Goal: Transaction & Acquisition: Book appointment/travel/reservation

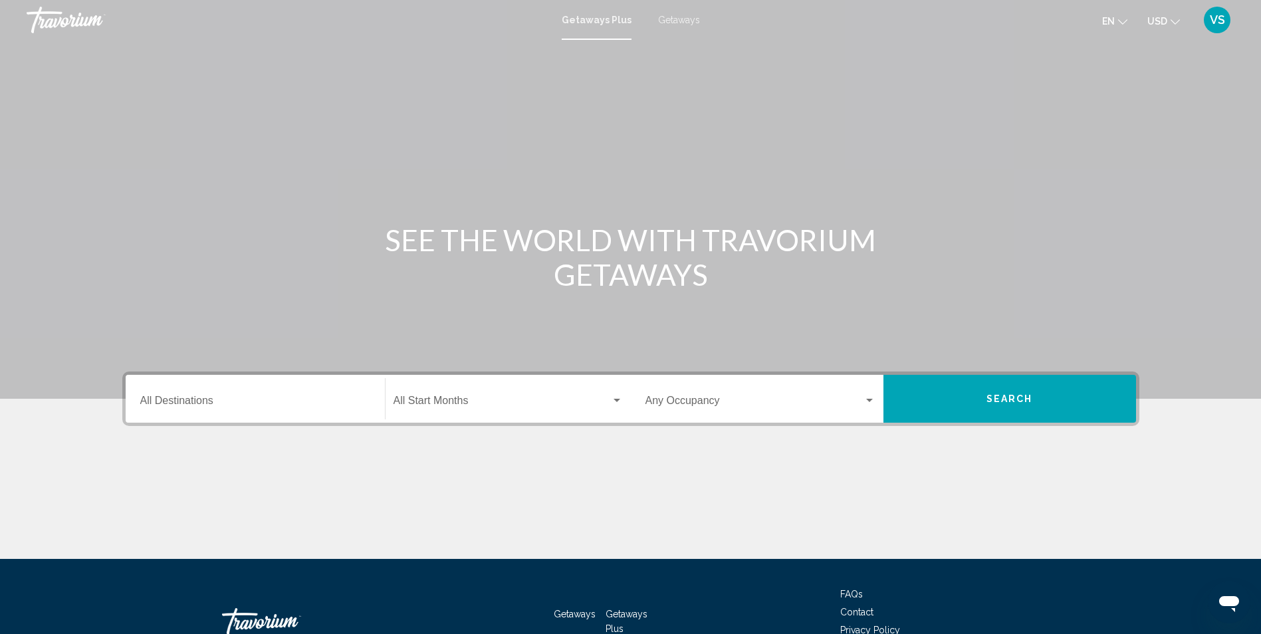
click at [687, 17] on span "Getaways" at bounding box center [679, 20] width 42 height 11
click at [298, 396] on div "Destination All Destinations" at bounding box center [255, 399] width 230 height 42
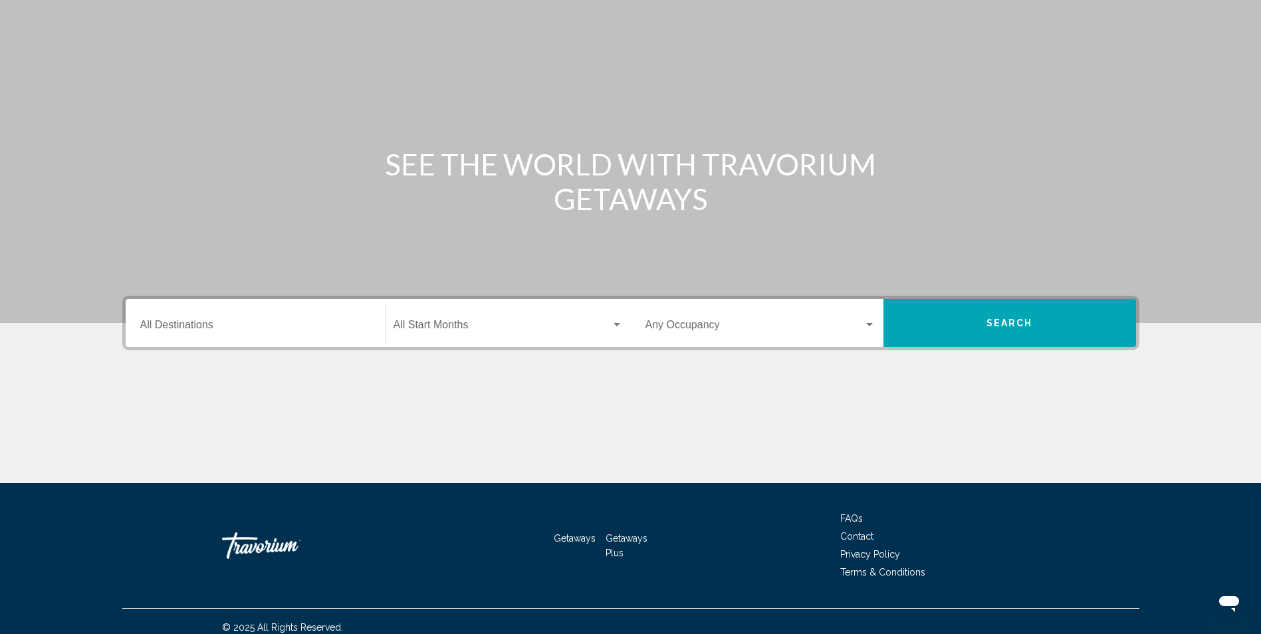
scroll to position [88, 0]
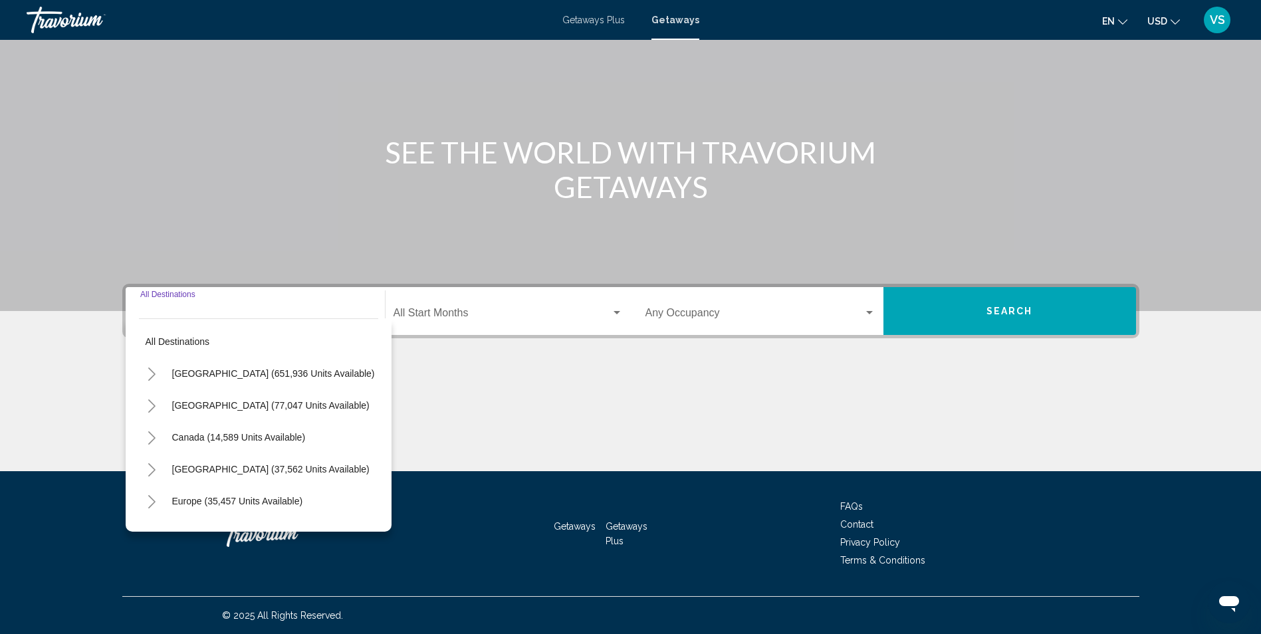
click at [153, 372] on icon "Toggle United States (651,936 units available)" at bounding box center [152, 374] width 10 height 13
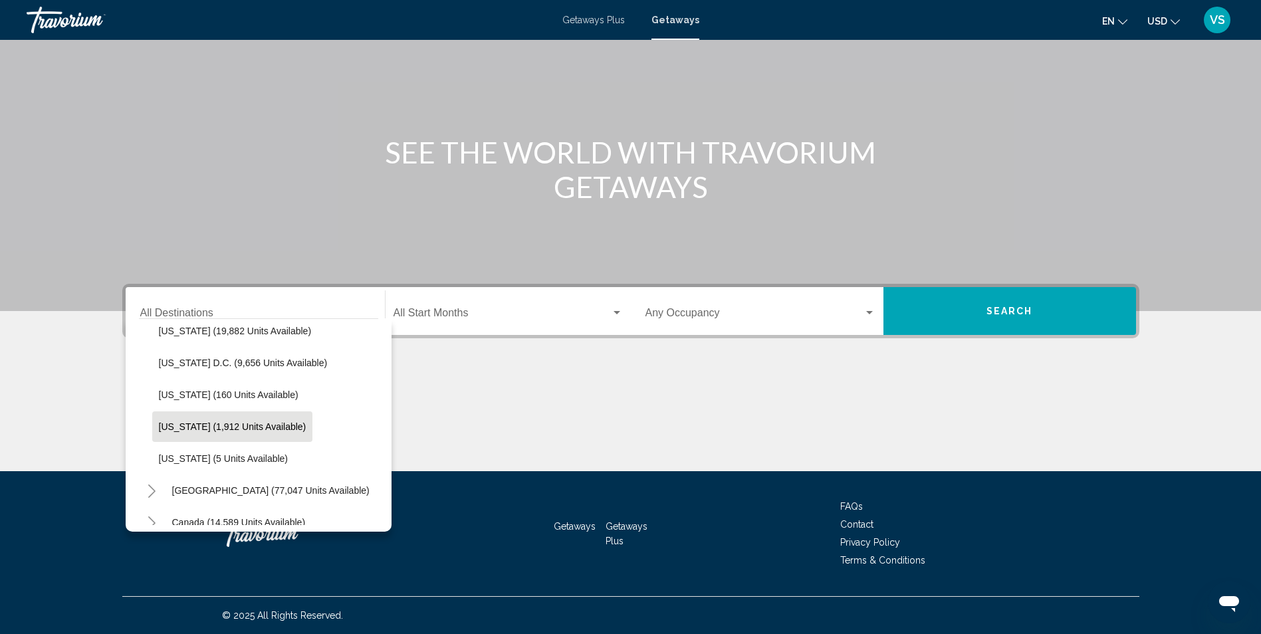
scroll to position [1361, 0]
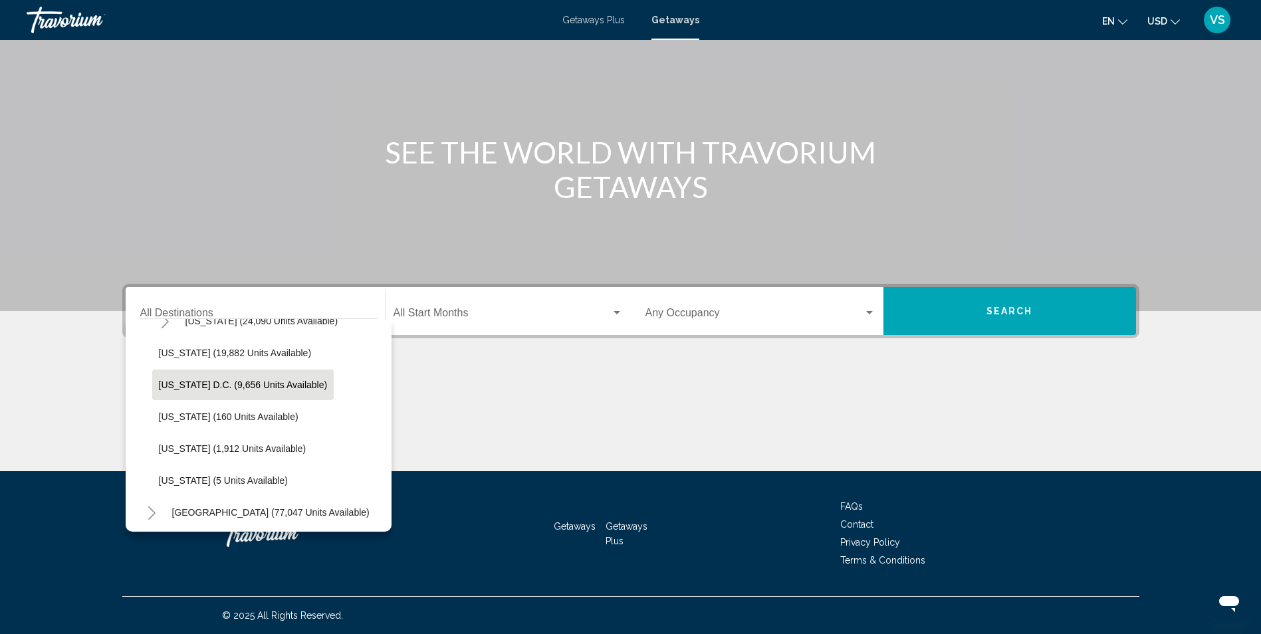
click at [210, 391] on button "[US_STATE] D.C. (9,656 units available)" at bounding box center [243, 385] width 182 height 31
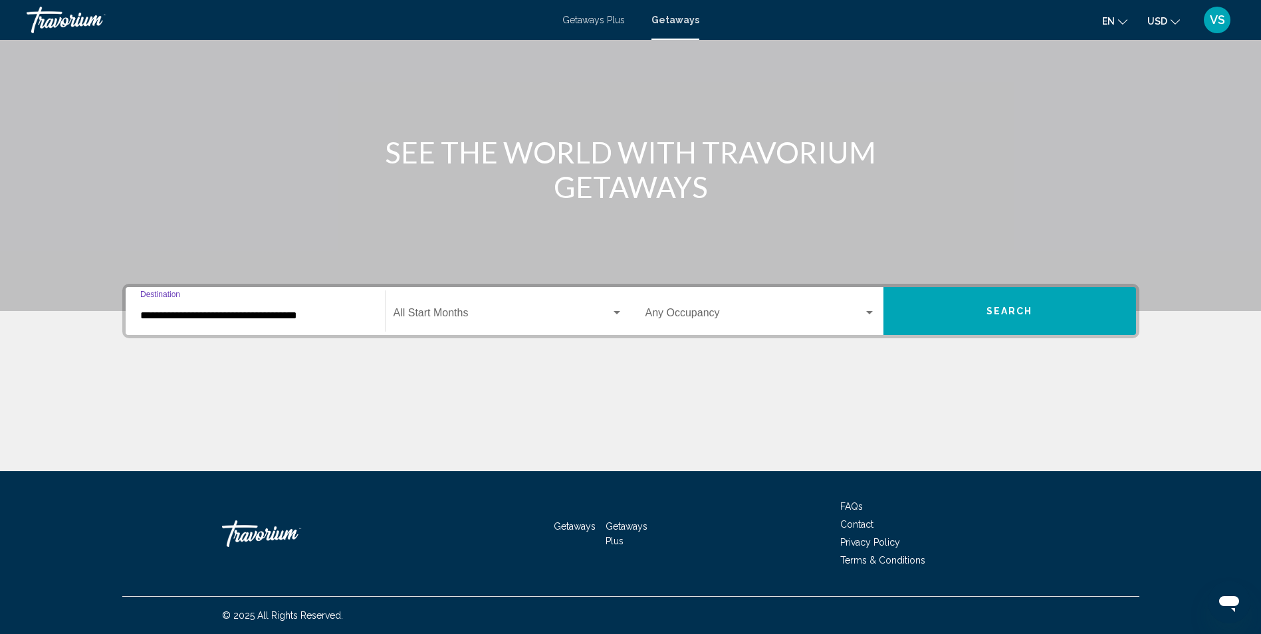
click at [192, 319] on input "**********" at bounding box center [255, 316] width 230 height 12
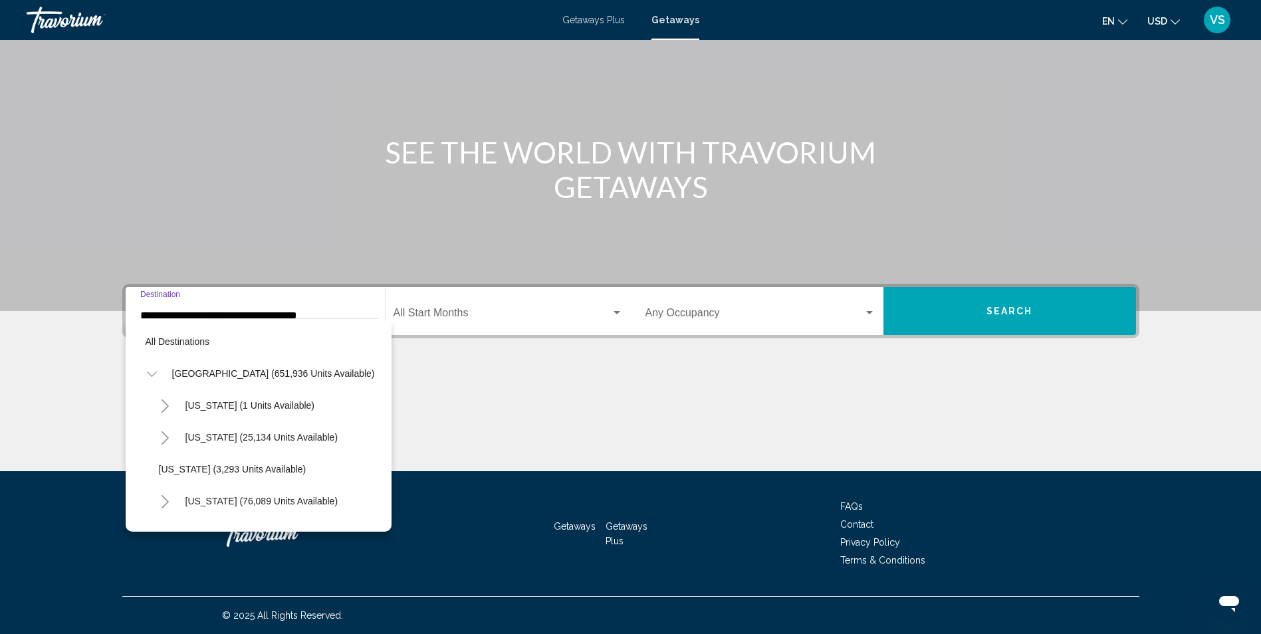
scroll to position [1329, 0]
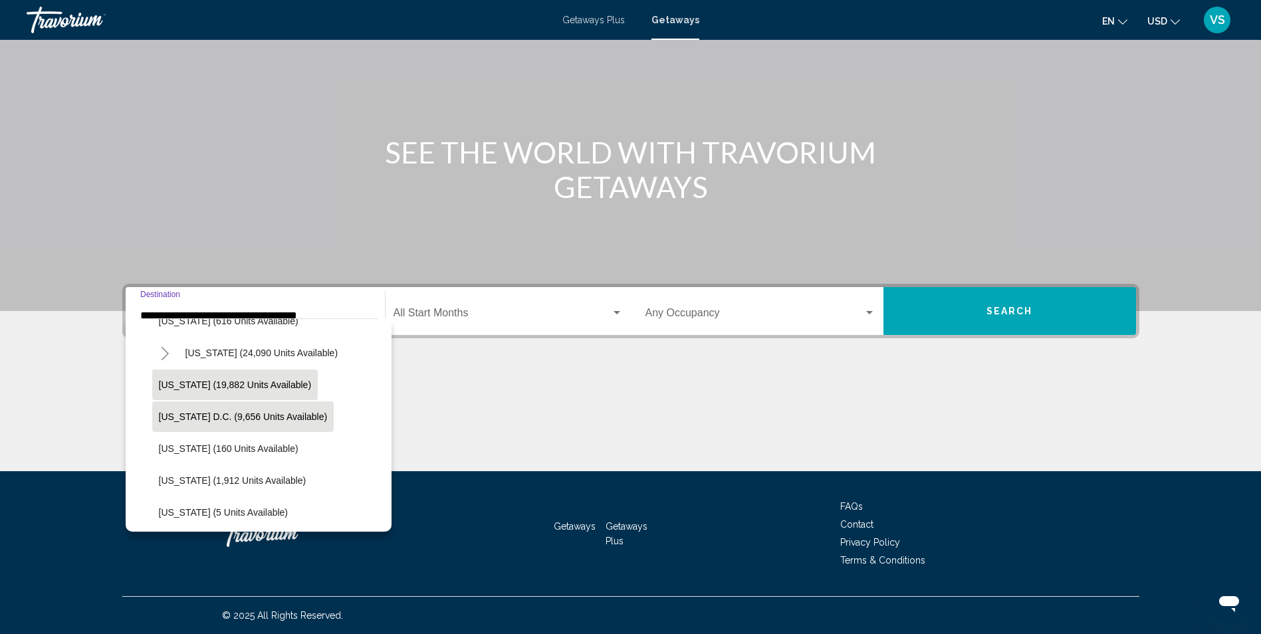
click at [223, 387] on span "[US_STATE] (19,882 units available)" at bounding box center [235, 385] width 153 height 11
type input "**********"
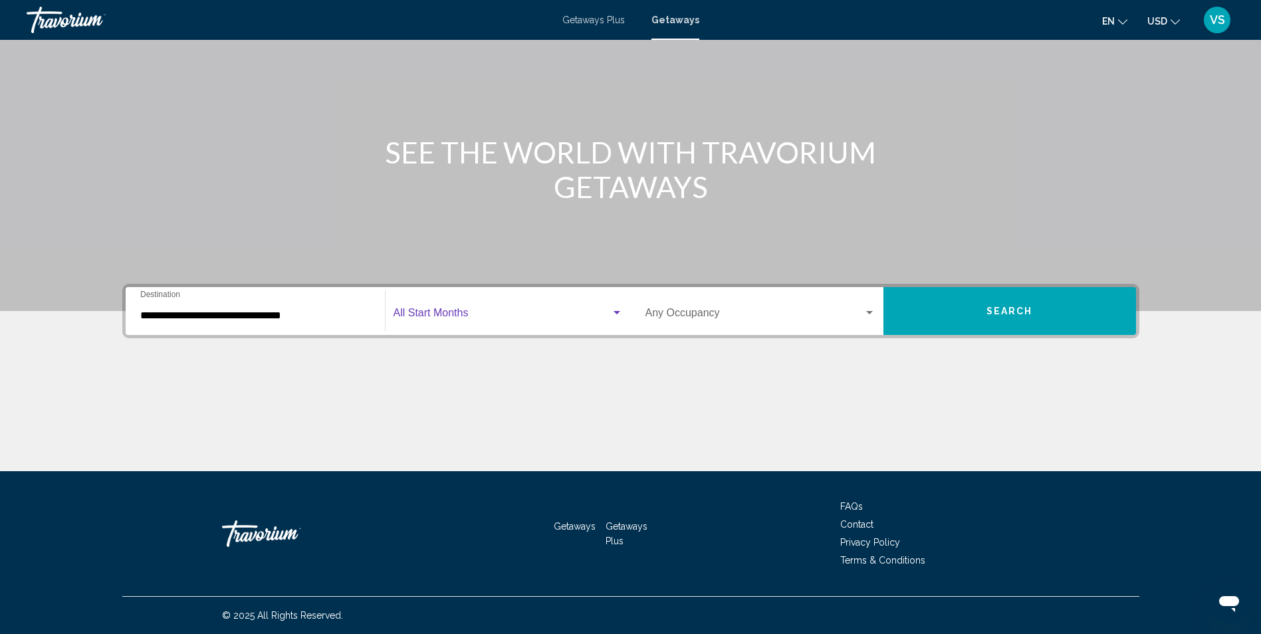
click at [520, 318] on span "Search widget" at bounding box center [501, 316] width 217 height 12
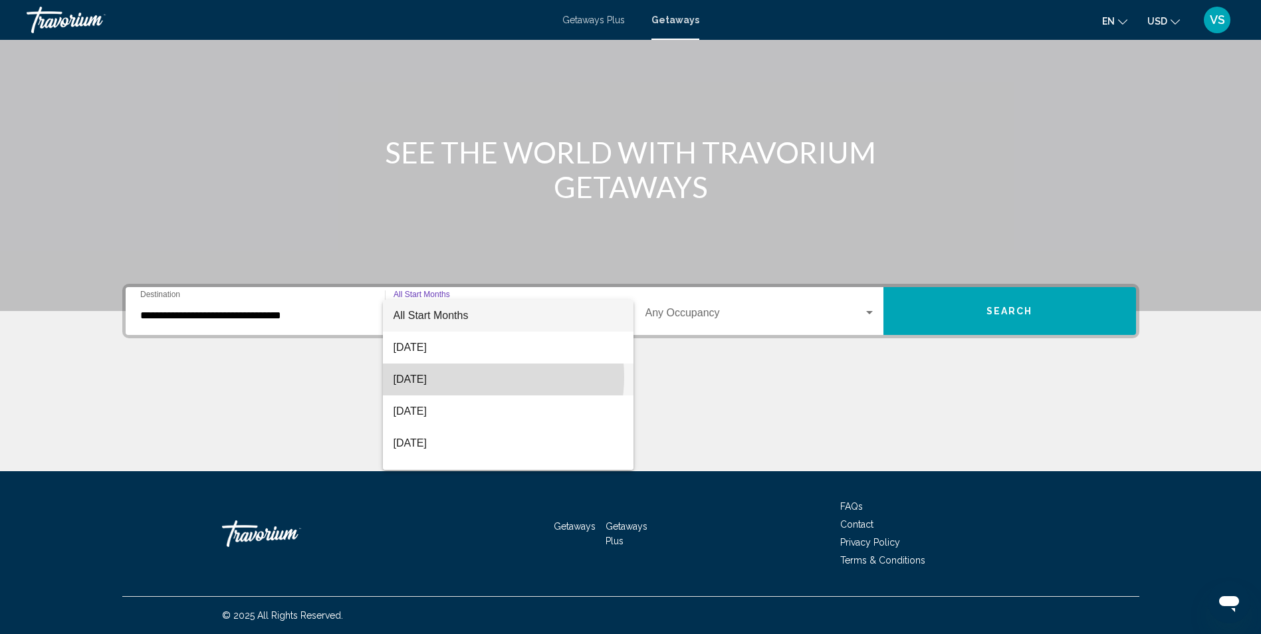
click at [469, 377] on span "[DATE]" at bounding box center [507, 380] width 229 height 32
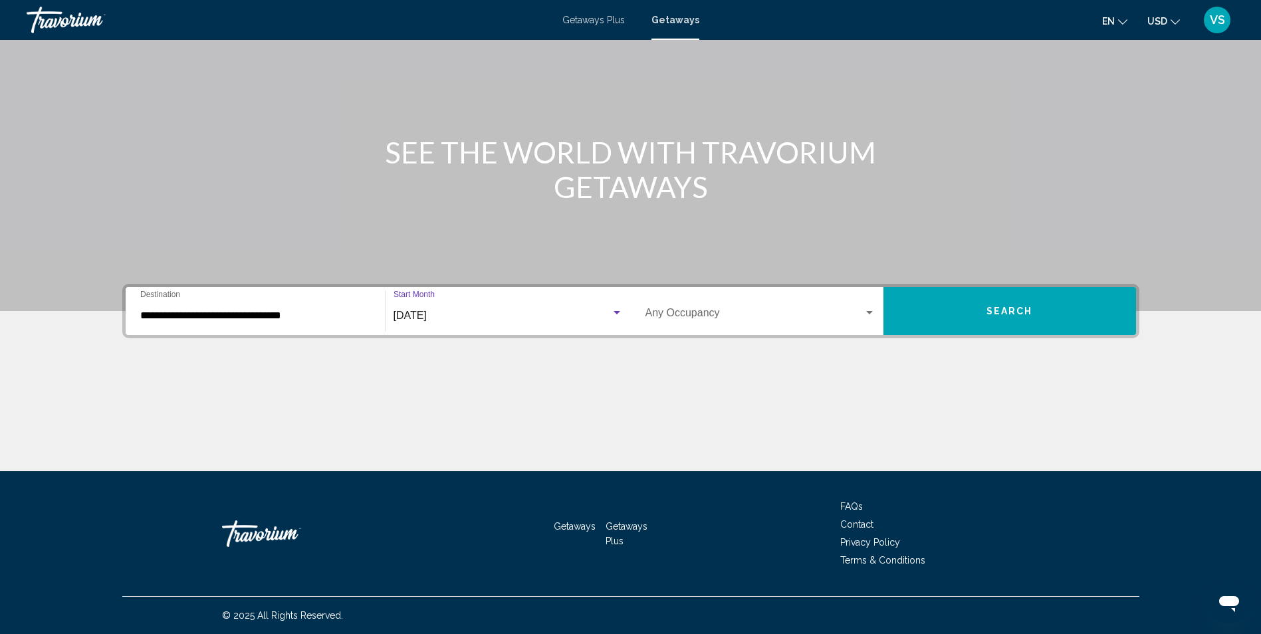
click at [474, 320] on div "[DATE]" at bounding box center [501, 316] width 217 height 12
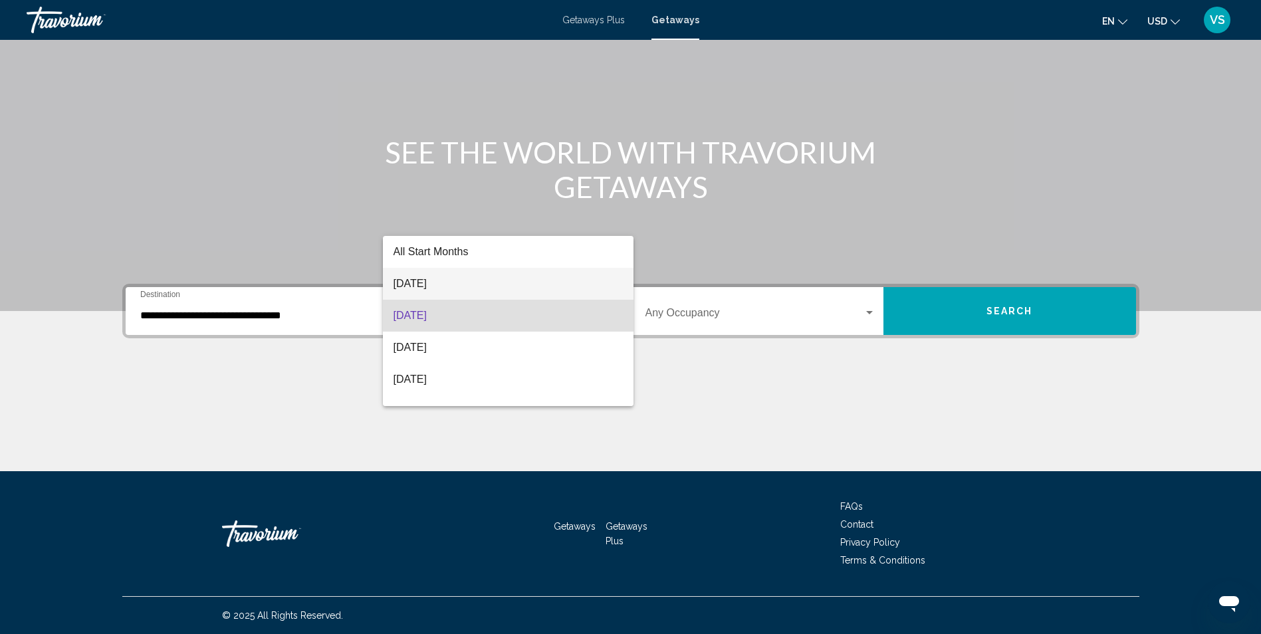
click at [473, 287] on span "[DATE]" at bounding box center [507, 284] width 229 height 32
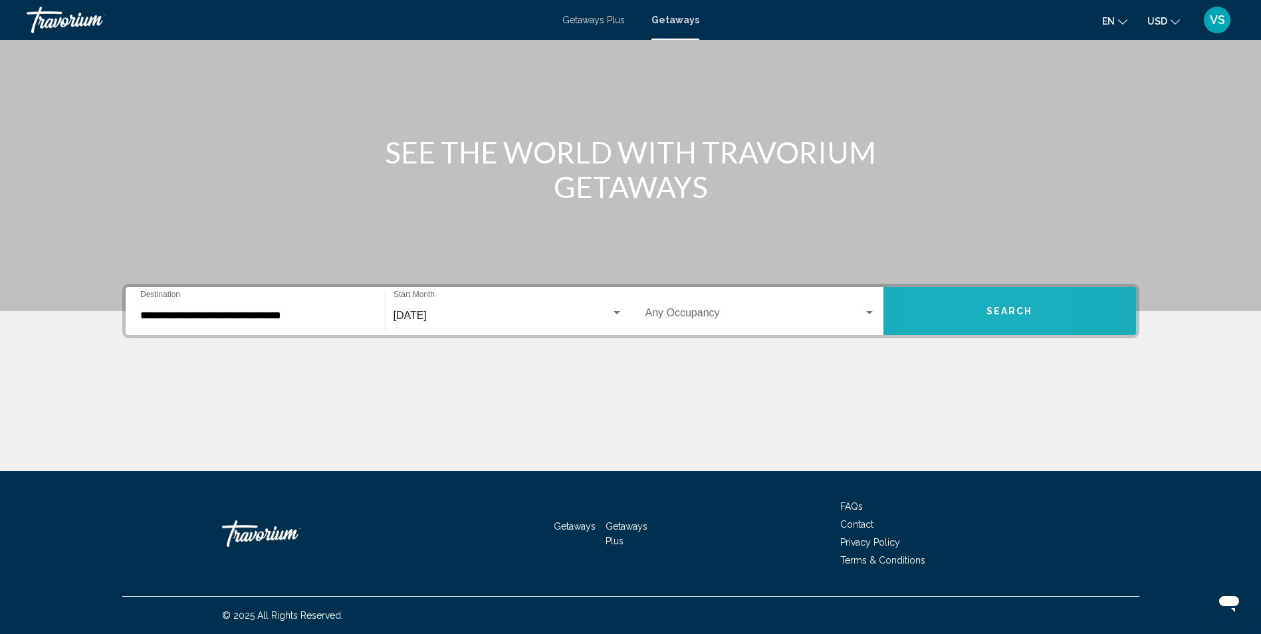
click at [934, 310] on button "Search" at bounding box center [1009, 311] width 253 height 48
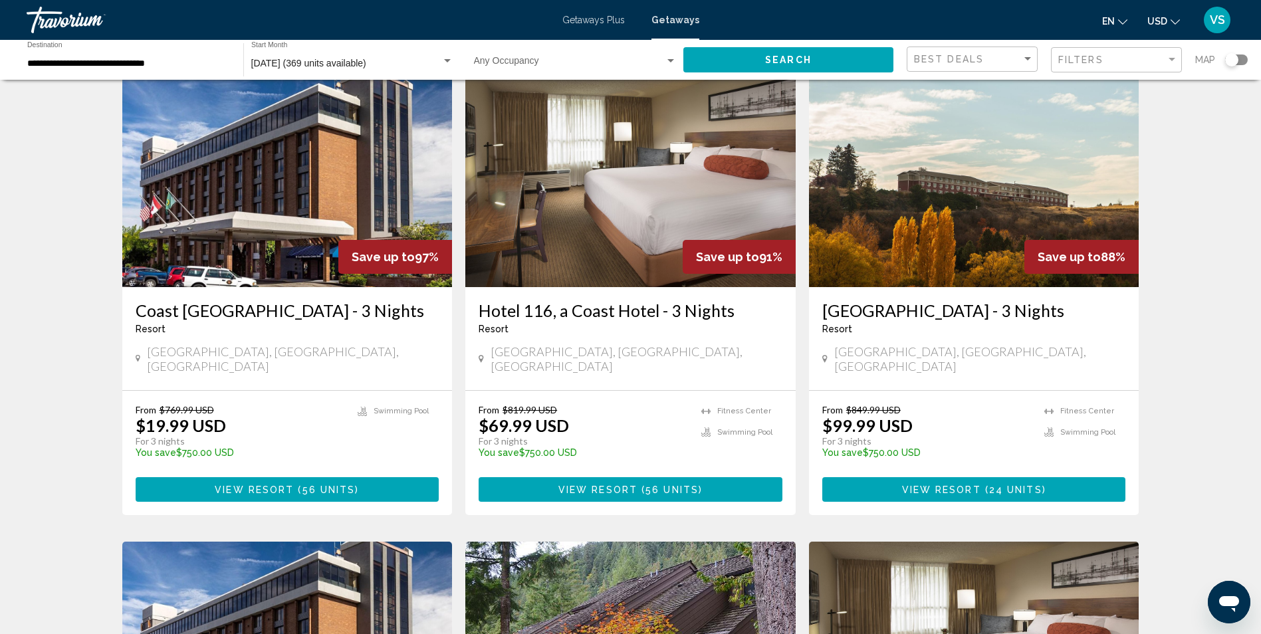
scroll to position [66, 0]
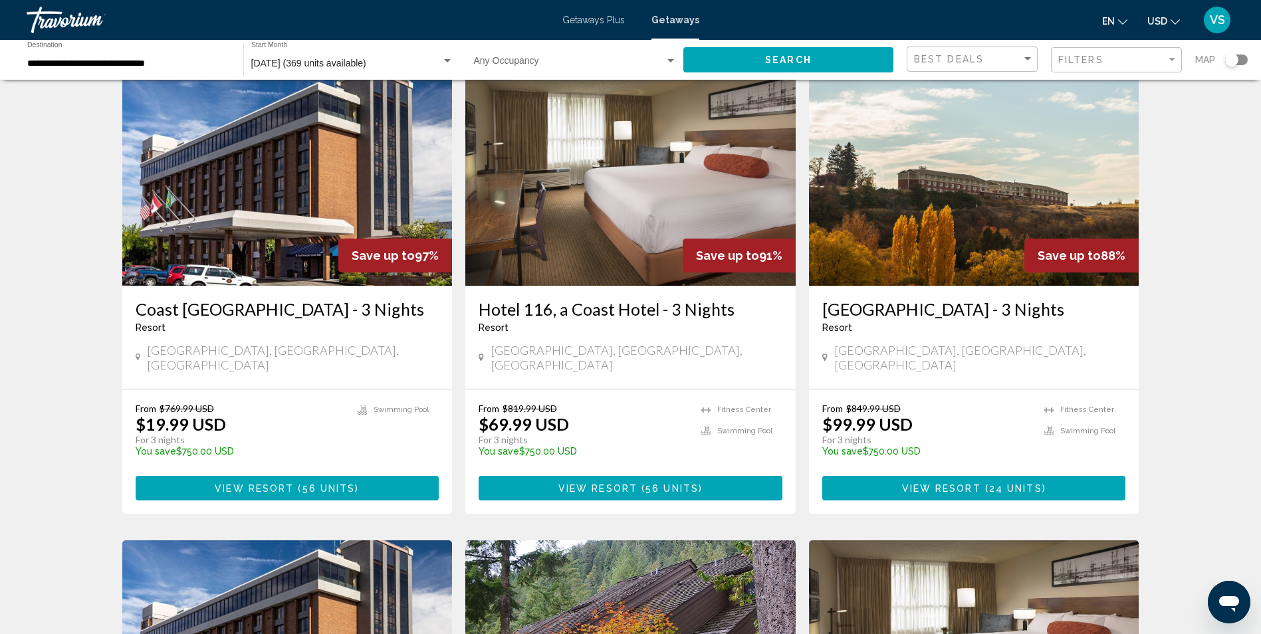
click at [605, 482] on button "View Resort ( 56 units )" at bounding box center [631, 488] width 304 height 25
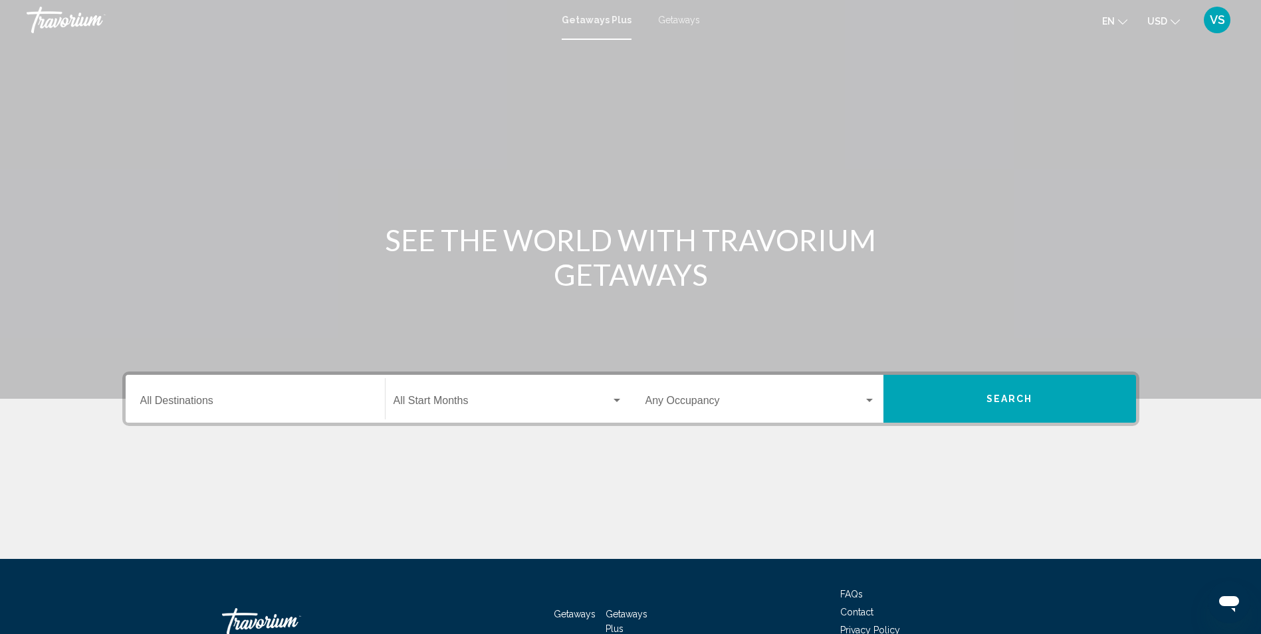
click at [674, 18] on span "Getaways" at bounding box center [679, 20] width 42 height 11
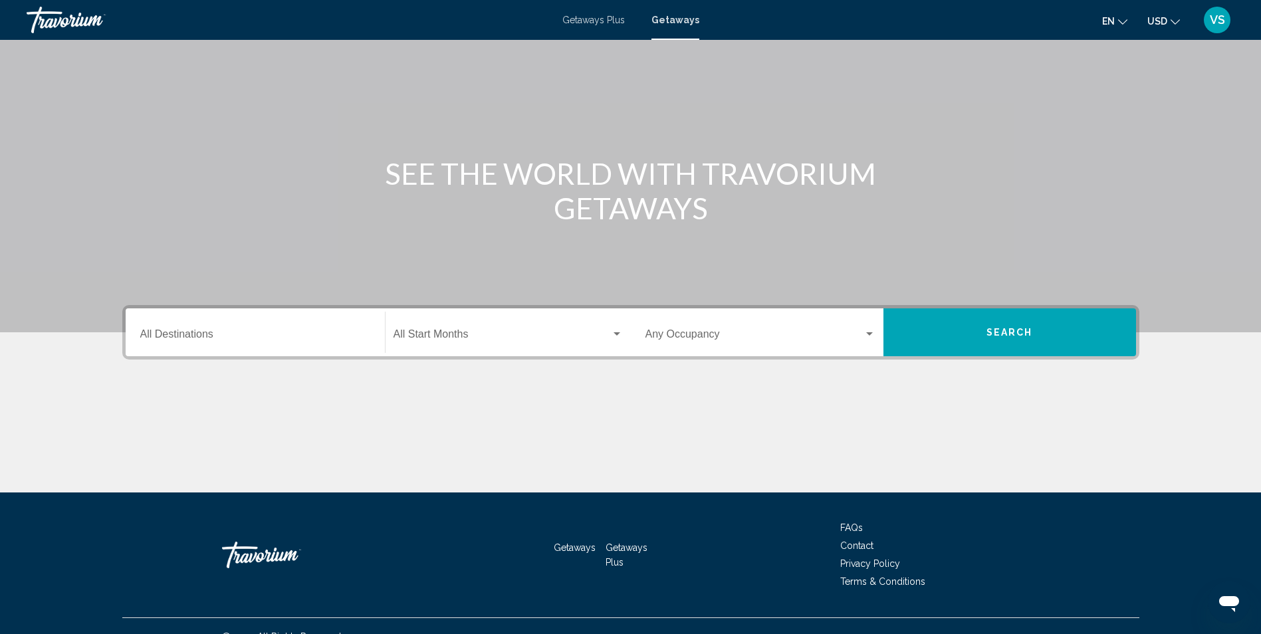
click at [258, 338] on input "Destination All Destinations" at bounding box center [255, 337] width 230 height 12
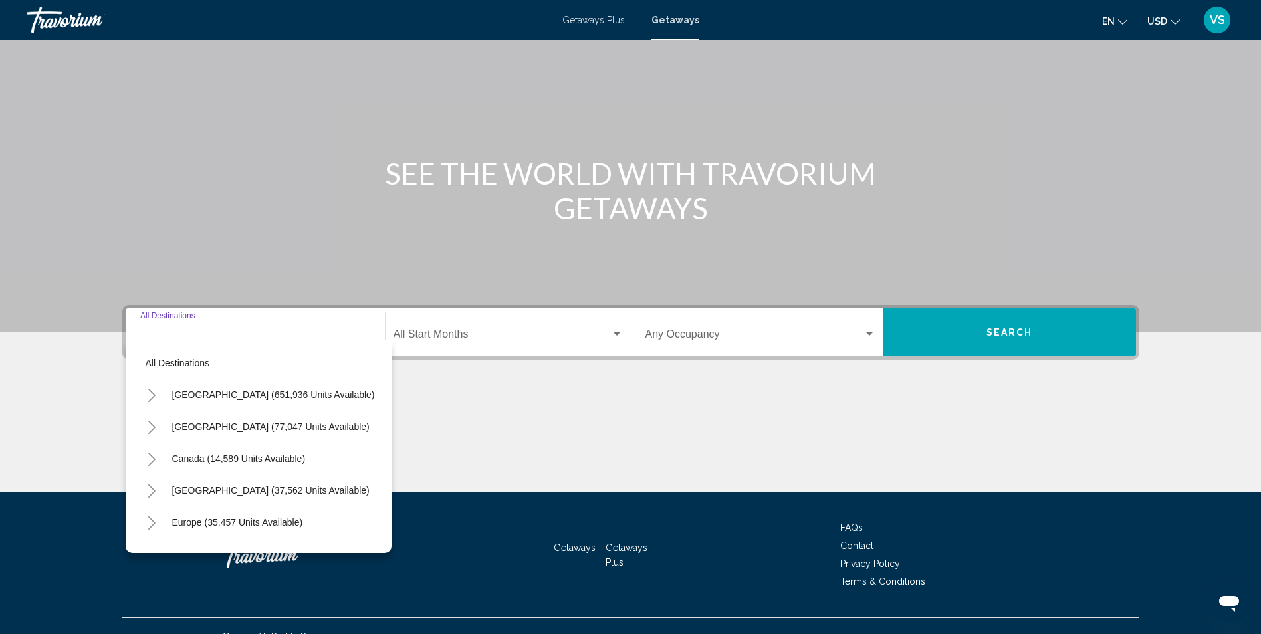
scroll to position [88, 0]
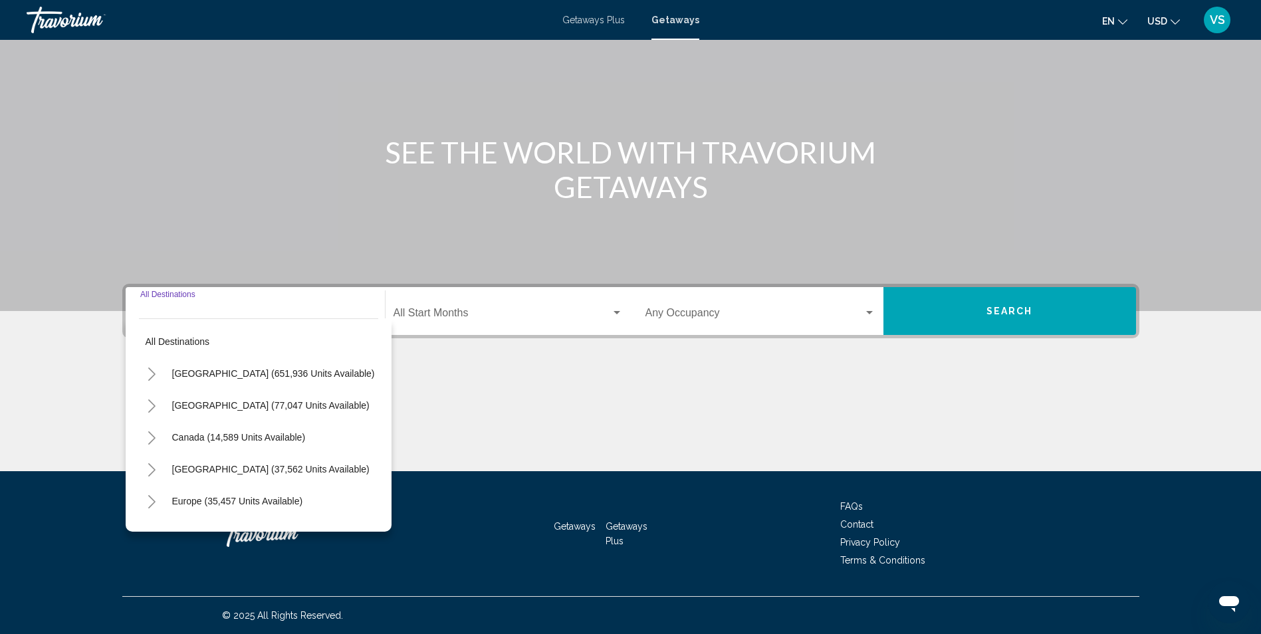
click at [147, 376] on icon "Toggle United States (651,936 units available)" at bounding box center [152, 374] width 10 height 13
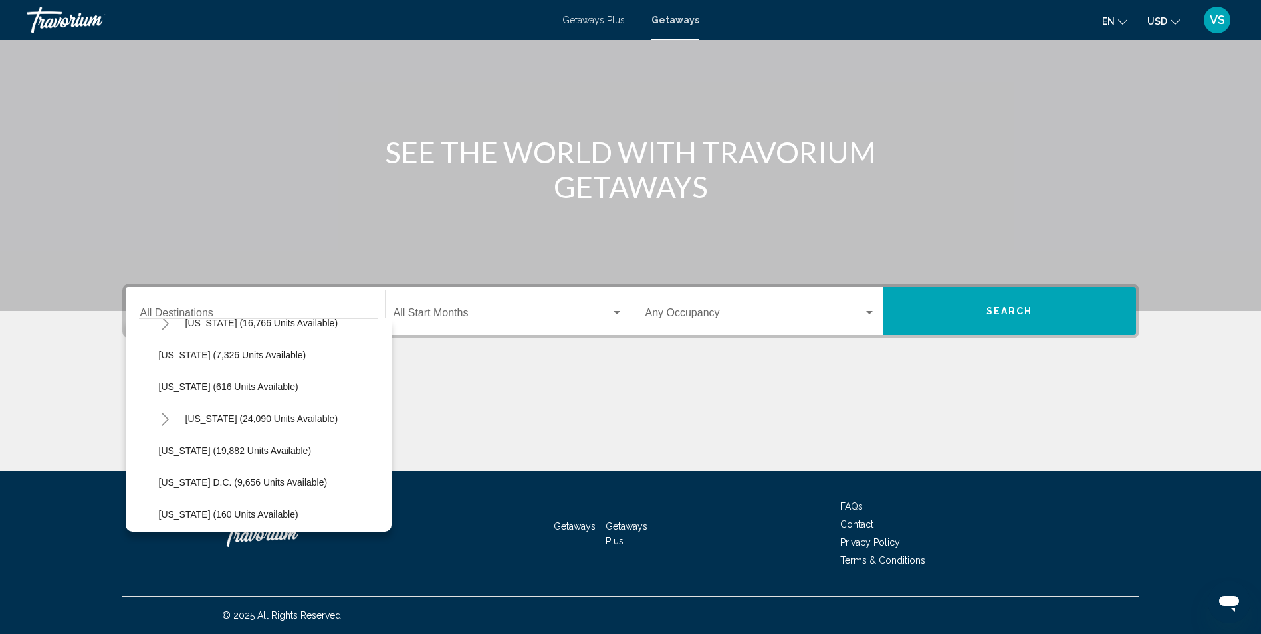
scroll to position [1329, 0]
click at [259, 382] on span "[US_STATE] (19,882 units available)" at bounding box center [235, 384] width 153 height 11
type input "**********"
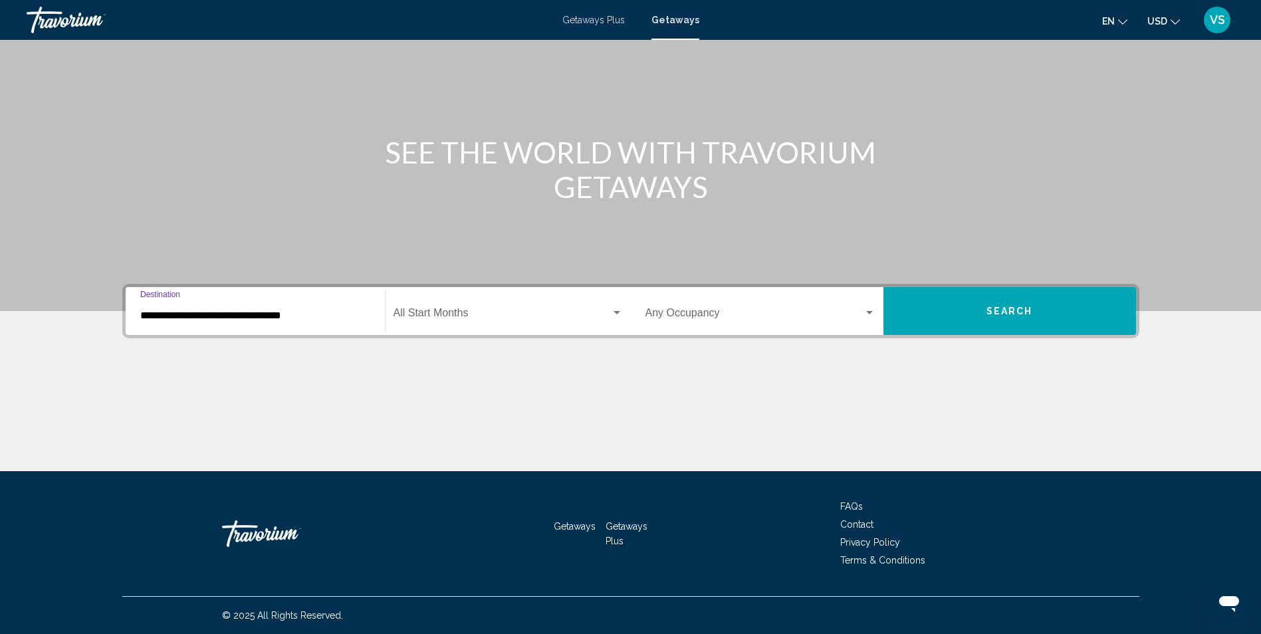
click at [532, 303] on div "Start Month All Start Months" at bounding box center [507, 311] width 229 height 42
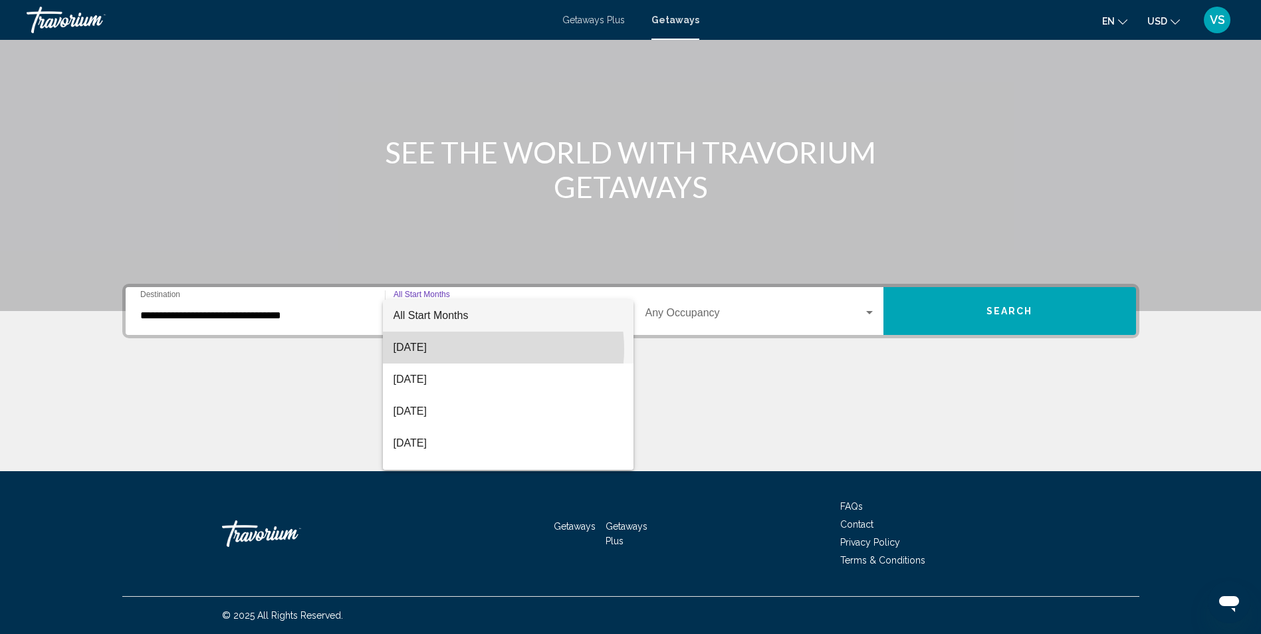
click at [474, 349] on span "[DATE]" at bounding box center [507, 348] width 229 height 32
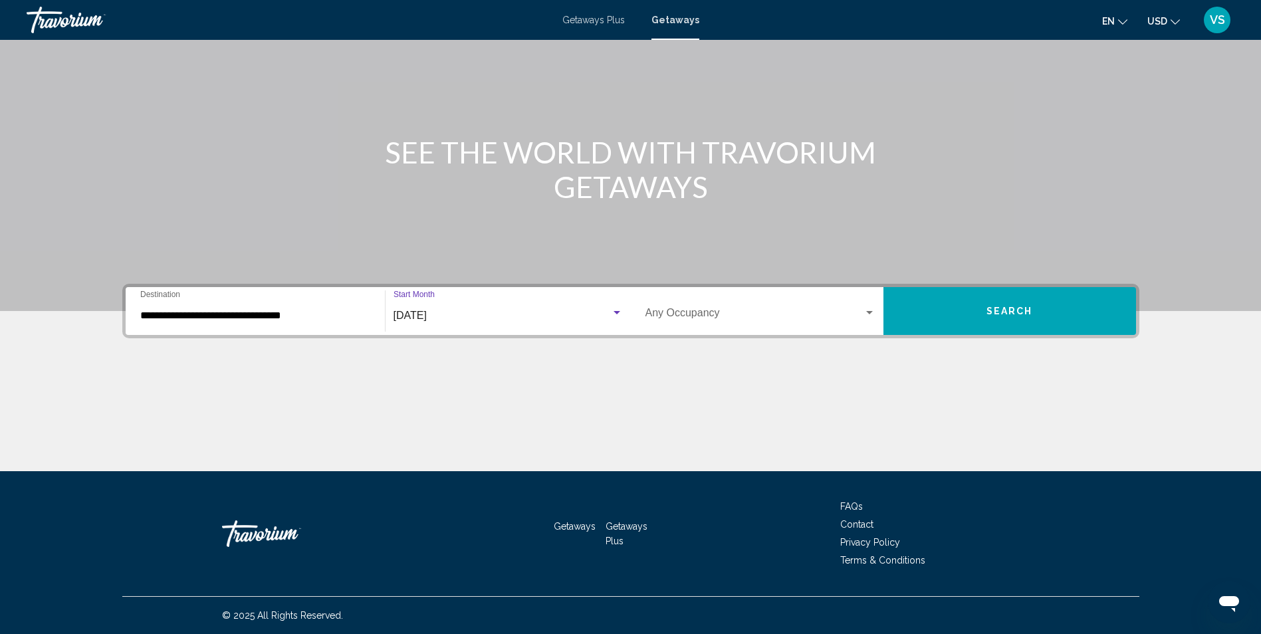
click at [742, 314] on span "Search widget" at bounding box center [754, 316] width 218 height 12
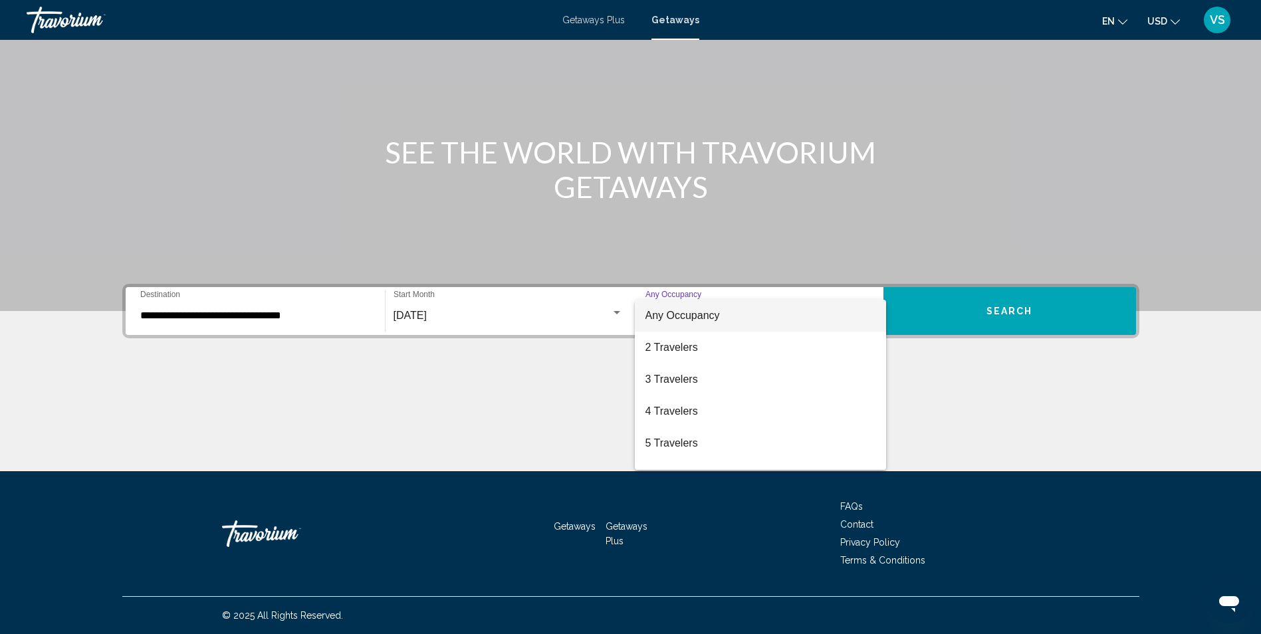
click at [577, 380] on div at bounding box center [630, 317] width 1261 height 634
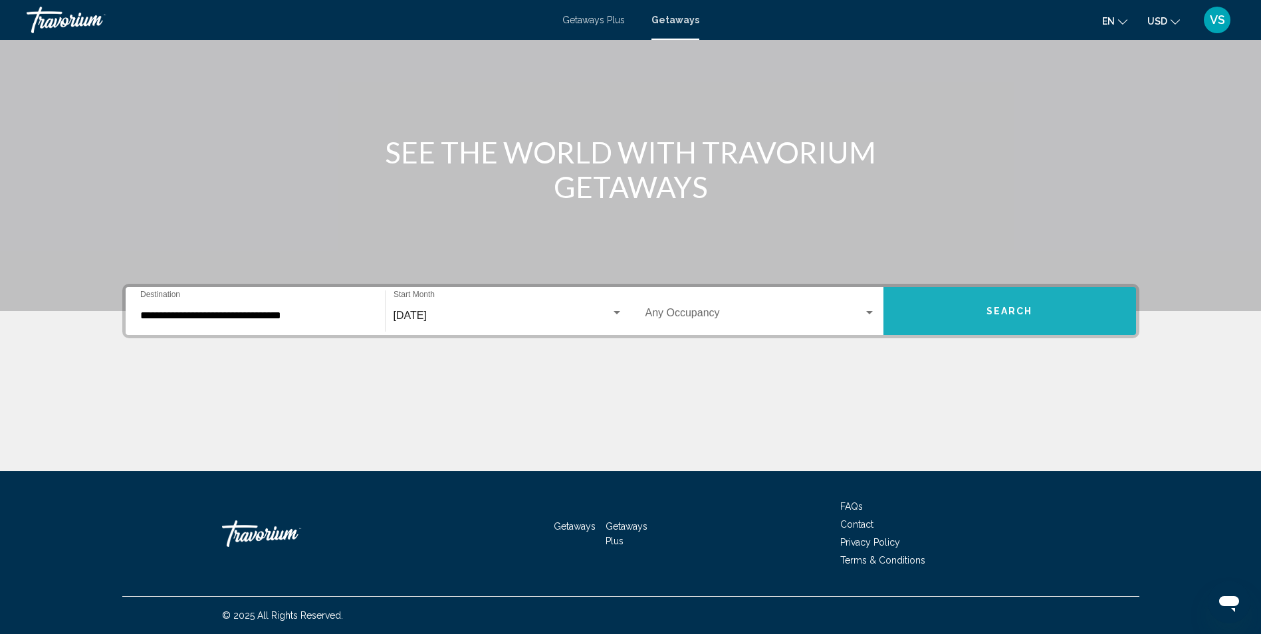
click at [977, 314] on button "Search" at bounding box center [1009, 311] width 253 height 48
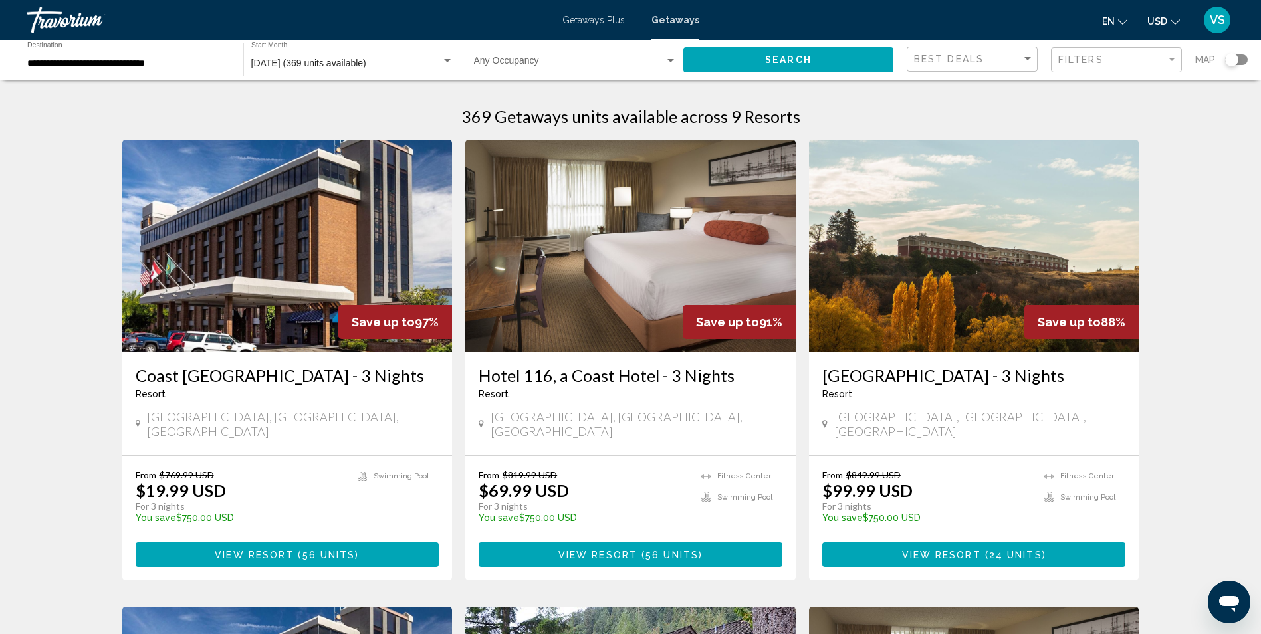
click at [560, 550] on span "View Resort" at bounding box center [597, 555] width 79 height 11
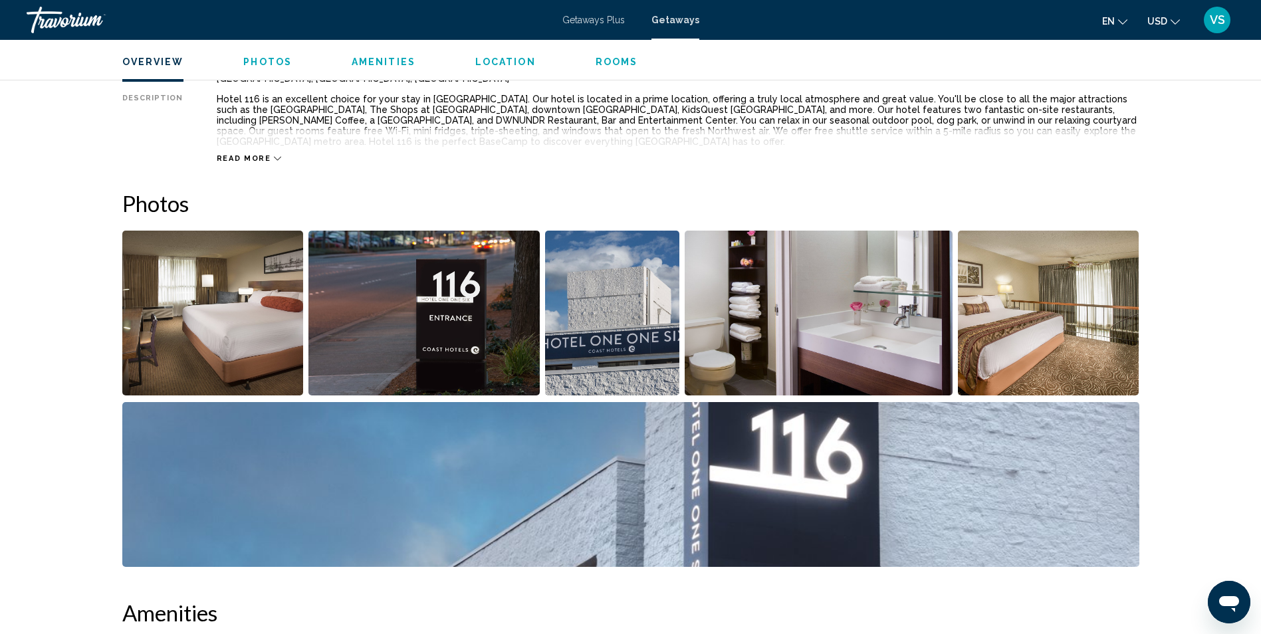
scroll to position [532, 0]
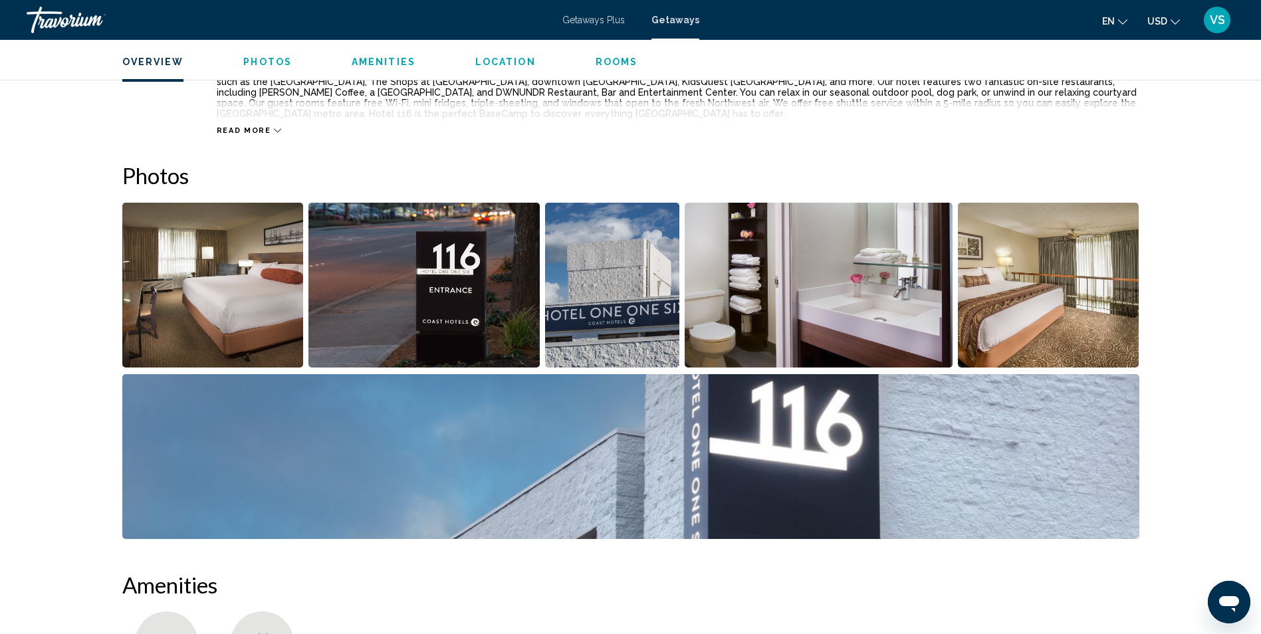
click at [257, 296] on img "Open full-screen image slider" at bounding box center [212, 285] width 181 height 165
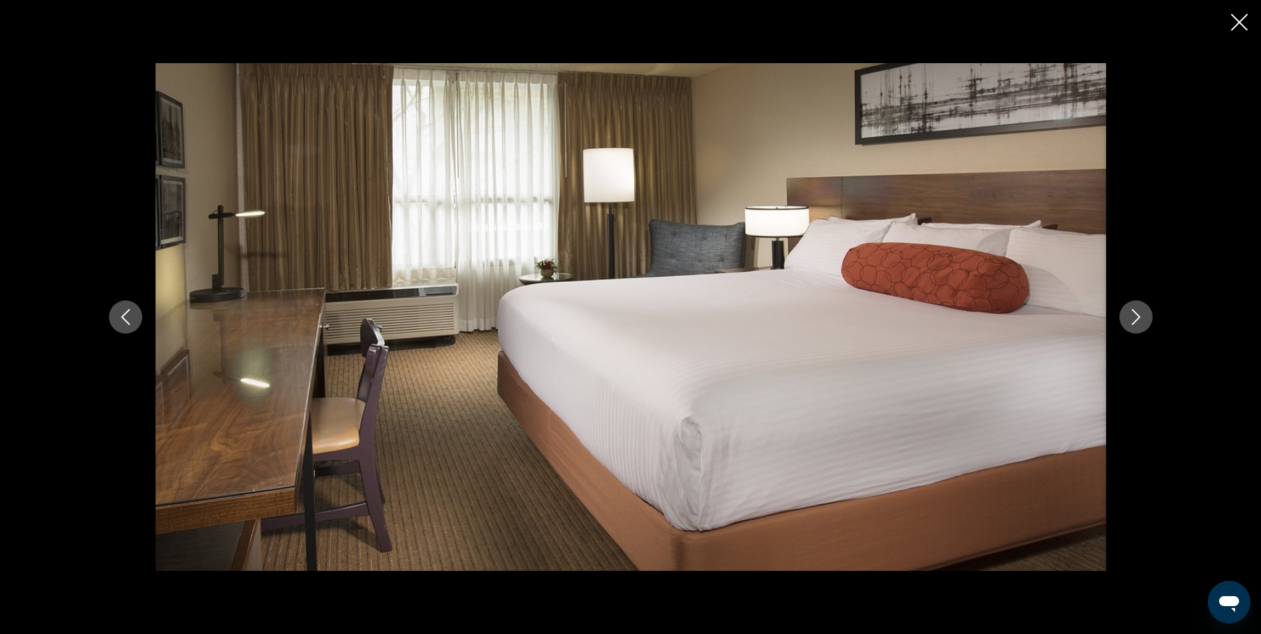
click at [1158, 322] on div "Main content" at bounding box center [631, 316] width 1070 height 507
click at [1154, 321] on div "Main content" at bounding box center [631, 316] width 1070 height 507
click at [1135, 320] on icon "Next image" at bounding box center [1135, 317] width 9 height 16
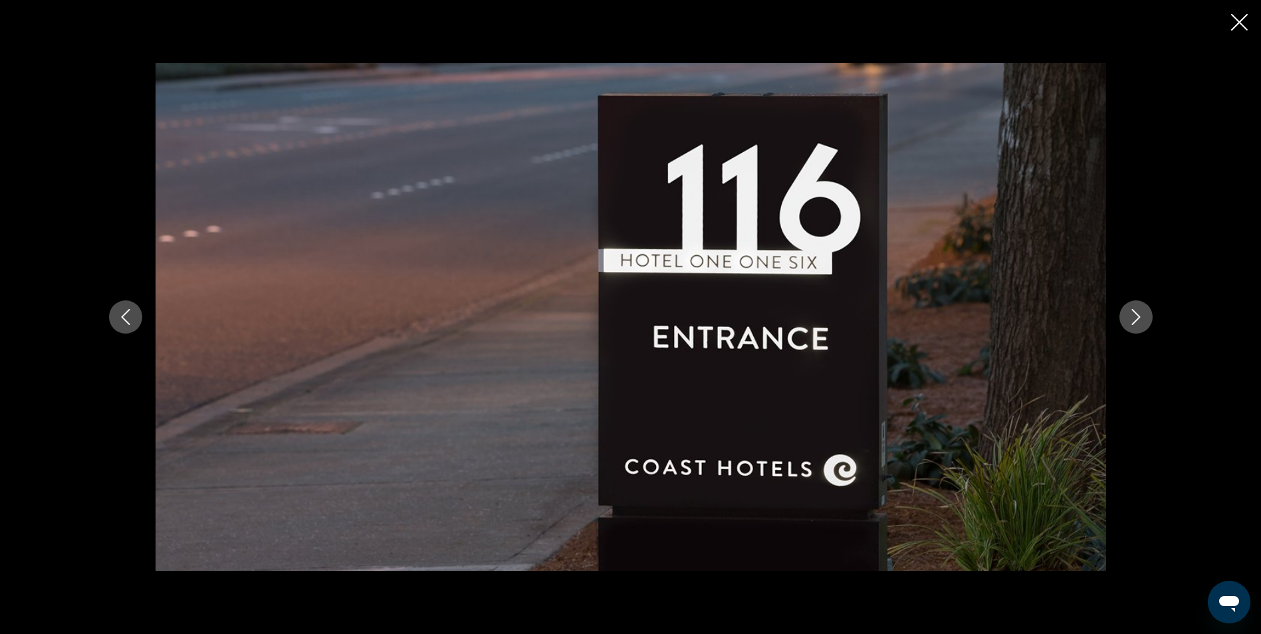
click at [1135, 320] on icon "Next image" at bounding box center [1135, 317] width 9 height 16
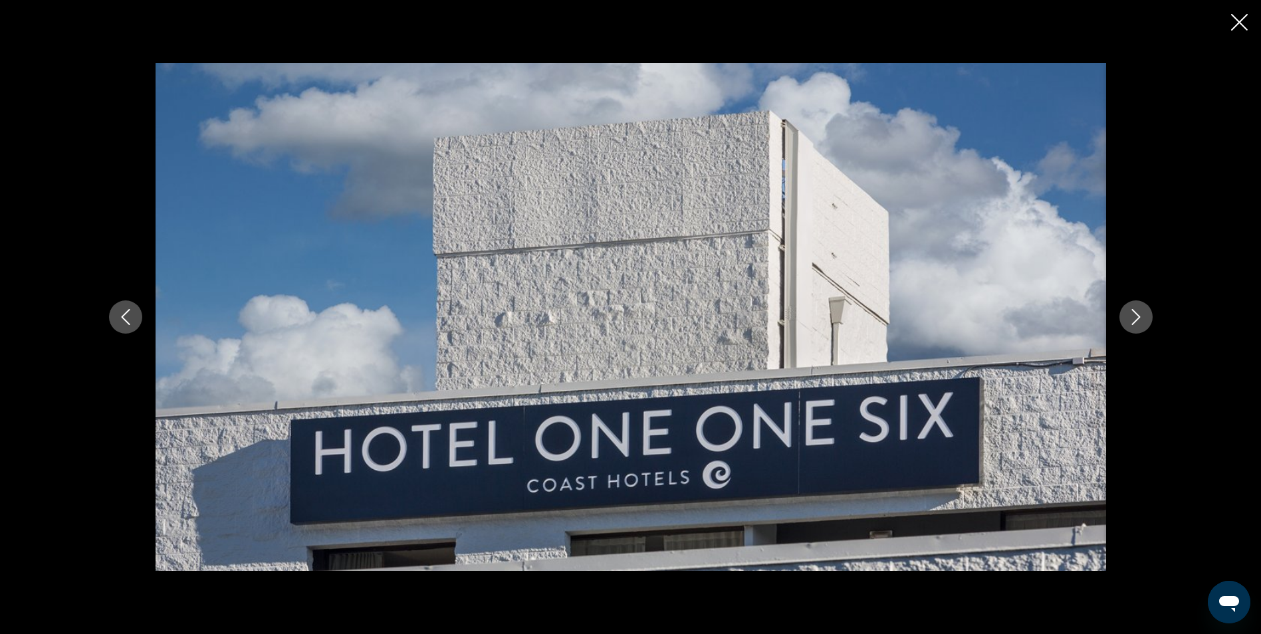
click at [1135, 320] on icon "Next image" at bounding box center [1135, 317] width 9 height 16
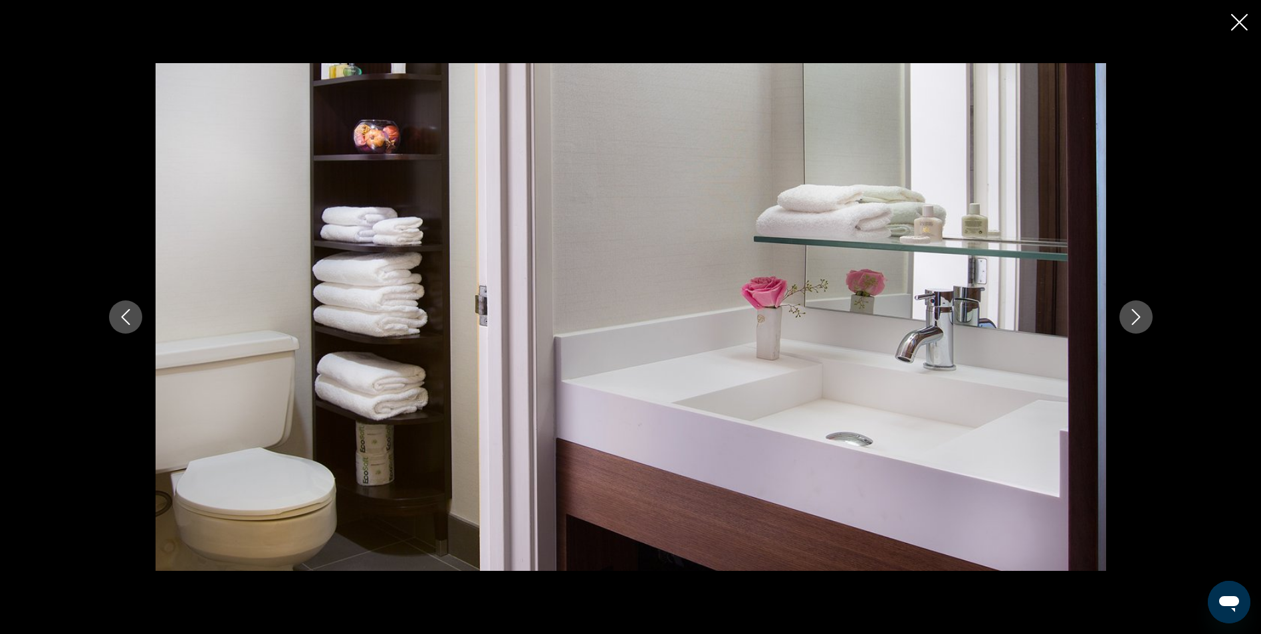
click at [1135, 320] on icon "Next image" at bounding box center [1135, 317] width 9 height 16
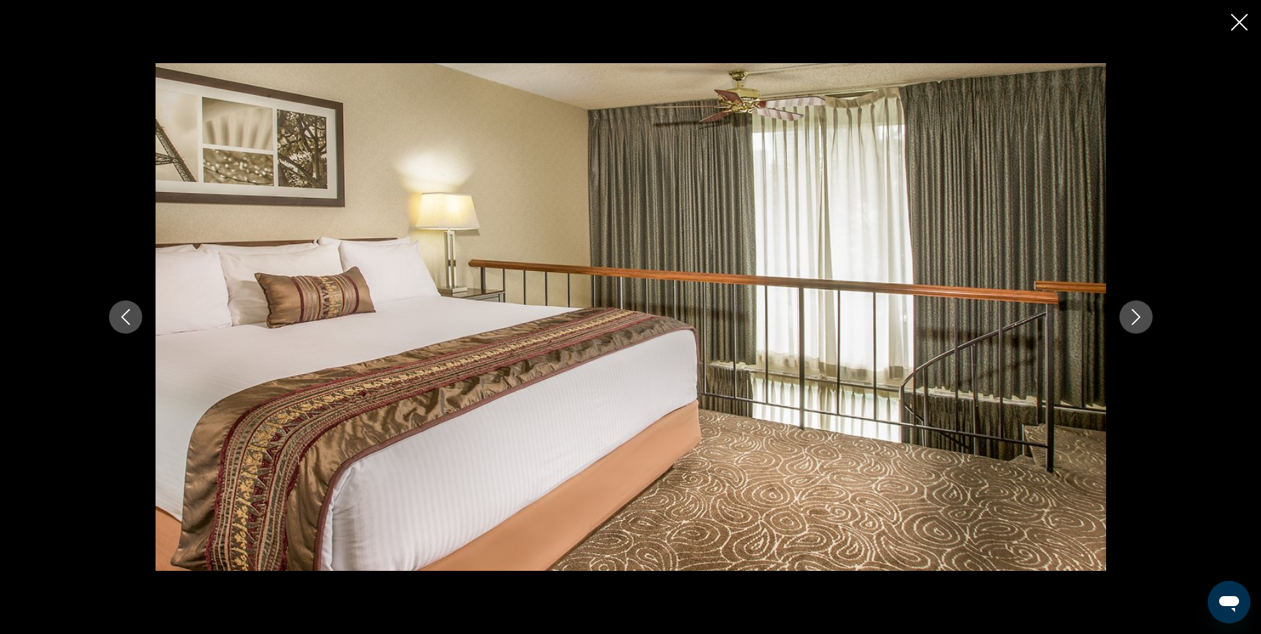
click at [1135, 320] on icon "Next image" at bounding box center [1135, 317] width 9 height 16
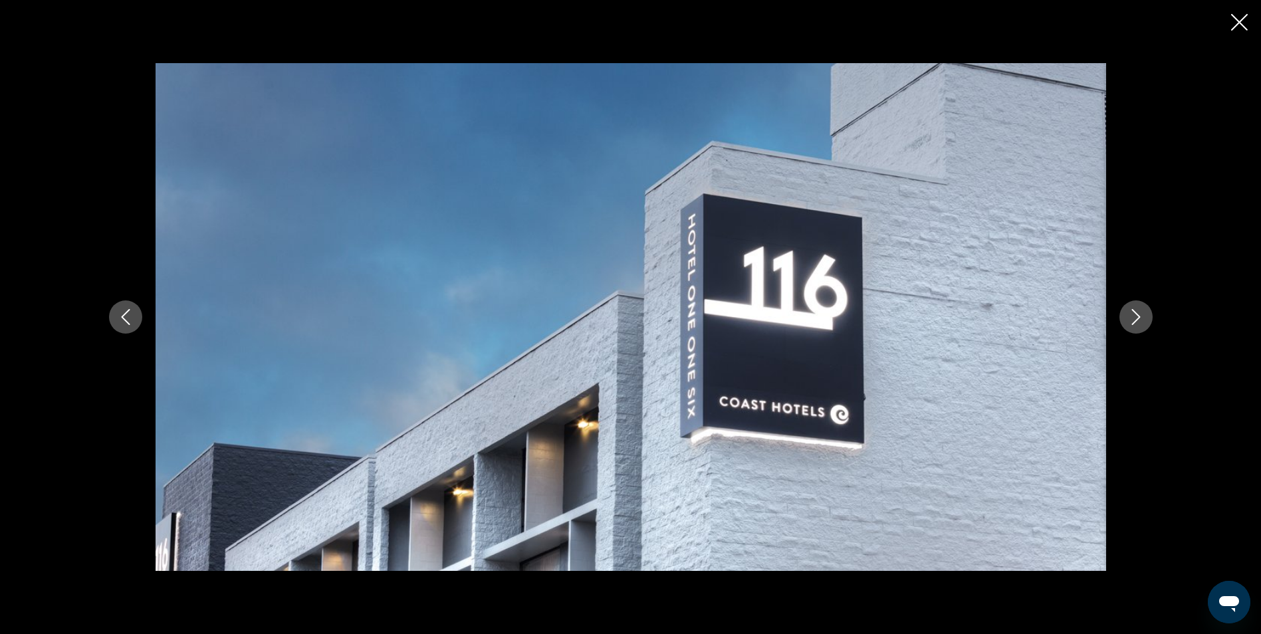
click at [1135, 320] on icon "Next image" at bounding box center [1135, 317] width 9 height 16
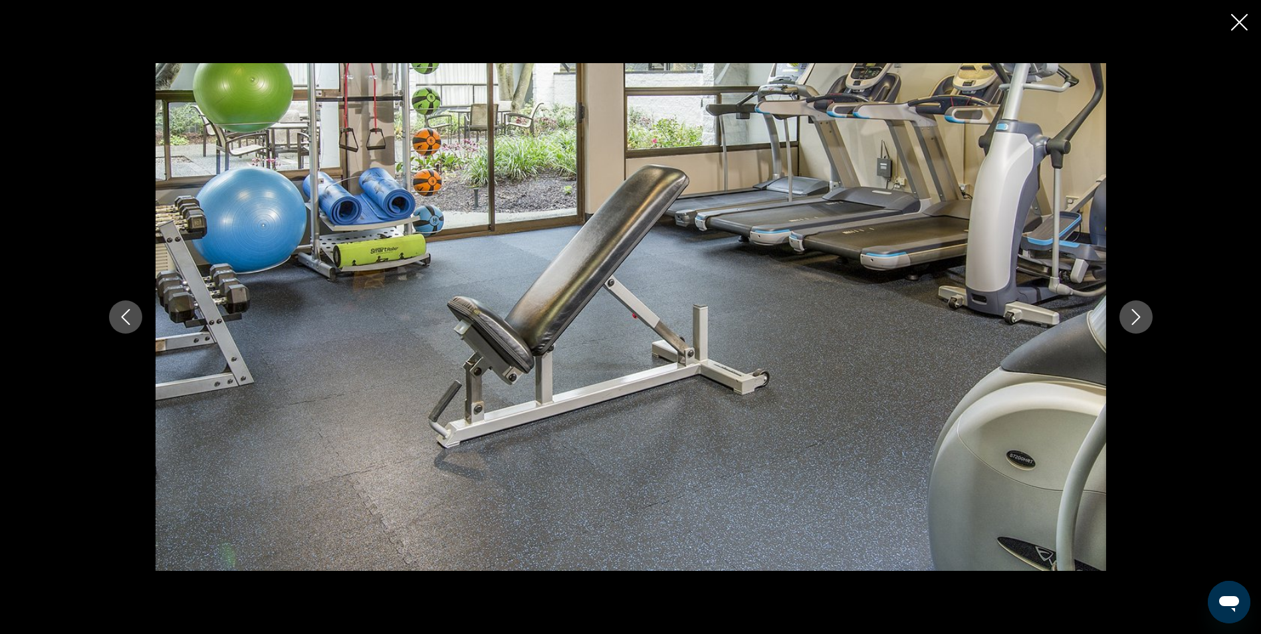
click at [1135, 320] on icon "Next image" at bounding box center [1135, 317] width 9 height 16
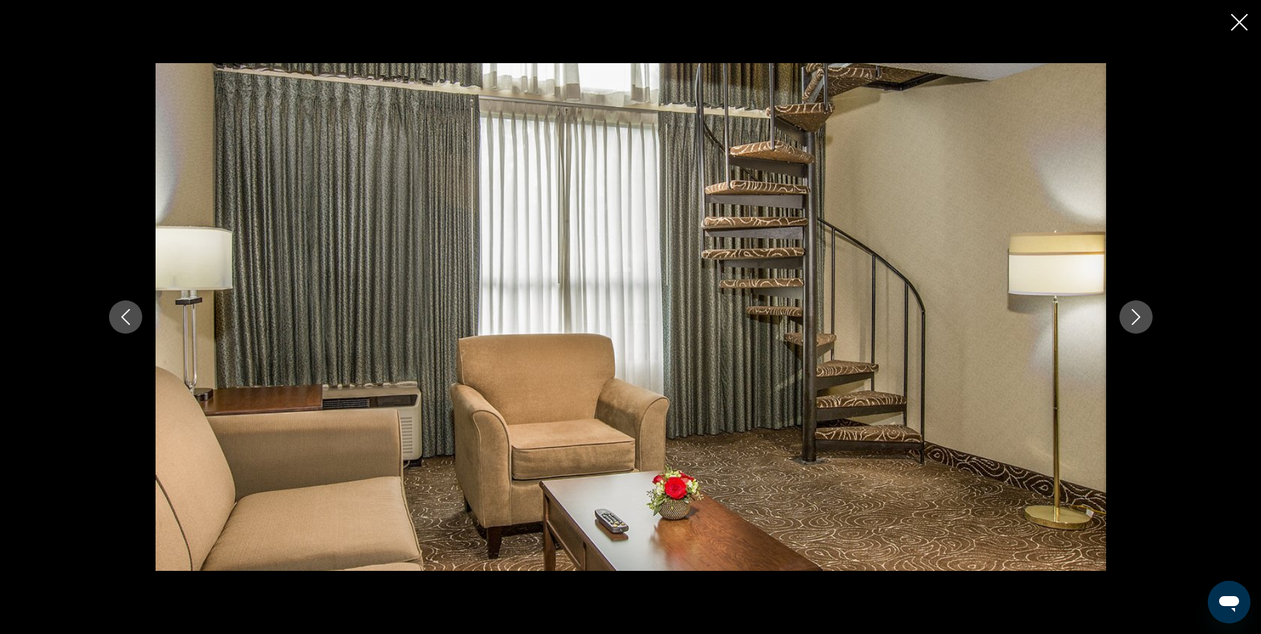
click at [1135, 320] on icon "Next image" at bounding box center [1135, 317] width 9 height 16
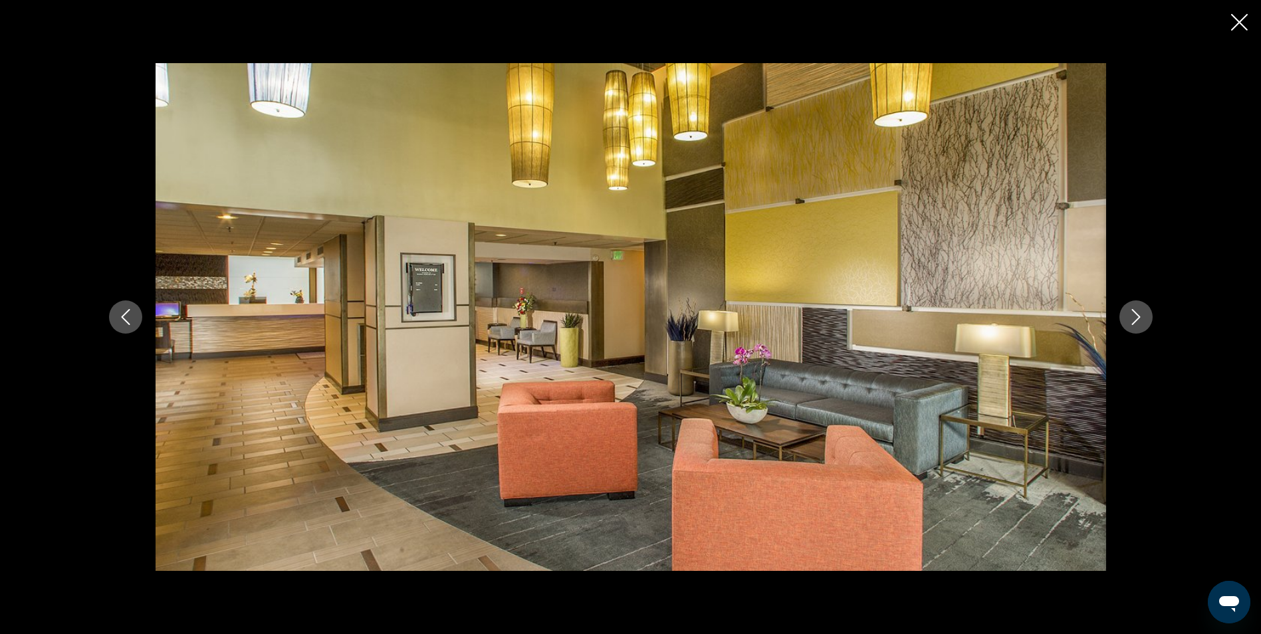
click at [1135, 320] on icon "Next image" at bounding box center [1135, 317] width 9 height 16
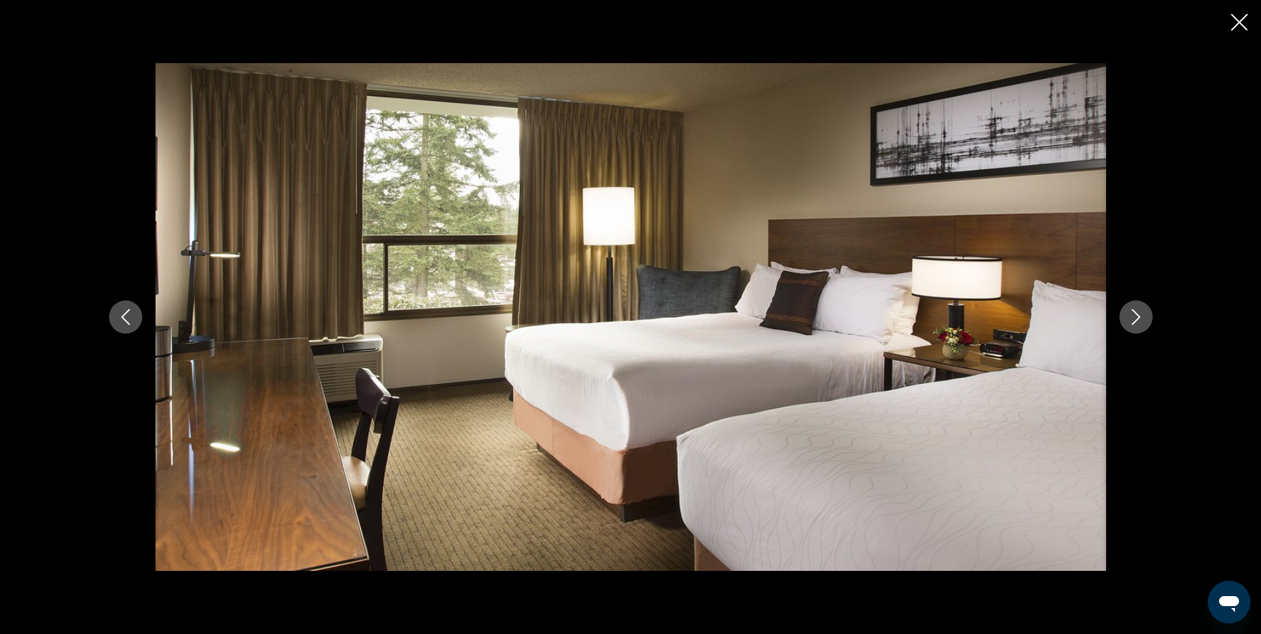
click at [1135, 320] on icon "Next image" at bounding box center [1135, 317] width 9 height 16
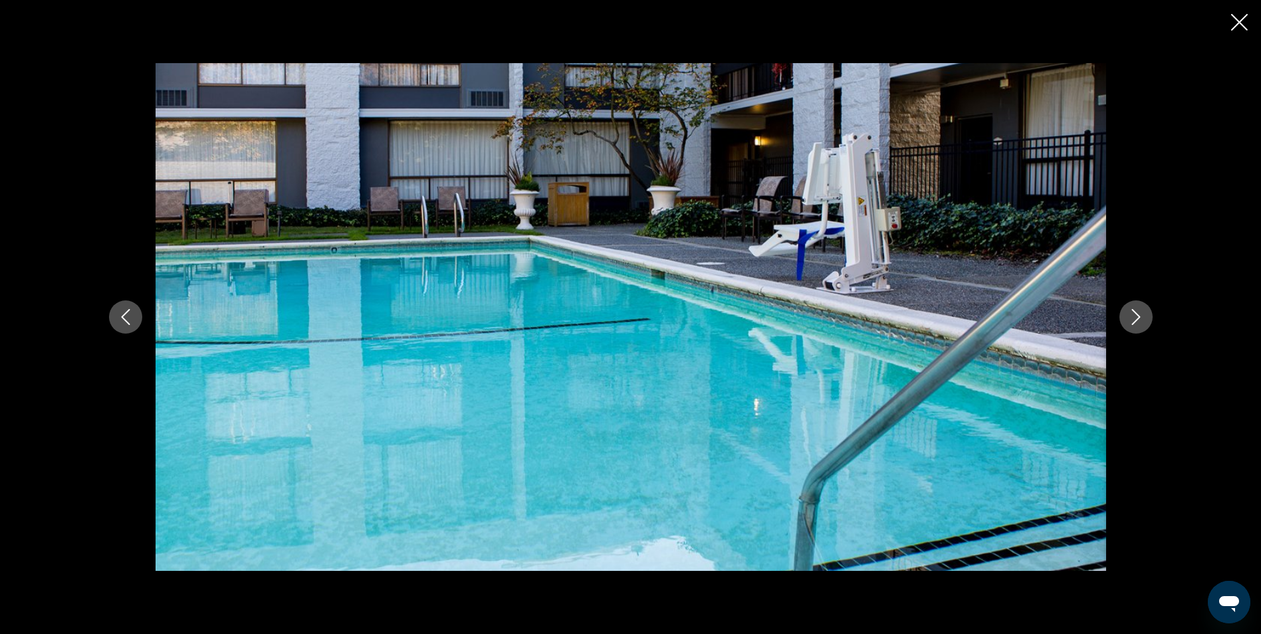
click at [1135, 320] on icon "Next image" at bounding box center [1135, 317] width 9 height 16
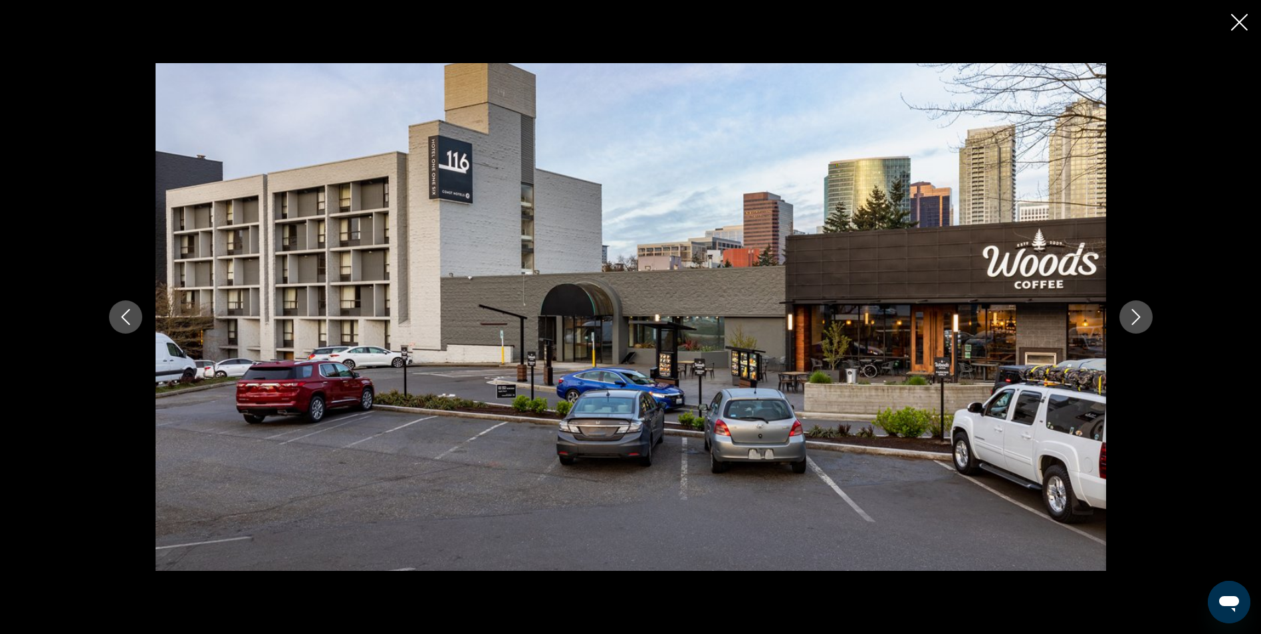
click at [1137, 318] on icon "Next image" at bounding box center [1136, 317] width 16 height 16
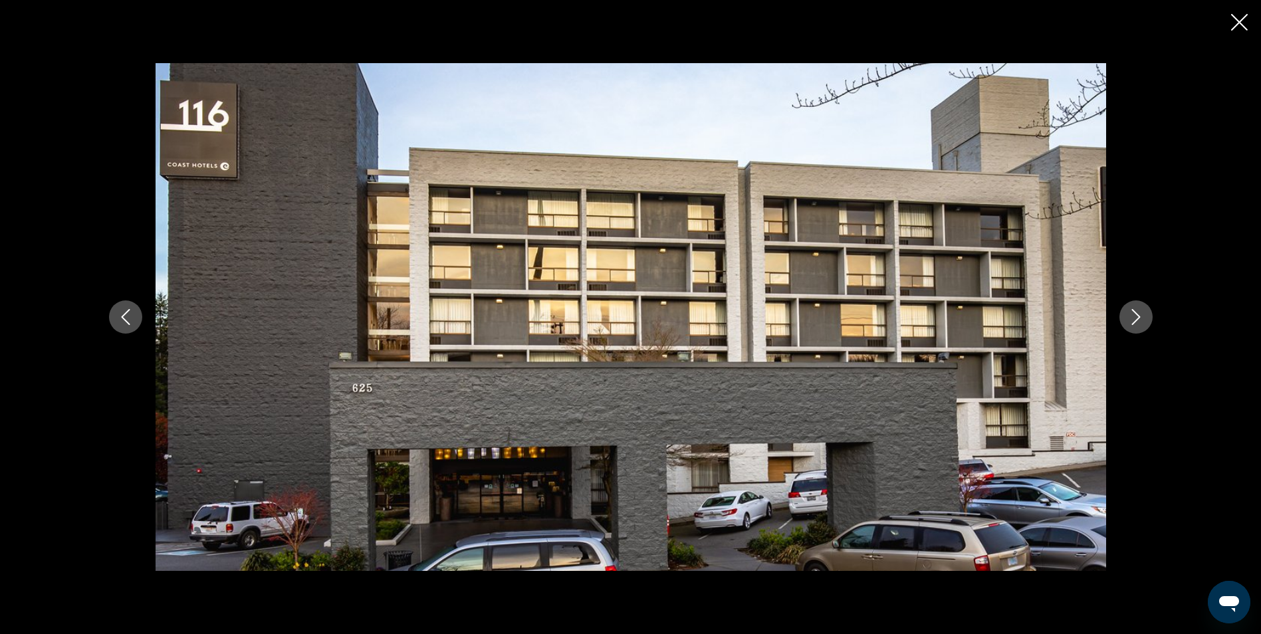
click at [1137, 318] on icon "Next image" at bounding box center [1136, 317] width 16 height 16
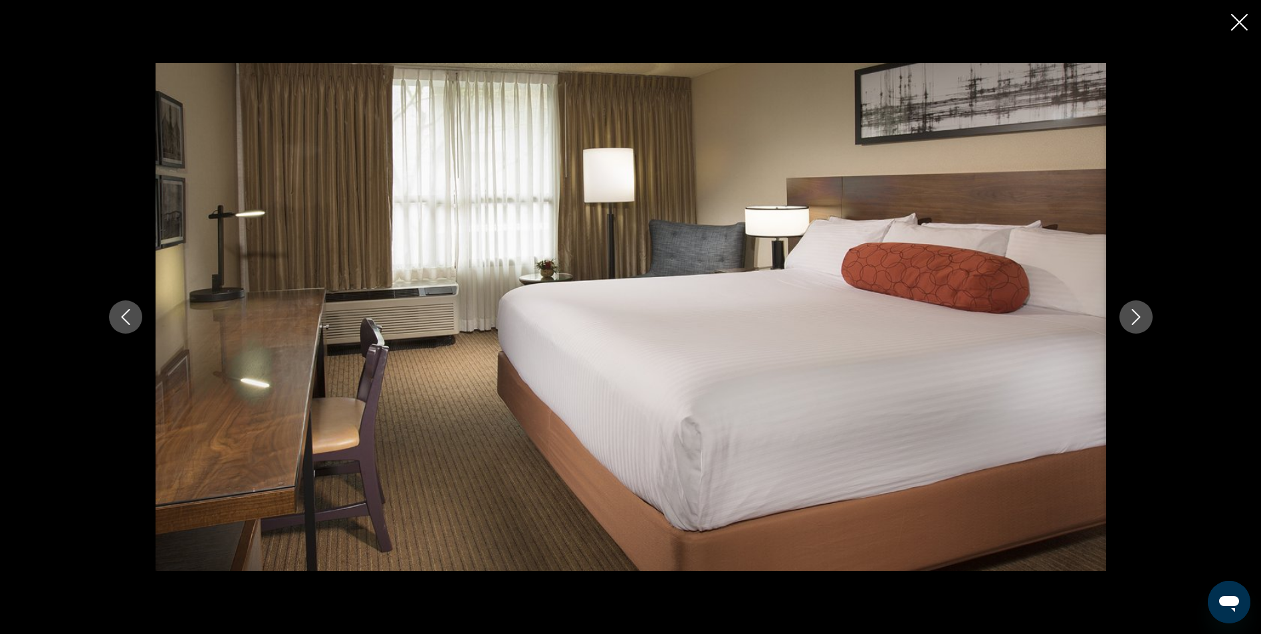
click at [1238, 26] on icon "Close slideshow" at bounding box center [1239, 22] width 17 height 17
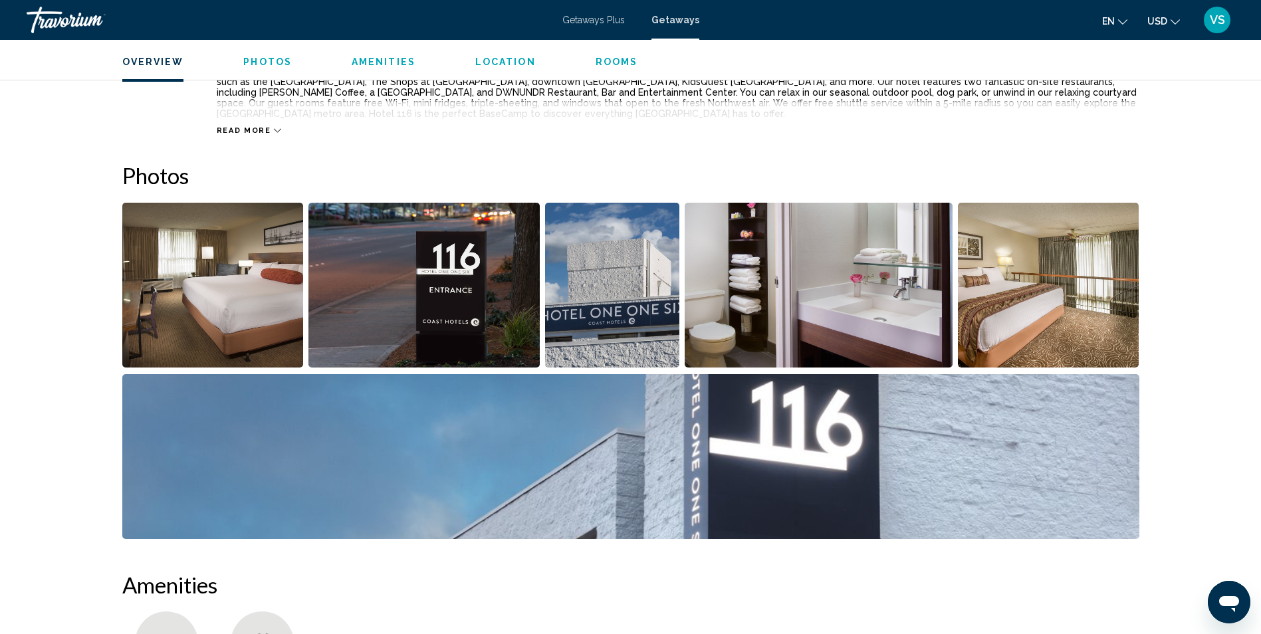
scroll to position [199, 0]
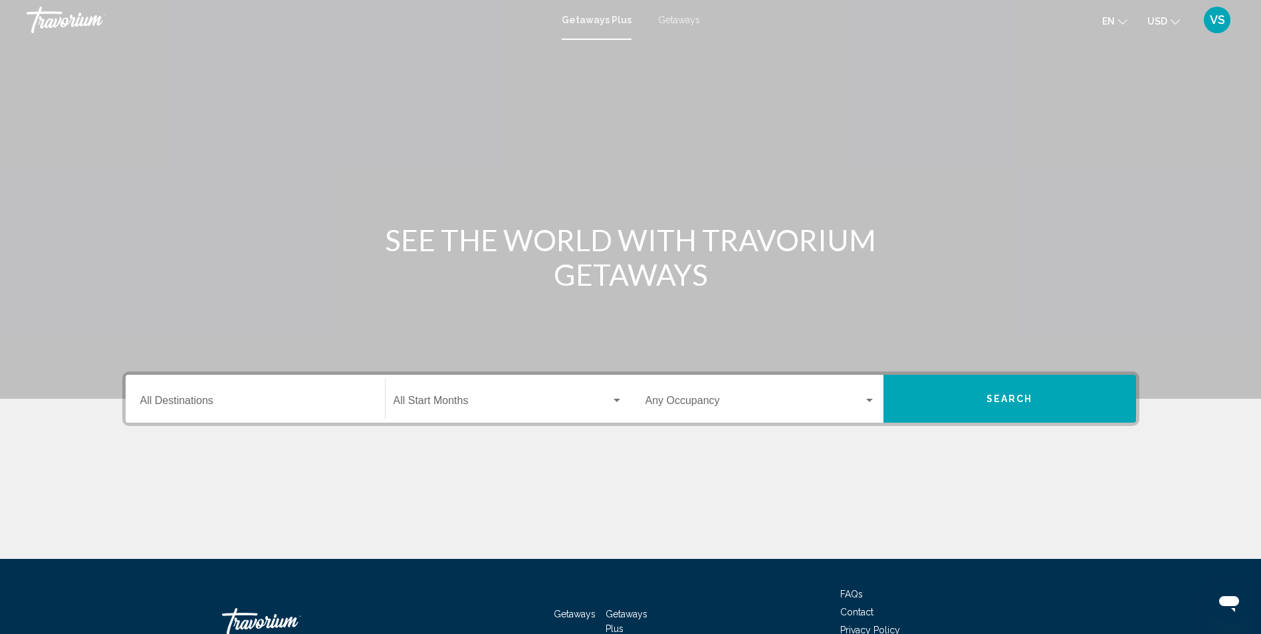
click at [267, 399] on input "Destination All Destinations" at bounding box center [255, 403] width 230 height 12
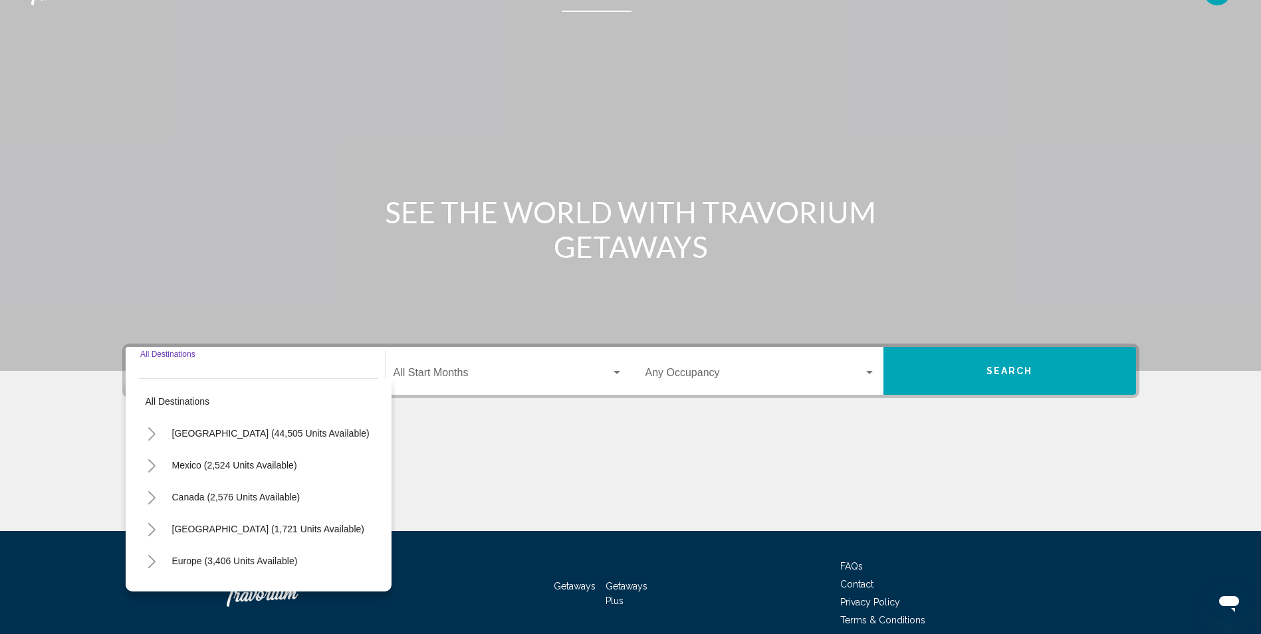
scroll to position [88, 0]
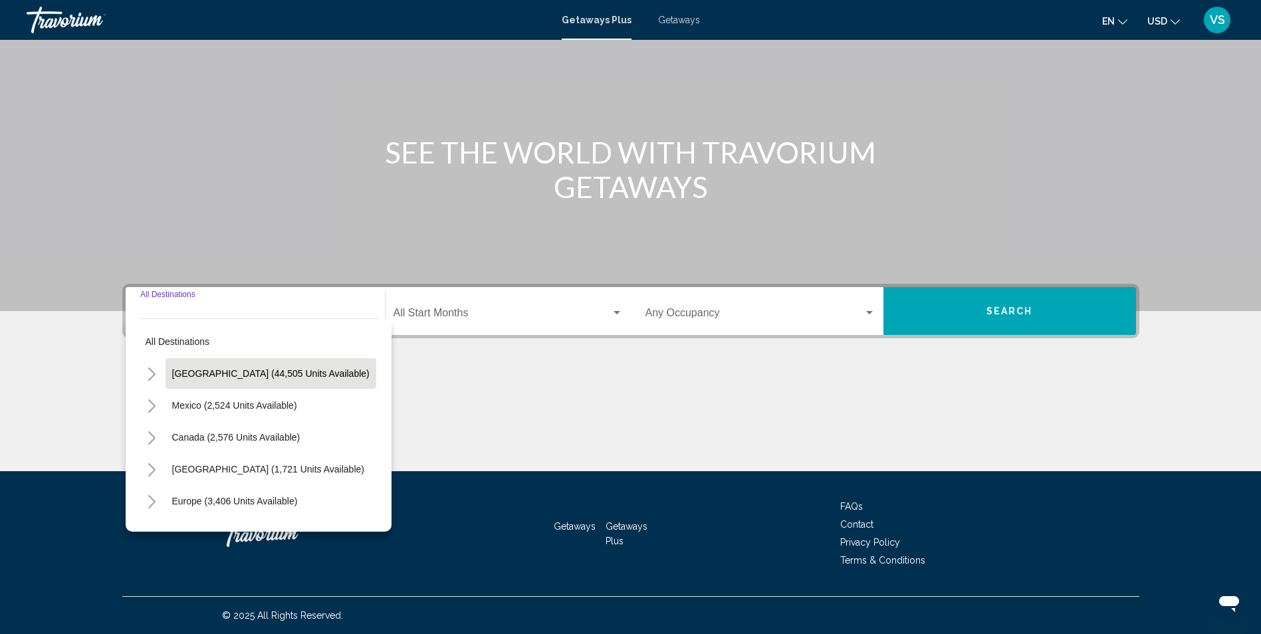
click at [227, 372] on span "United States (44,505 units available)" at bounding box center [270, 373] width 197 height 11
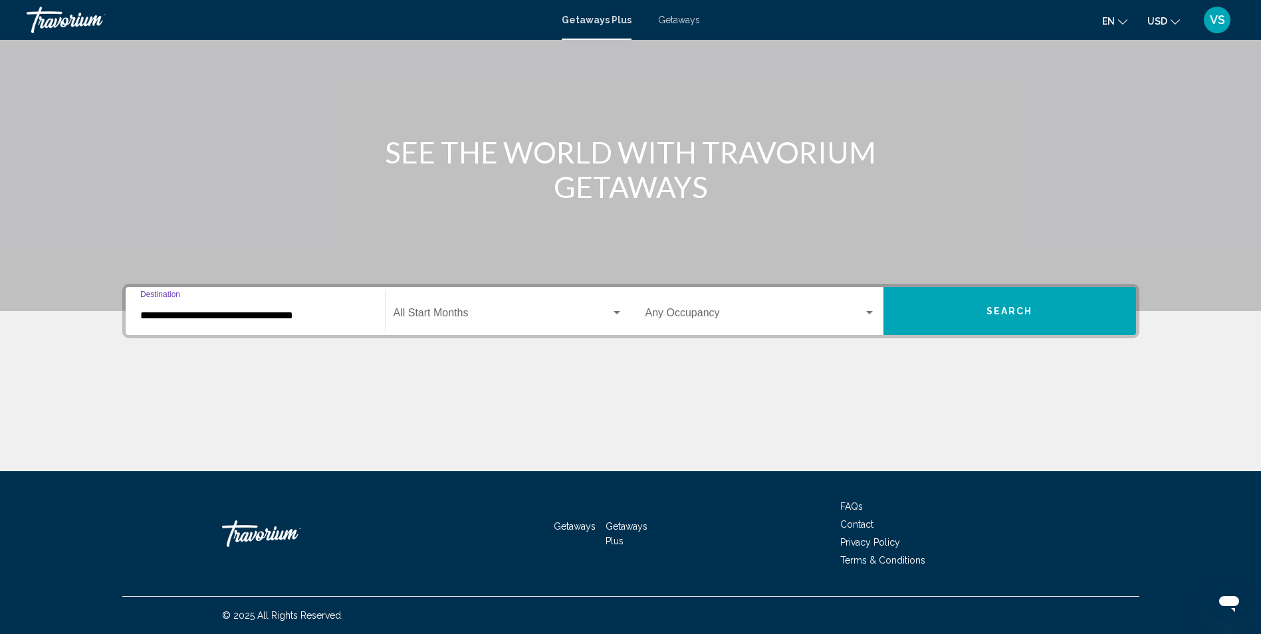
click at [213, 315] on input "**********" at bounding box center [255, 316] width 230 height 12
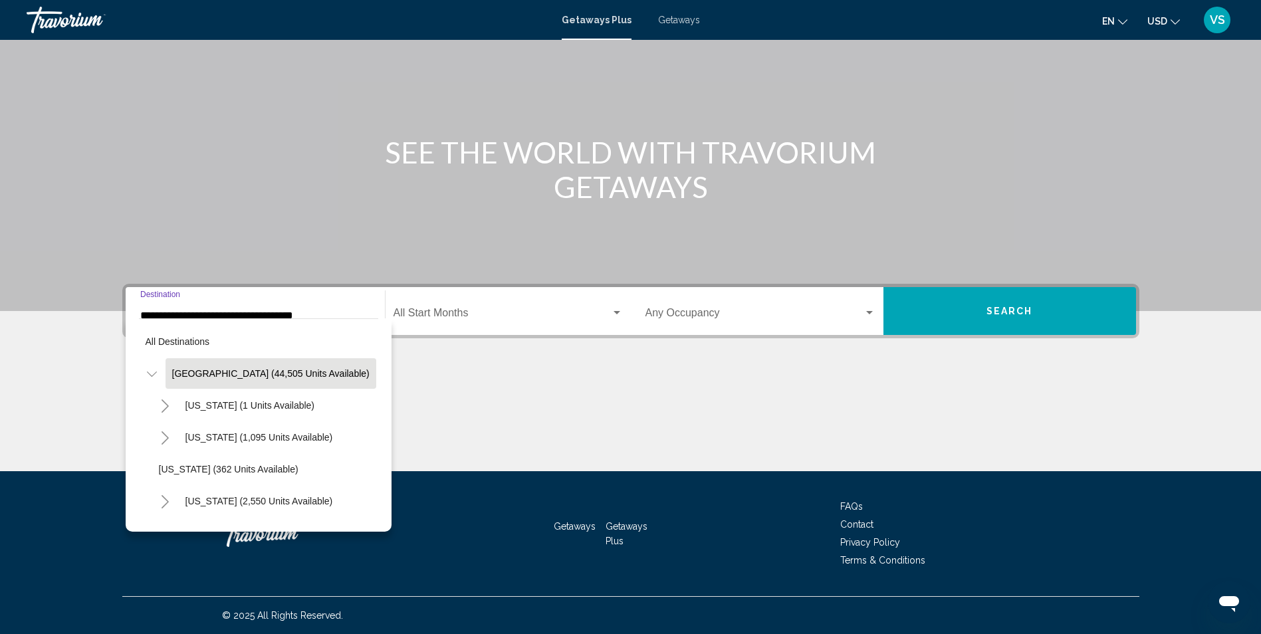
click at [159, 372] on button "Toggle United States (44,505 units available)" at bounding box center [152, 373] width 27 height 27
click at [156, 376] on icon "Toggle United States (44,505 units available)" at bounding box center [152, 374] width 10 height 13
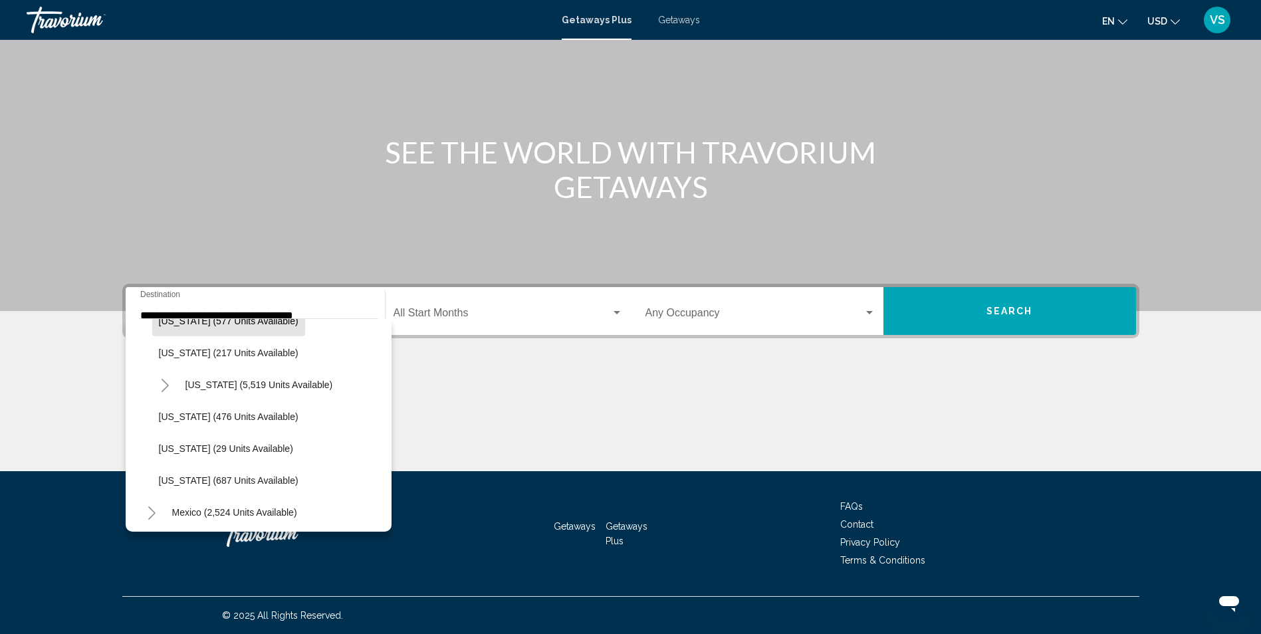
scroll to position [1135, 0]
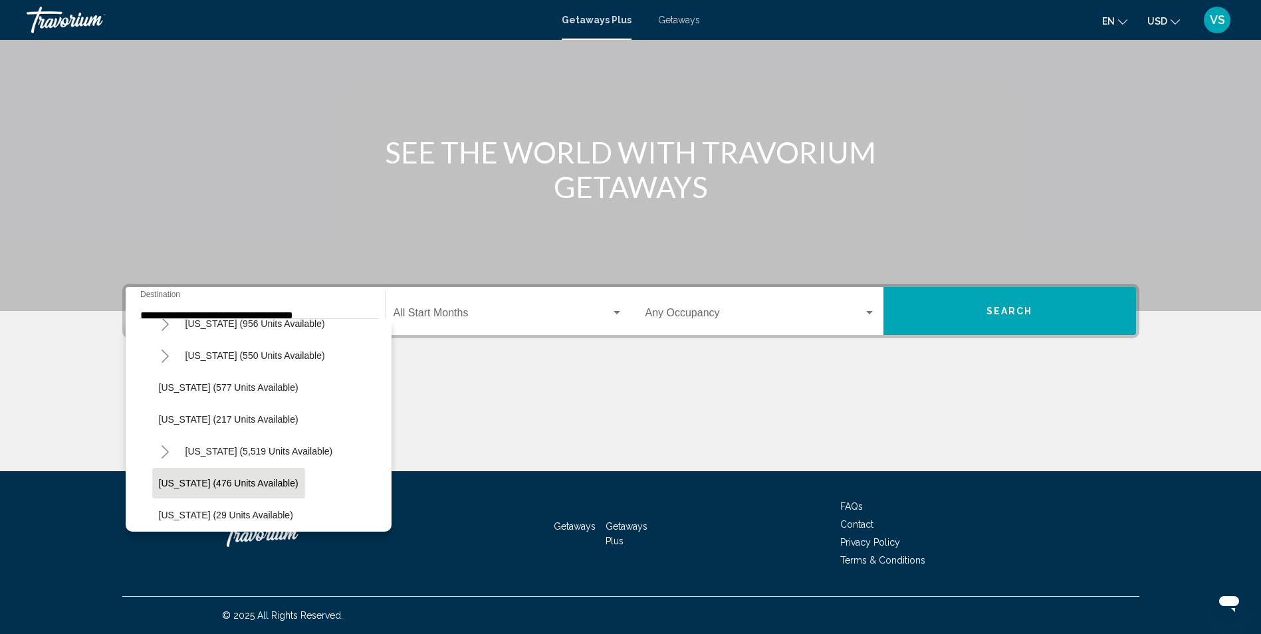
click at [227, 476] on button "Washington (476 units available)" at bounding box center [228, 483] width 153 height 31
type input "**********"
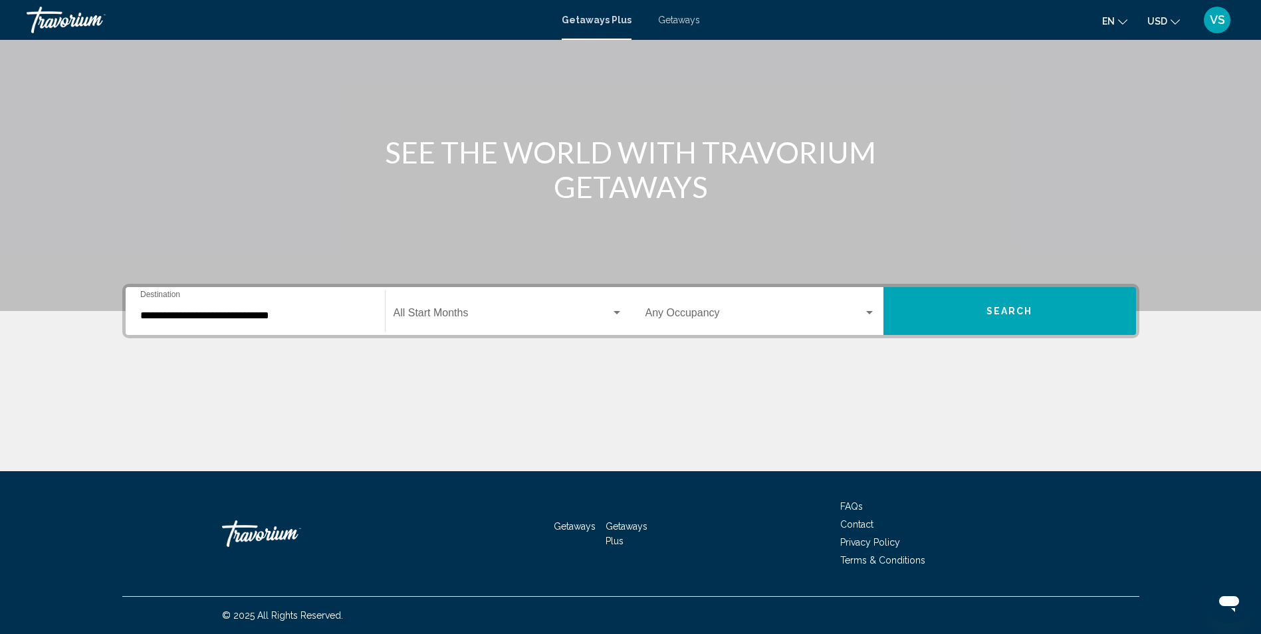
click at [518, 302] on div "Start Month All Start Months" at bounding box center [507, 311] width 229 height 42
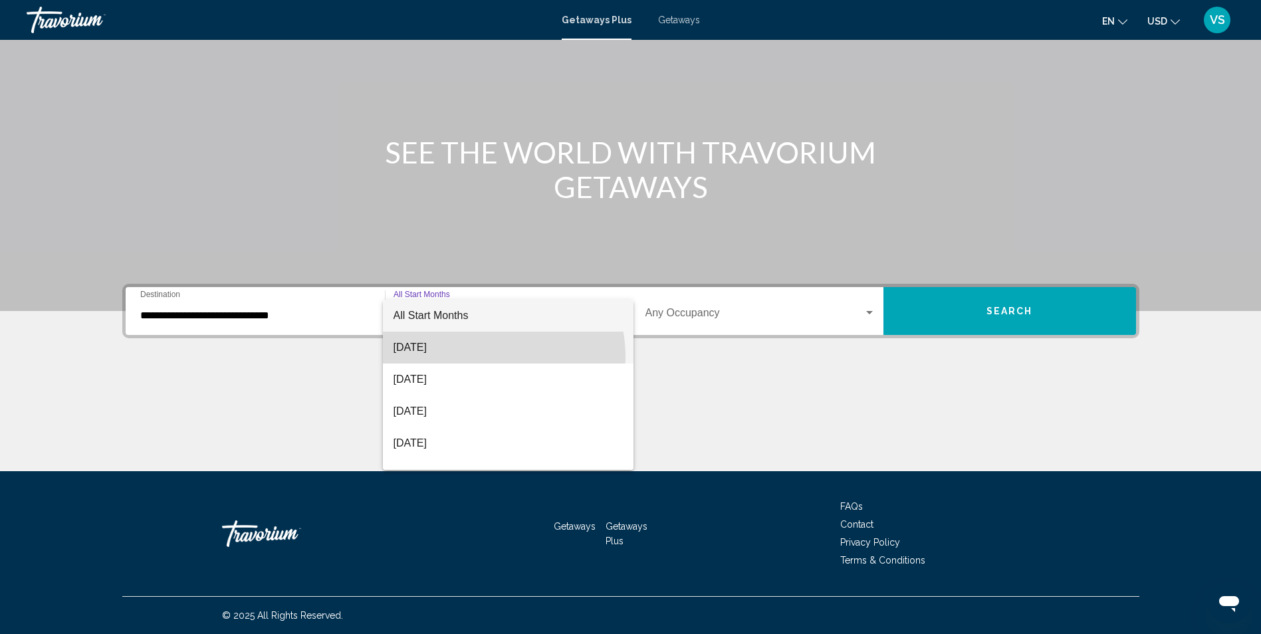
click at [480, 357] on span "[DATE]" at bounding box center [507, 348] width 229 height 32
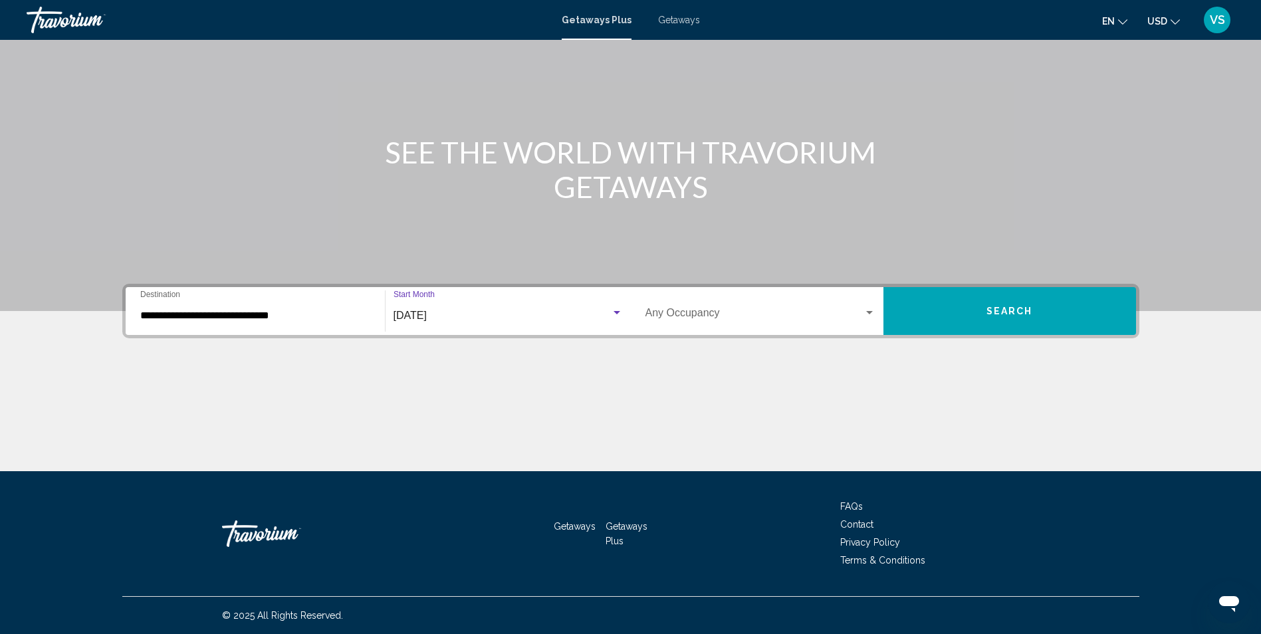
click at [1043, 322] on button "Search" at bounding box center [1009, 311] width 253 height 48
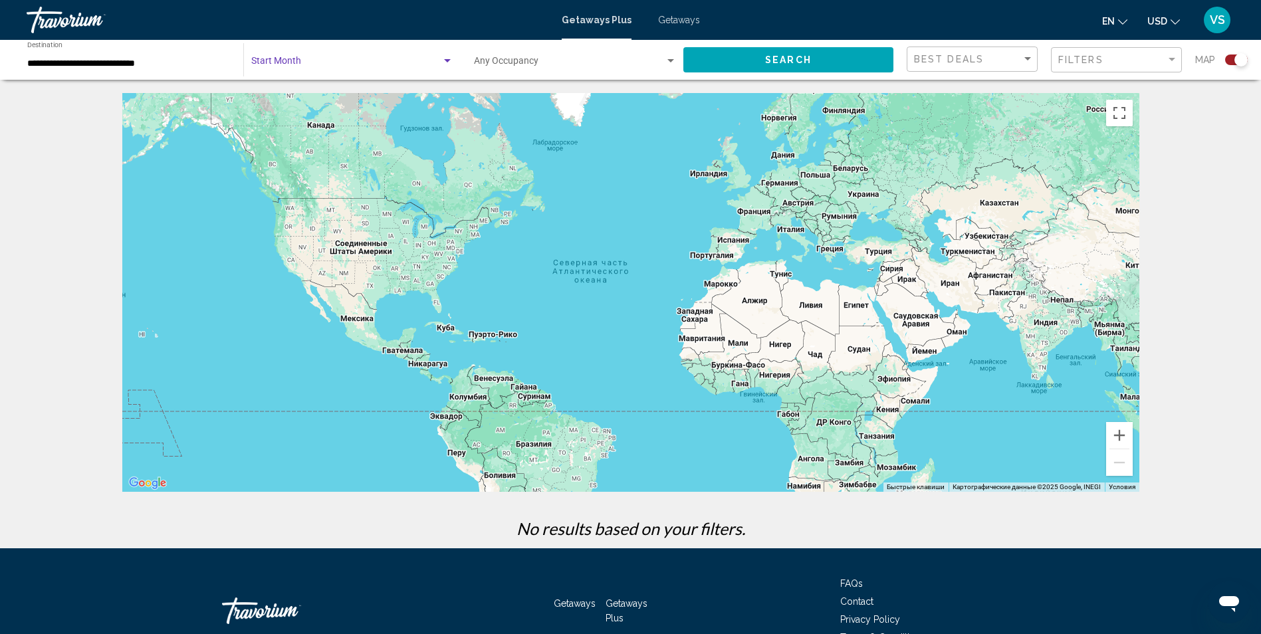
click at [342, 65] on span "Search widget" at bounding box center [346, 63] width 190 height 11
click at [1246, 209] on div at bounding box center [630, 317] width 1261 height 634
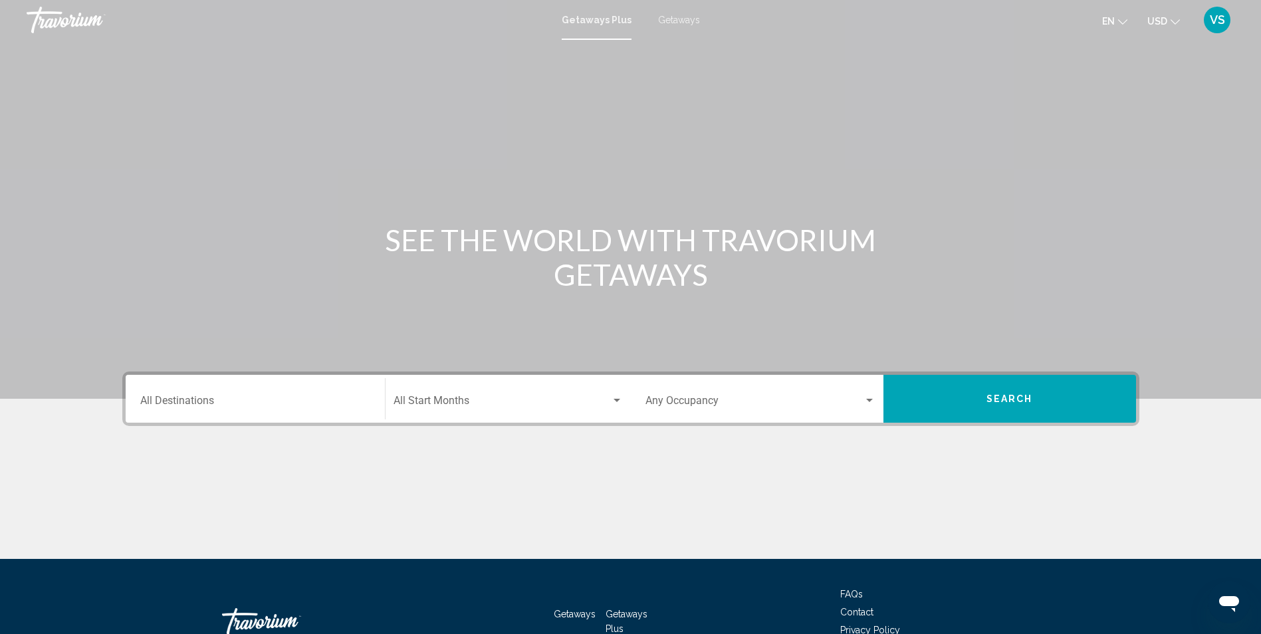
click at [269, 399] on input "Destination All Destinations" at bounding box center [255, 403] width 230 height 12
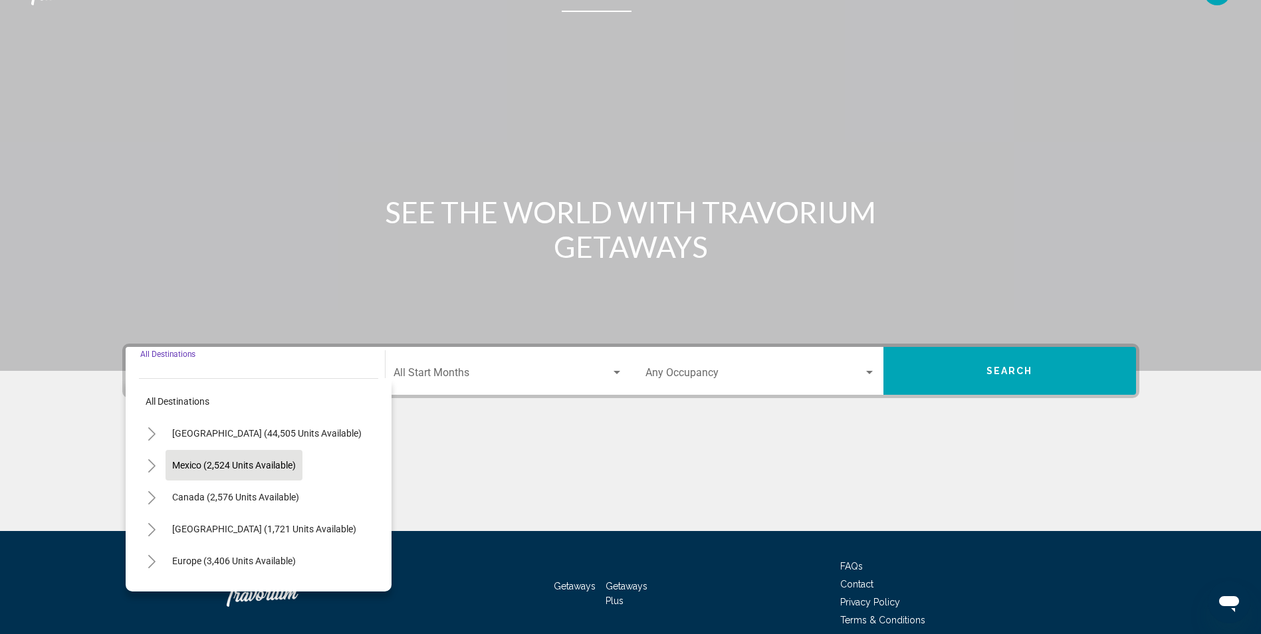
scroll to position [88, 0]
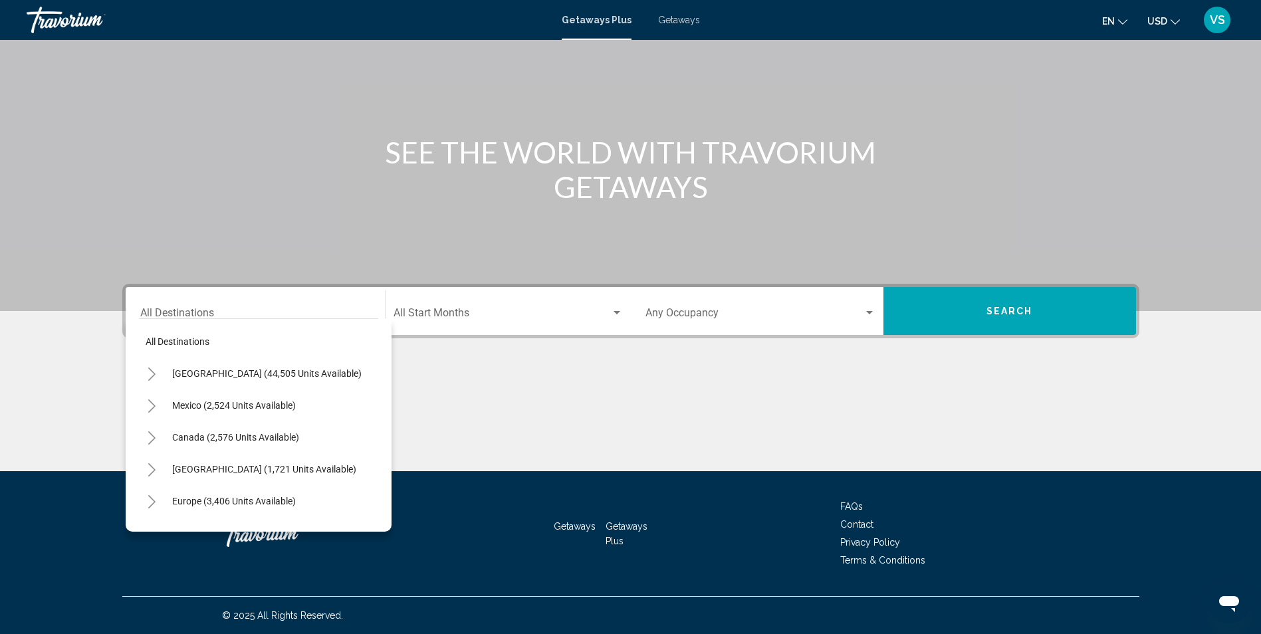
click at [140, 364] on div "United States (44,505 units available)" at bounding box center [253, 373] width 229 height 31
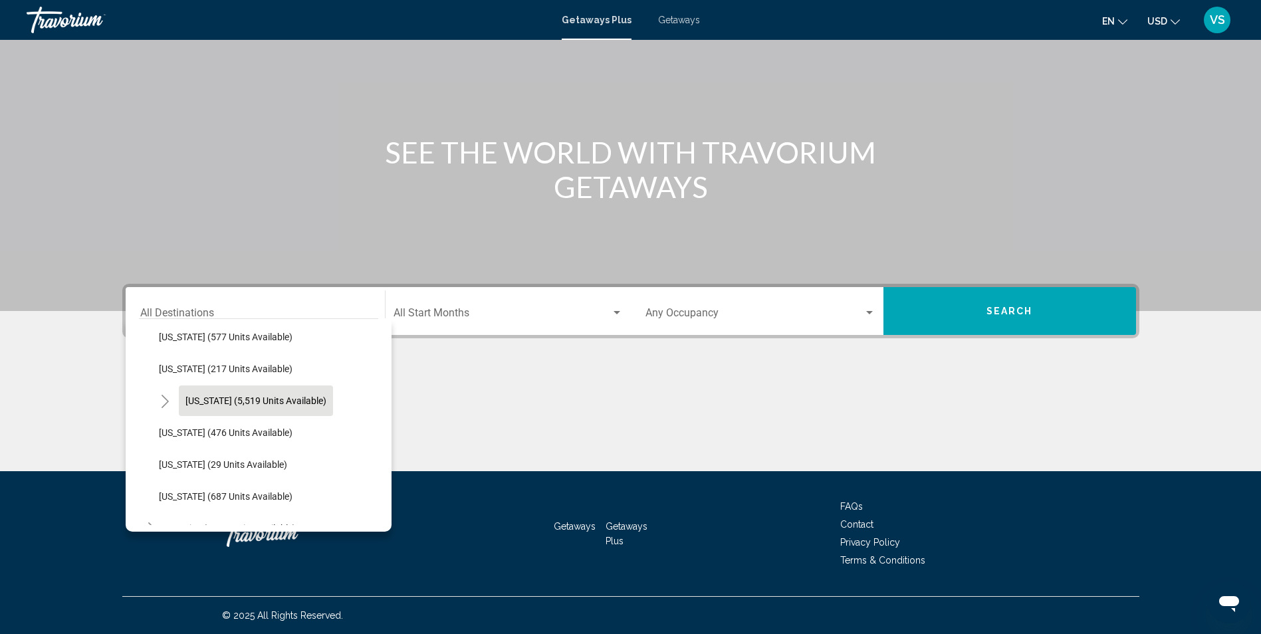
scroll to position [1196, 0]
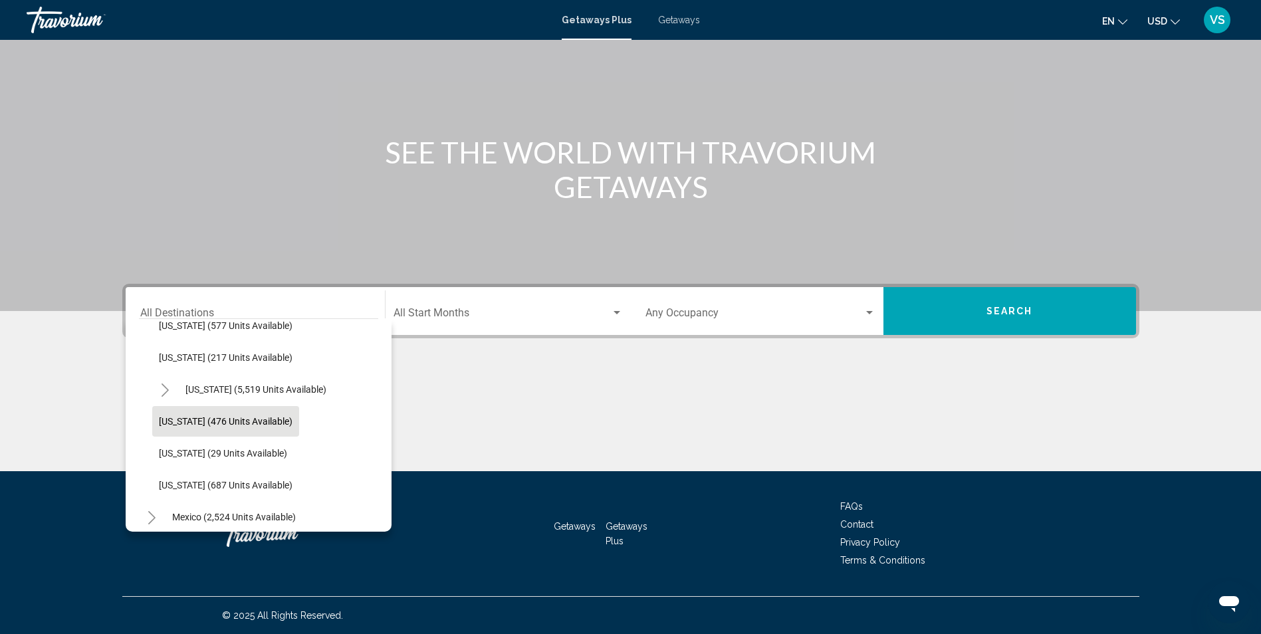
click at [238, 427] on button "Washington (476 units available)" at bounding box center [225, 421] width 147 height 31
type input "**********"
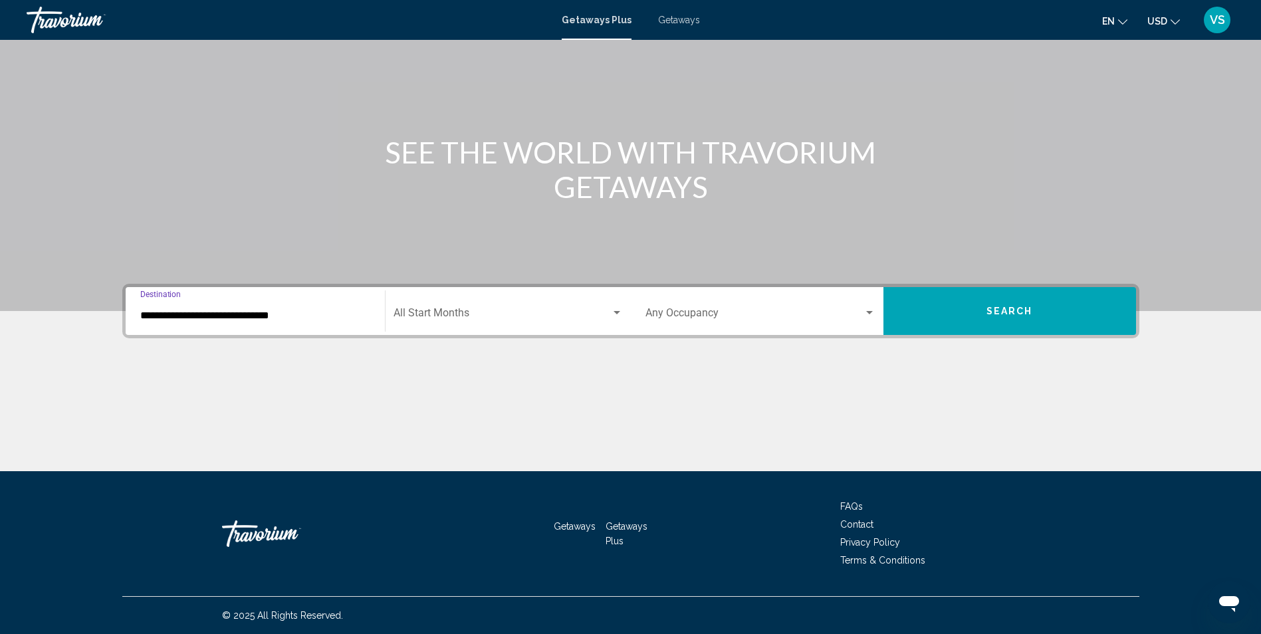
click at [551, 316] on span "Search widget" at bounding box center [501, 316] width 217 height 12
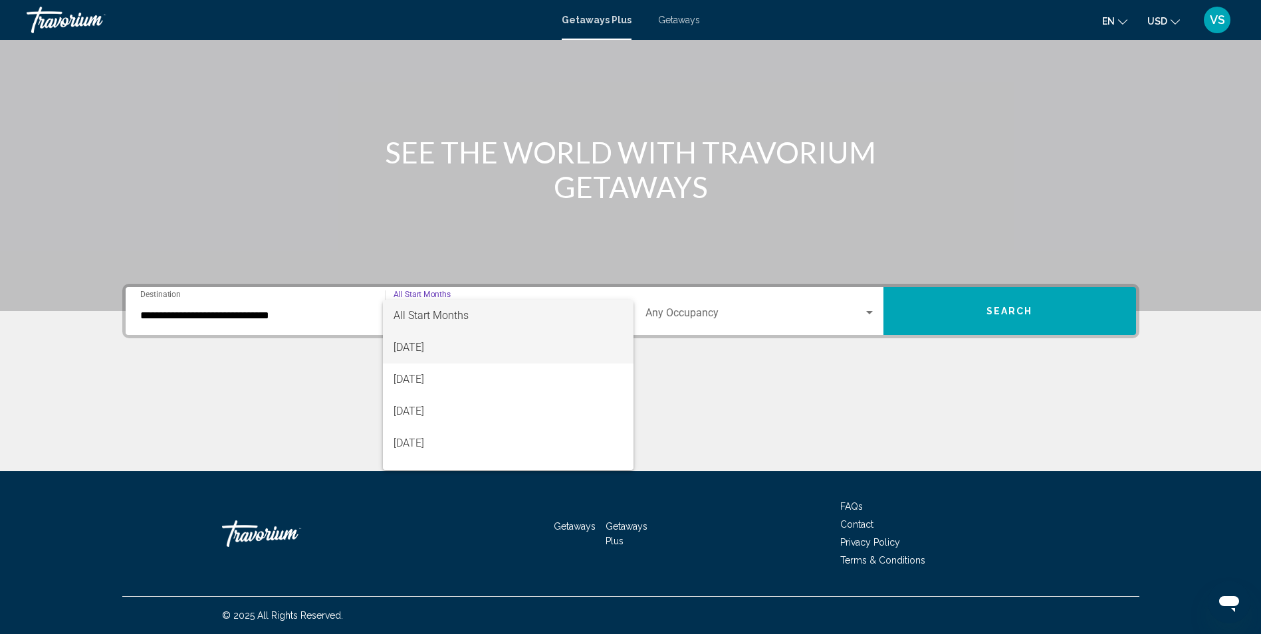
click at [443, 346] on span "[DATE]" at bounding box center [507, 348] width 229 height 32
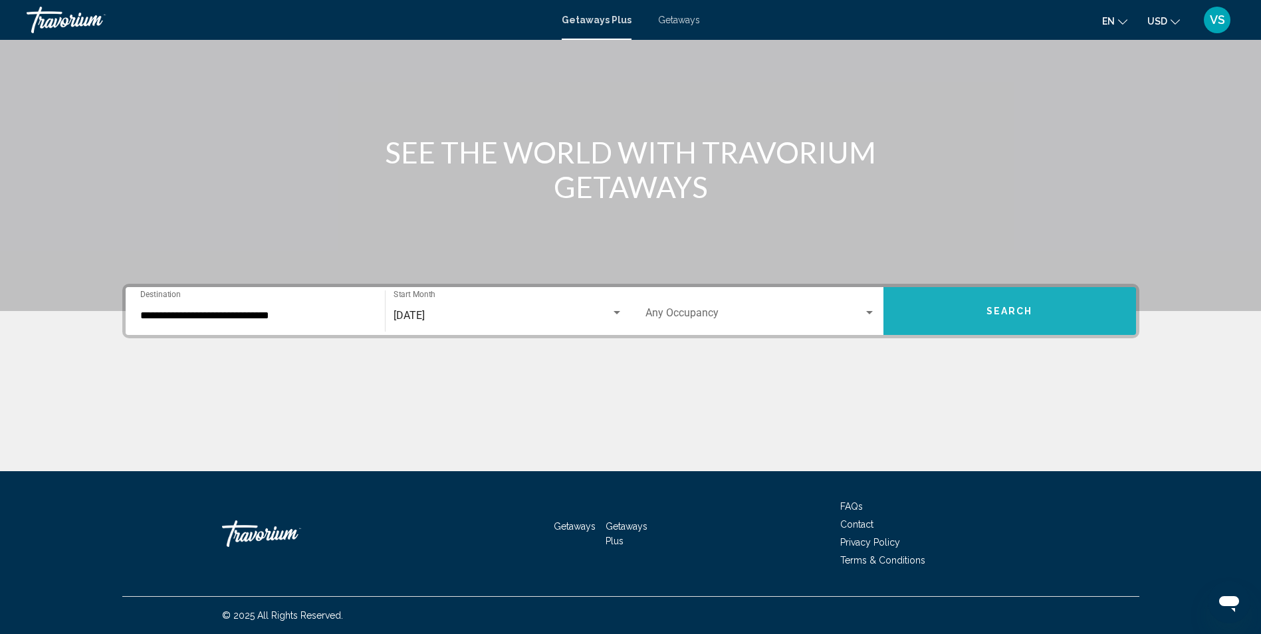
click at [948, 314] on button "Search" at bounding box center [1009, 311] width 253 height 48
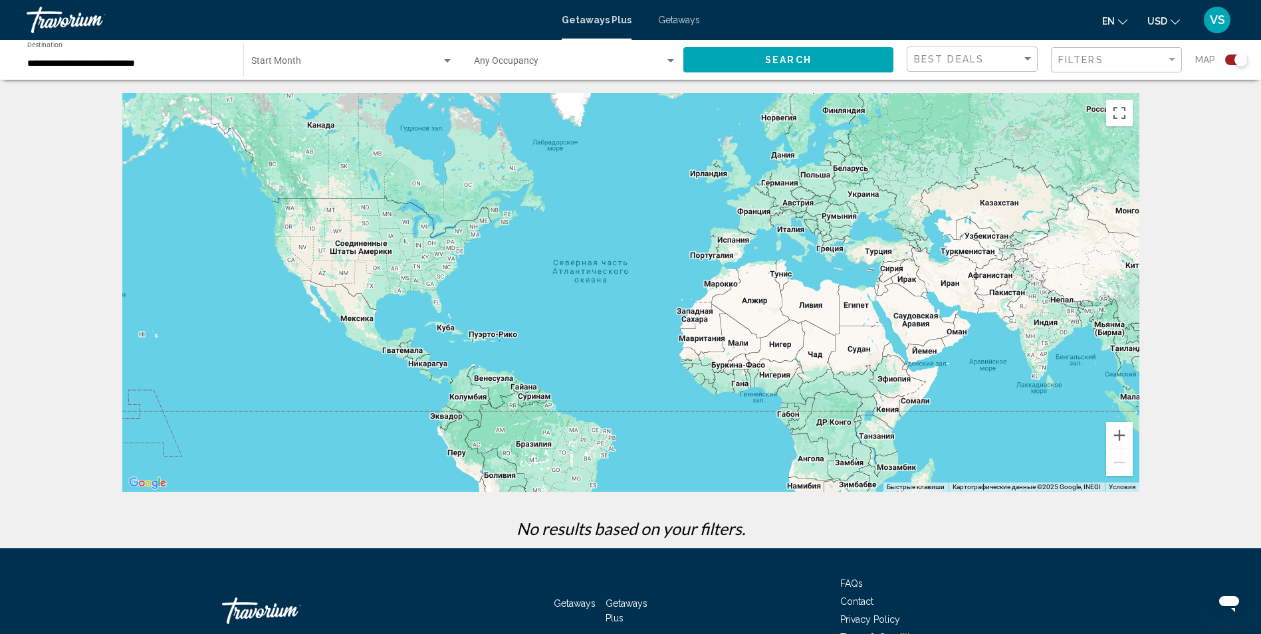
click at [288, 215] on div "Main content" at bounding box center [630, 292] width 1017 height 399
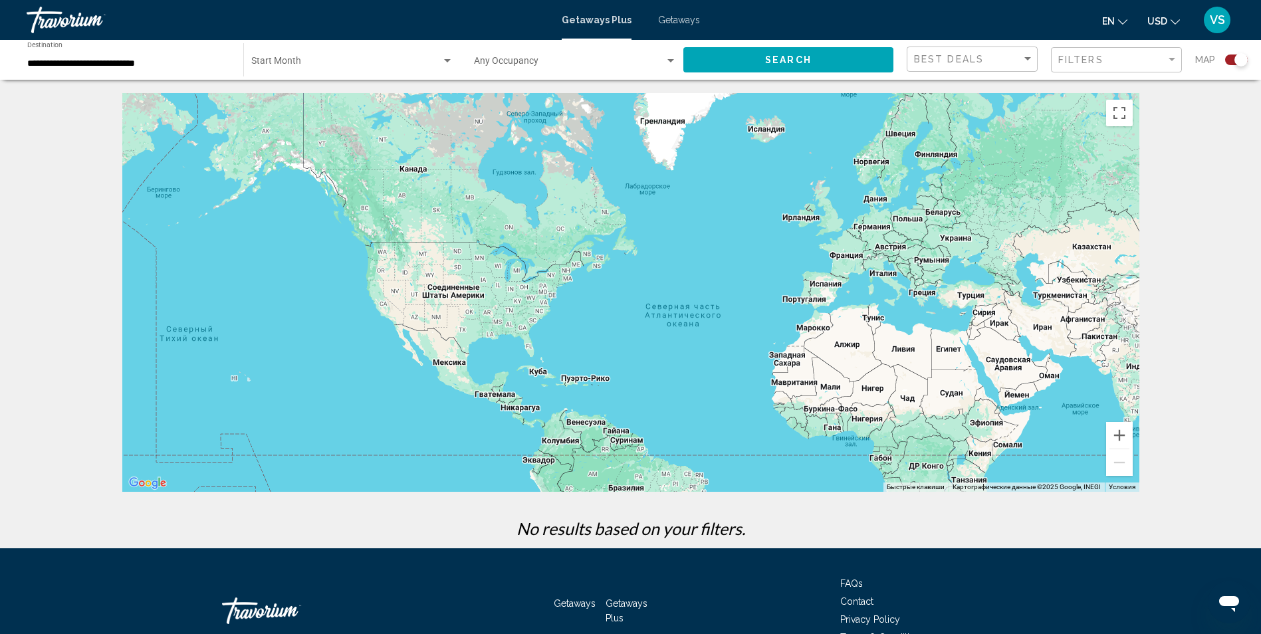
drag, startPoint x: 288, startPoint y: 215, endPoint x: 431, endPoint y: 296, distance: 164.3
click at [430, 295] on div "Main content" at bounding box center [630, 292] width 1017 height 399
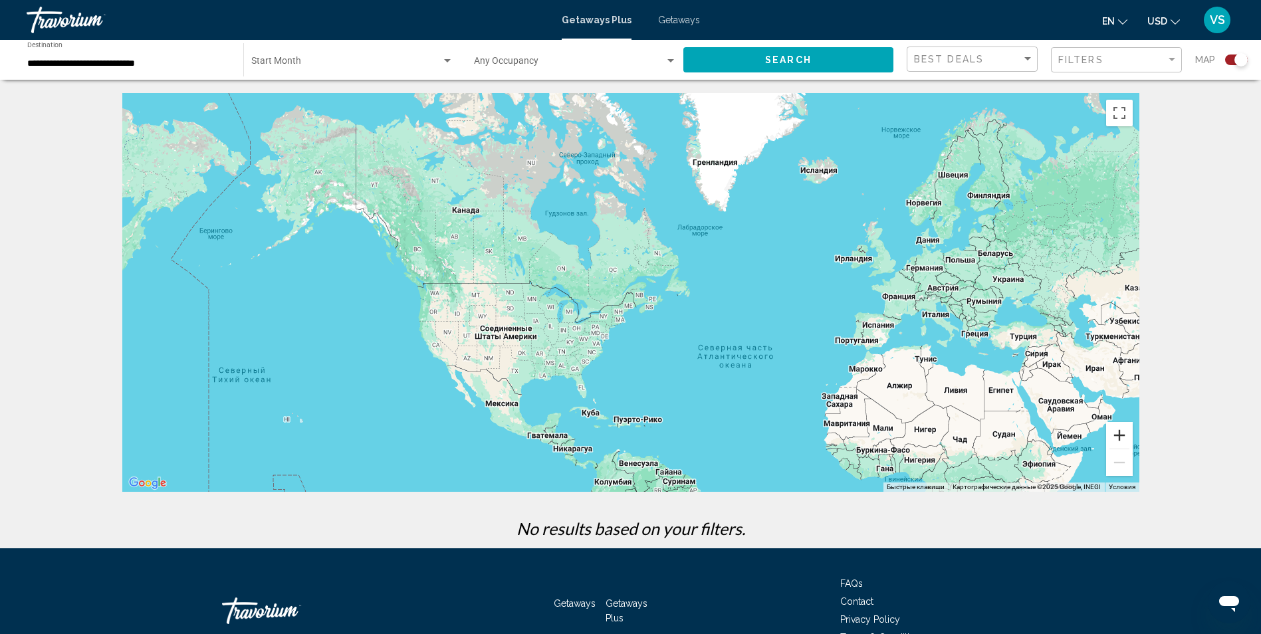
click at [1121, 442] on button "Увеличить" at bounding box center [1119, 435] width 27 height 27
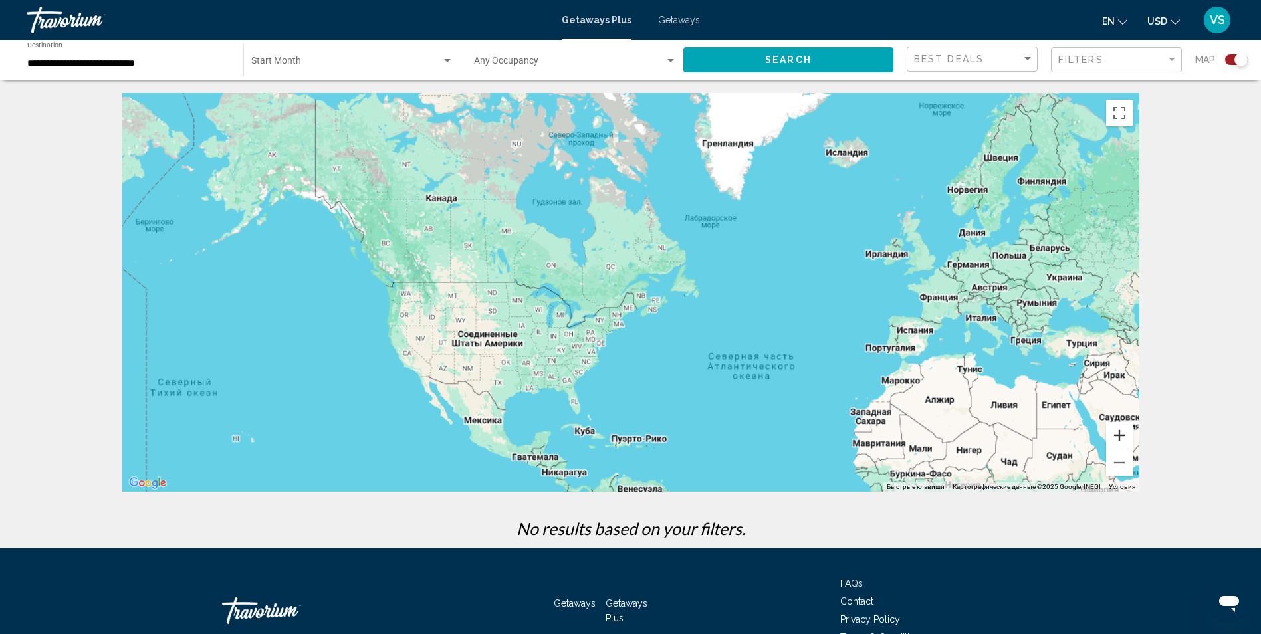
click at [1121, 441] on button "Увеличить" at bounding box center [1119, 435] width 27 height 27
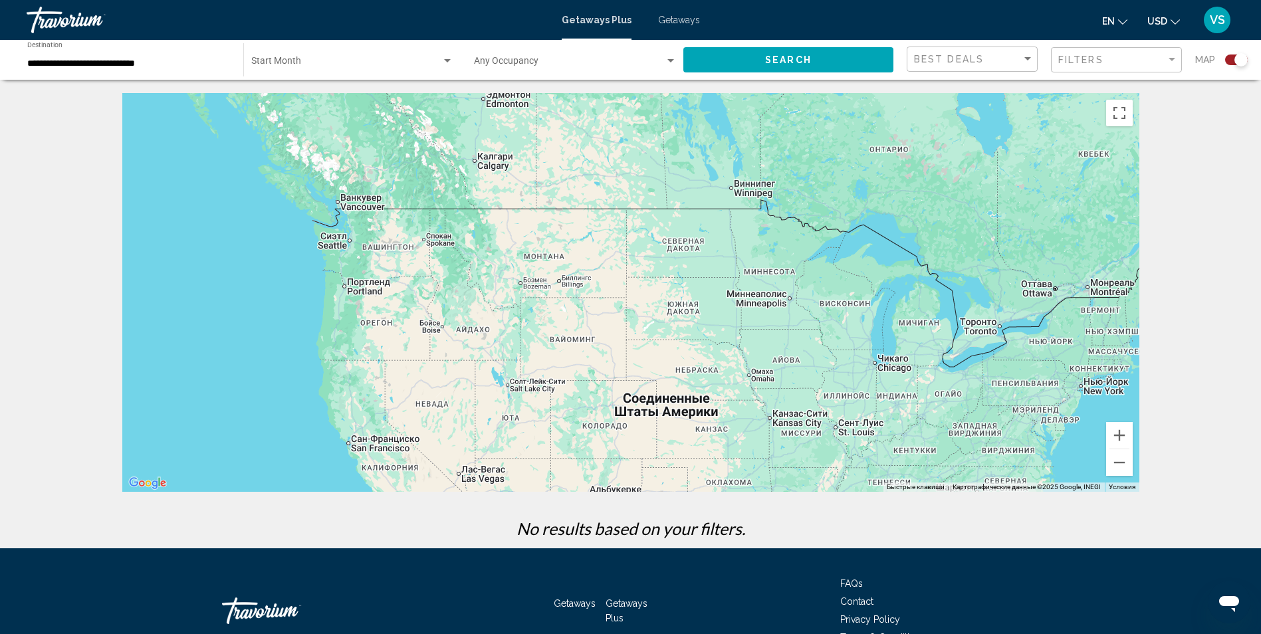
drag, startPoint x: 417, startPoint y: 291, endPoint x: 919, endPoint y: 249, distance: 503.6
click at [919, 249] on div "Main content" at bounding box center [630, 292] width 1017 height 399
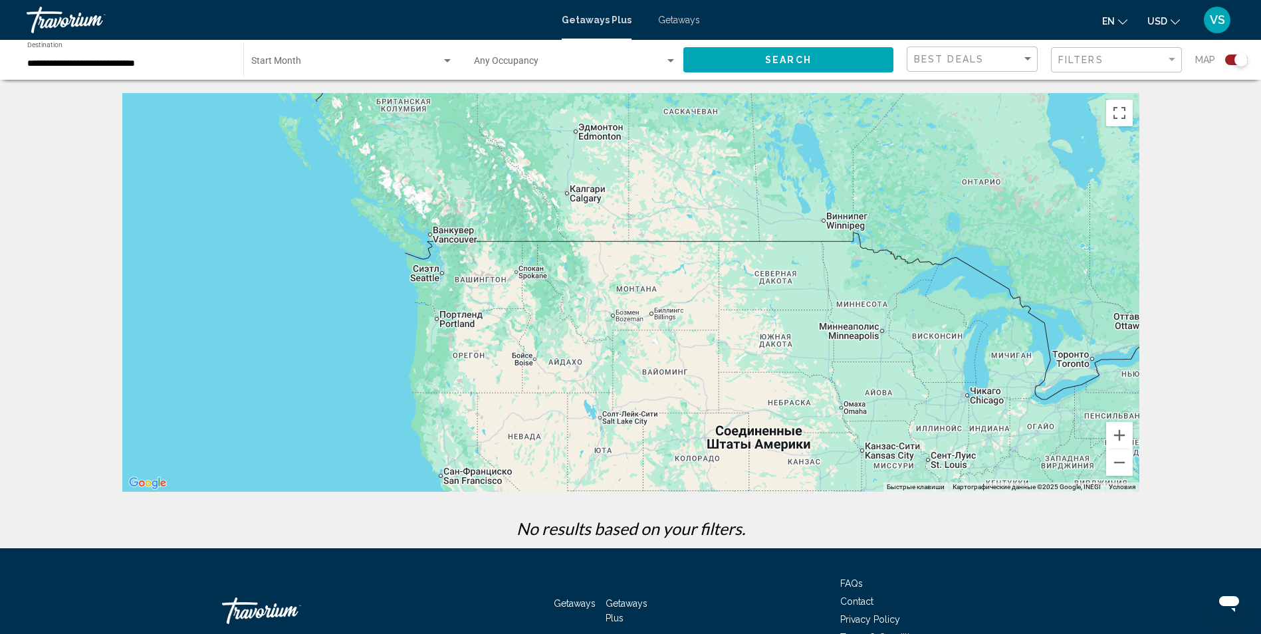
drag, startPoint x: 366, startPoint y: 253, endPoint x: 500, endPoint y: 293, distance: 140.1
click at [474, 292] on div "Main content" at bounding box center [630, 292] width 1017 height 399
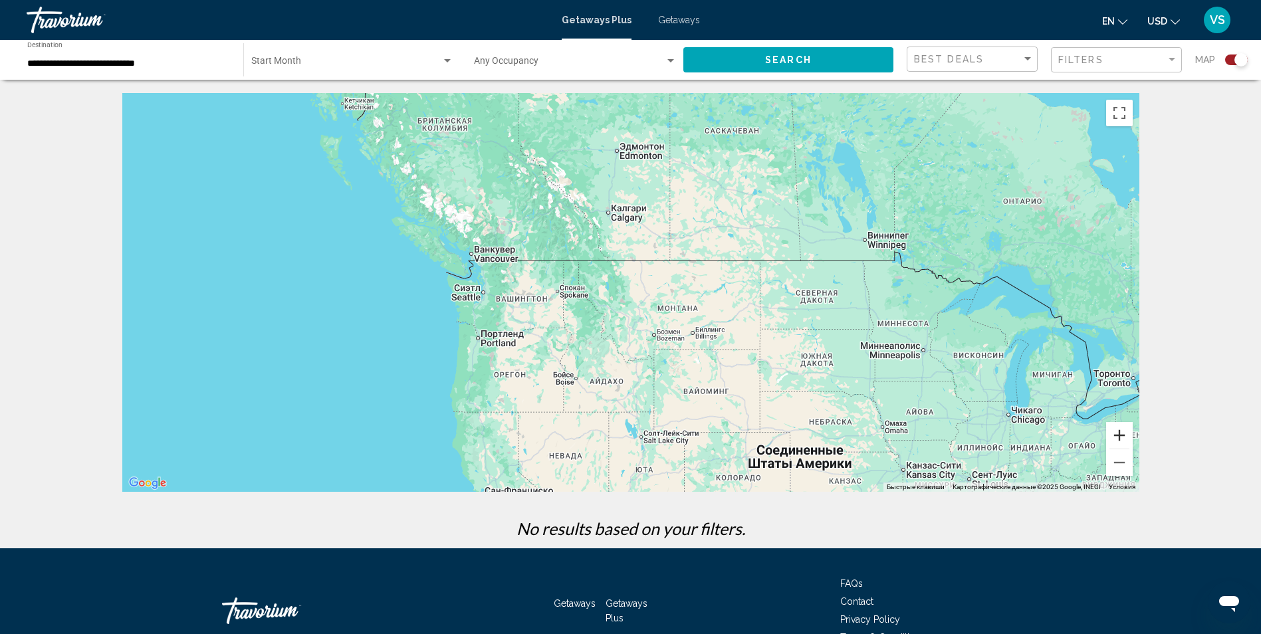
drag, startPoint x: 1134, startPoint y: 438, endPoint x: 1125, endPoint y: 439, distance: 9.4
click at [1128, 439] on div "Быстрые клавиши Картографические данные Картографические данные ©2025 Google, I…" at bounding box center [630, 292] width 1017 height 399
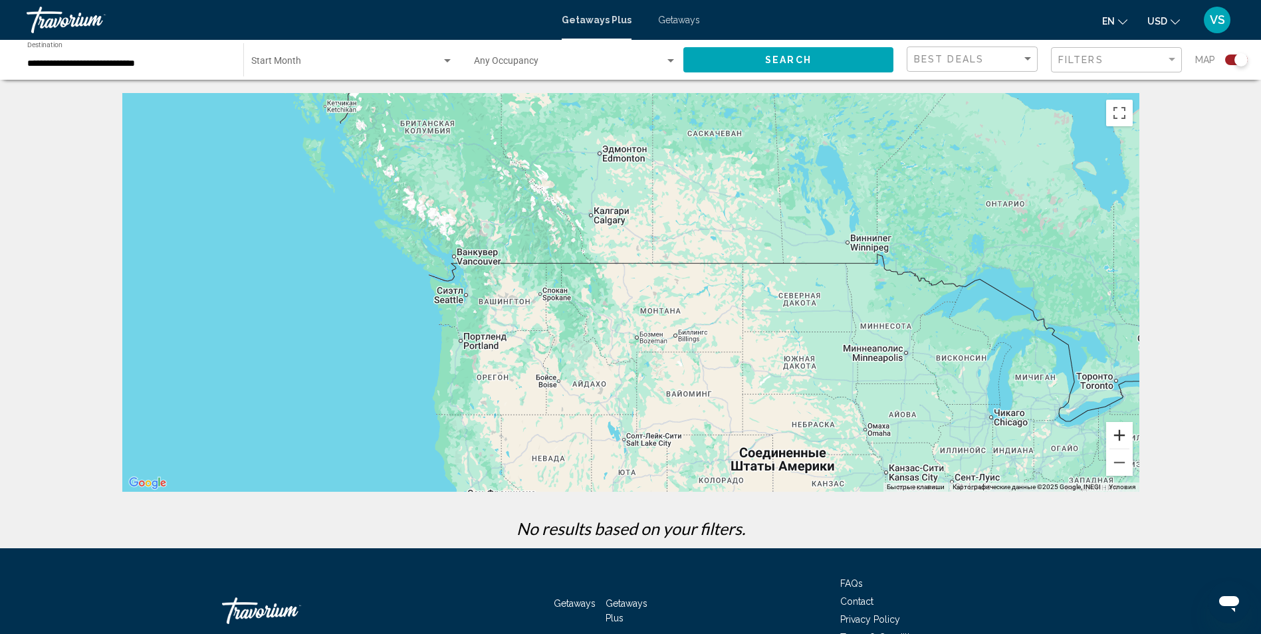
click at [1125, 439] on button "Увеличить" at bounding box center [1119, 435] width 27 height 27
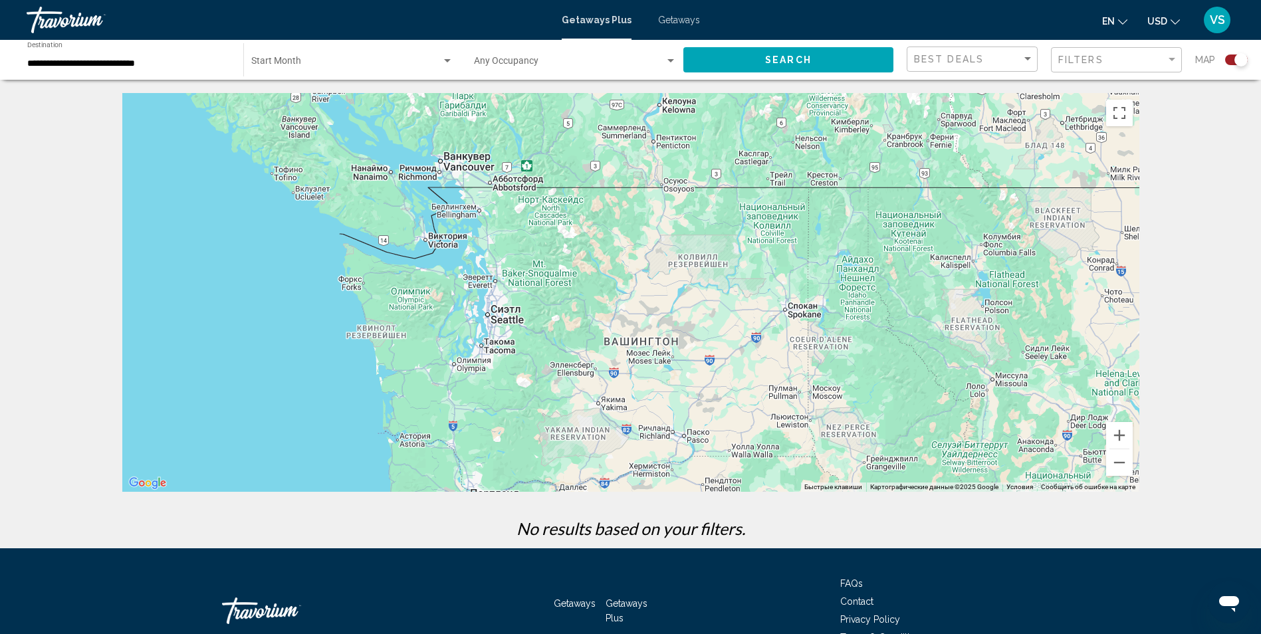
drag, startPoint x: 267, startPoint y: 328, endPoint x: 794, endPoint y: 342, distance: 527.2
click at [794, 342] on div "Main content" at bounding box center [630, 292] width 1017 height 399
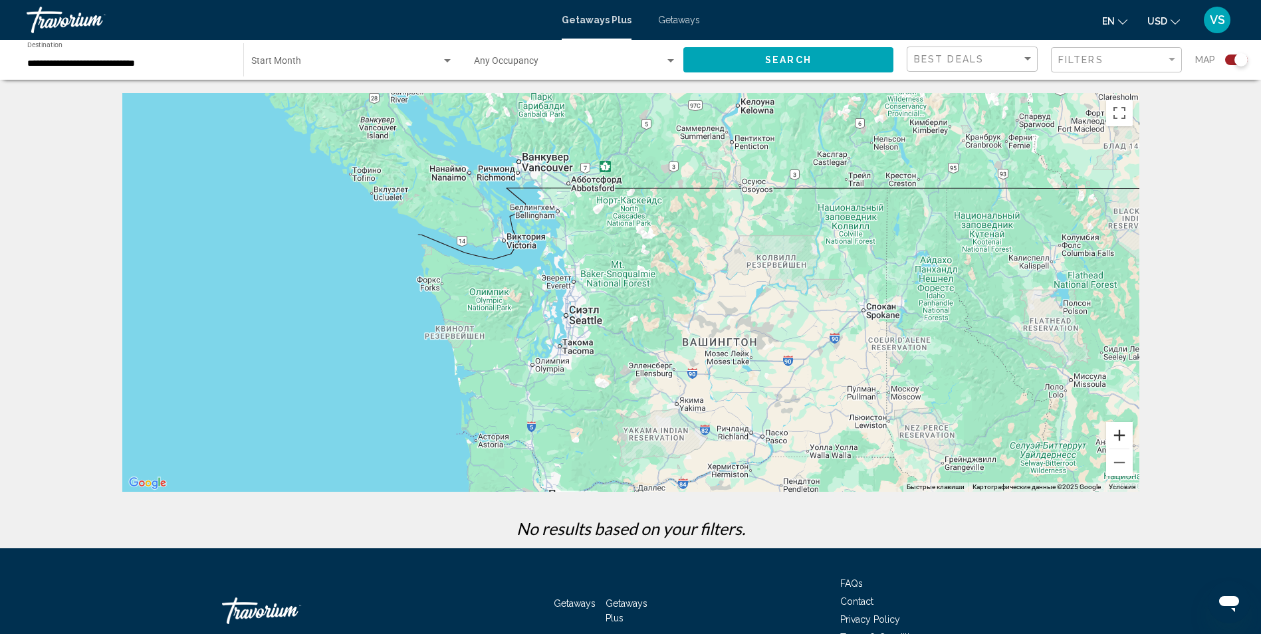
click at [1127, 440] on button "Увеличить" at bounding box center [1119, 435] width 27 height 27
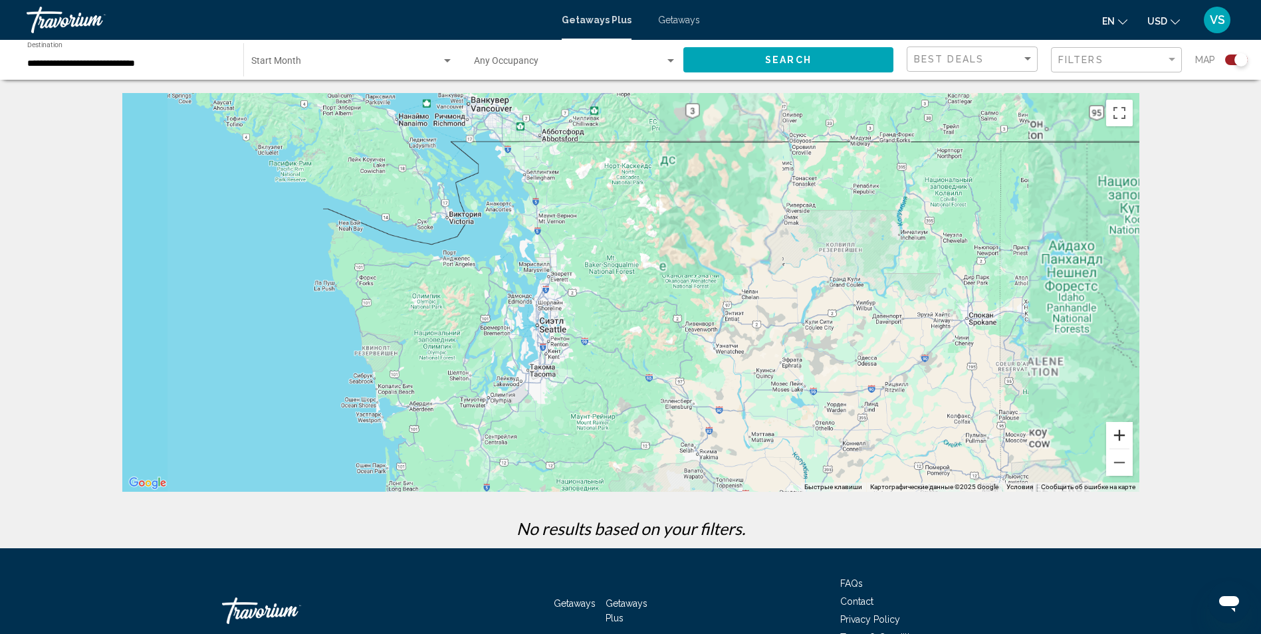
click at [1125, 439] on button "Увеличить" at bounding box center [1119, 435] width 27 height 27
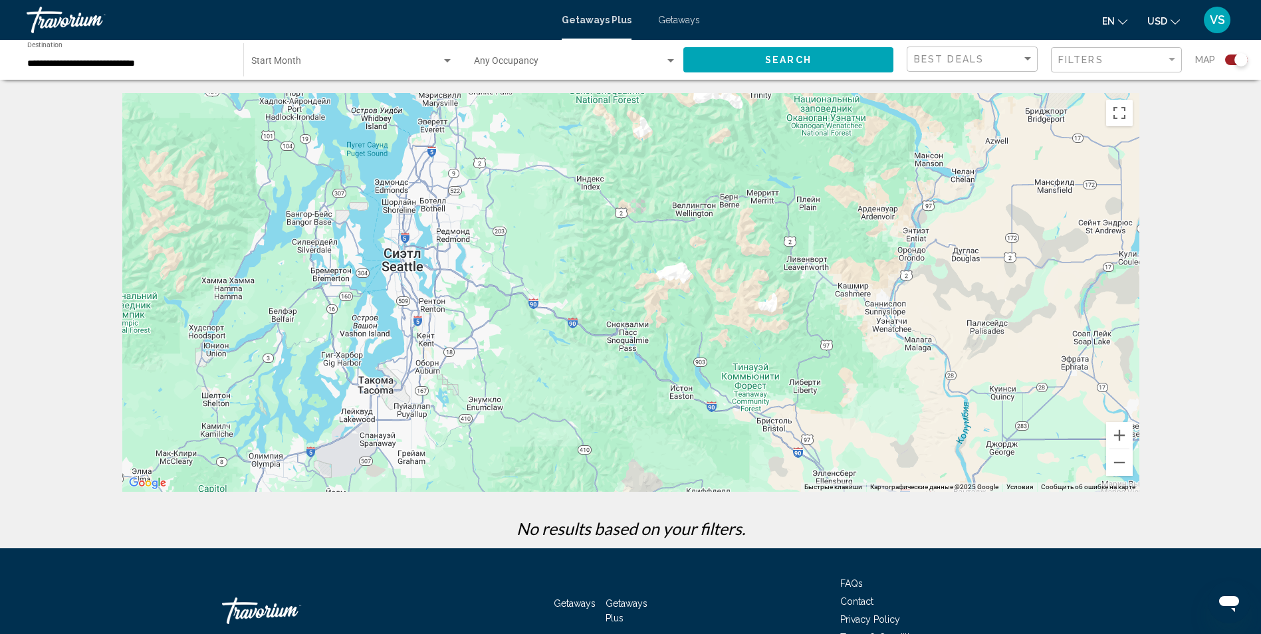
drag, startPoint x: 566, startPoint y: 359, endPoint x: 589, endPoint y: 243, distance: 118.6
click at [589, 243] on div "Main content" at bounding box center [630, 292] width 1017 height 399
click at [665, 23] on span "Getaways" at bounding box center [679, 20] width 42 height 11
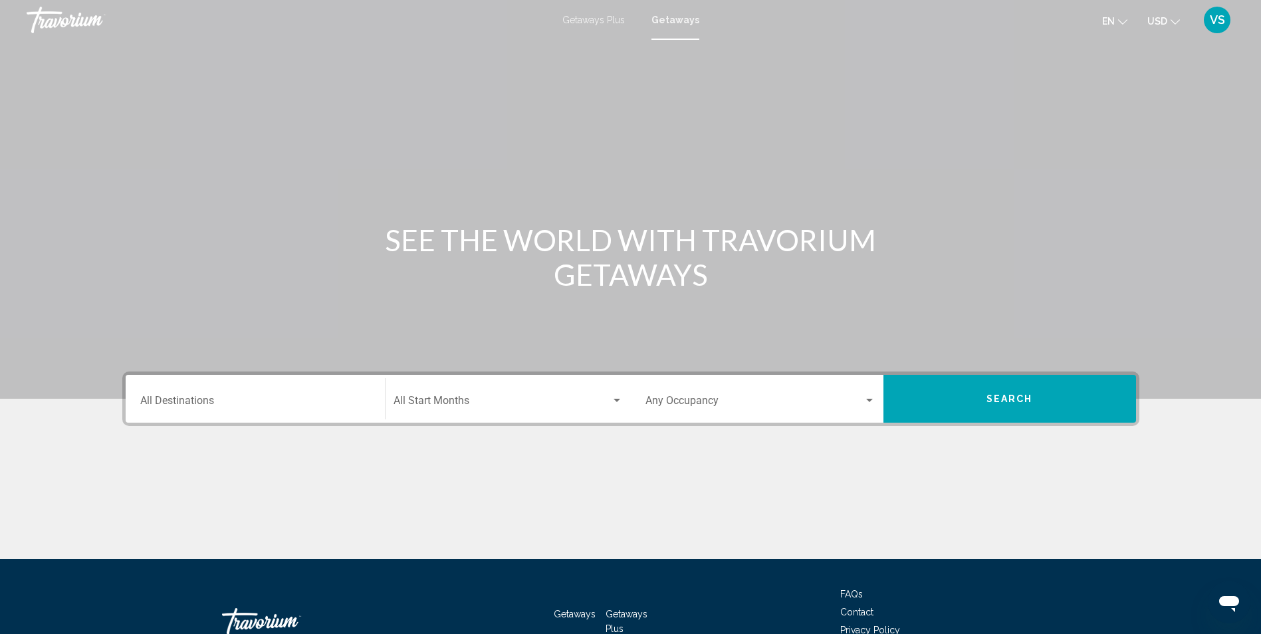
click at [281, 386] on div "Destination All Destinations" at bounding box center [255, 399] width 230 height 42
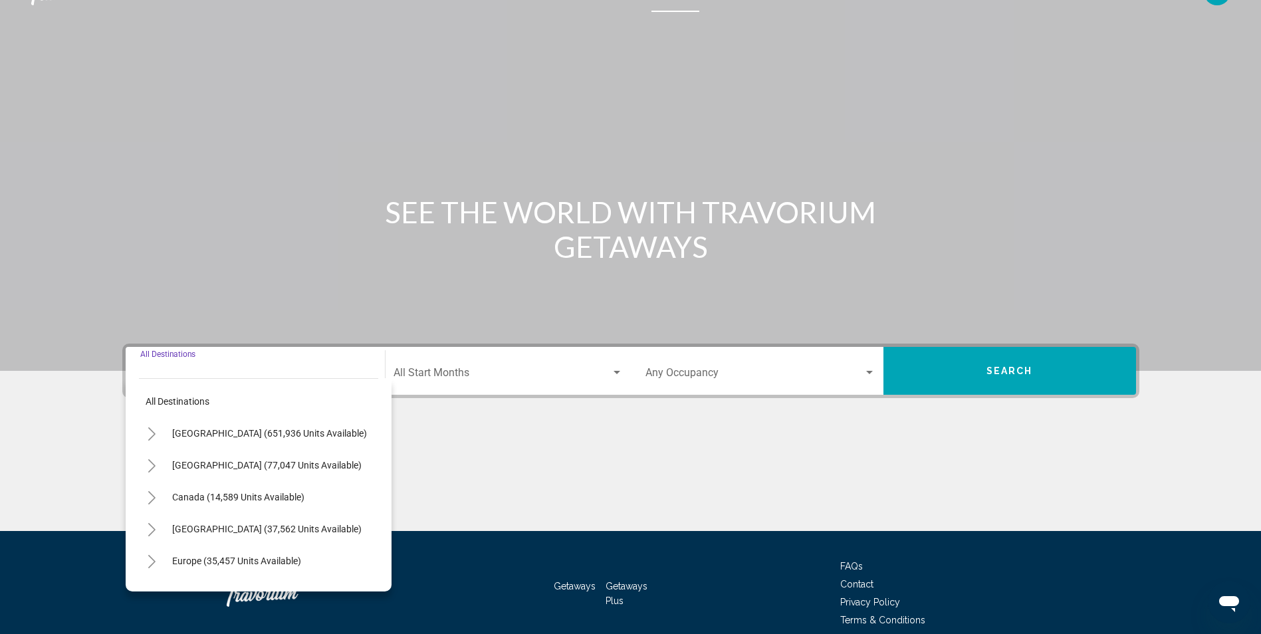
scroll to position [88, 0]
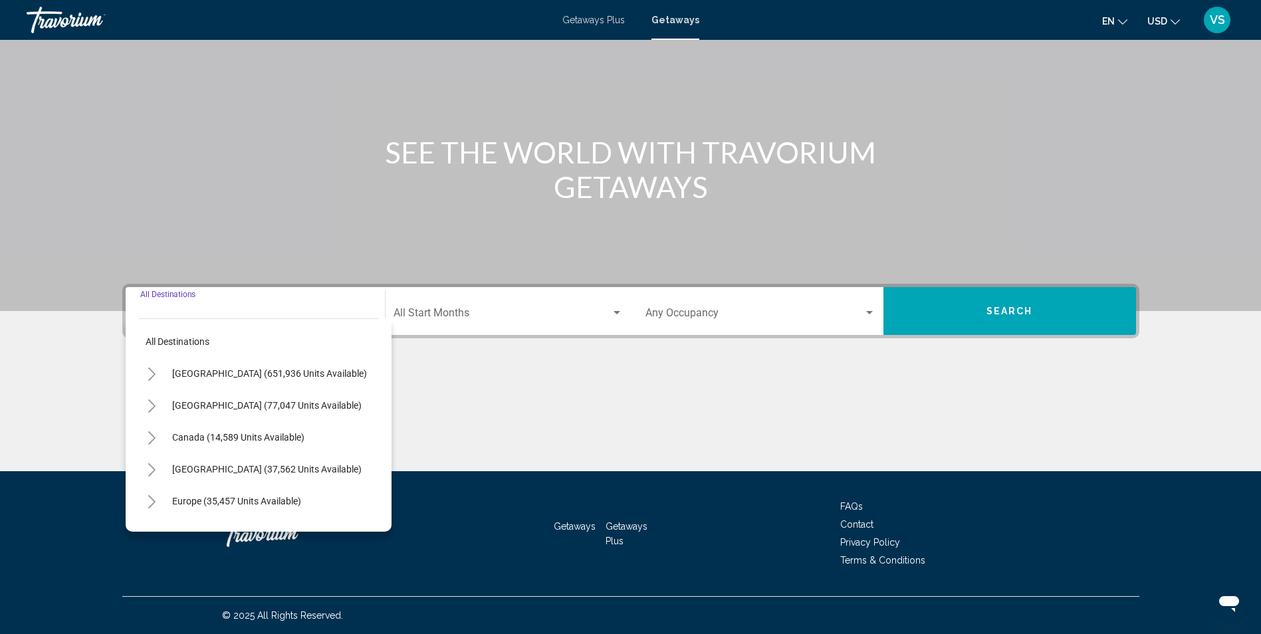
click at [155, 375] on icon "Toggle United States (651,936 units available)" at bounding box center [151, 374] width 7 height 13
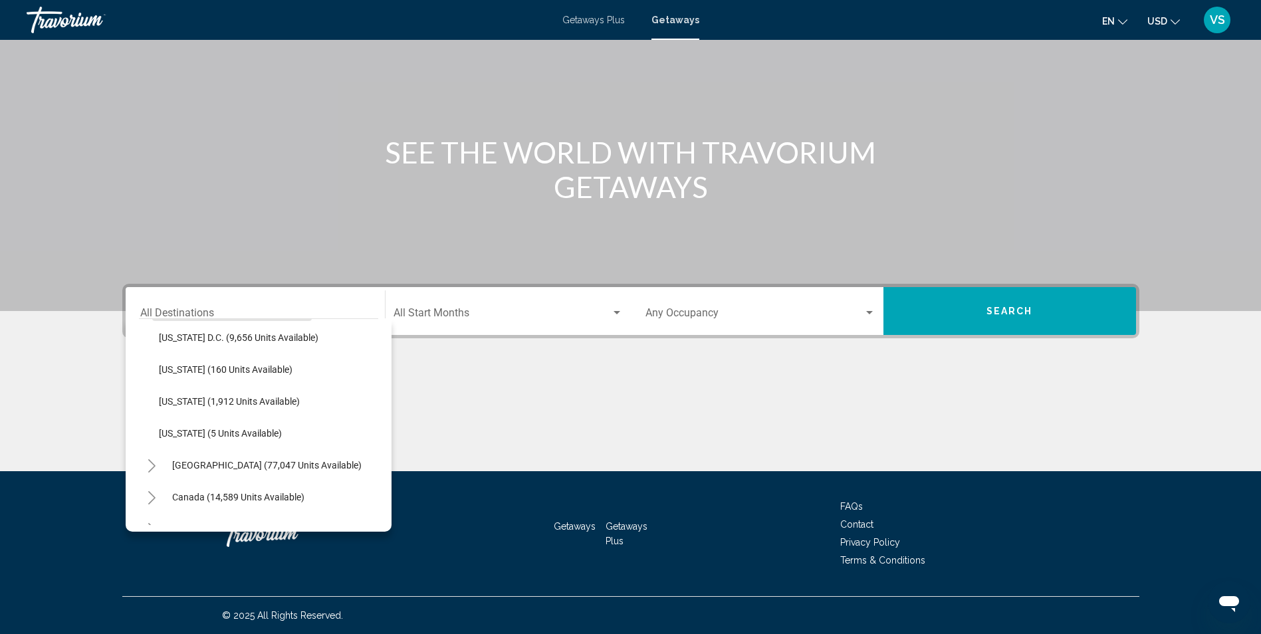
scroll to position [1361, 0]
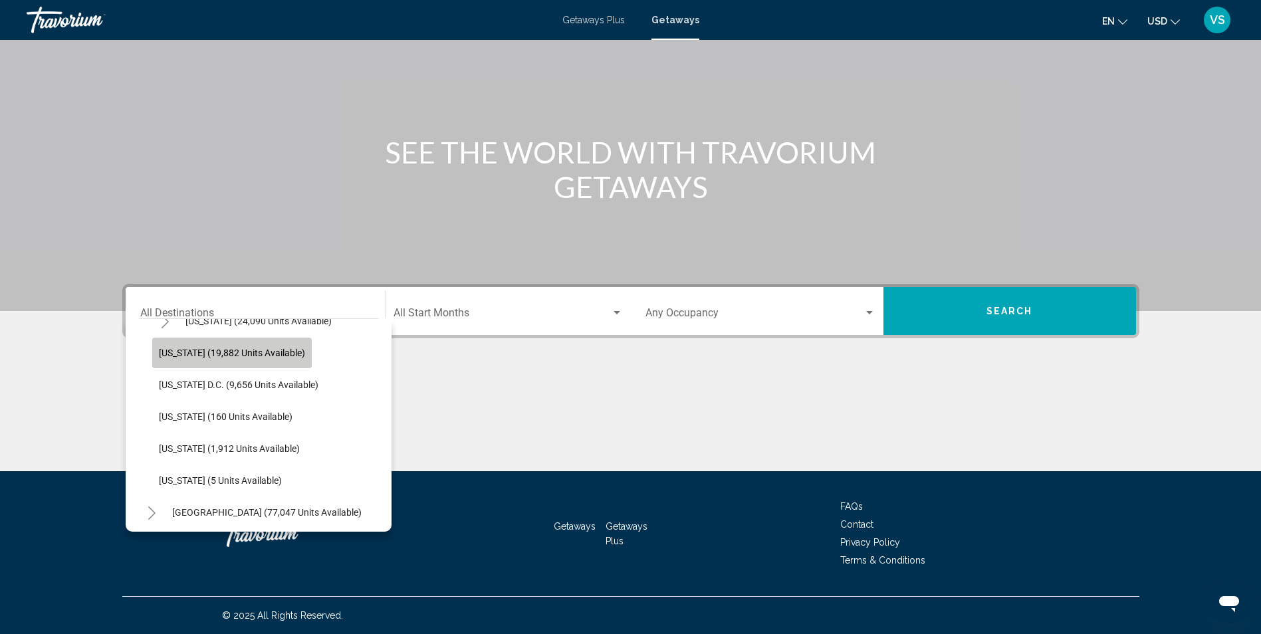
click at [215, 355] on span "[US_STATE] (19,882 units available)" at bounding box center [232, 353] width 146 height 11
type input "**********"
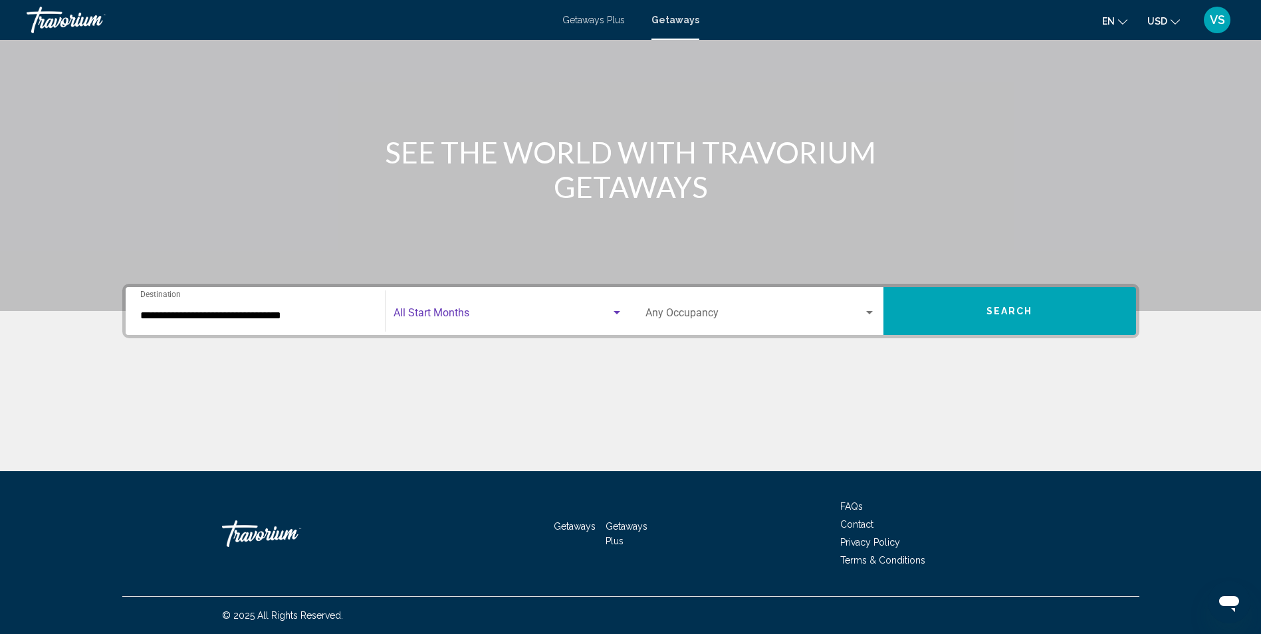
click at [510, 318] on span "Search widget" at bounding box center [501, 316] width 217 height 12
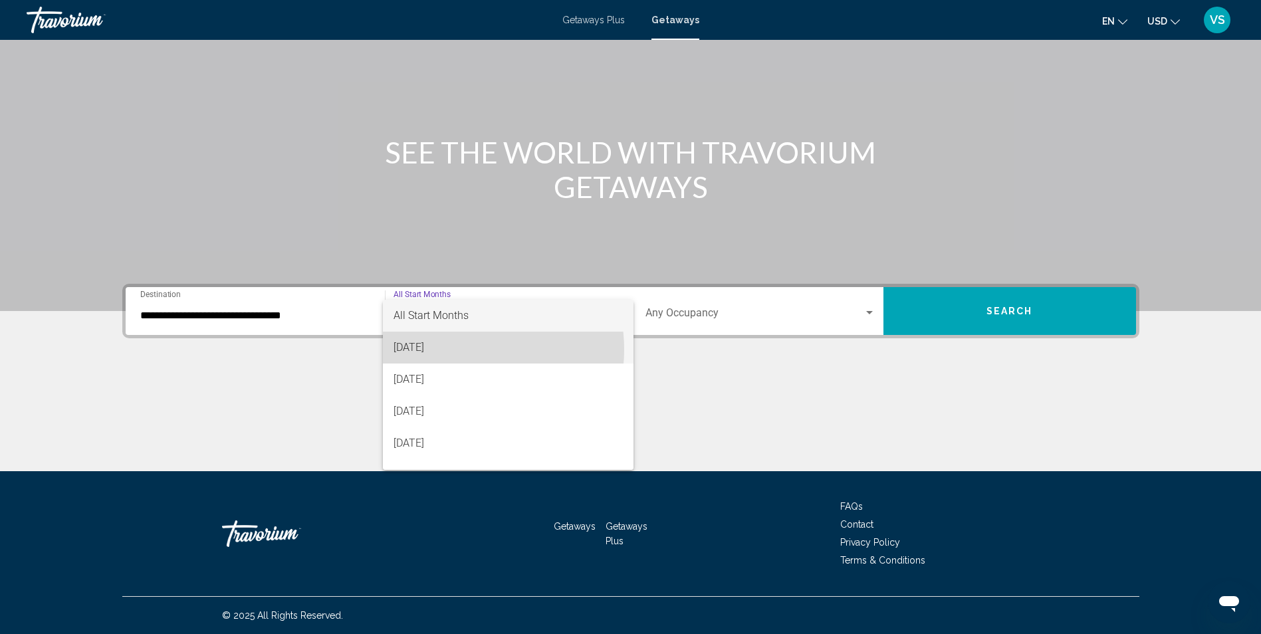
click at [459, 350] on span "[DATE]" at bounding box center [507, 348] width 229 height 32
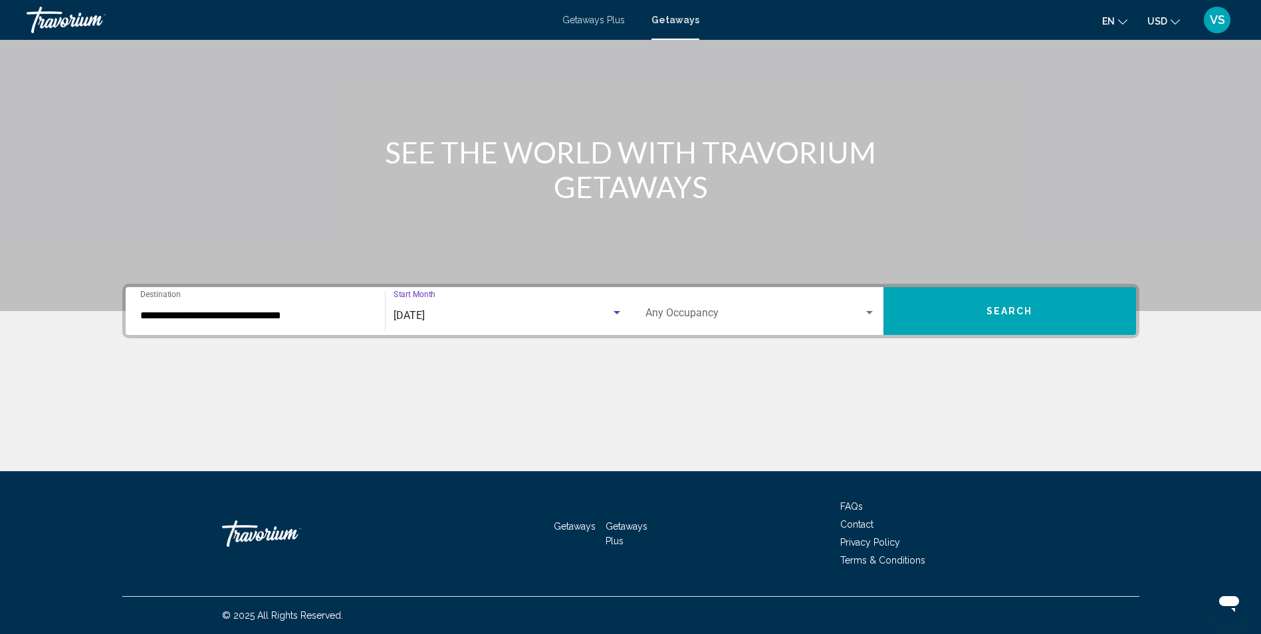
click at [935, 316] on button "Search" at bounding box center [1009, 311] width 253 height 48
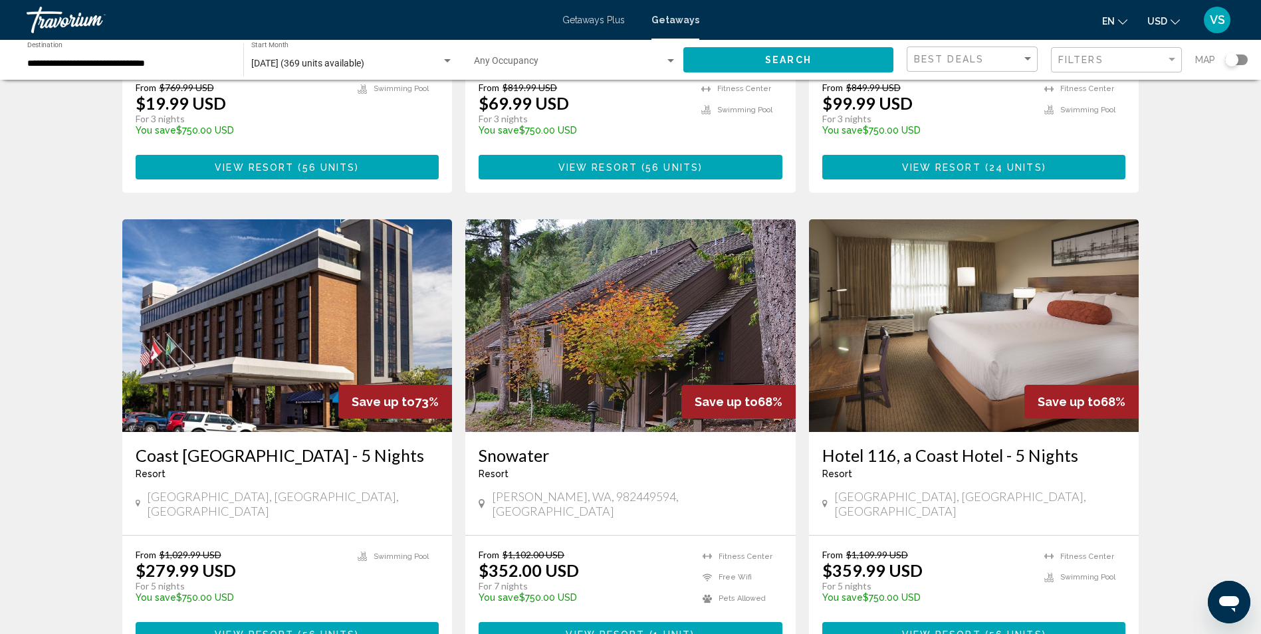
scroll to position [399, 0]
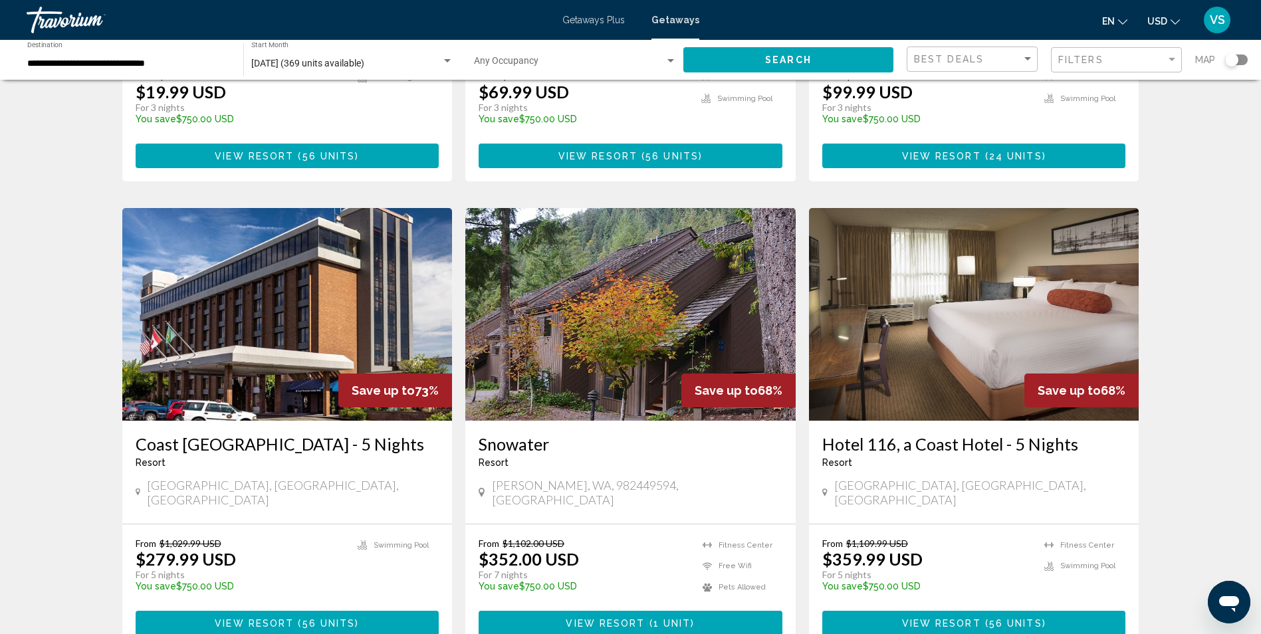
click at [629, 619] on span "View Resort" at bounding box center [605, 624] width 79 height 11
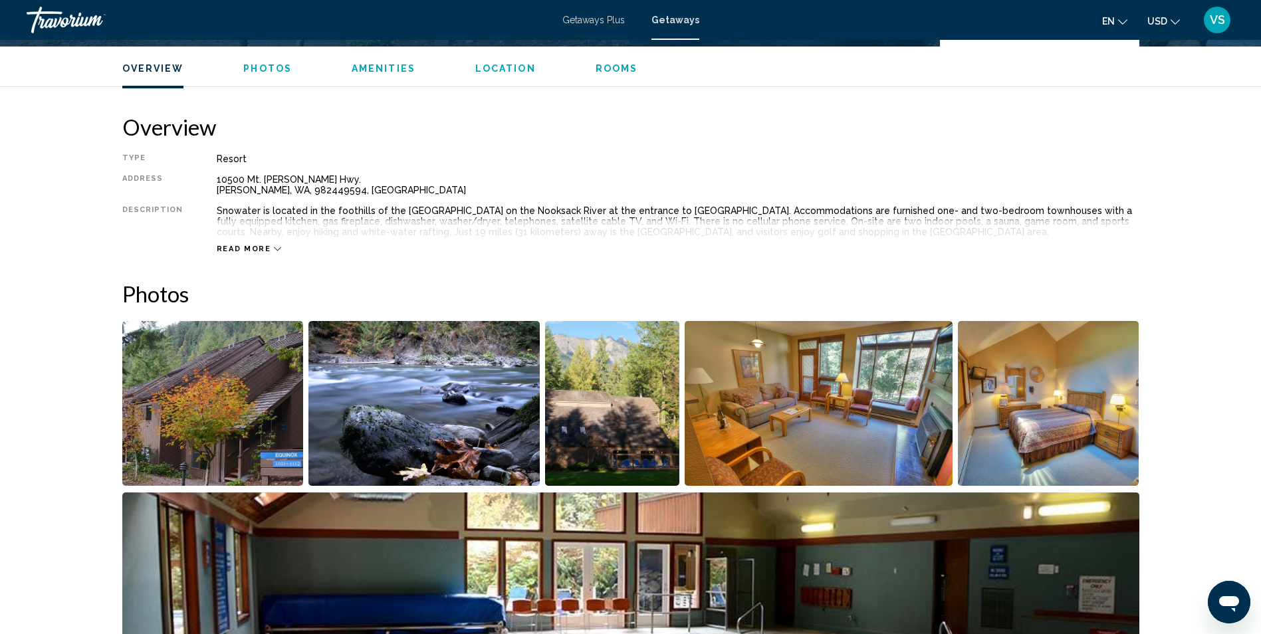
scroll to position [399, 0]
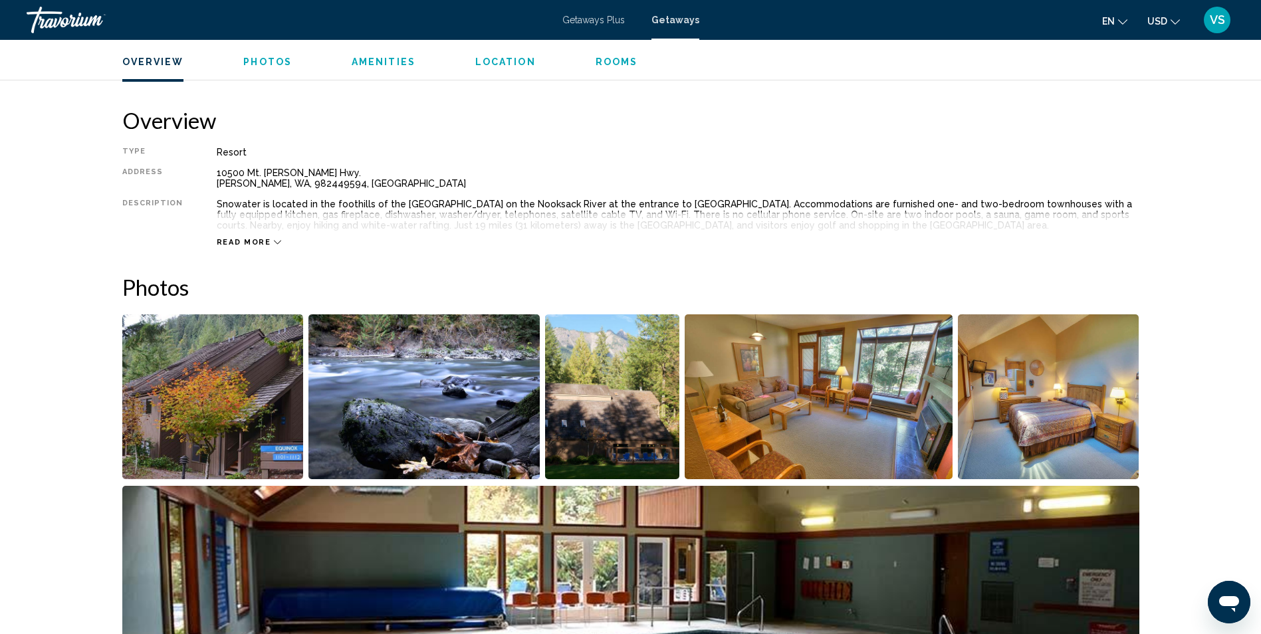
click at [261, 418] on img "Open full-screen image slider" at bounding box center [212, 396] width 181 height 165
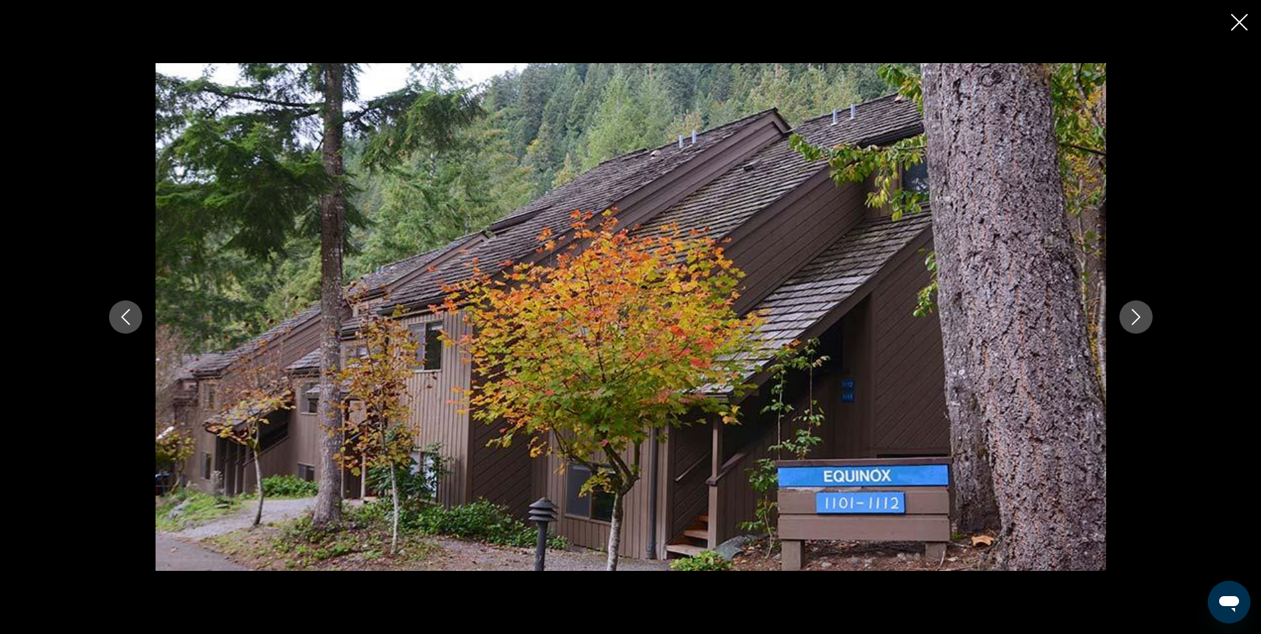
click at [1143, 322] on icon "Next image" at bounding box center [1136, 317] width 16 height 16
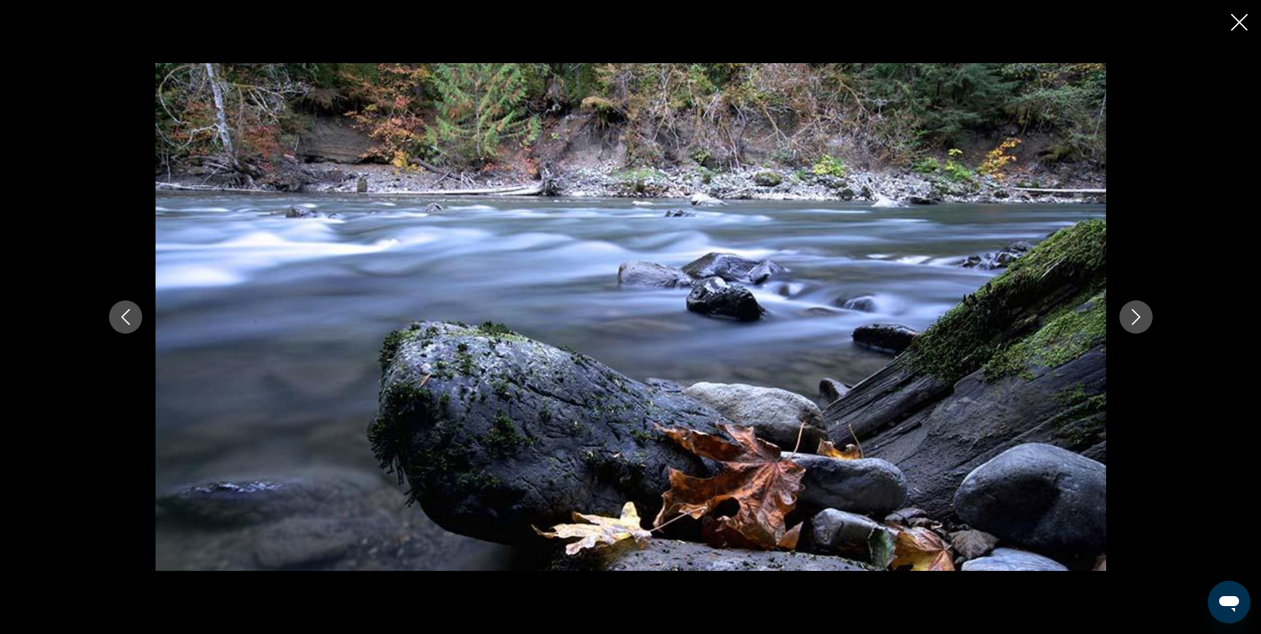
click at [1143, 322] on icon "Next image" at bounding box center [1136, 317] width 16 height 16
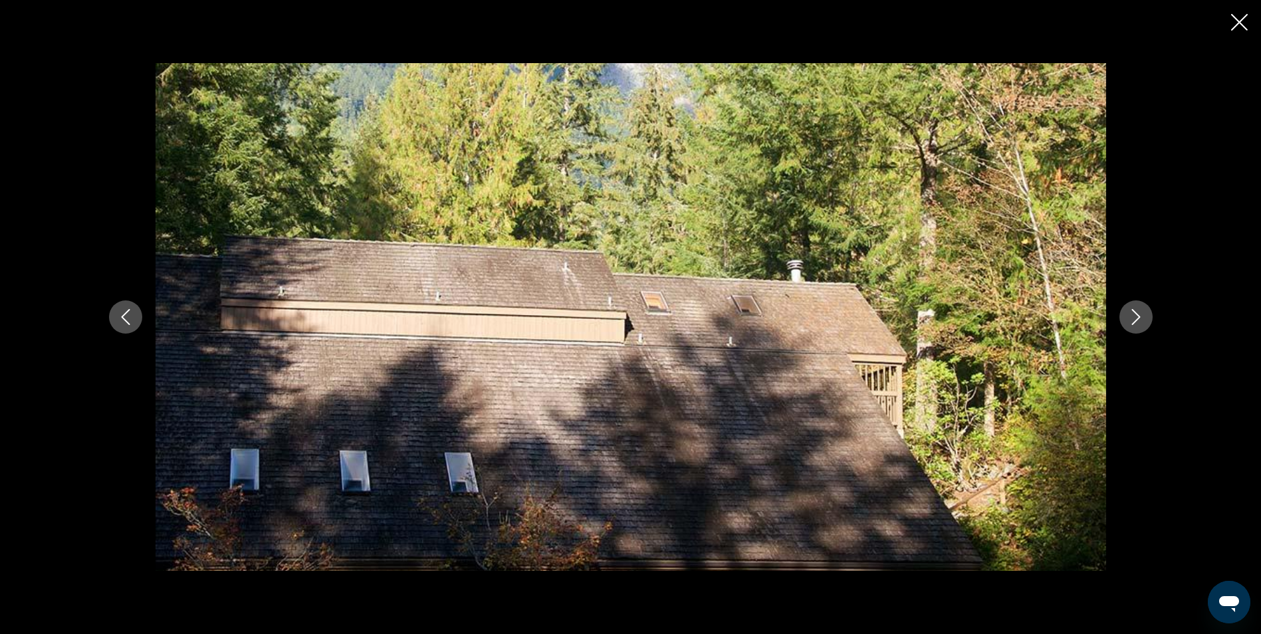
click at [1143, 322] on icon "Next image" at bounding box center [1136, 317] width 16 height 16
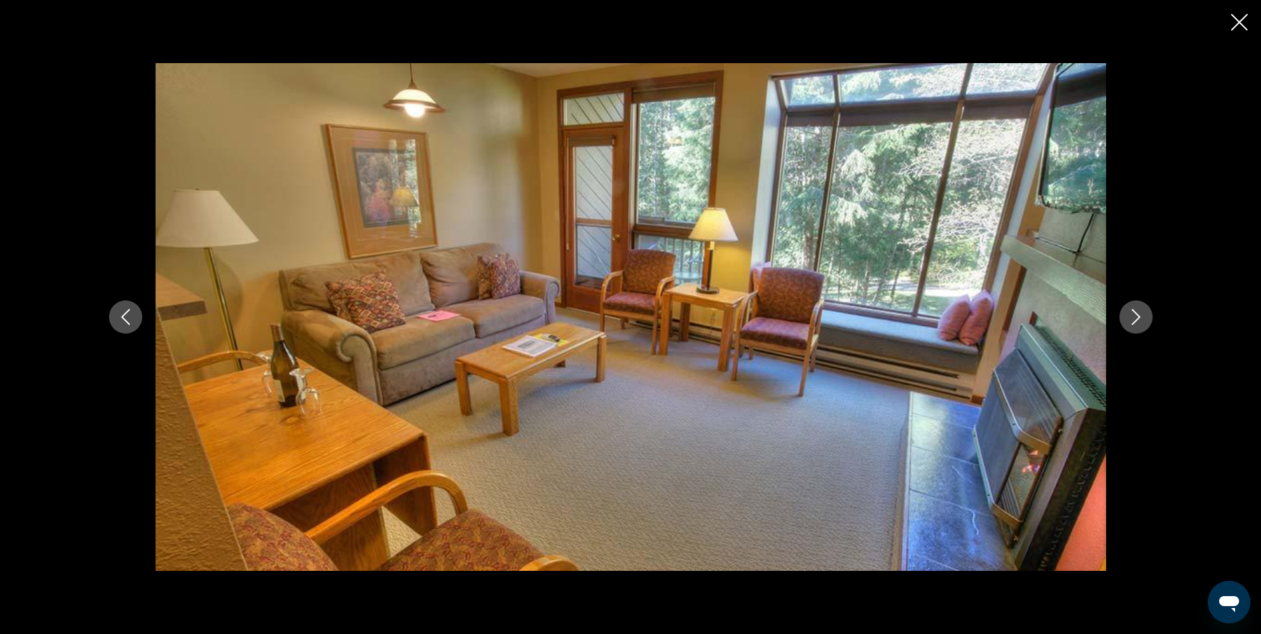
click at [1143, 322] on icon "Next image" at bounding box center [1136, 317] width 16 height 16
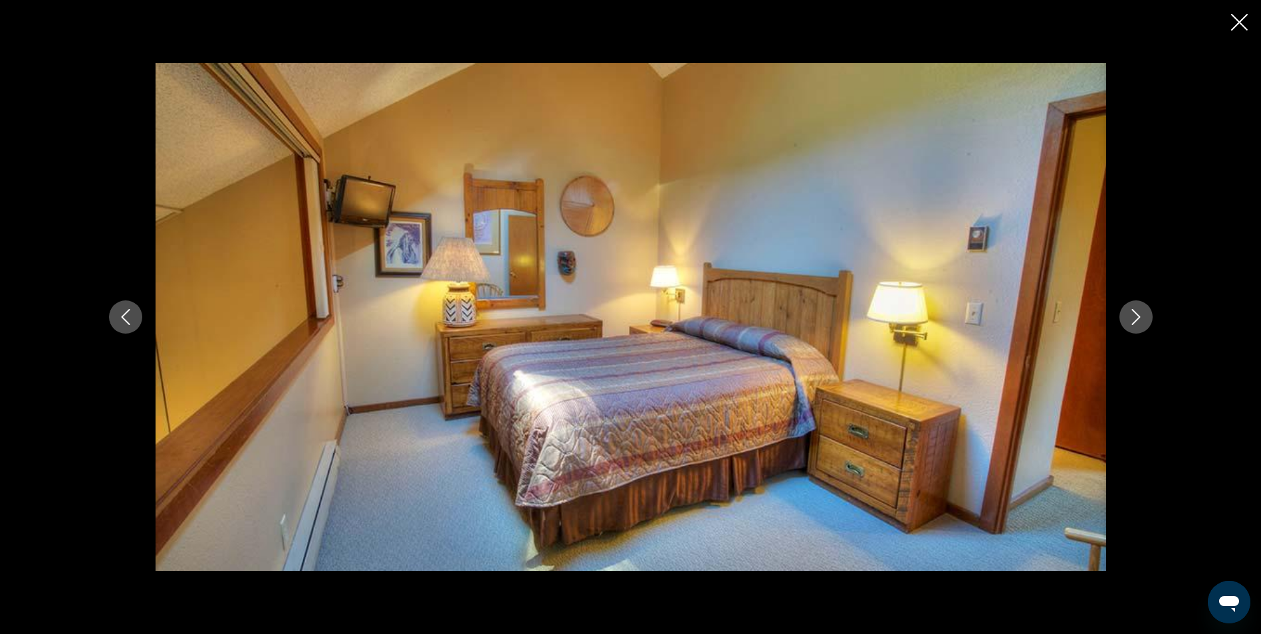
click at [1143, 322] on icon "Next image" at bounding box center [1136, 317] width 16 height 16
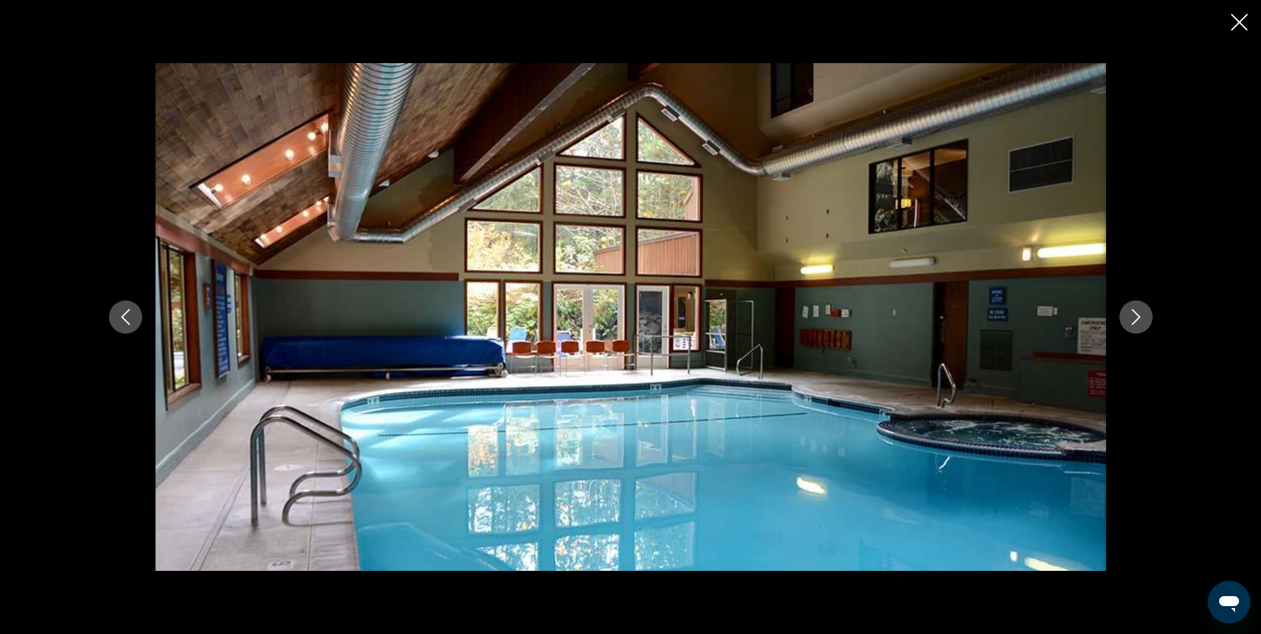
click at [1143, 322] on icon "Next image" at bounding box center [1136, 317] width 16 height 16
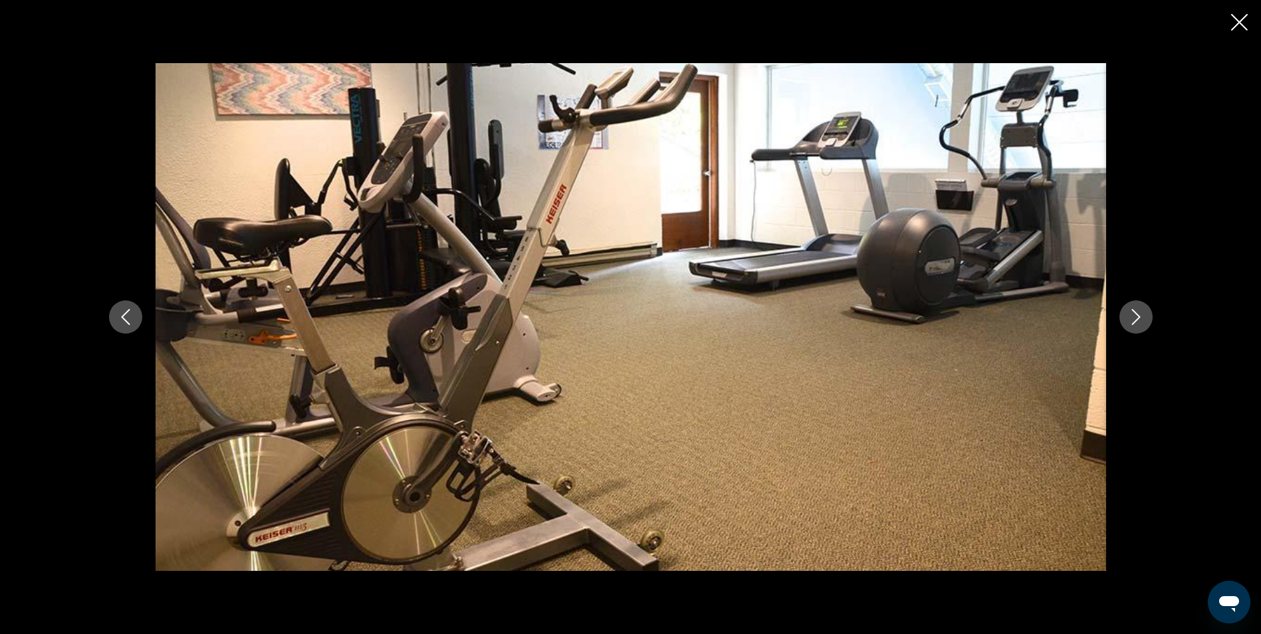
click at [1143, 322] on icon "Next image" at bounding box center [1136, 317] width 16 height 16
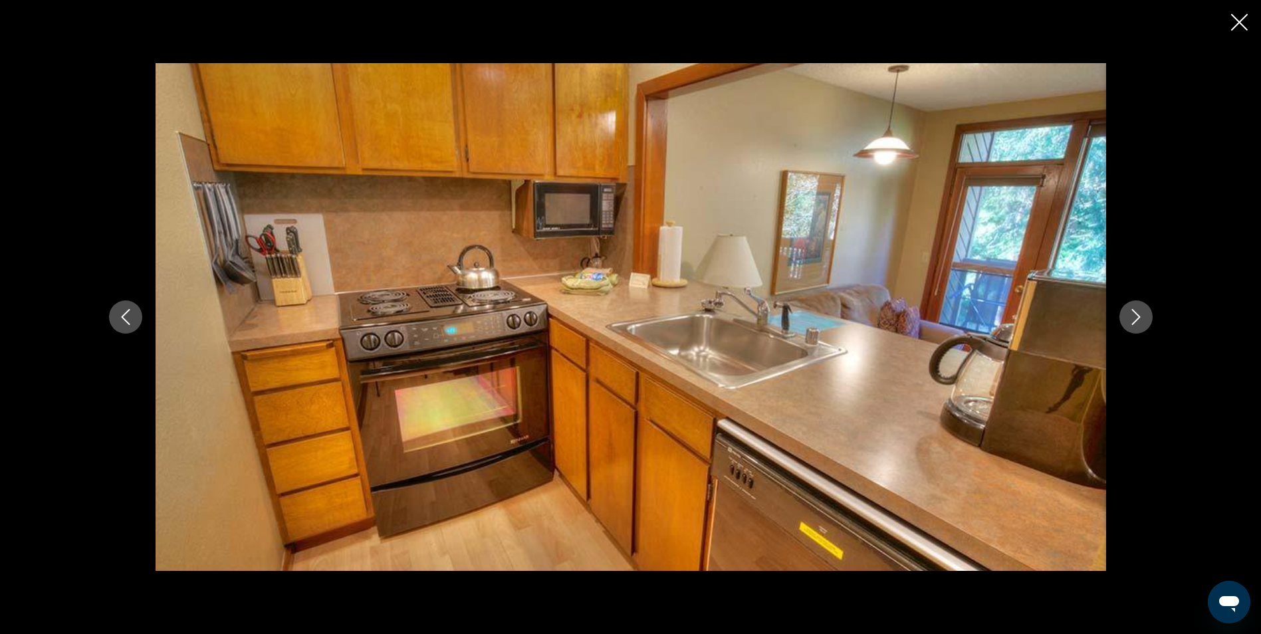
click at [1143, 322] on icon "Next image" at bounding box center [1136, 317] width 16 height 16
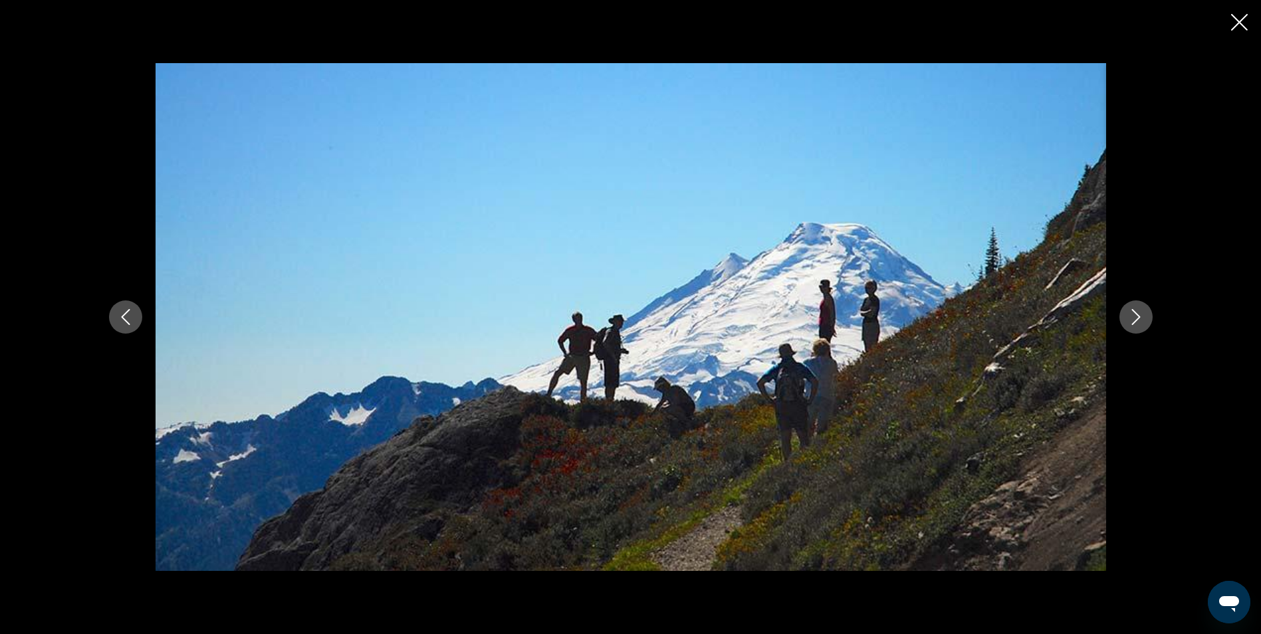
click at [1143, 322] on icon "Next image" at bounding box center [1136, 317] width 16 height 16
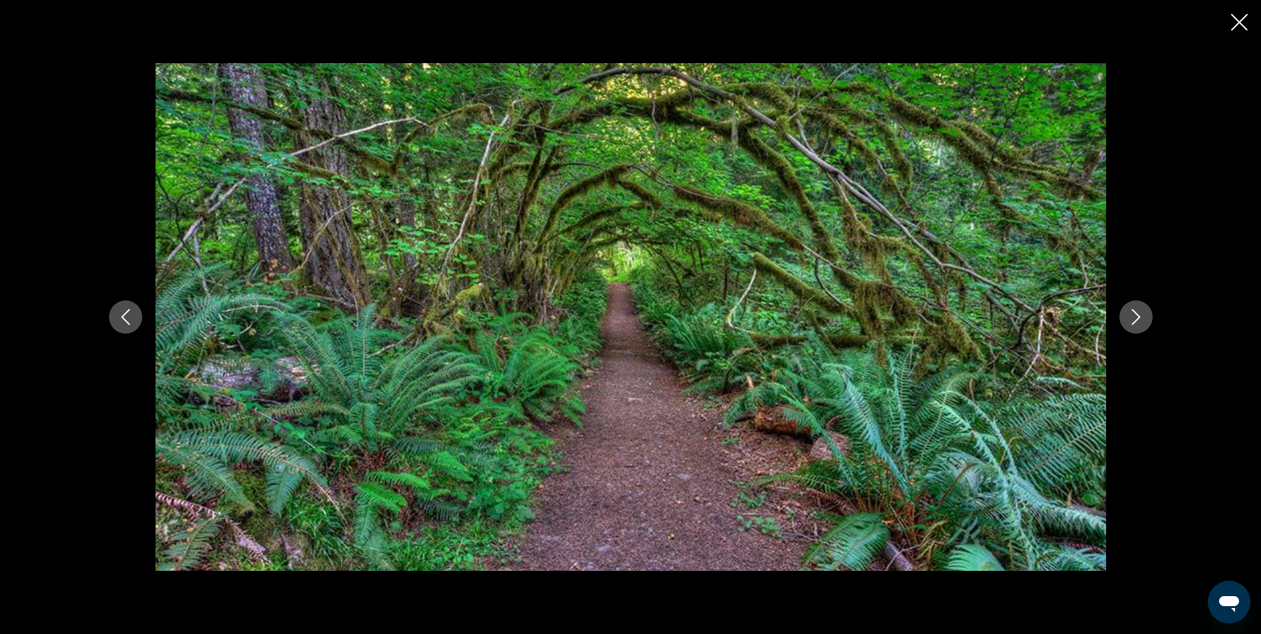
click at [1143, 322] on icon "Next image" at bounding box center [1136, 317] width 16 height 16
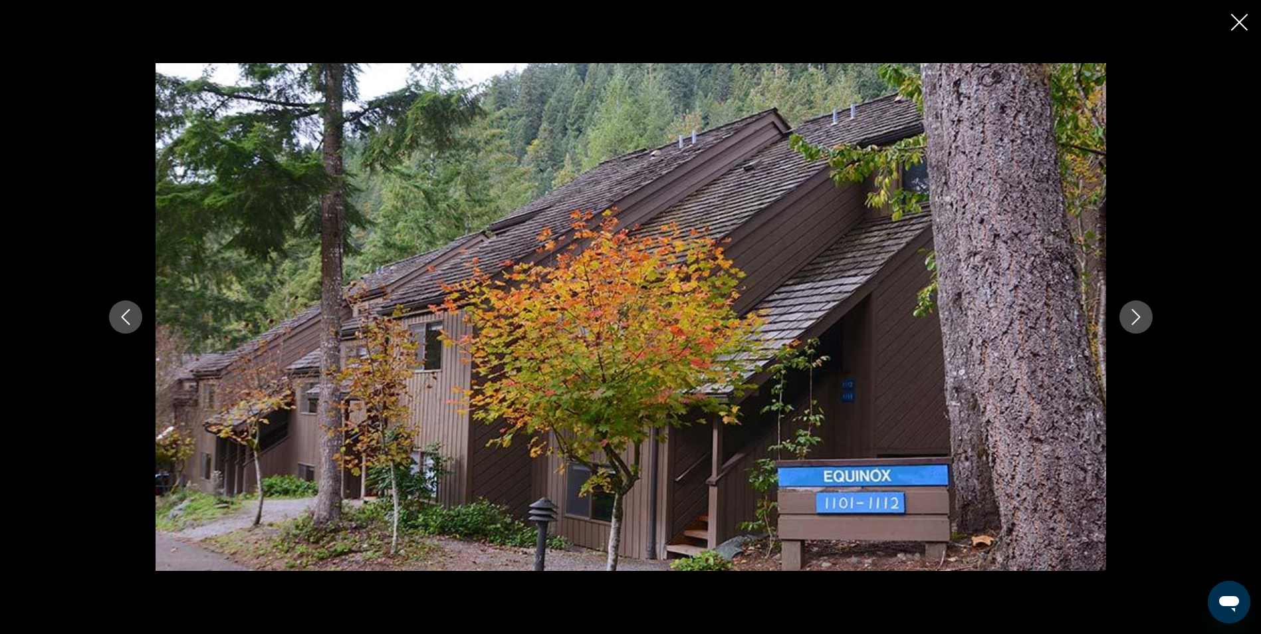
click at [1143, 322] on icon "Next image" at bounding box center [1136, 317] width 16 height 16
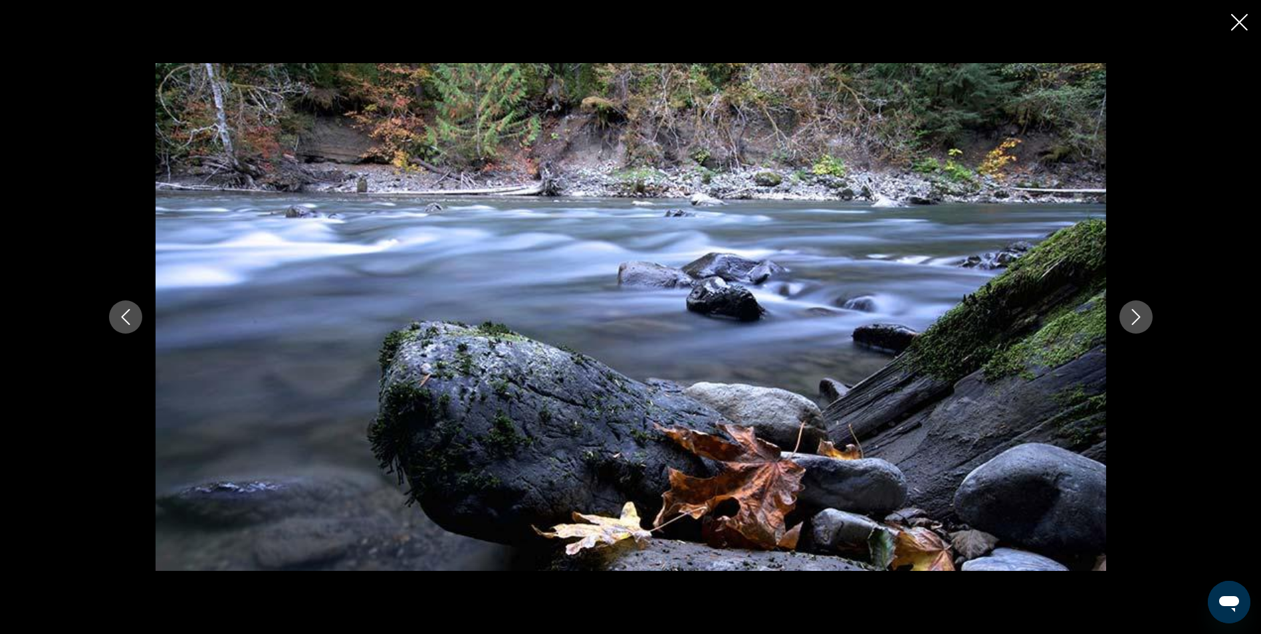
click at [1143, 322] on icon "Next image" at bounding box center [1136, 317] width 16 height 16
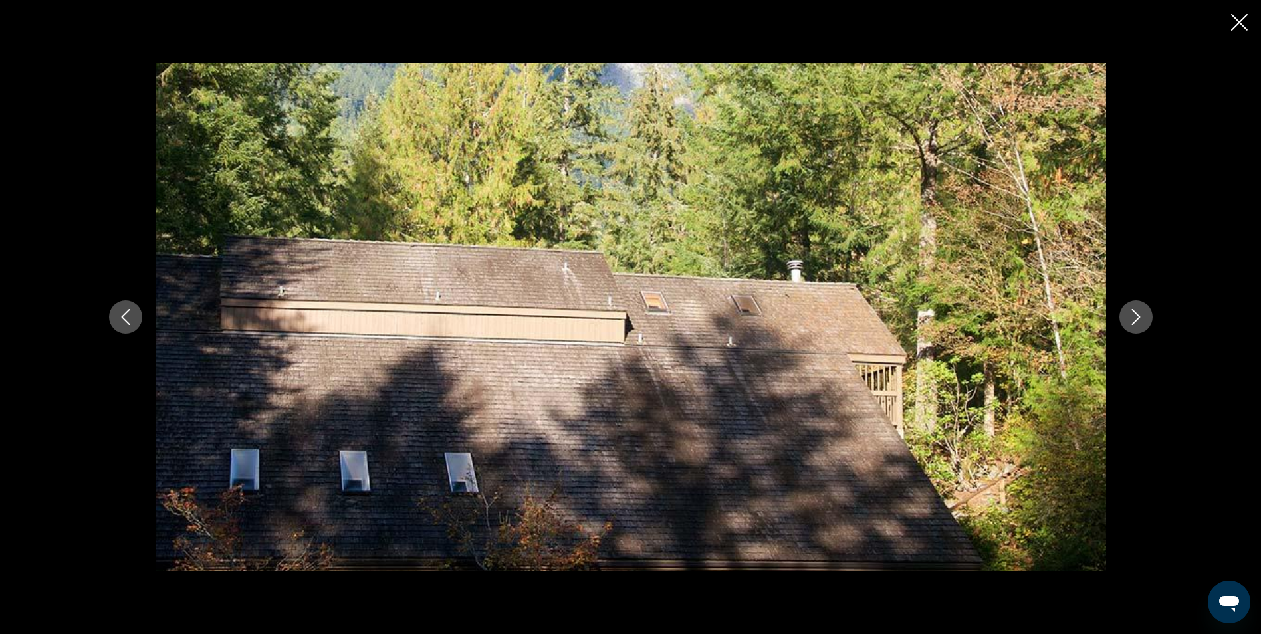
click at [1143, 322] on icon "Next image" at bounding box center [1136, 317] width 16 height 16
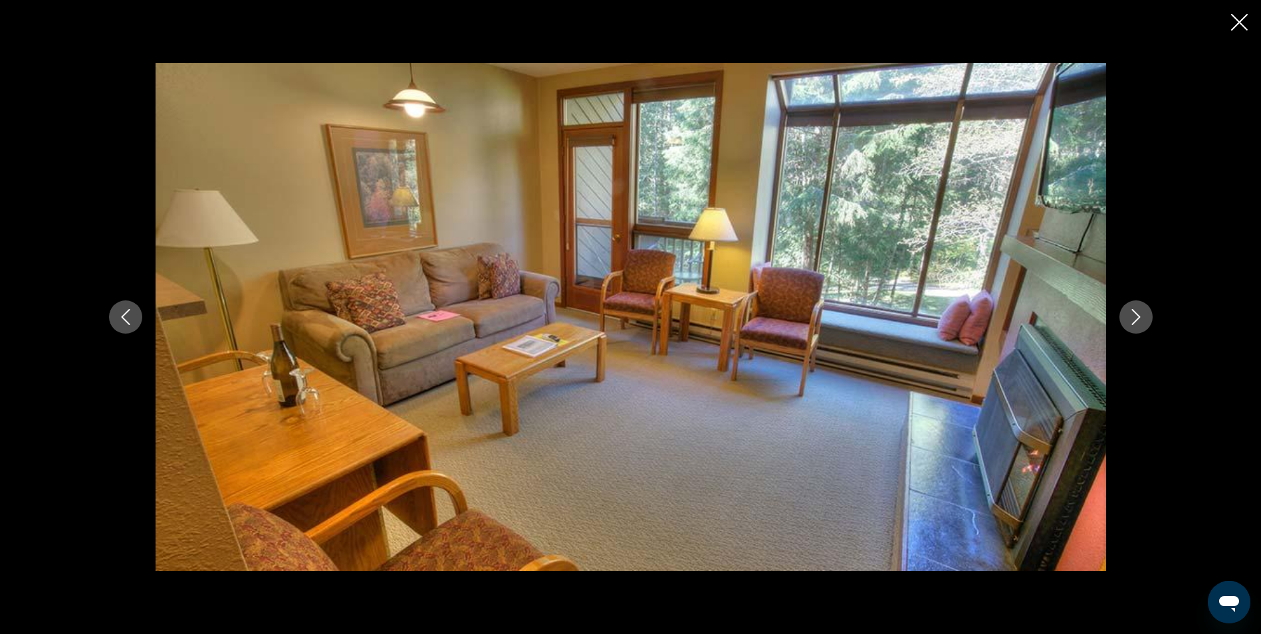
click at [1246, 28] on icon "Close slideshow" at bounding box center [1239, 22] width 17 height 17
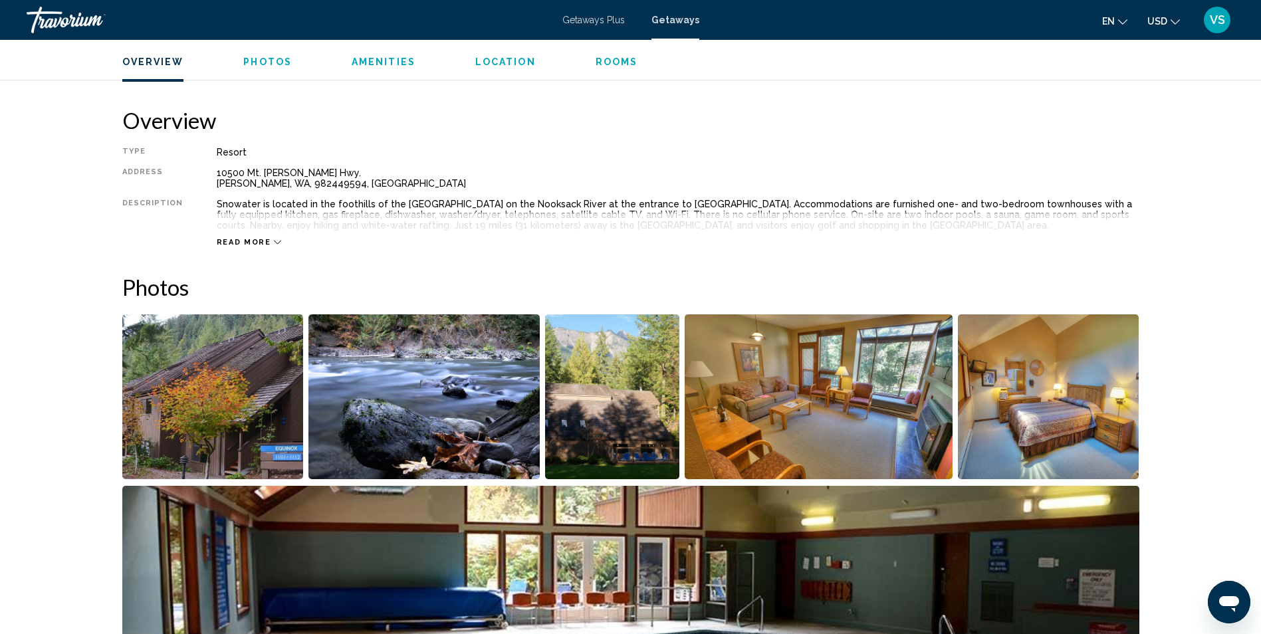
click at [693, 32] on div "Getaways Plus Getaways en English Español Français Italiano Português русский U…" at bounding box center [630, 20] width 1261 height 28
click at [685, 20] on span "Getaways" at bounding box center [675, 20] width 48 height 11
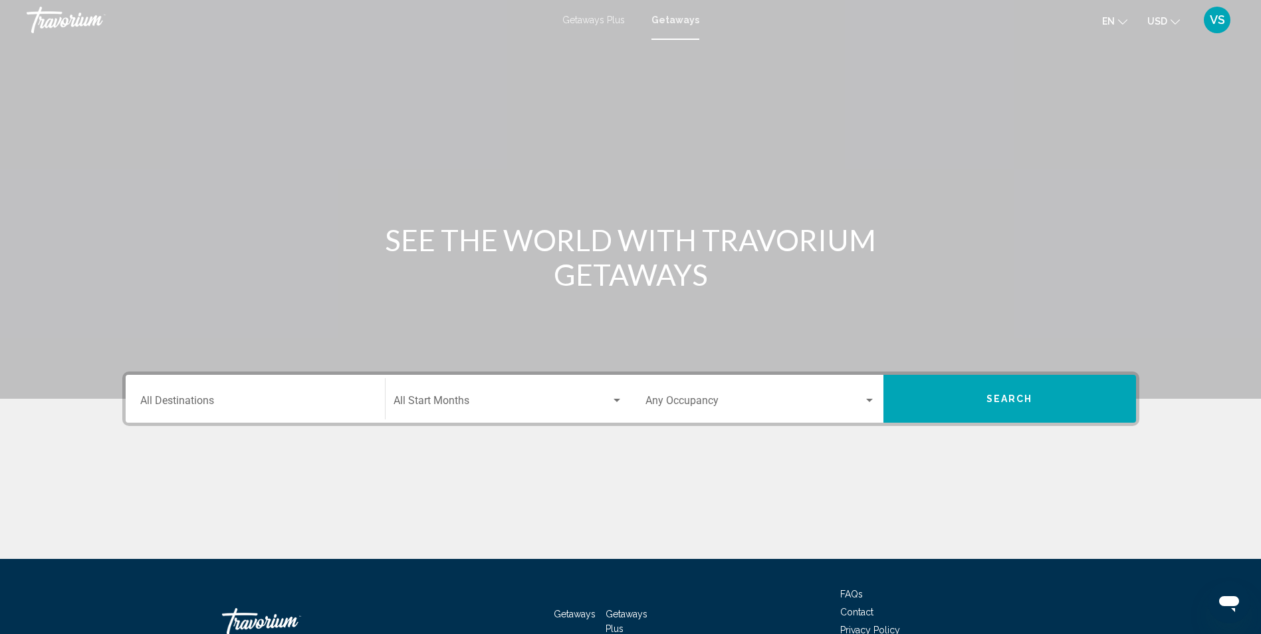
click at [269, 399] on input "Destination All Destinations" at bounding box center [255, 403] width 230 height 12
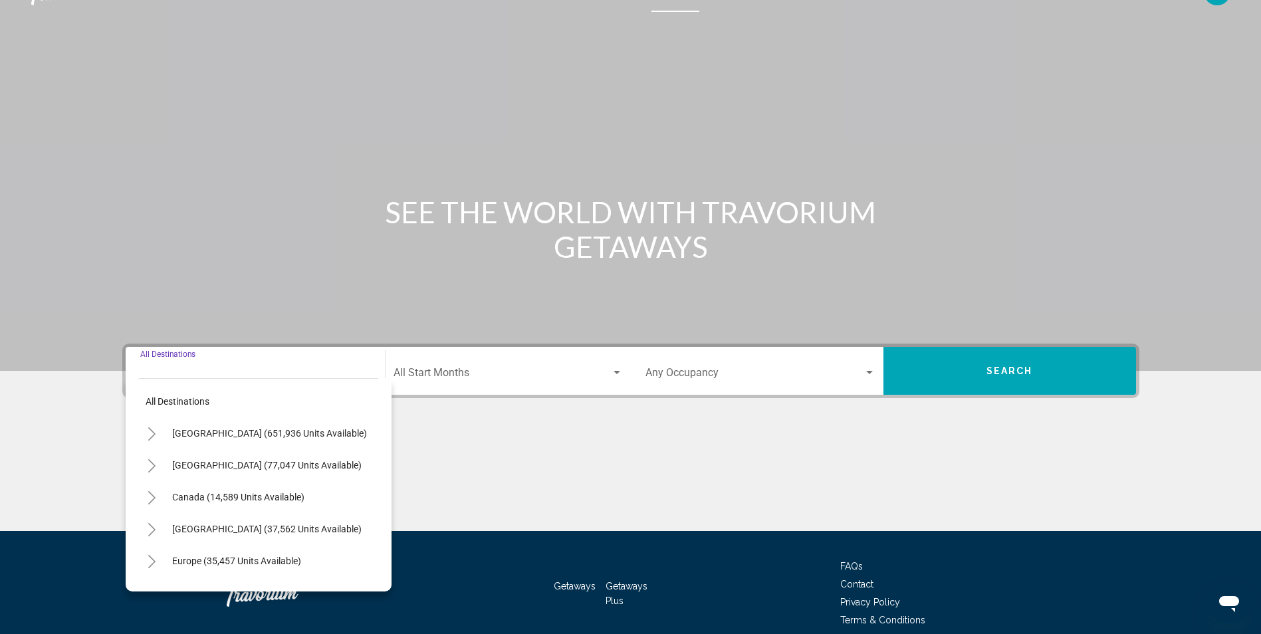
scroll to position [88, 0]
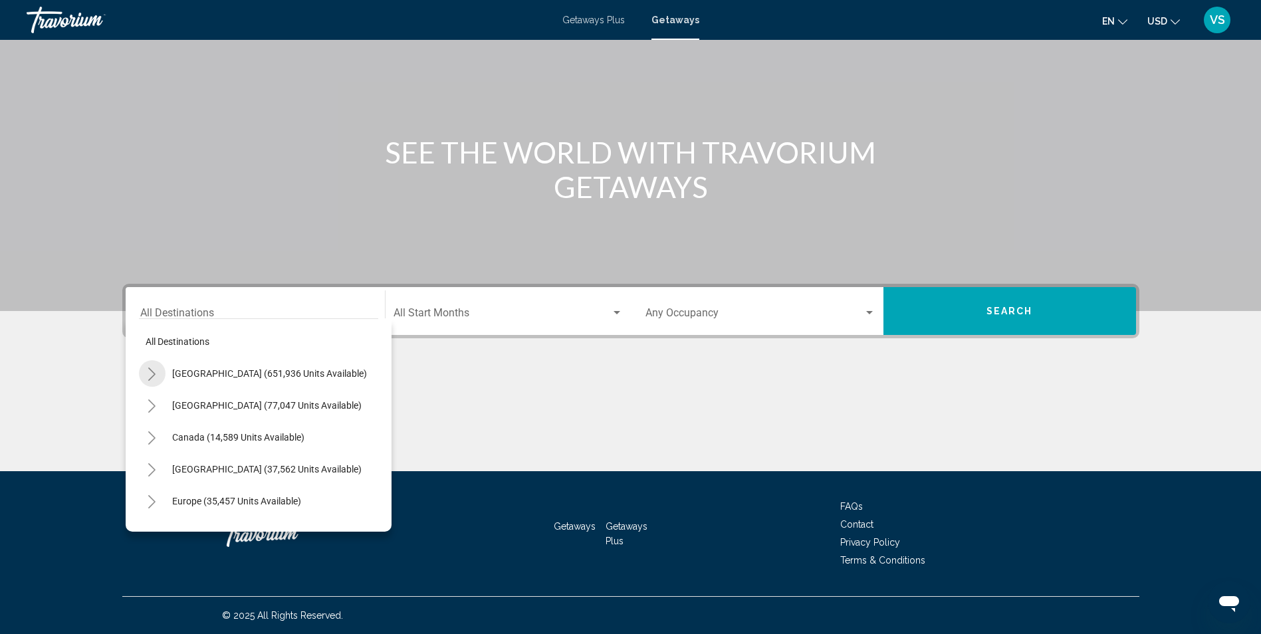
click at [158, 368] on button "Toggle United States (651,936 units available)" at bounding box center [152, 373] width 27 height 27
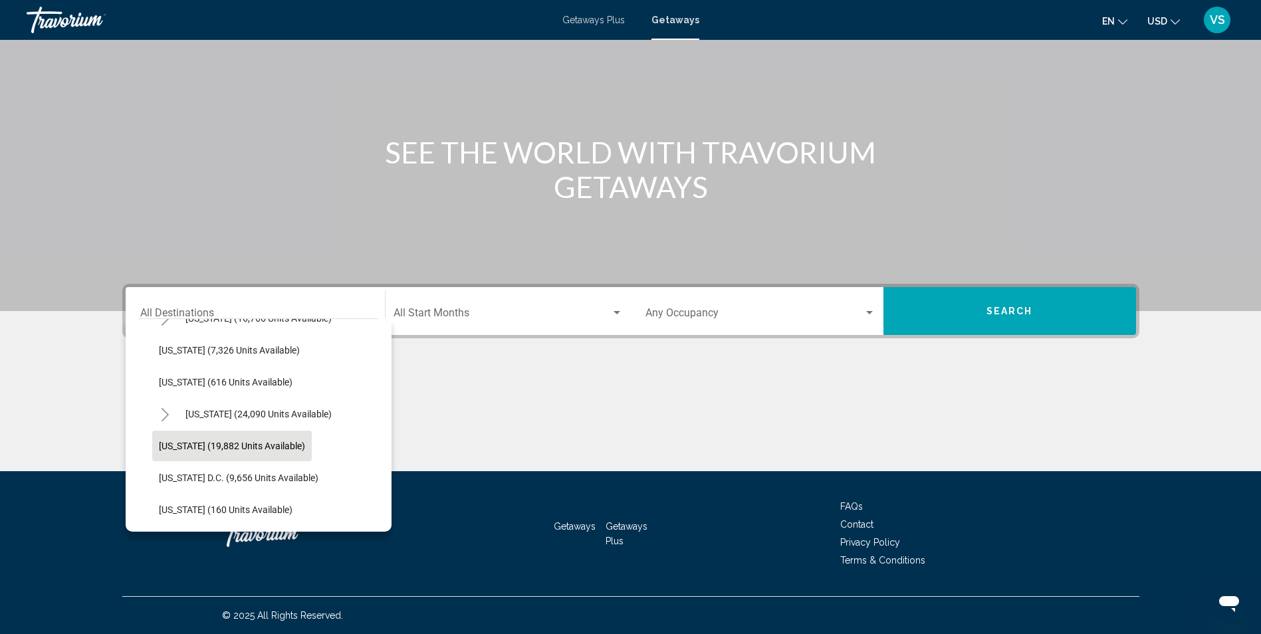
scroll to position [1329, 0]
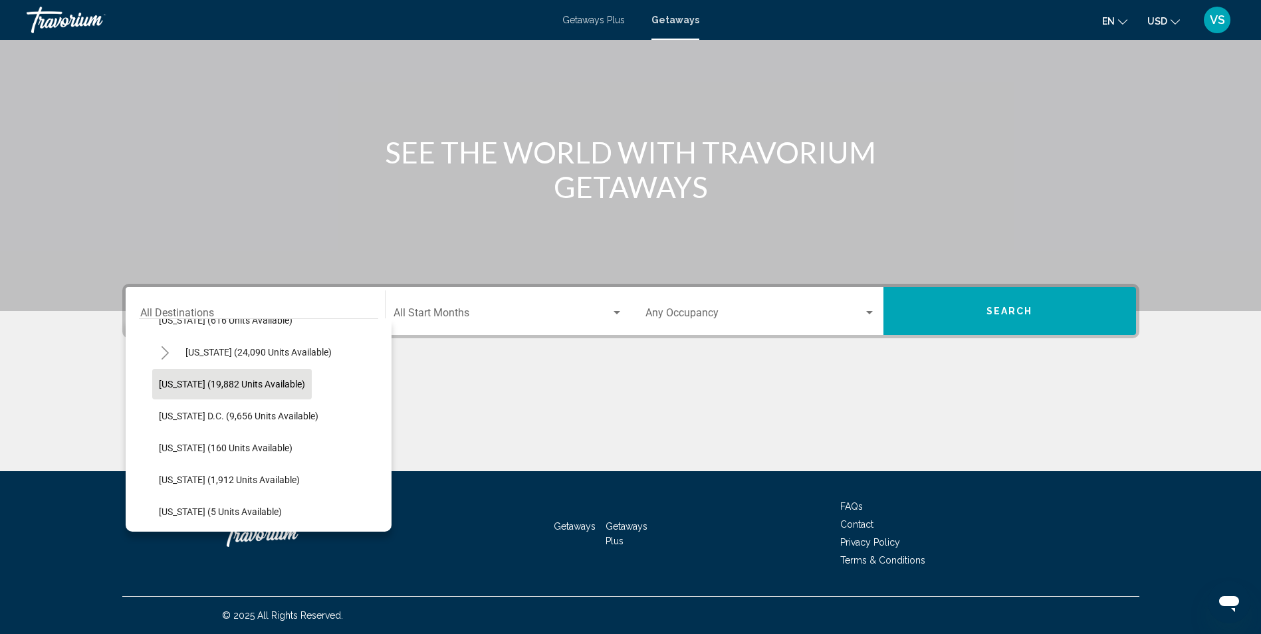
click at [236, 391] on button "[US_STATE] (19,882 units available)" at bounding box center [232, 384] width 160 height 31
type input "**********"
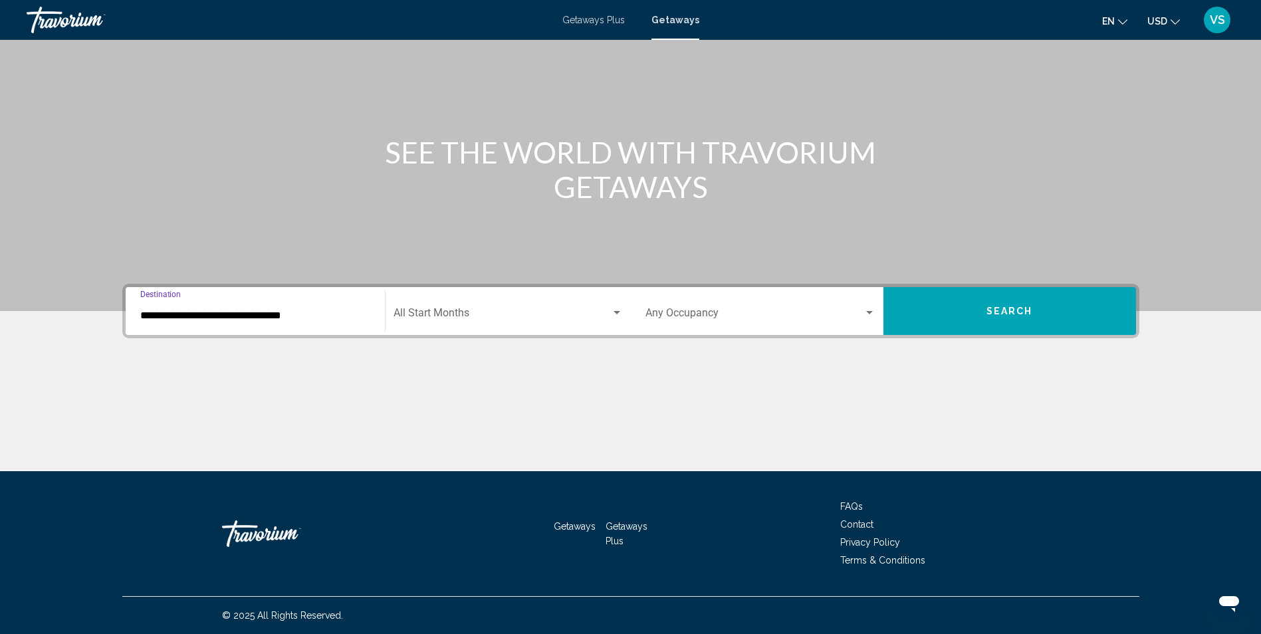
click at [507, 316] on span "Search widget" at bounding box center [501, 316] width 217 height 12
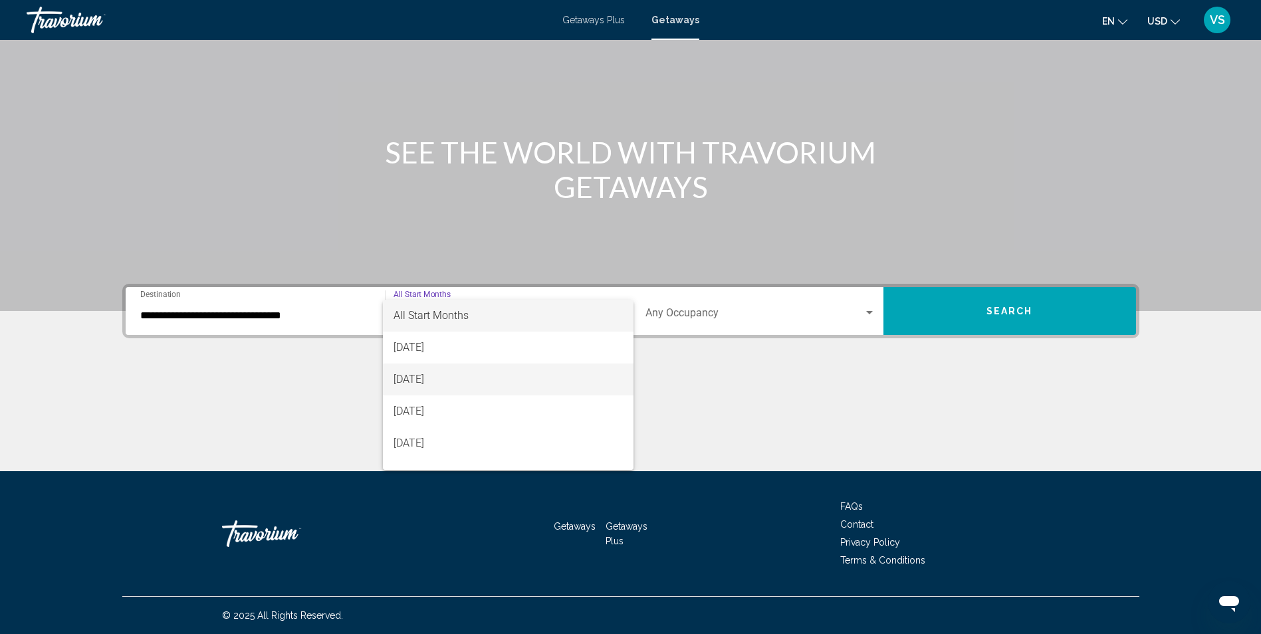
click at [440, 389] on span "[DATE]" at bounding box center [507, 380] width 229 height 32
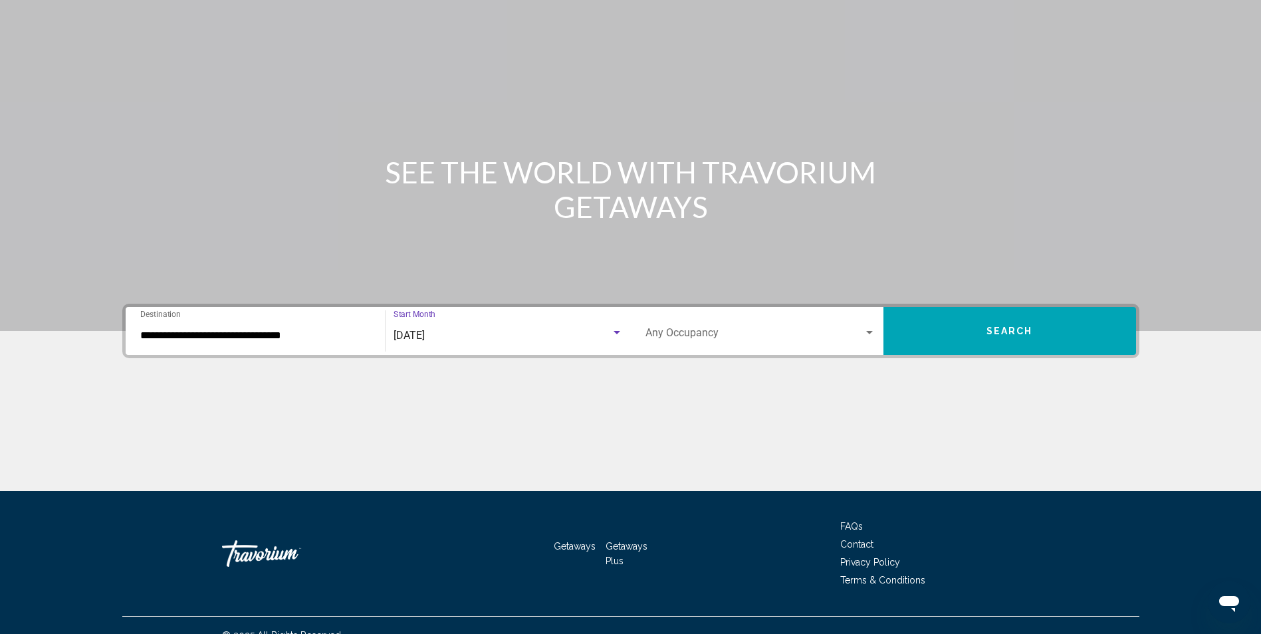
scroll to position [21, 0]
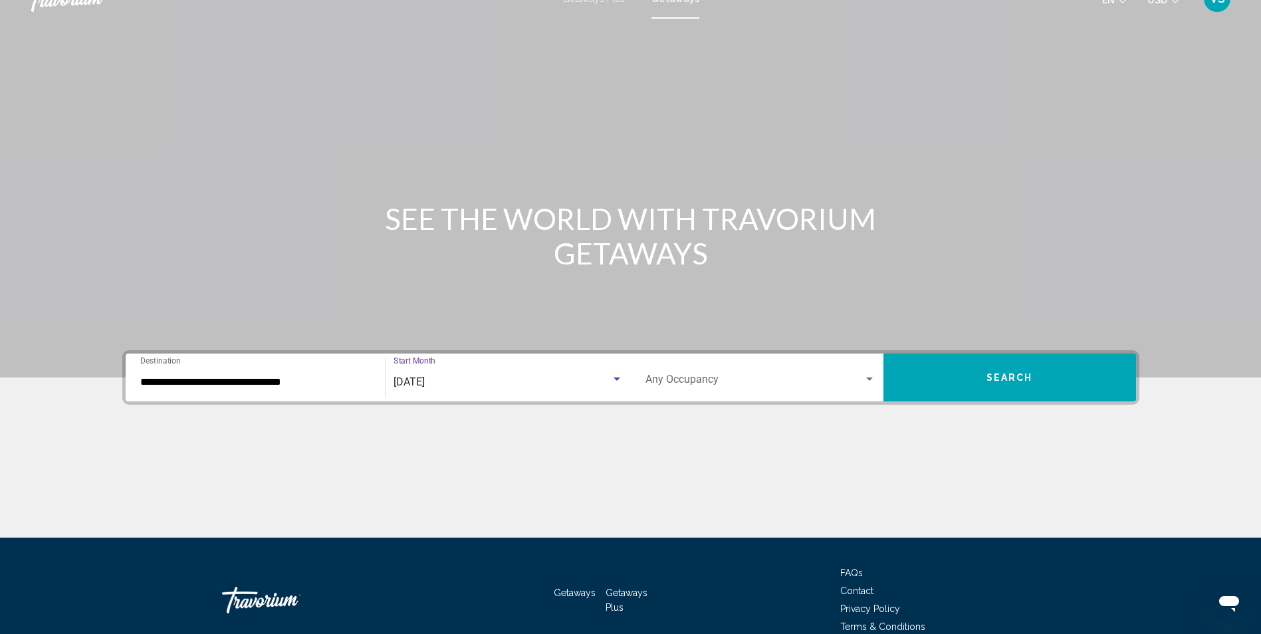
click at [663, 387] on span "Search widget" at bounding box center [754, 382] width 218 height 12
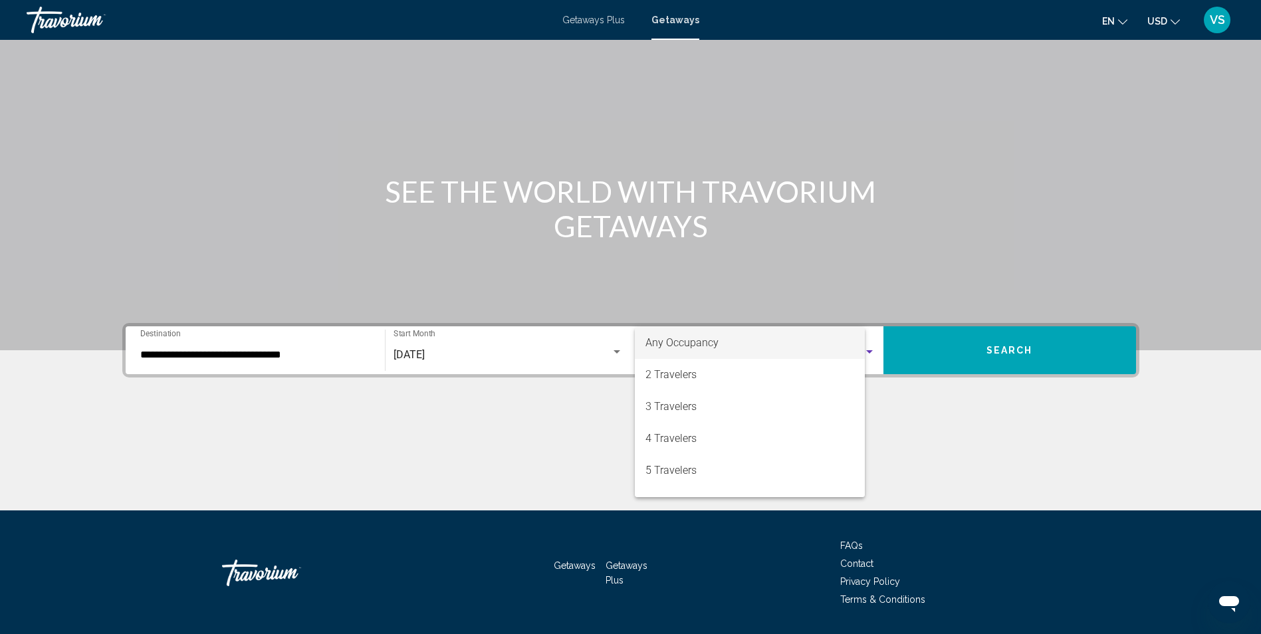
scroll to position [88, 0]
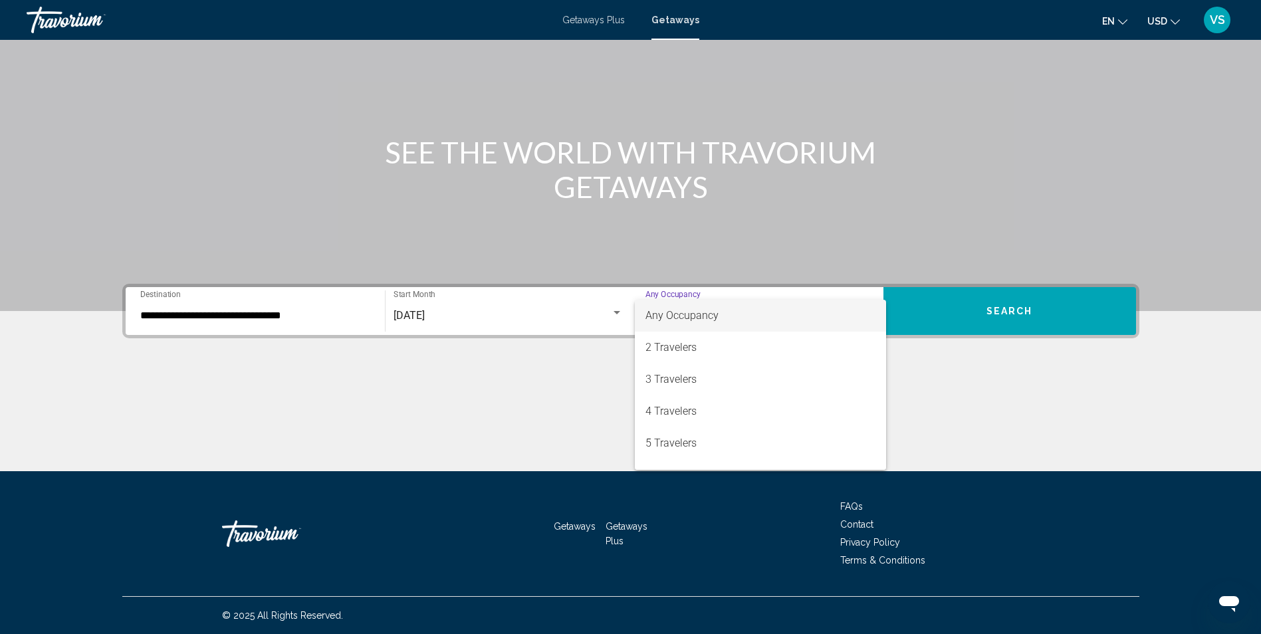
click at [966, 306] on div at bounding box center [630, 317] width 1261 height 634
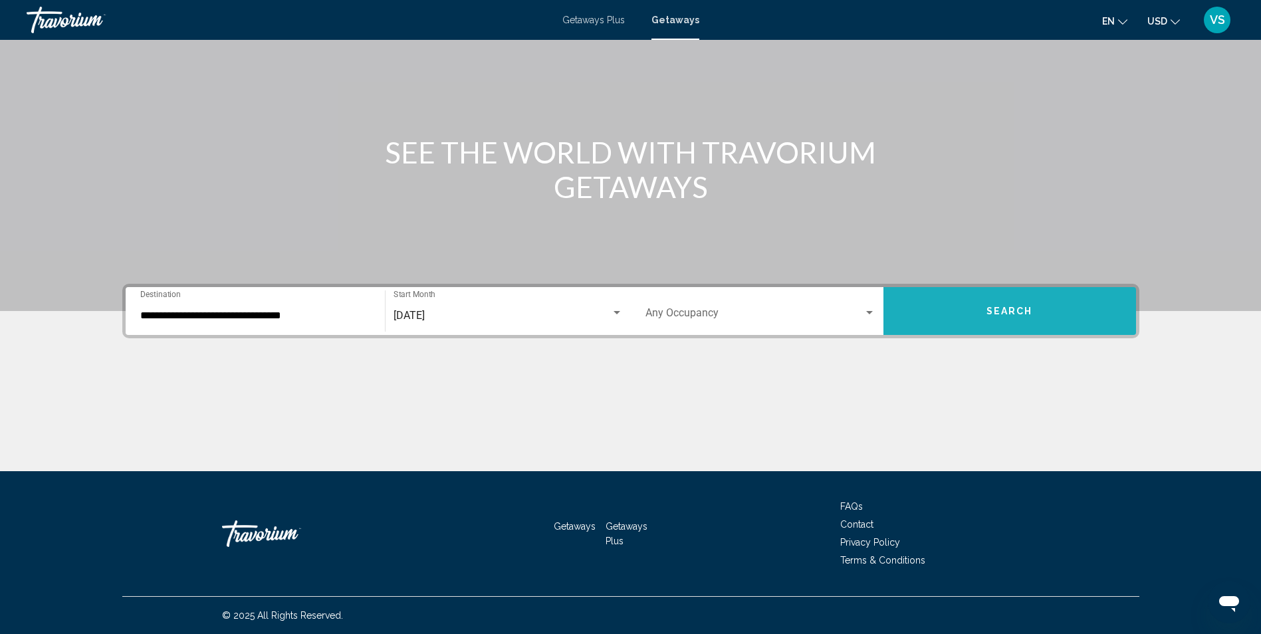
click at [966, 306] on button "Search" at bounding box center [1009, 311] width 253 height 48
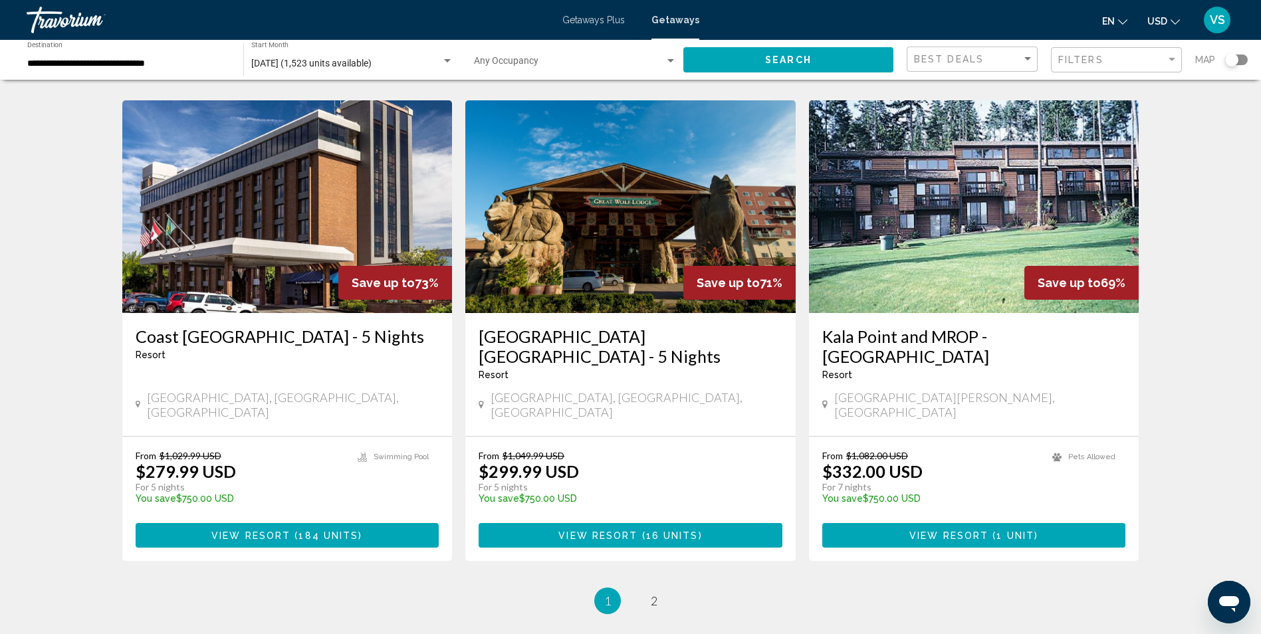
scroll to position [1529, 0]
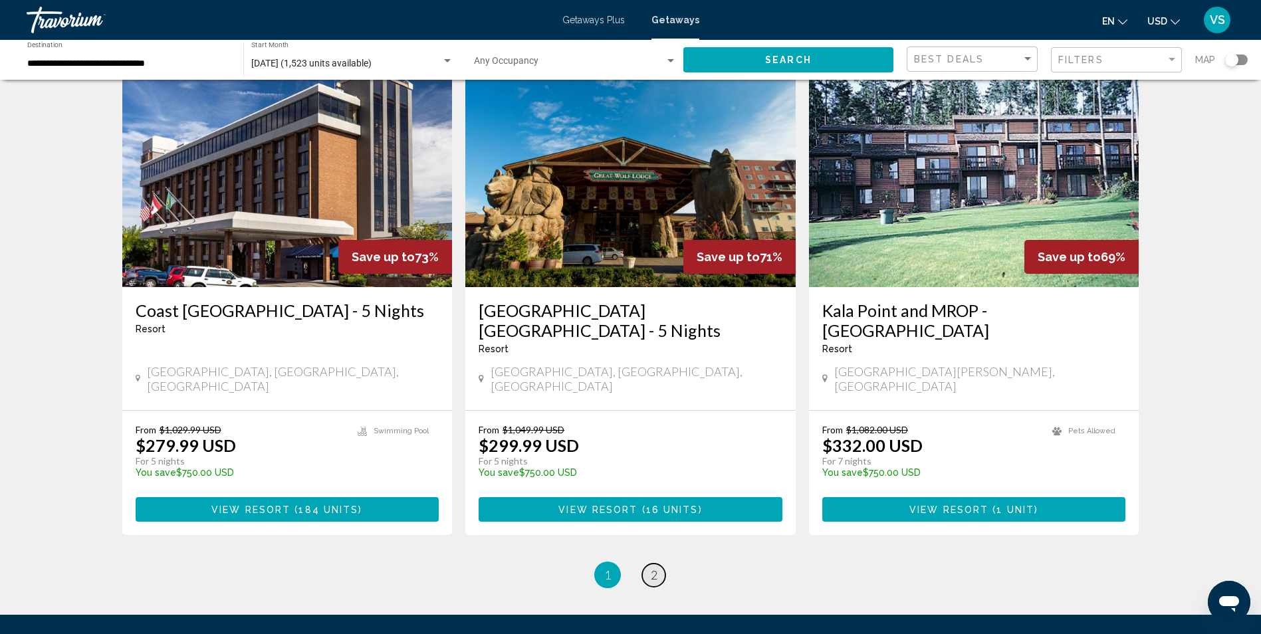
click at [653, 568] on span "2" at bounding box center [654, 575] width 7 height 15
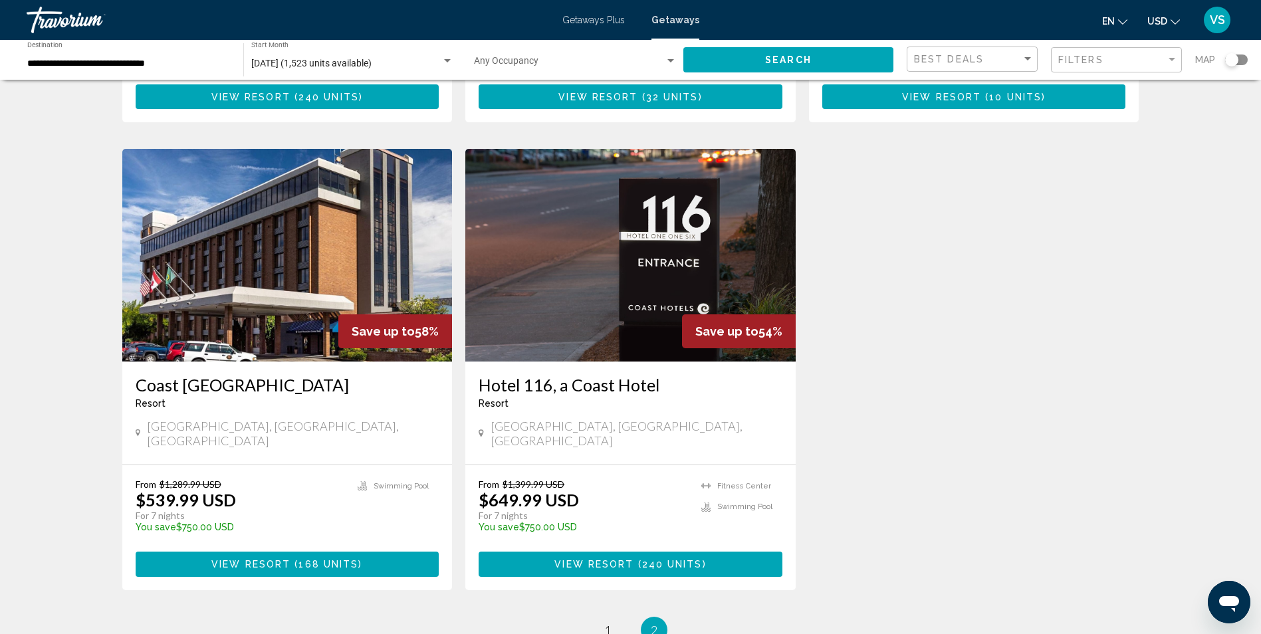
scroll to position [532, 0]
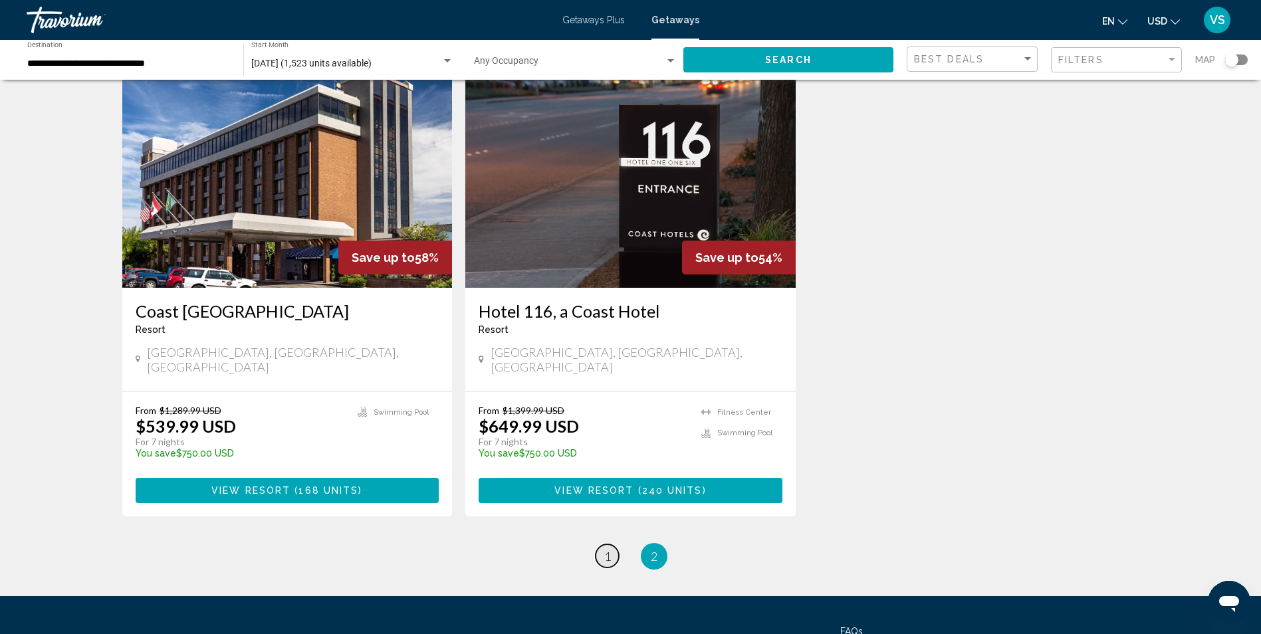
click at [610, 549] on span "1" at bounding box center [607, 556] width 7 height 15
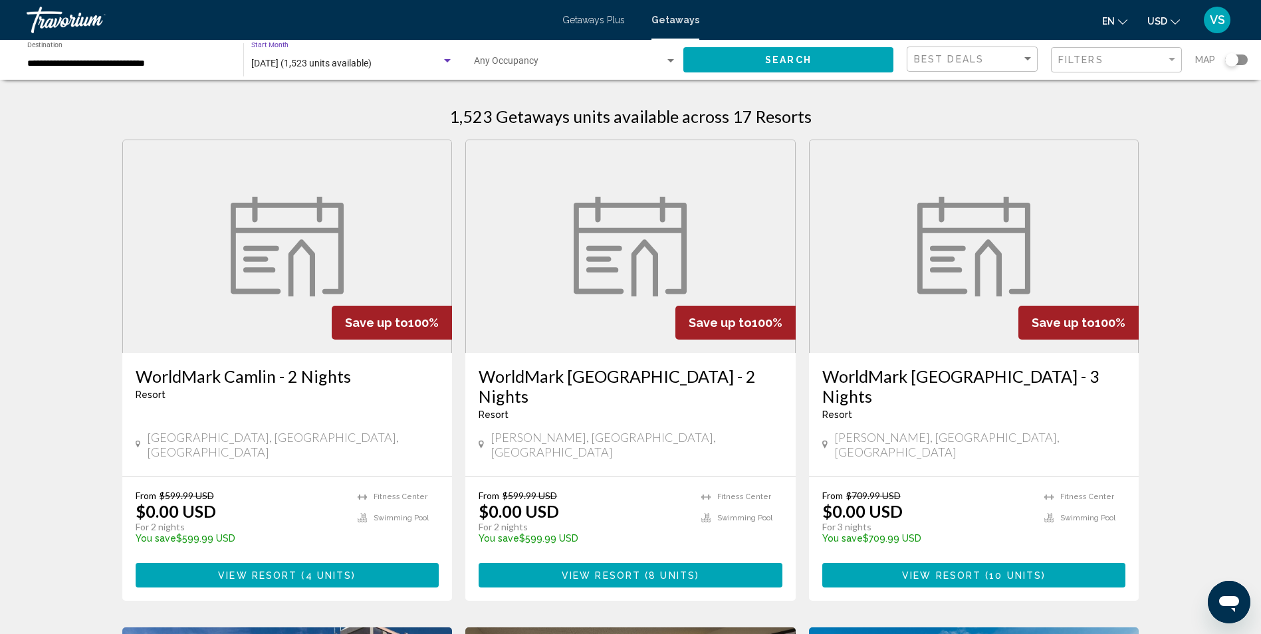
click at [370, 64] on span "September 2025 (1,523 units available)" at bounding box center [311, 63] width 120 height 11
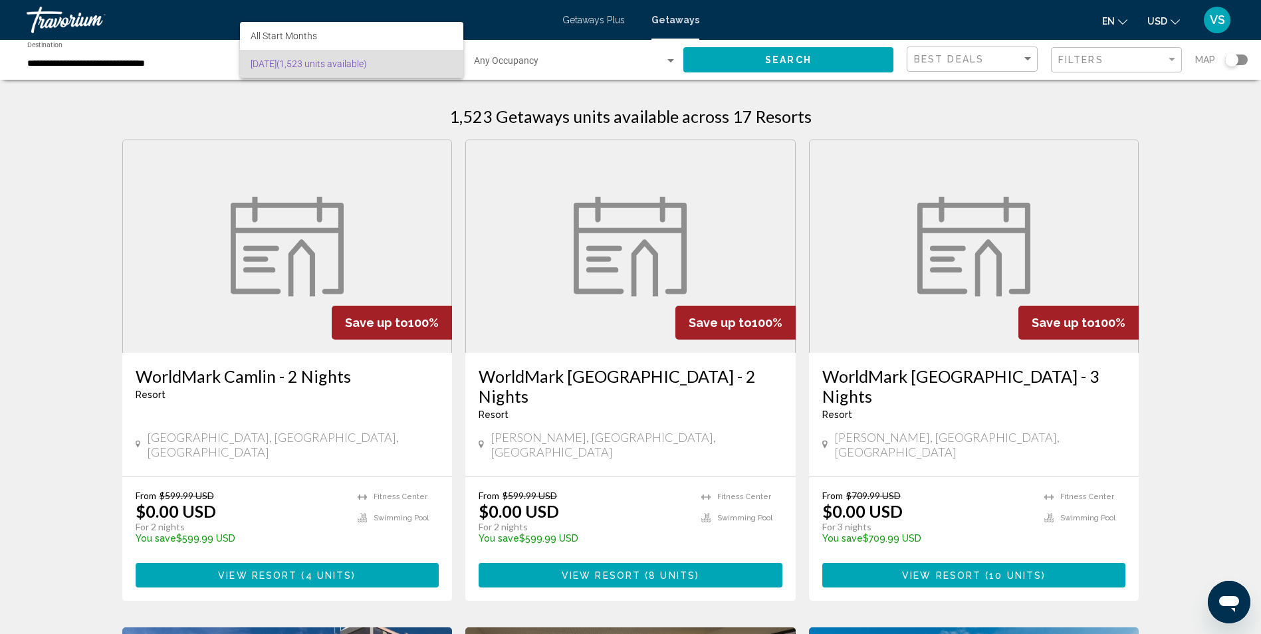
click at [322, 114] on div at bounding box center [630, 317] width 1261 height 634
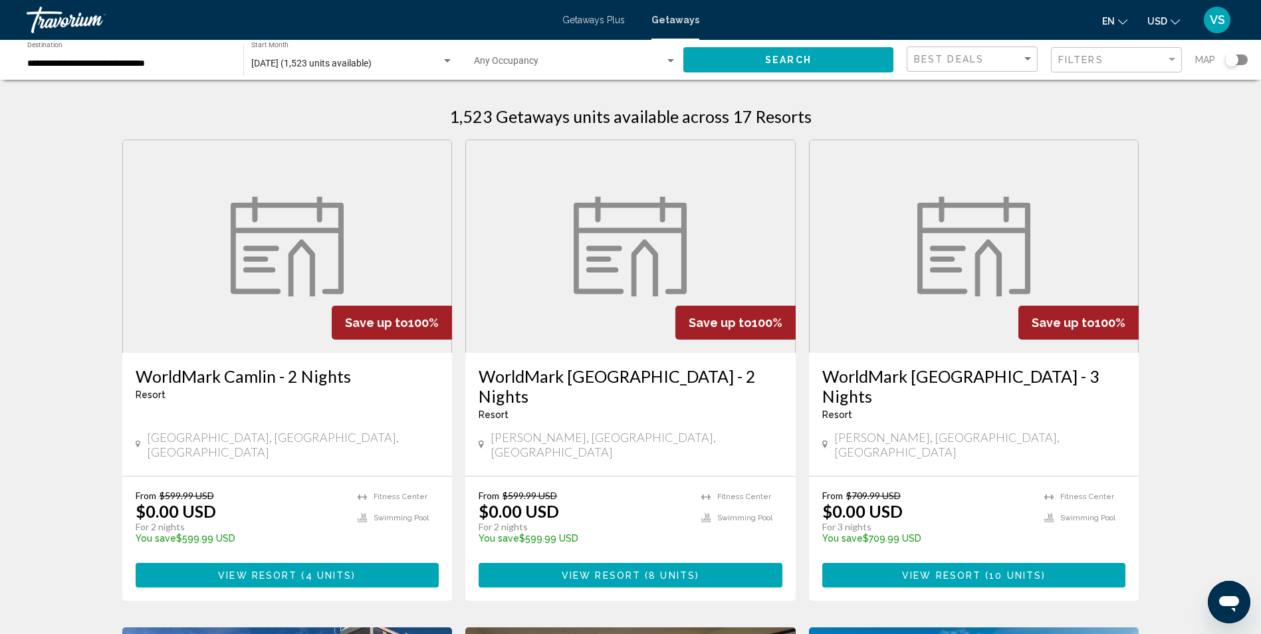
click at [320, 60] on span "September 2025 (1,523 units available)" at bounding box center [311, 63] width 120 height 11
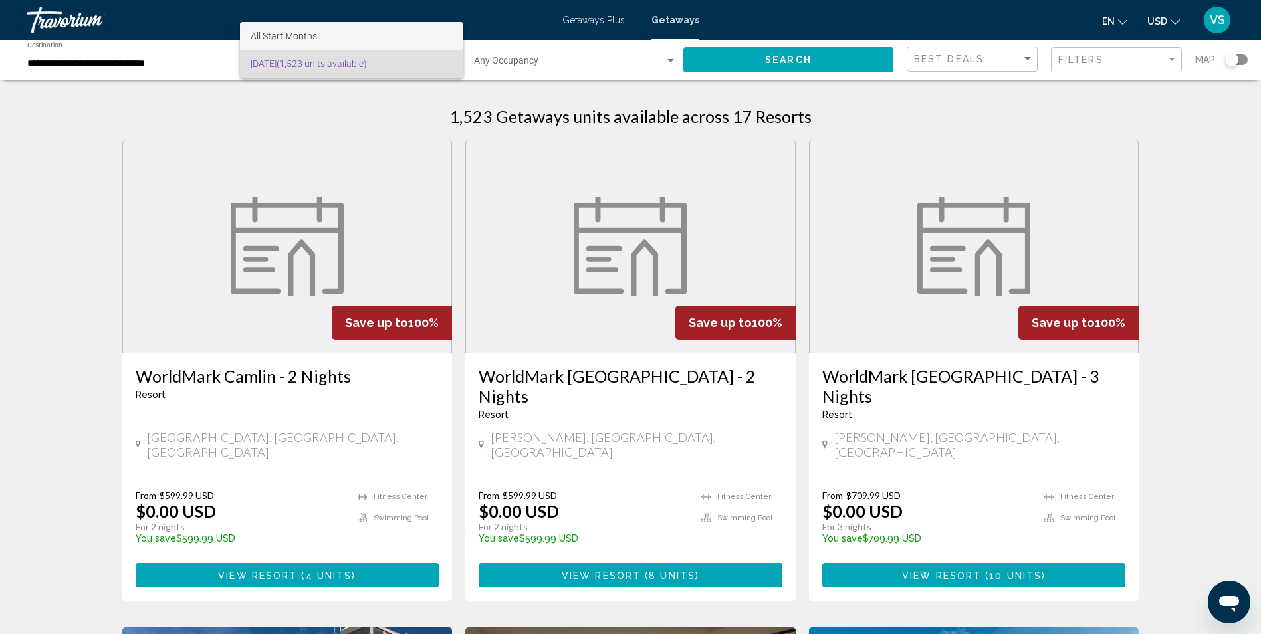
click at [305, 35] on span "All Start Months" at bounding box center [284, 36] width 66 height 11
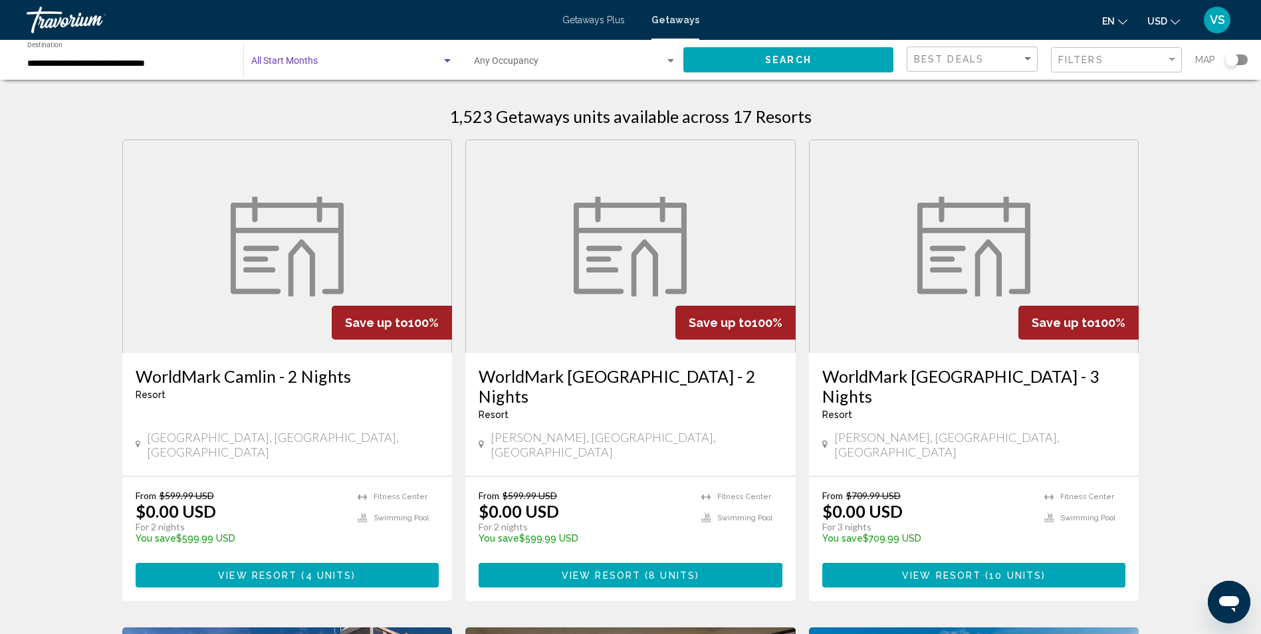
click at [176, 62] on input "**********" at bounding box center [128, 63] width 203 height 11
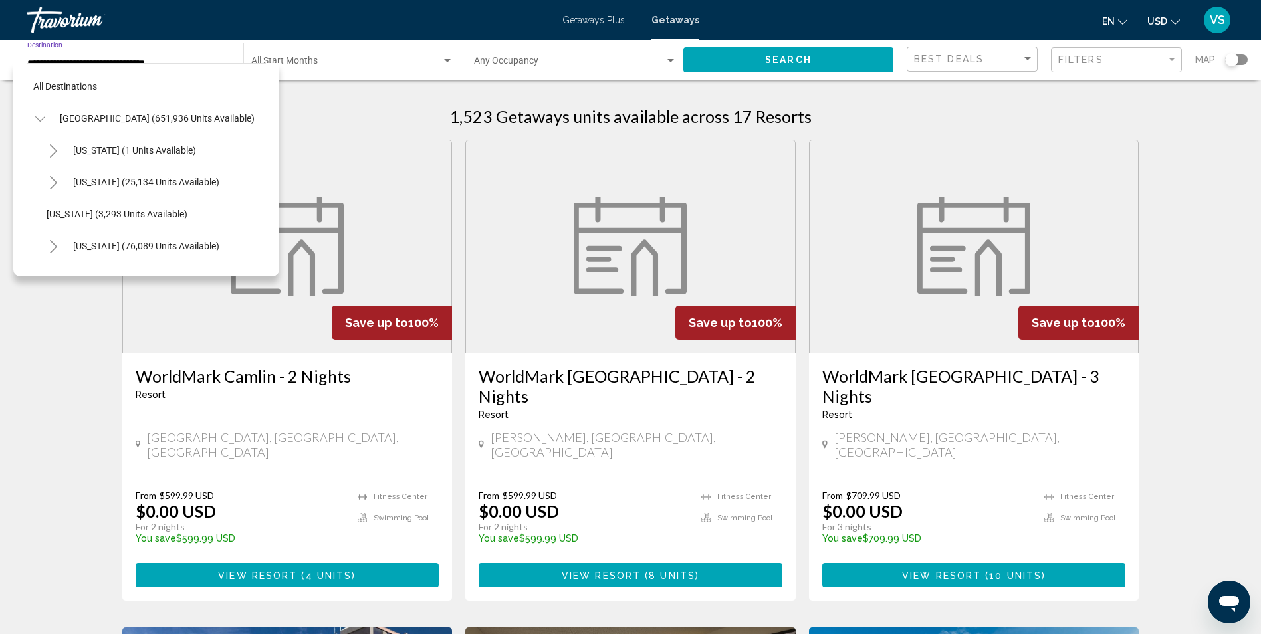
scroll to position [1297, 0]
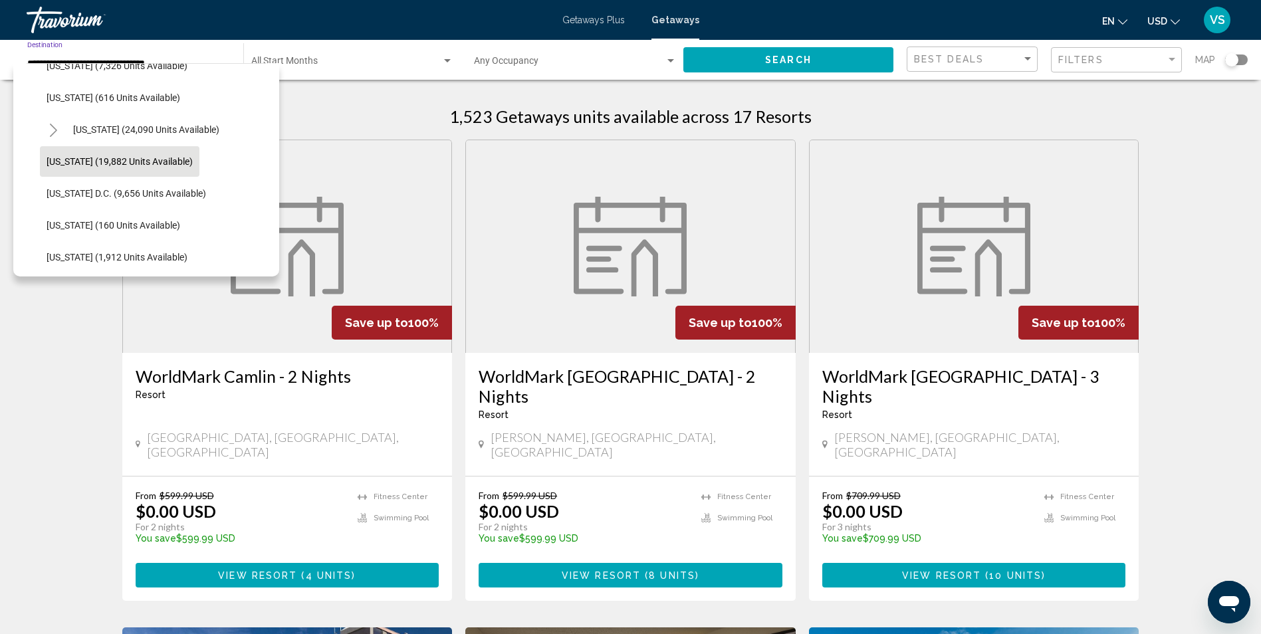
click at [126, 160] on span "[US_STATE] (19,882 units available)" at bounding box center [120, 161] width 146 height 11
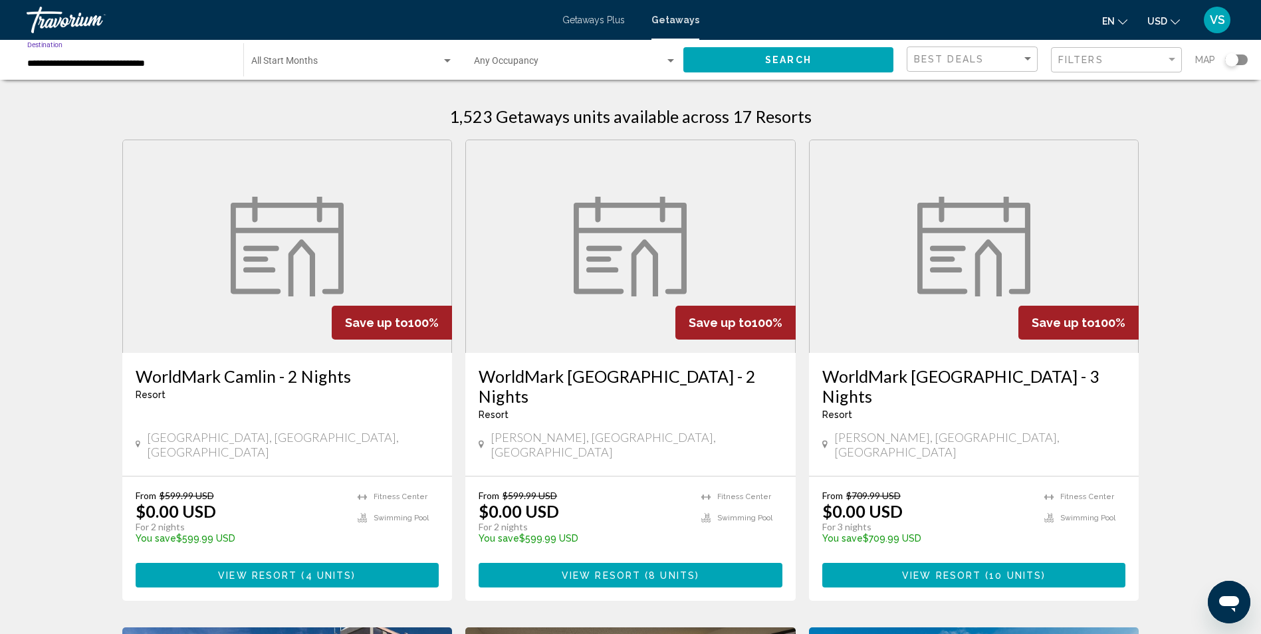
click at [343, 66] on span "Search widget" at bounding box center [346, 63] width 190 height 11
click at [510, 101] on div at bounding box center [630, 317] width 1261 height 634
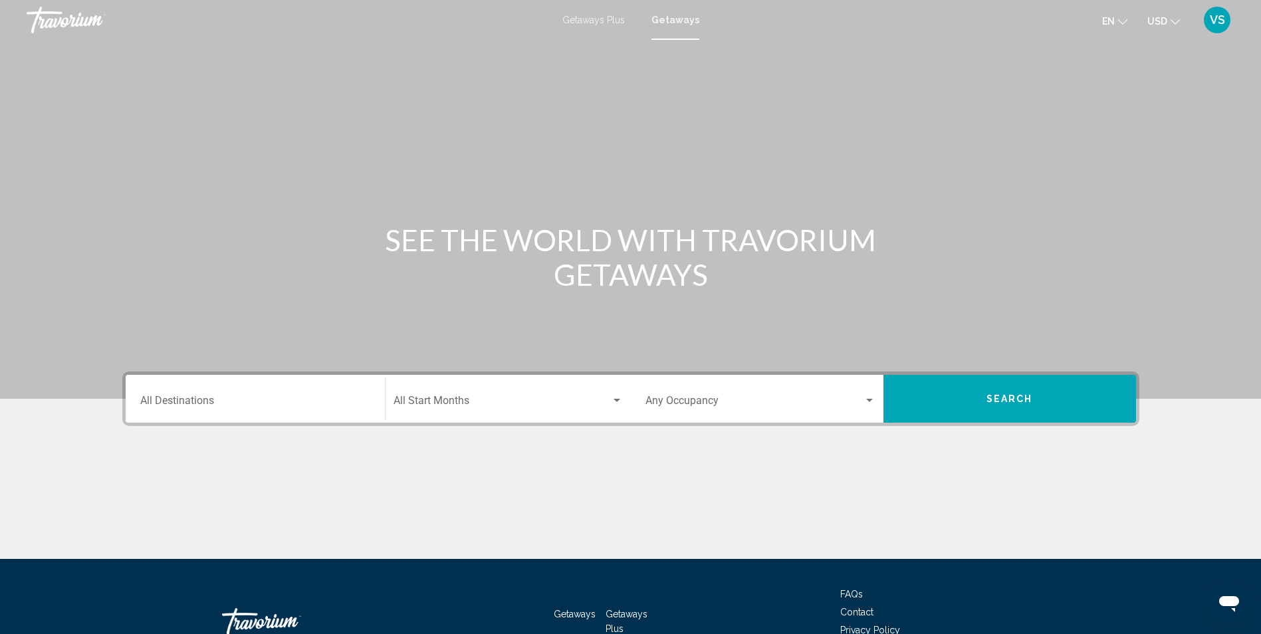
click at [284, 403] on input "Destination All Destinations" at bounding box center [255, 403] width 230 height 12
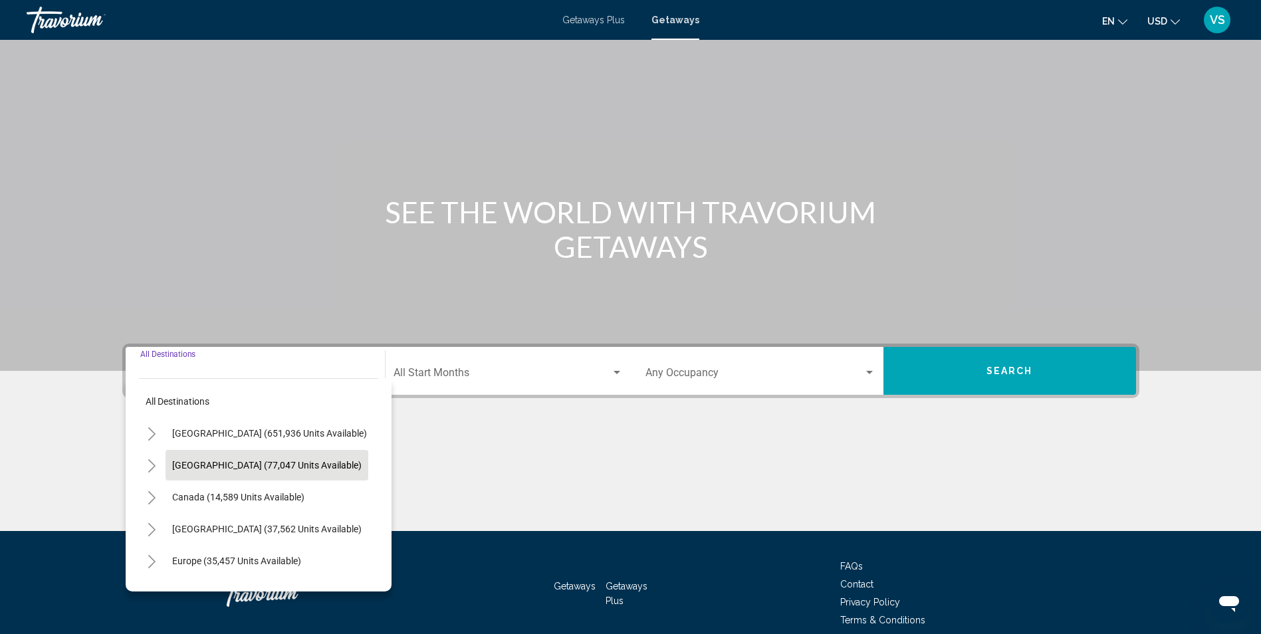
scroll to position [88, 0]
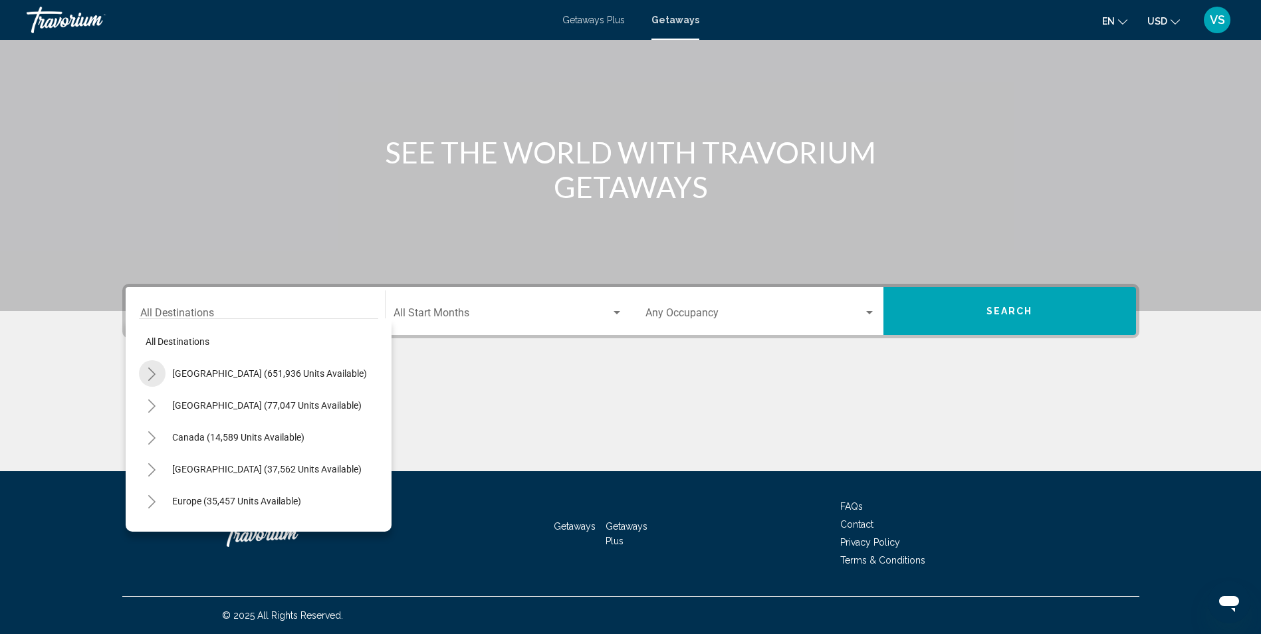
click at [152, 376] on icon "Toggle United States (651,936 units available)" at bounding box center [152, 374] width 10 height 13
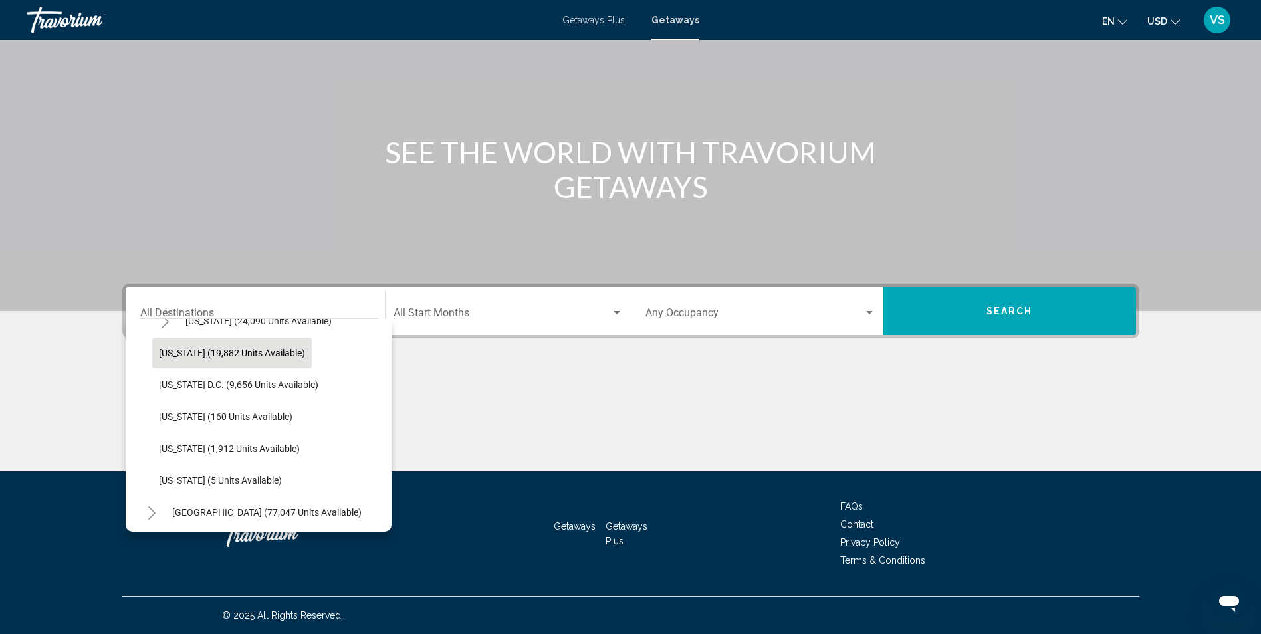
click at [205, 360] on button "[US_STATE] (19,882 units available)" at bounding box center [232, 353] width 160 height 31
type input "**********"
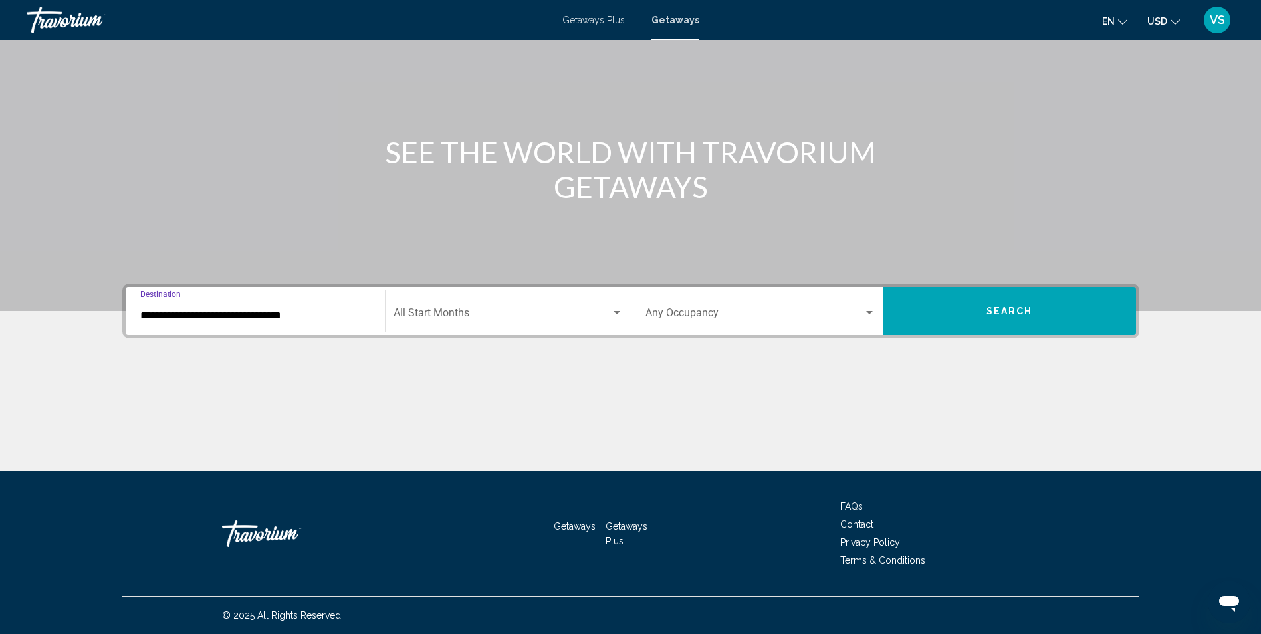
click at [483, 301] on div "Start Month All Start Months" at bounding box center [507, 311] width 229 height 42
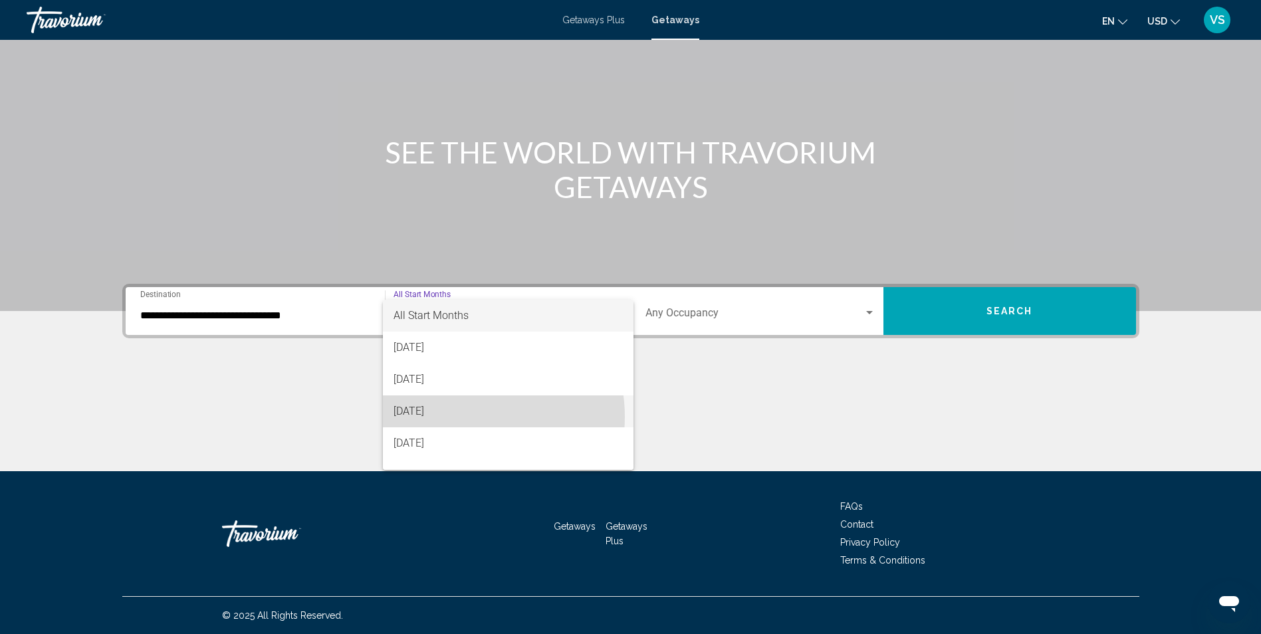
drag, startPoint x: 465, startPoint y: 417, endPoint x: 625, endPoint y: 308, distance: 193.7
click at [466, 416] on span "[DATE]" at bounding box center [507, 411] width 229 height 32
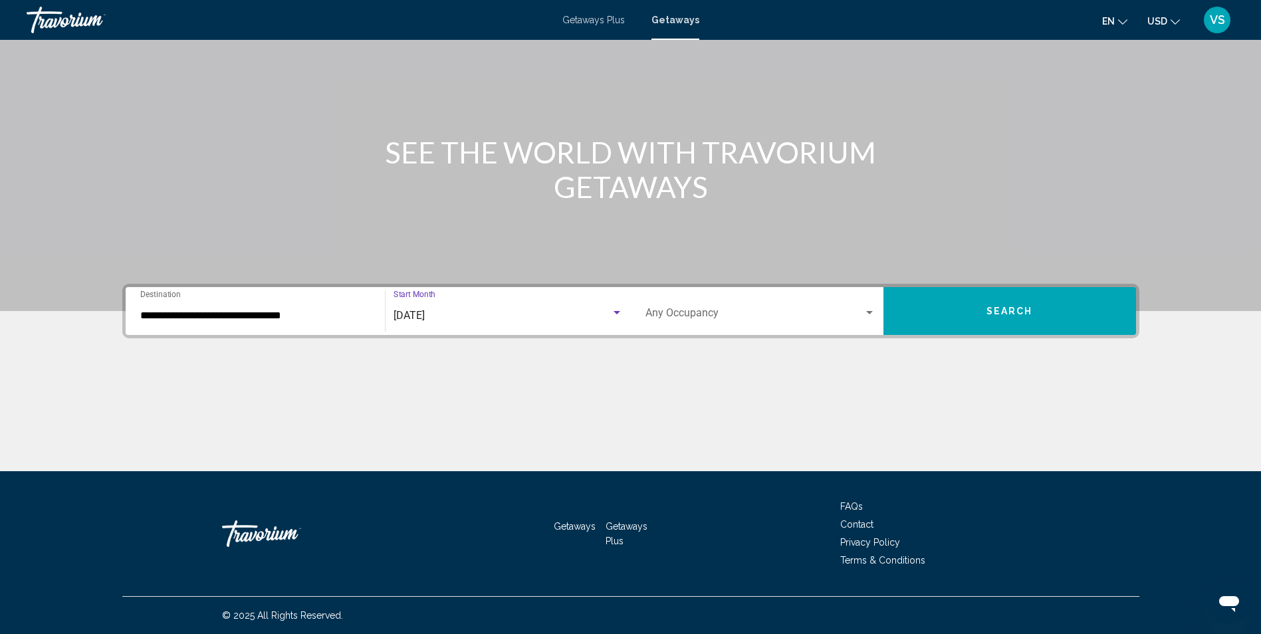
click at [960, 317] on button "Search" at bounding box center [1009, 311] width 253 height 48
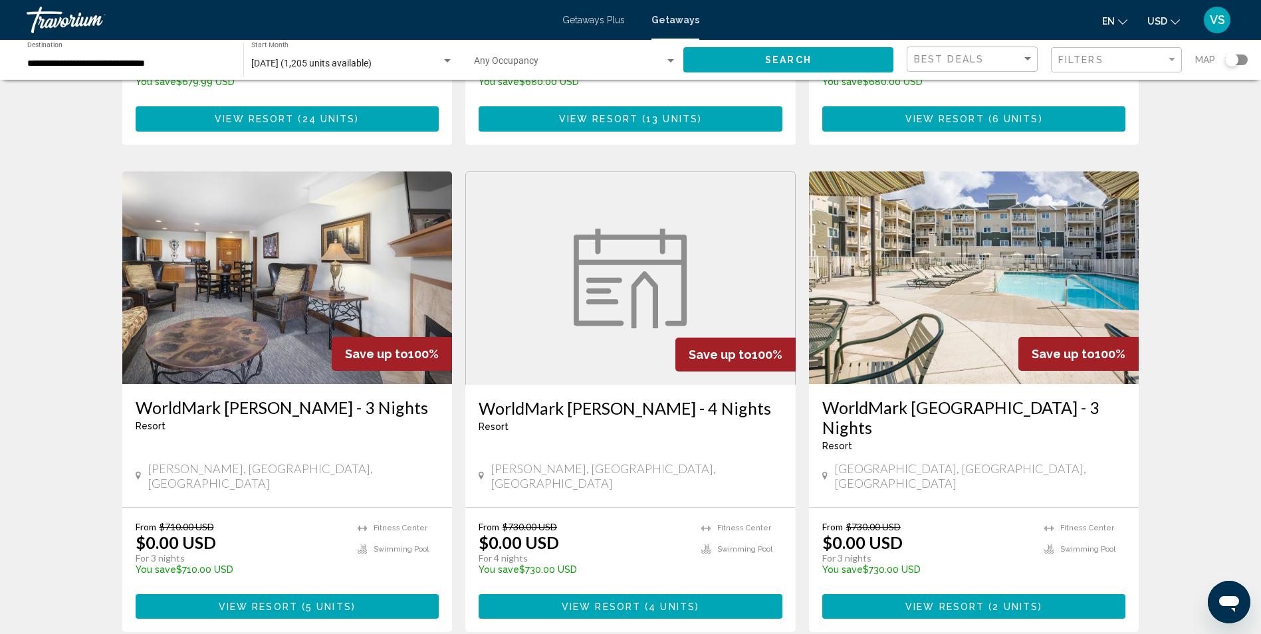
scroll to position [930, 0]
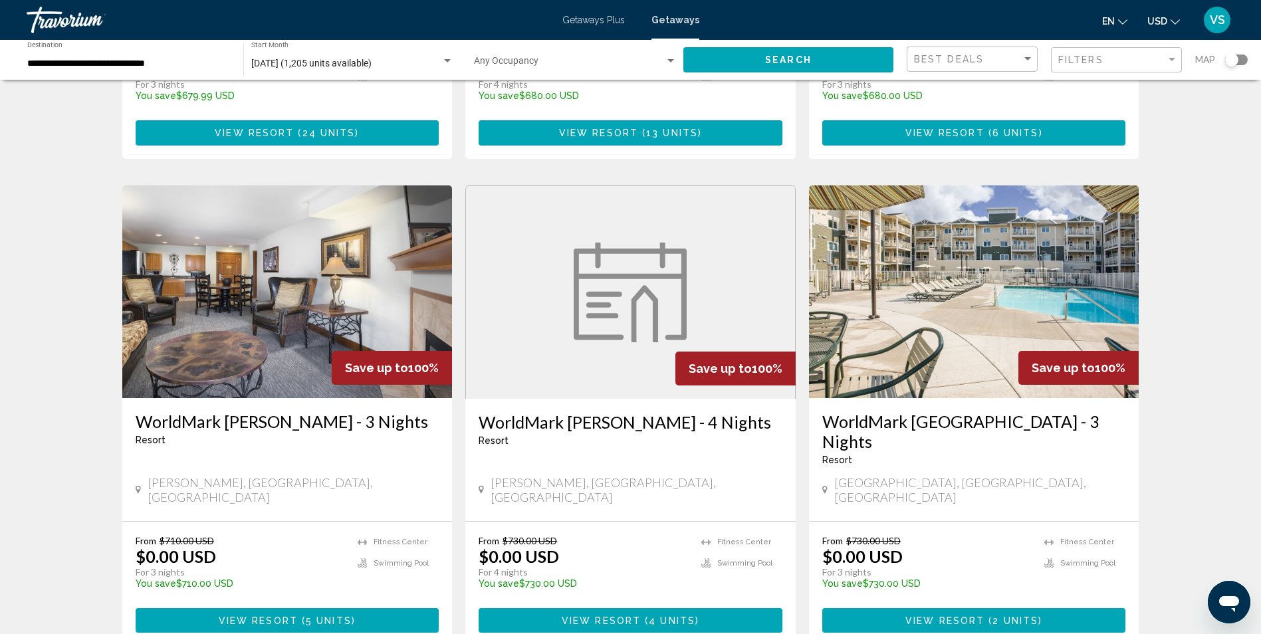
click at [957, 615] on span "View Resort" at bounding box center [944, 620] width 79 height 11
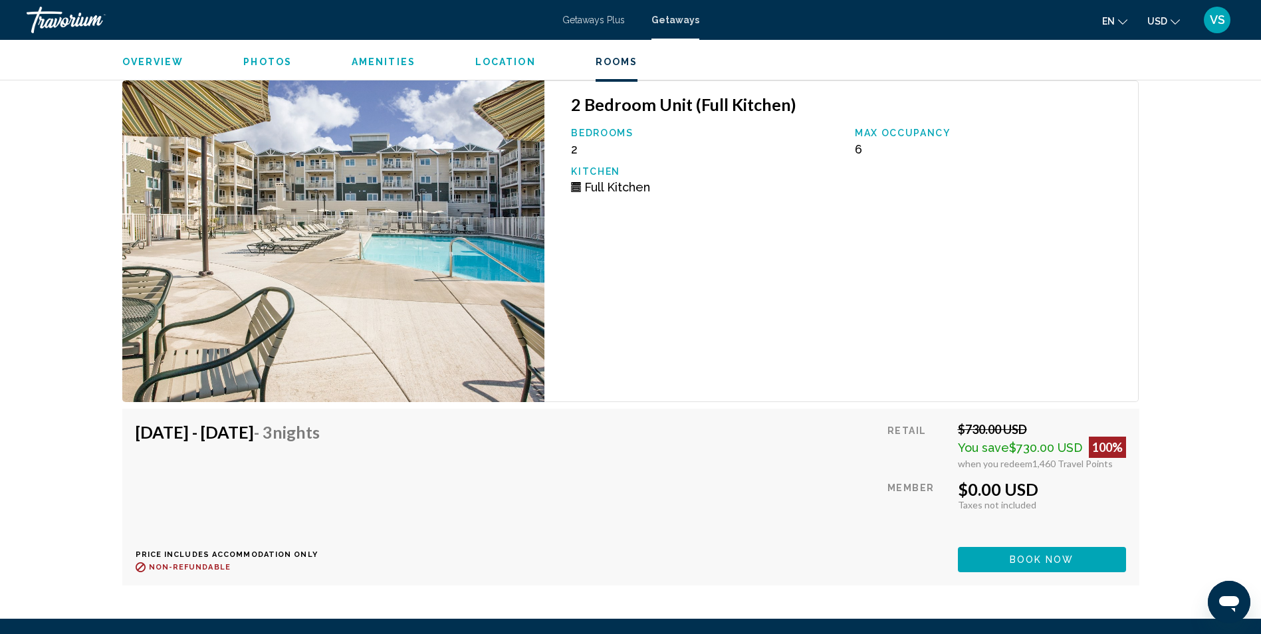
scroll to position [2304, 0]
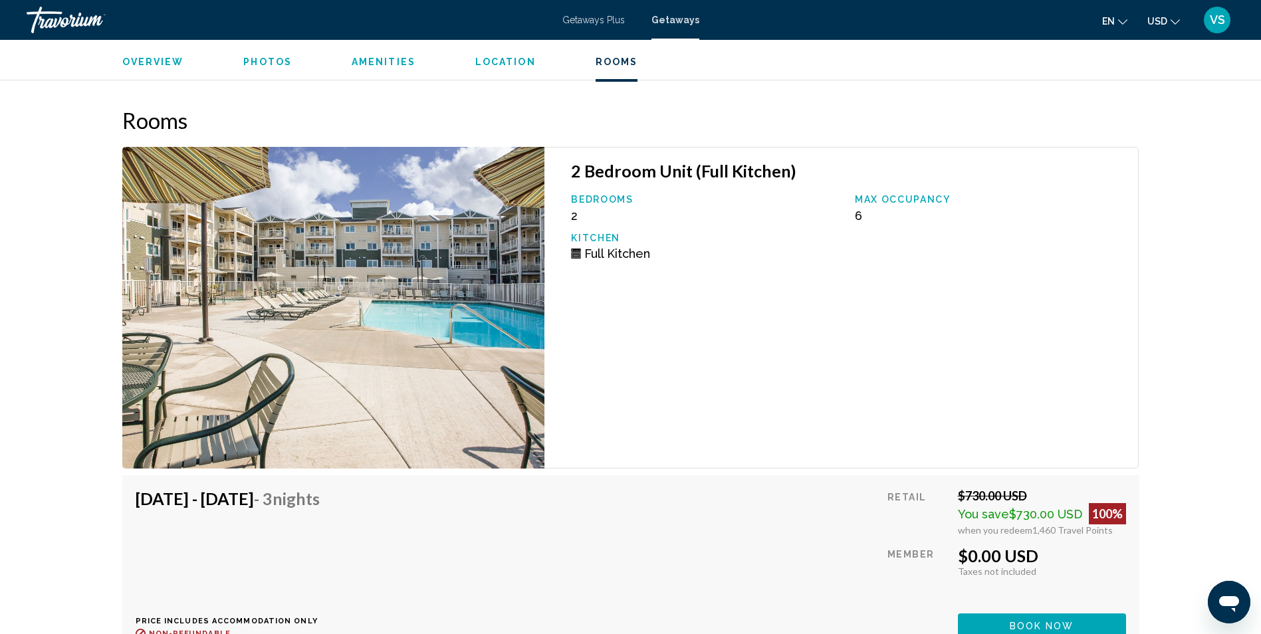
click at [675, 20] on span "Getaways" at bounding box center [675, 20] width 48 height 11
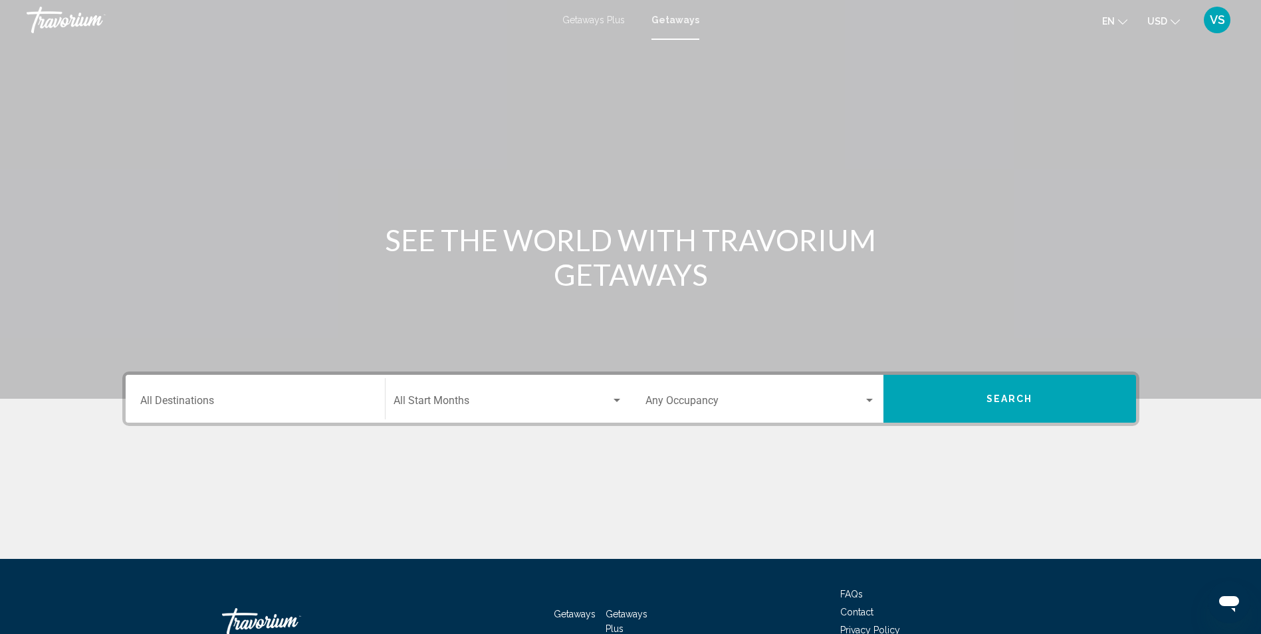
click at [312, 406] on input "Destination All Destinations" at bounding box center [255, 403] width 230 height 12
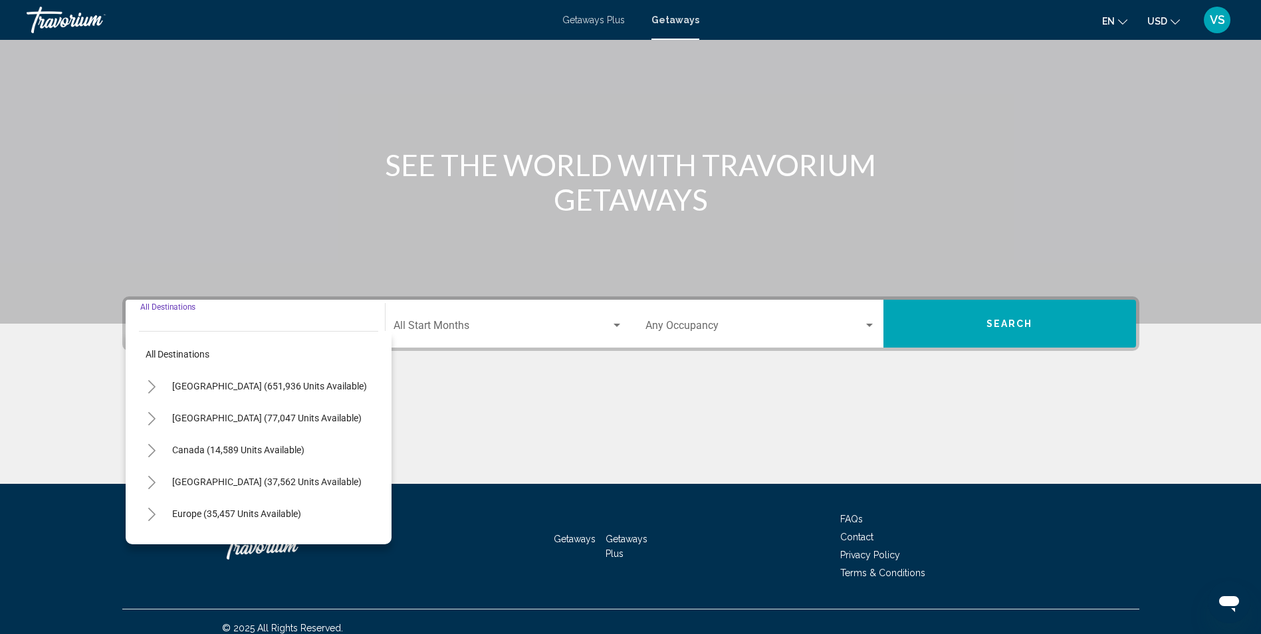
scroll to position [88, 0]
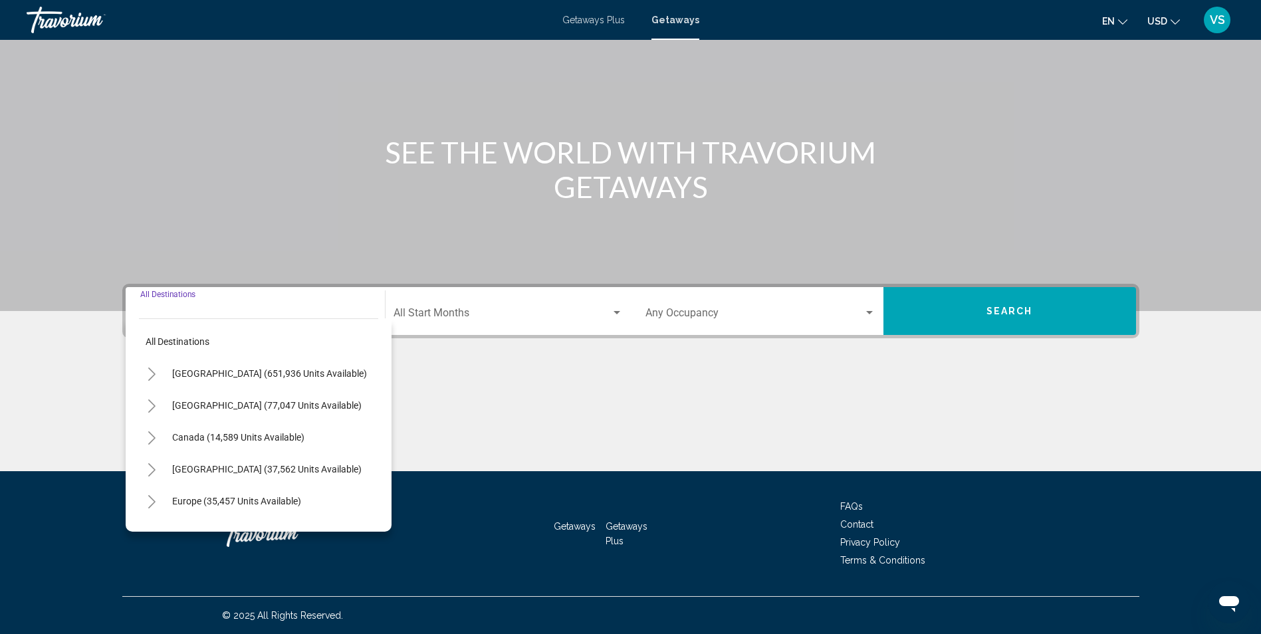
click at [154, 378] on icon "Toggle United States (651,936 units available)" at bounding box center [152, 374] width 10 height 13
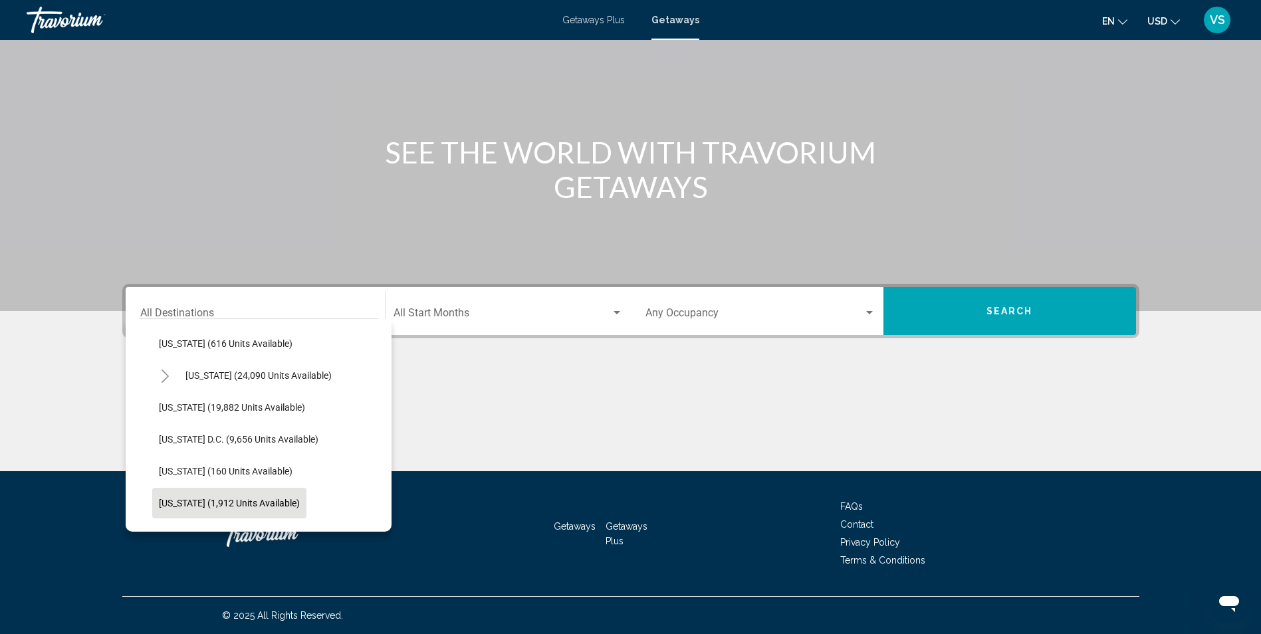
scroll to position [1294, 0]
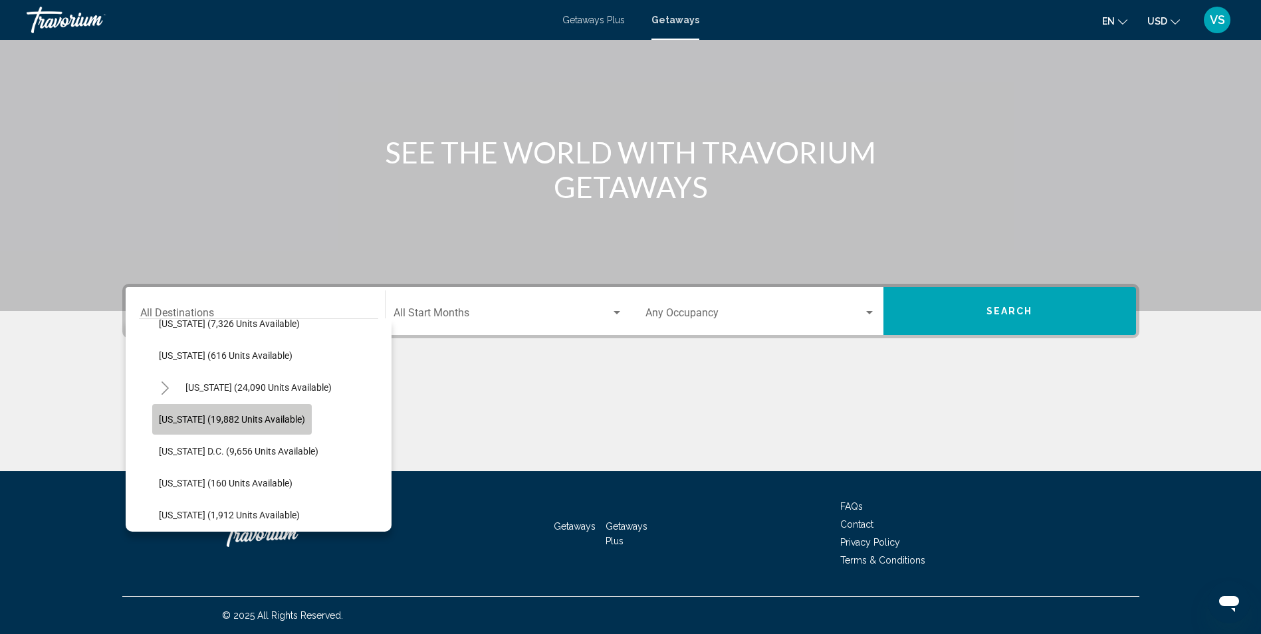
click at [236, 423] on span "[US_STATE] (19,882 units available)" at bounding box center [232, 419] width 146 height 11
type input "**********"
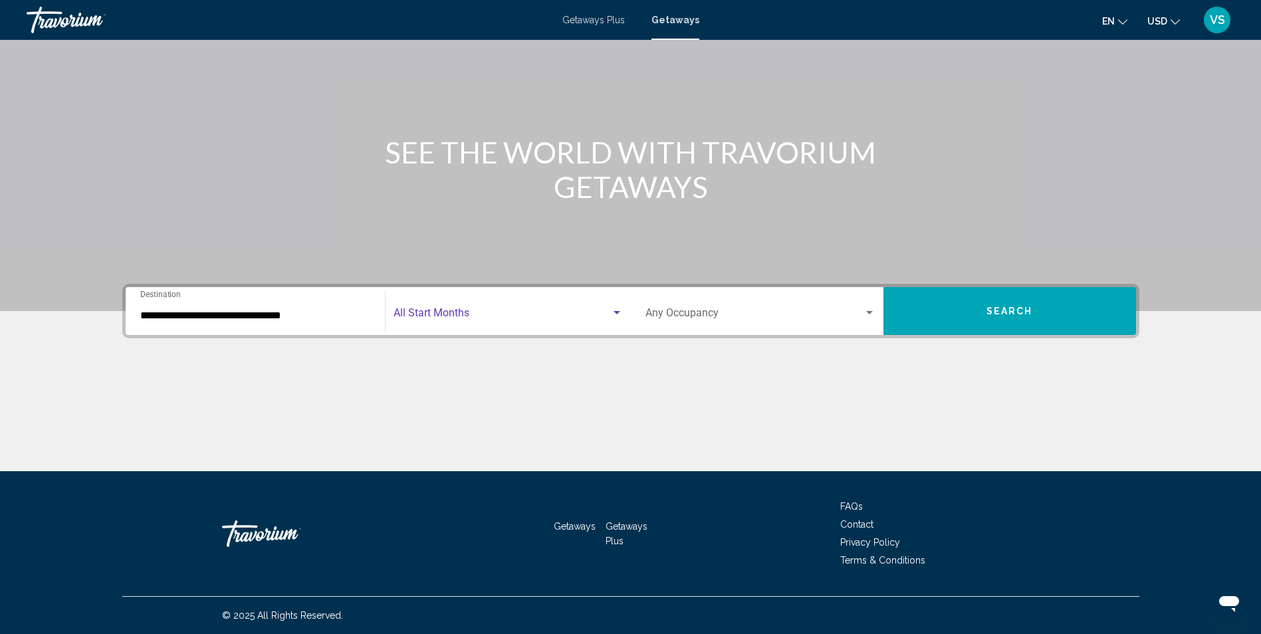
click at [474, 316] on span "Search widget" at bounding box center [501, 316] width 217 height 12
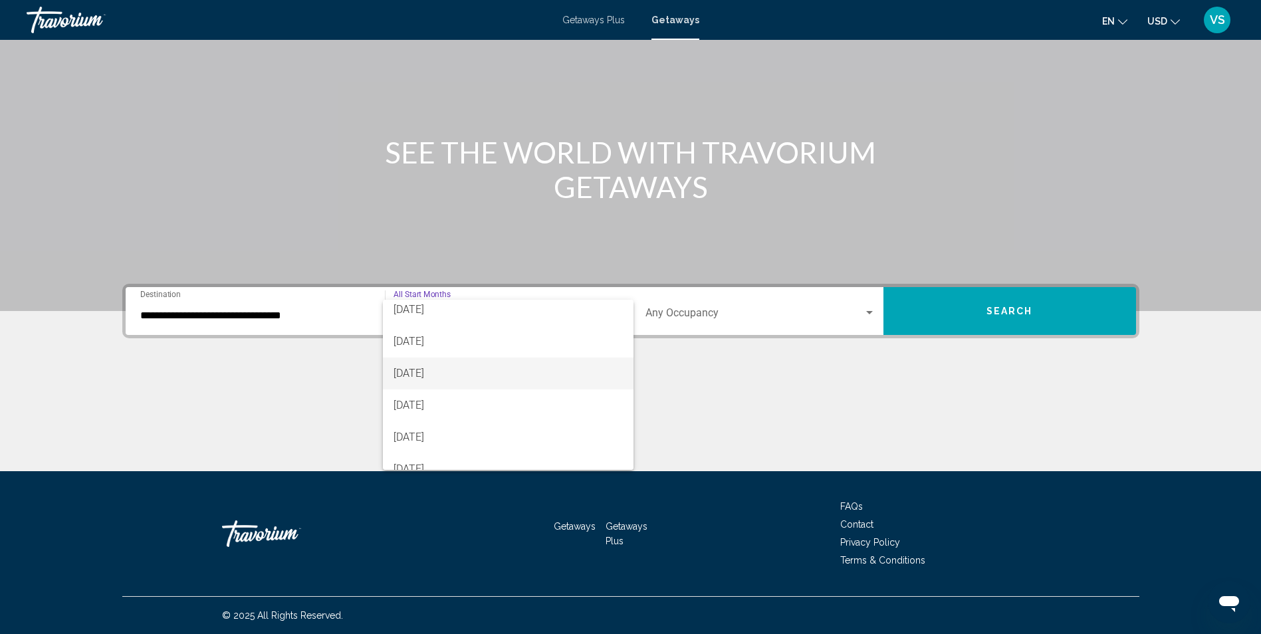
scroll to position [66, 0]
click at [455, 382] on span "[DATE]" at bounding box center [507, 377] width 229 height 32
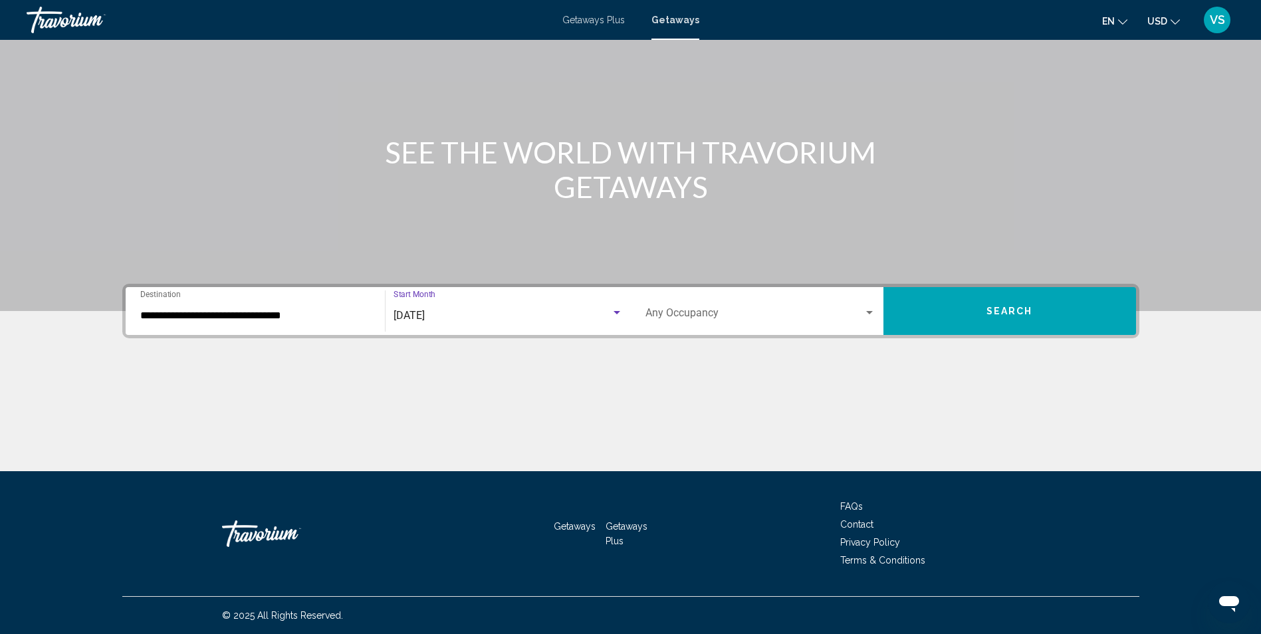
click at [717, 316] on span "Search widget" at bounding box center [754, 316] width 218 height 12
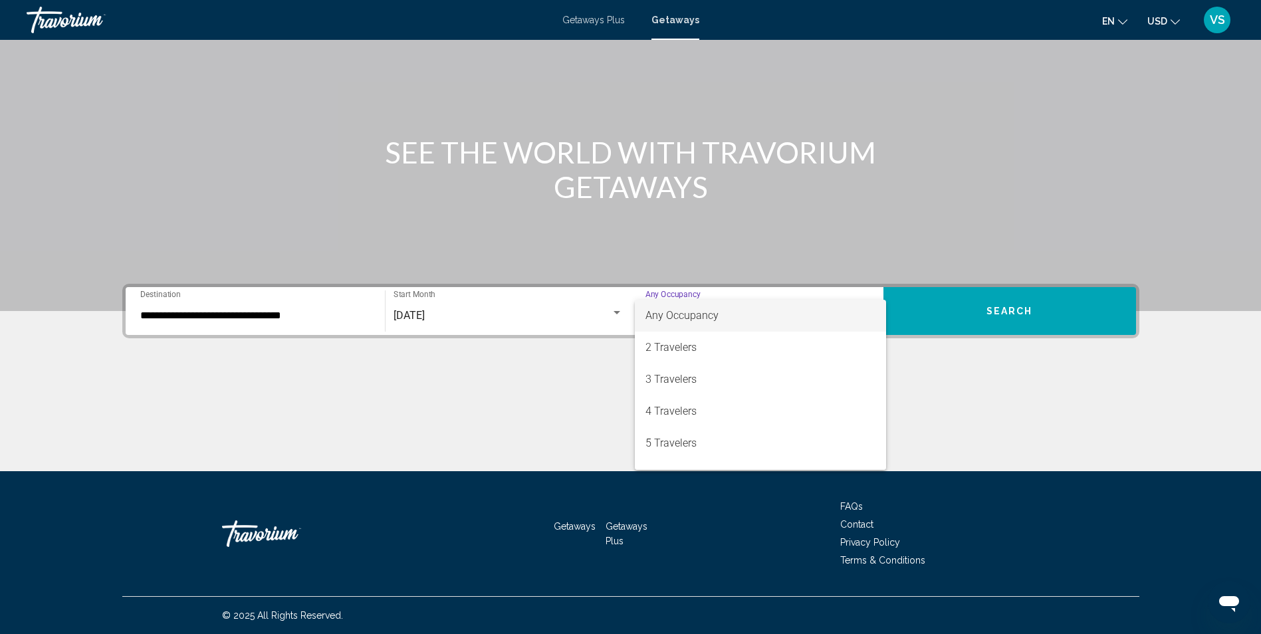
click at [998, 386] on div at bounding box center [630, 317] width 1261 height 634
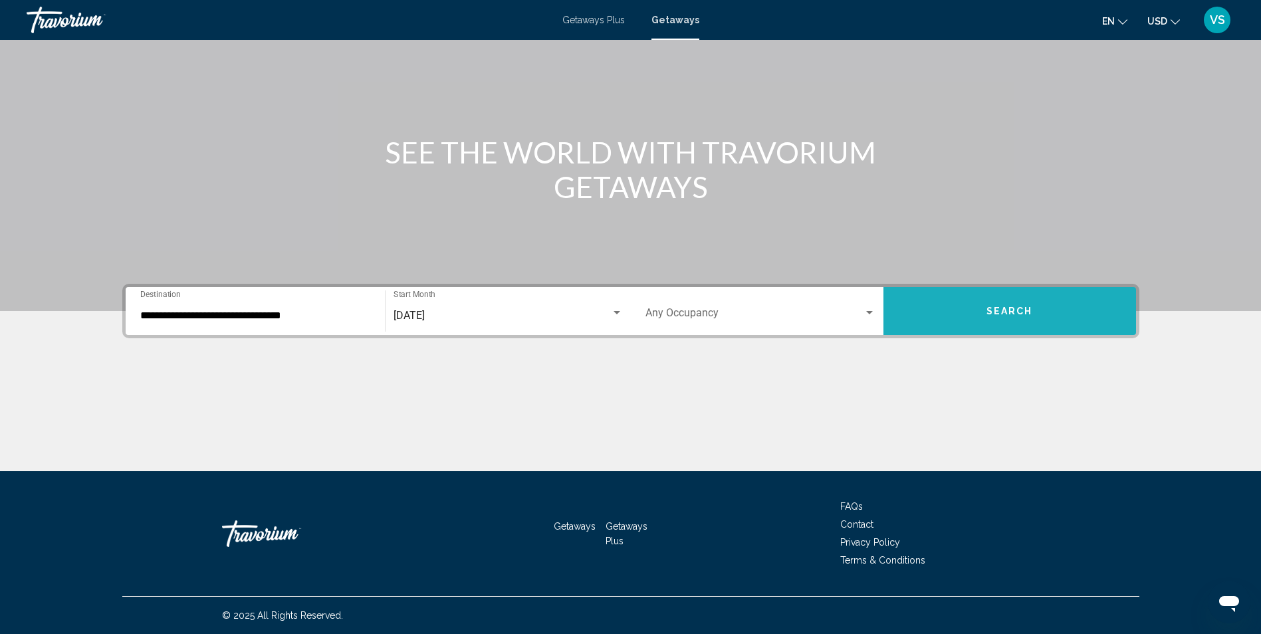
click at [993, 324] on button "Search" at bounding box center [1009, 311] width 253 height 48
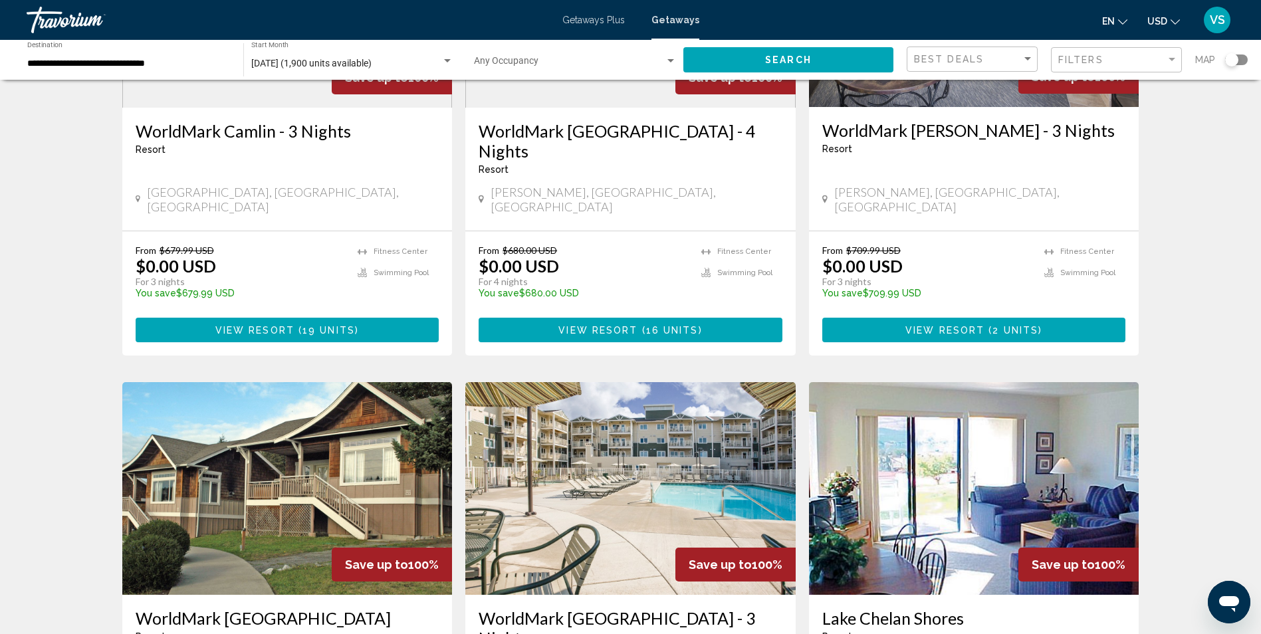
scroll to position [1329, 0]
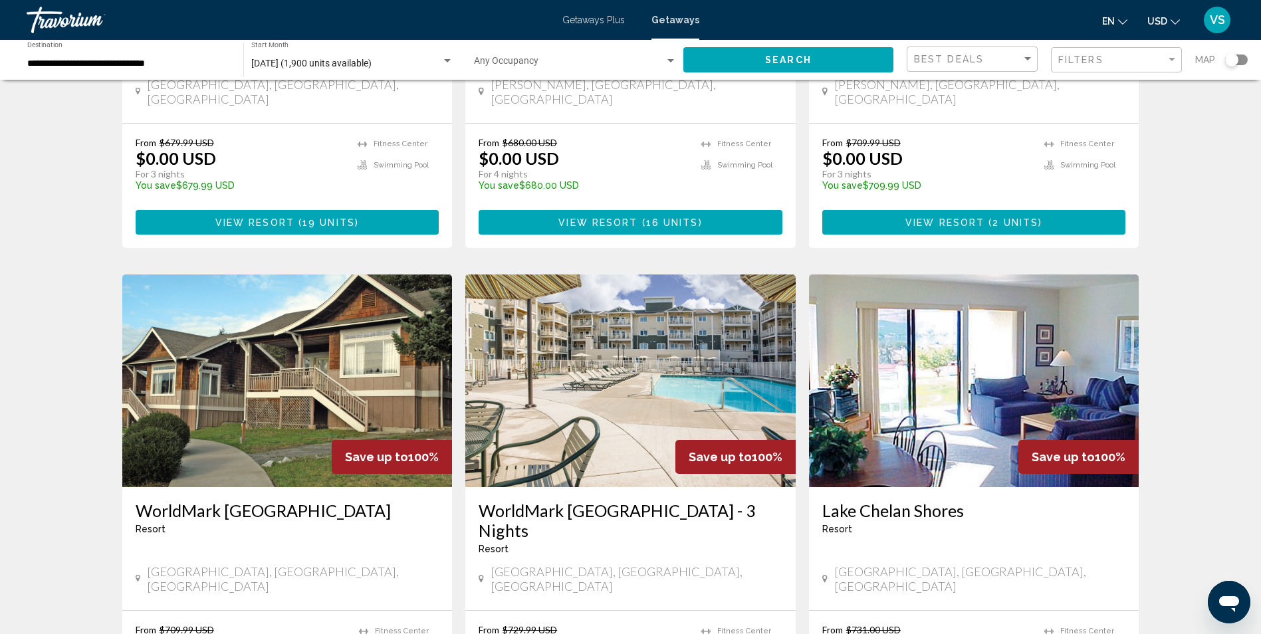
click at [624, 327] on img "Main content" at bounding box center [630, 380] width 330 height 213
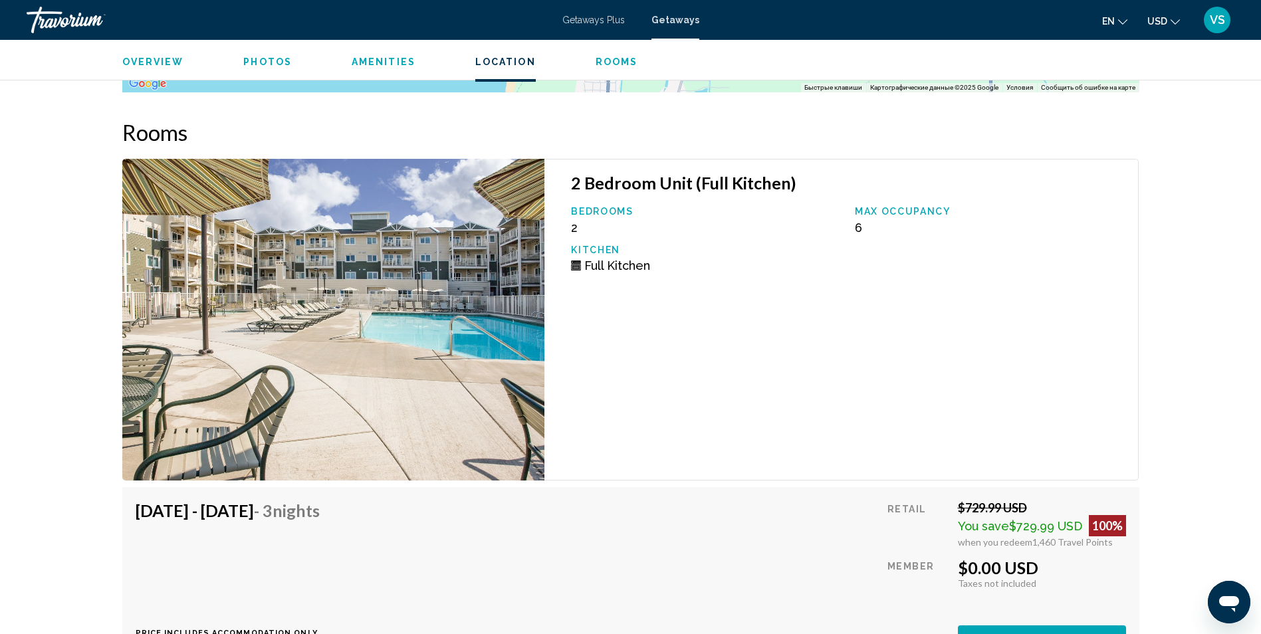
scroll to position [2304, 0]
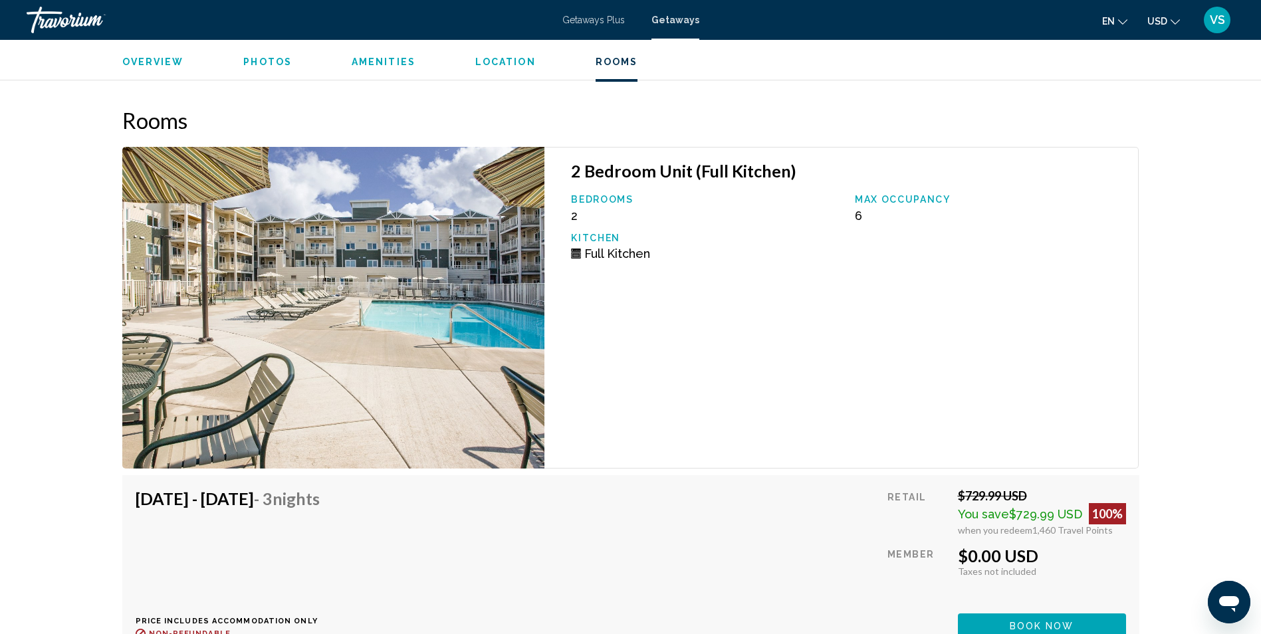
click at [682, 23] on span "Getaways" at bounding box center [675, 20] width 48 height 11
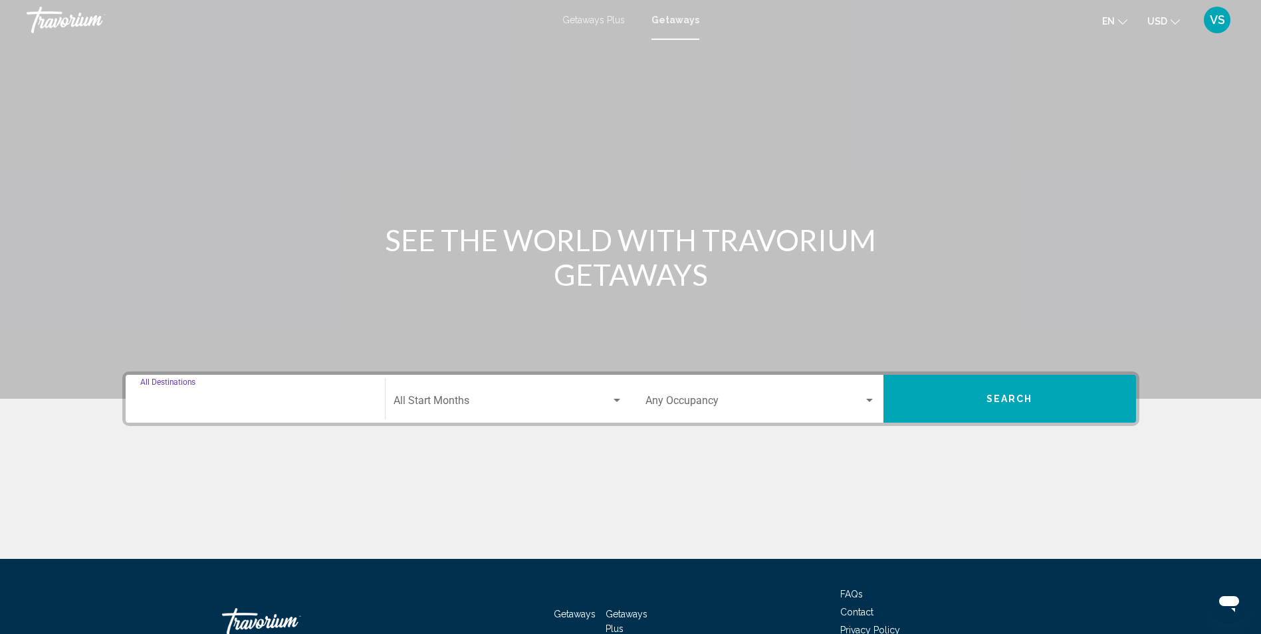
click at [324, 406] on input "Destination All Destinations" at bounding box center [255, 403] width 230 height 12
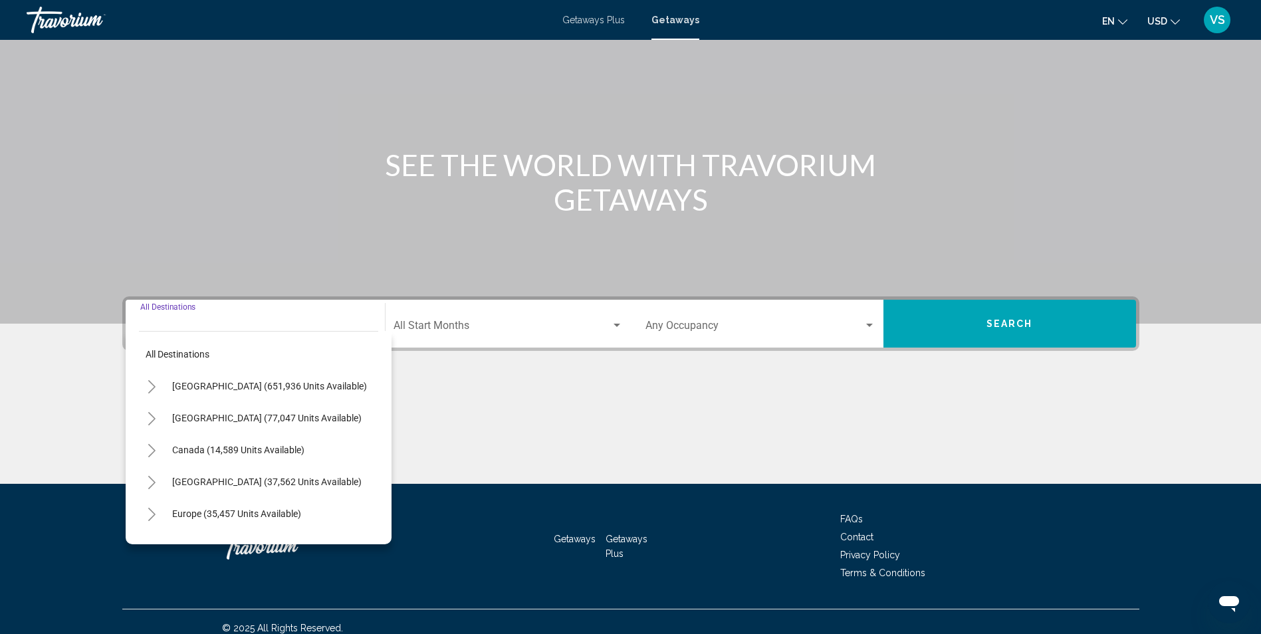
scroll to position [88, 0]
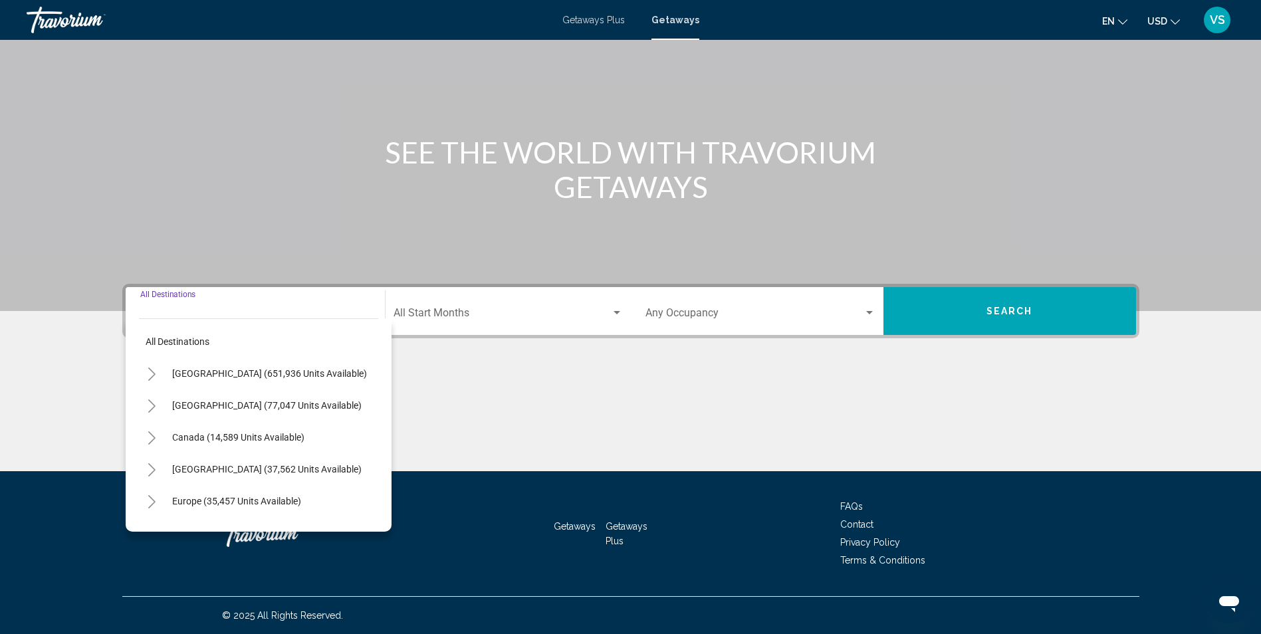
click at [153, 379] on icon "Toggle United States (651,936 units available)" at bounding box center [152, 374] width 10 height 13
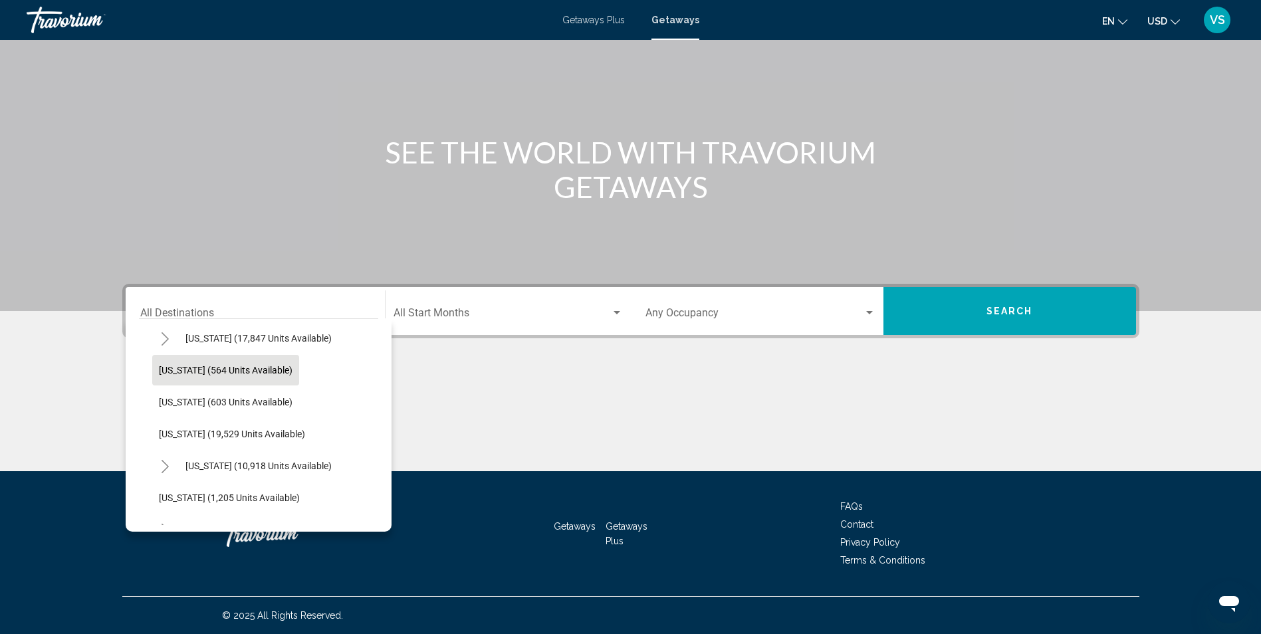
scroll to position [997, 0]
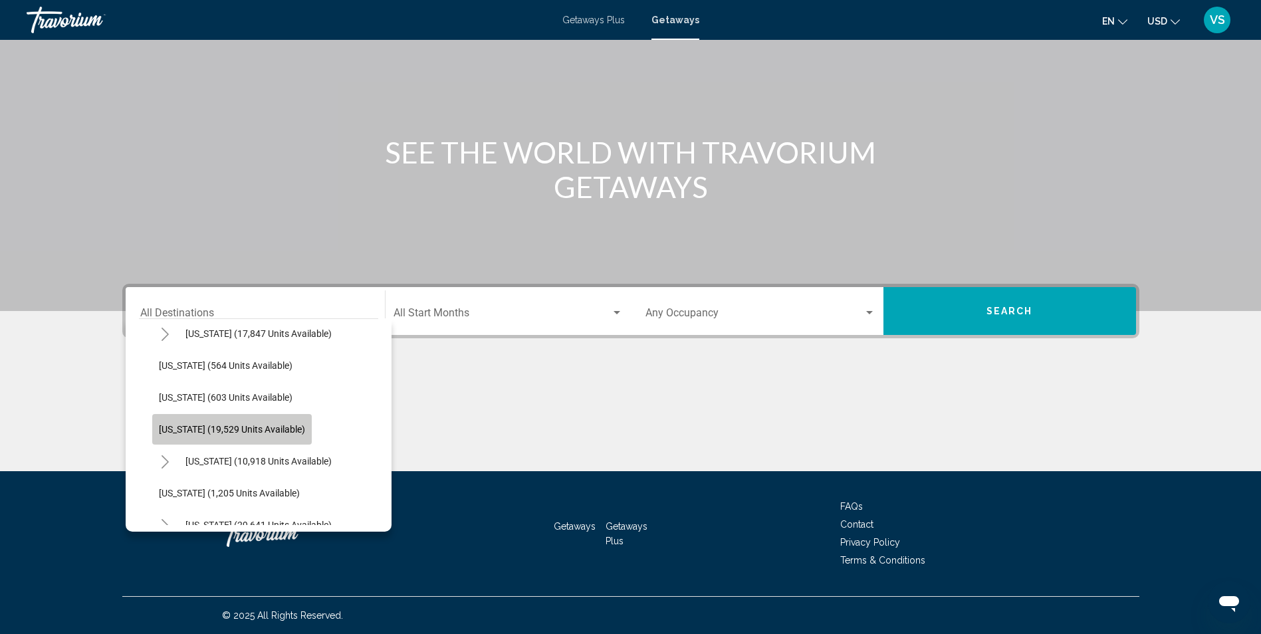
click at [238, 423] on button "[US_STATE] (19,529 units available)" at bounding box center [232, 429] width 160 height 31
type input "**********"
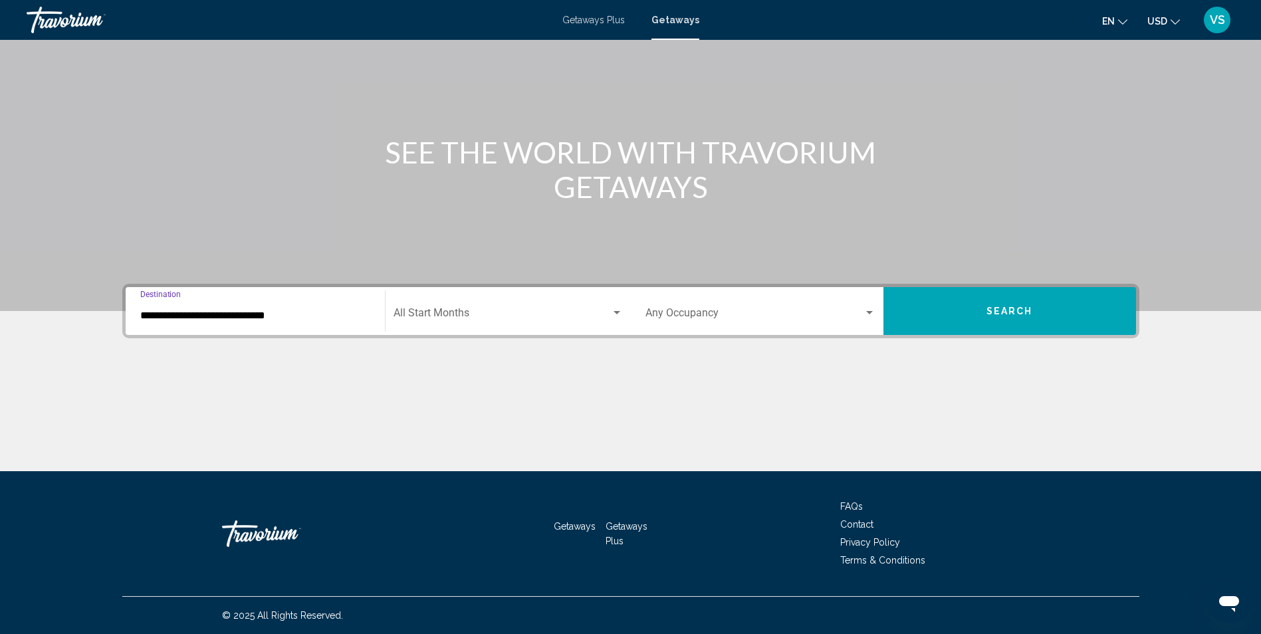
click at [498, 315] on span "Search widget" at bounding box center [501, 316] width 217 height 12
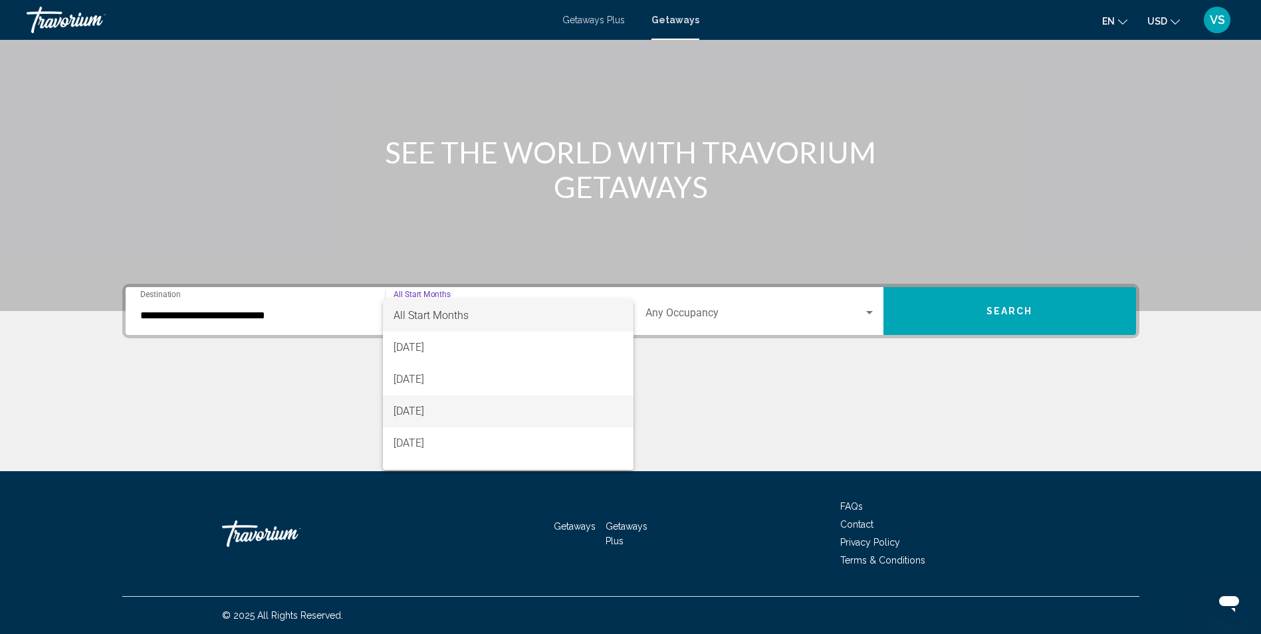
click at [449, 409] on span "[DATE]" at bounding box center [507, 411] width 229 height 32
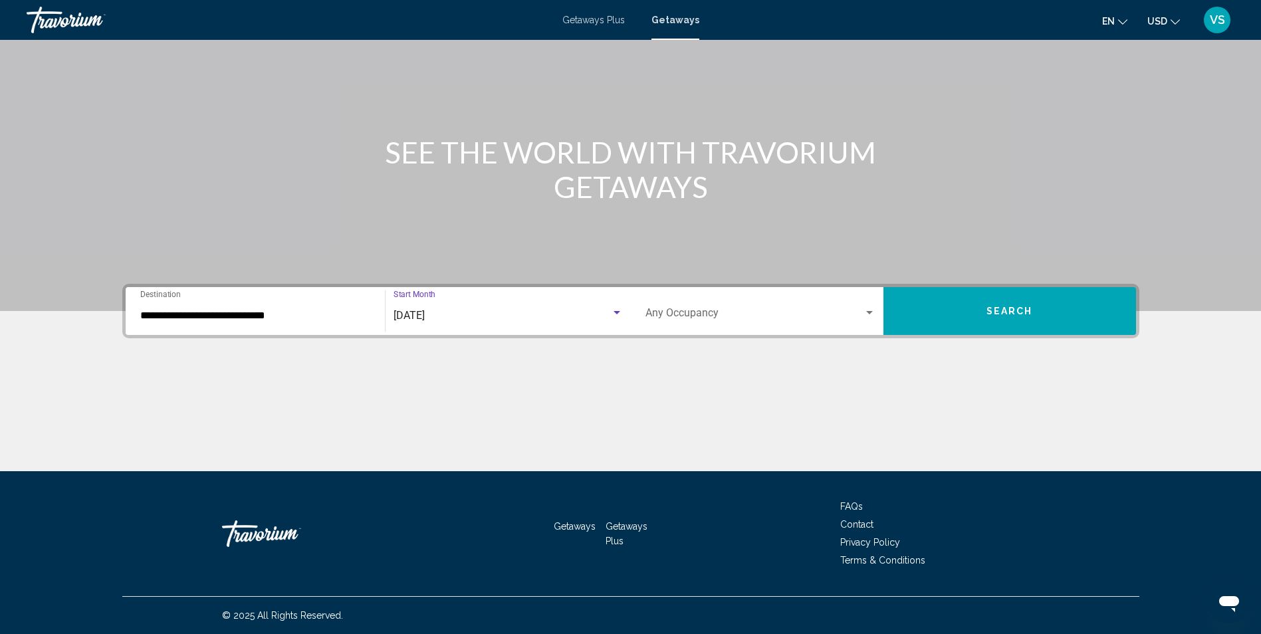
click at [929, 317] on button "Search" at bounding box center [1009, 311] width 253 height 48
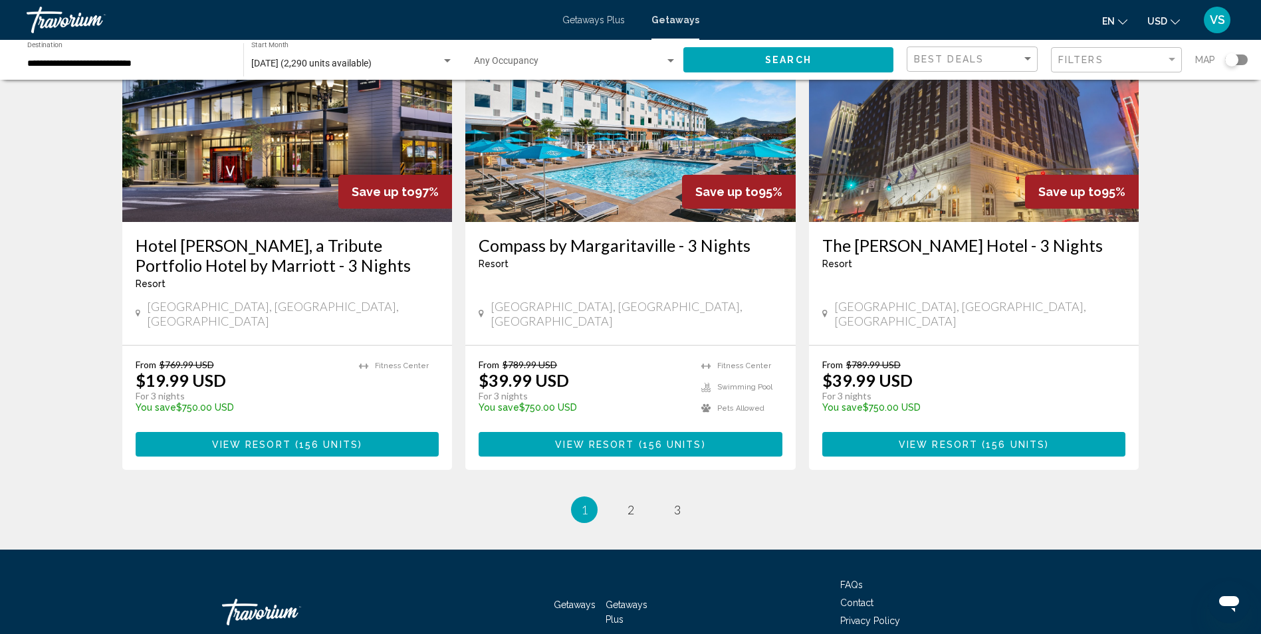
scroll to position [1613, 0]
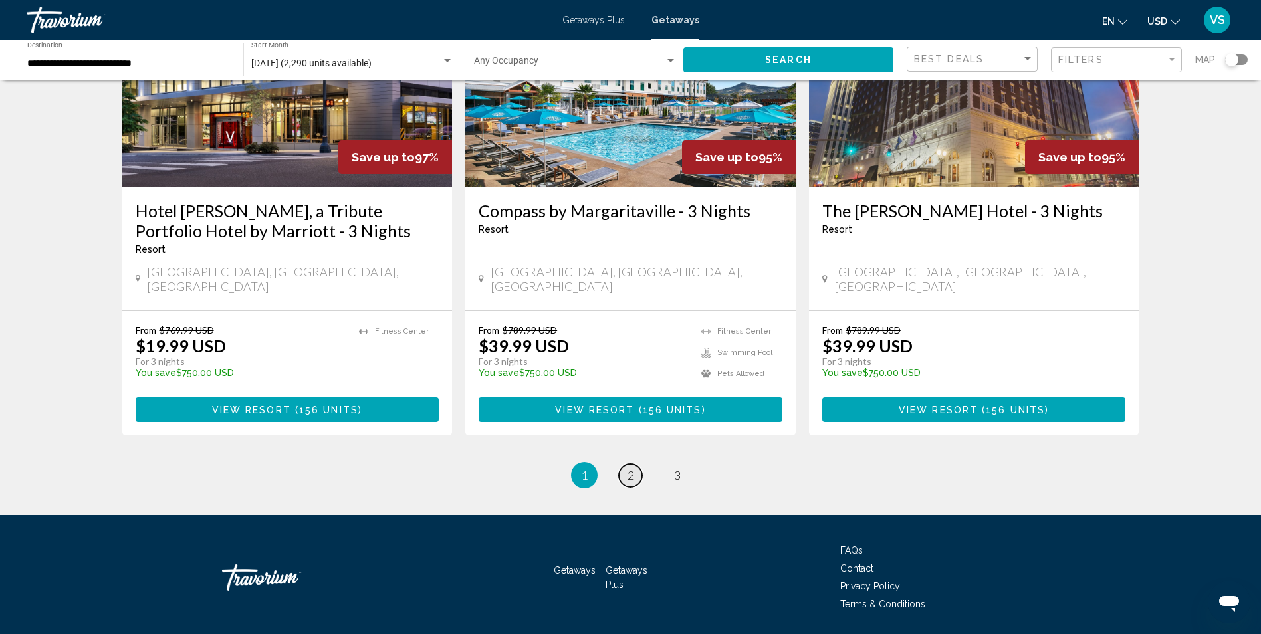
click at [636, 464] on link "page 2" at bounding box center [630, 475] width 23 height 23
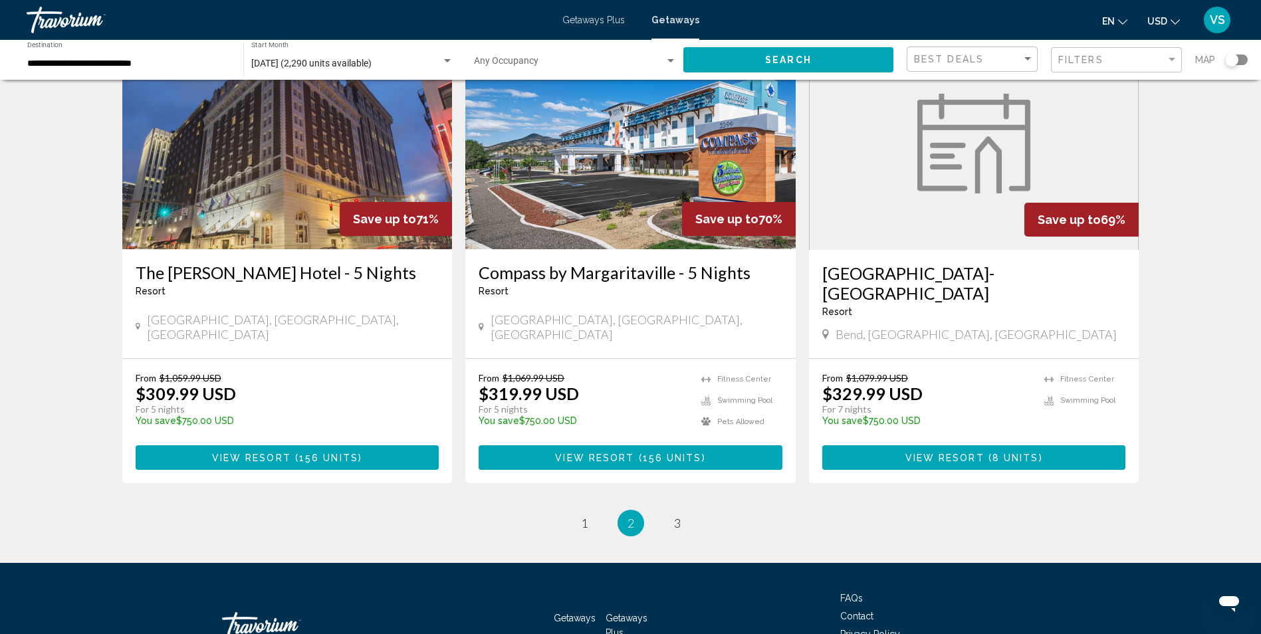
scroll to position [1613, 0]
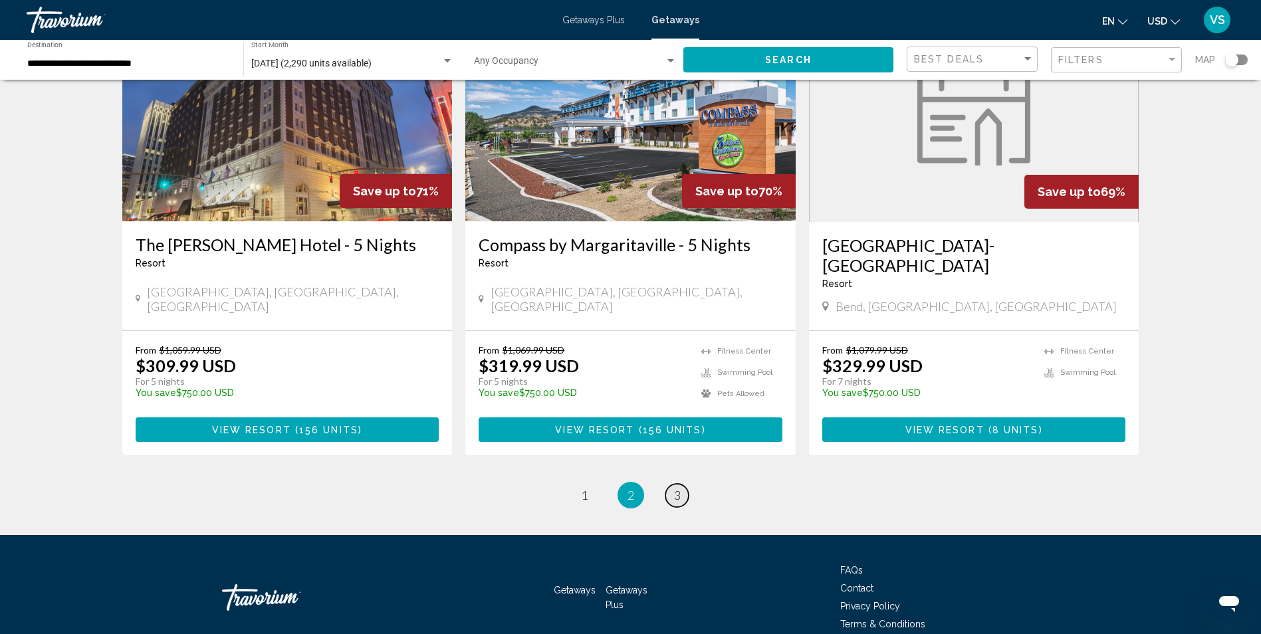
click at [675, 488] on span "3" at bounding box center [677, 495] width 7 height 15
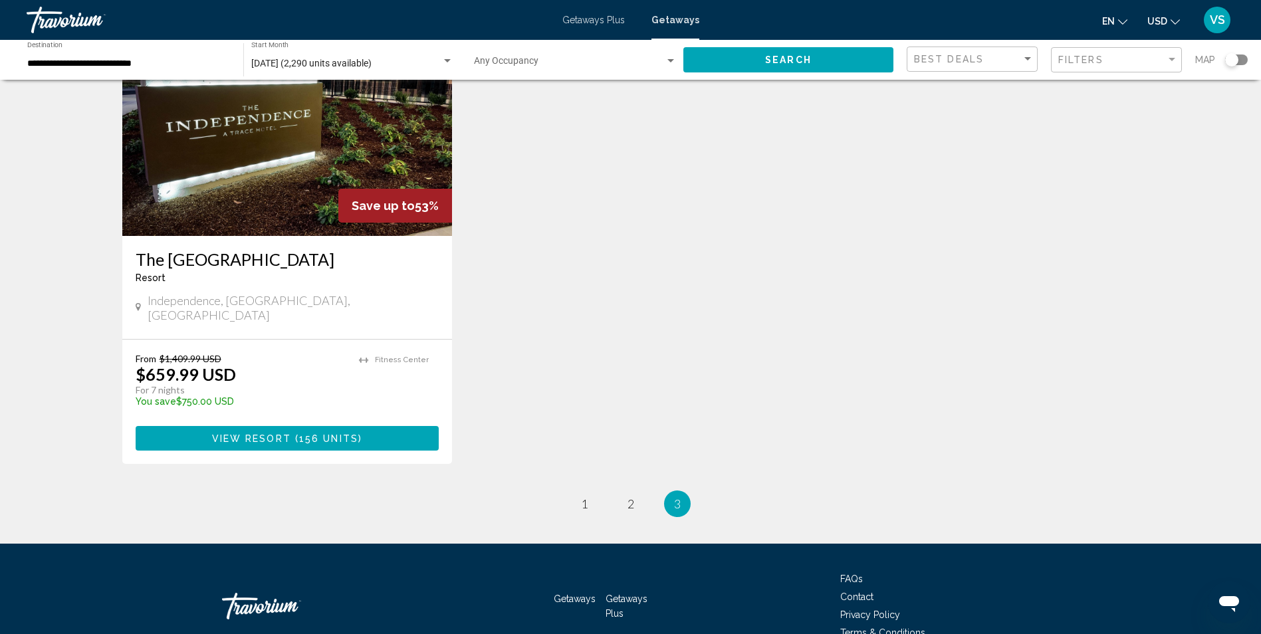
scroll to position [1100, 0]
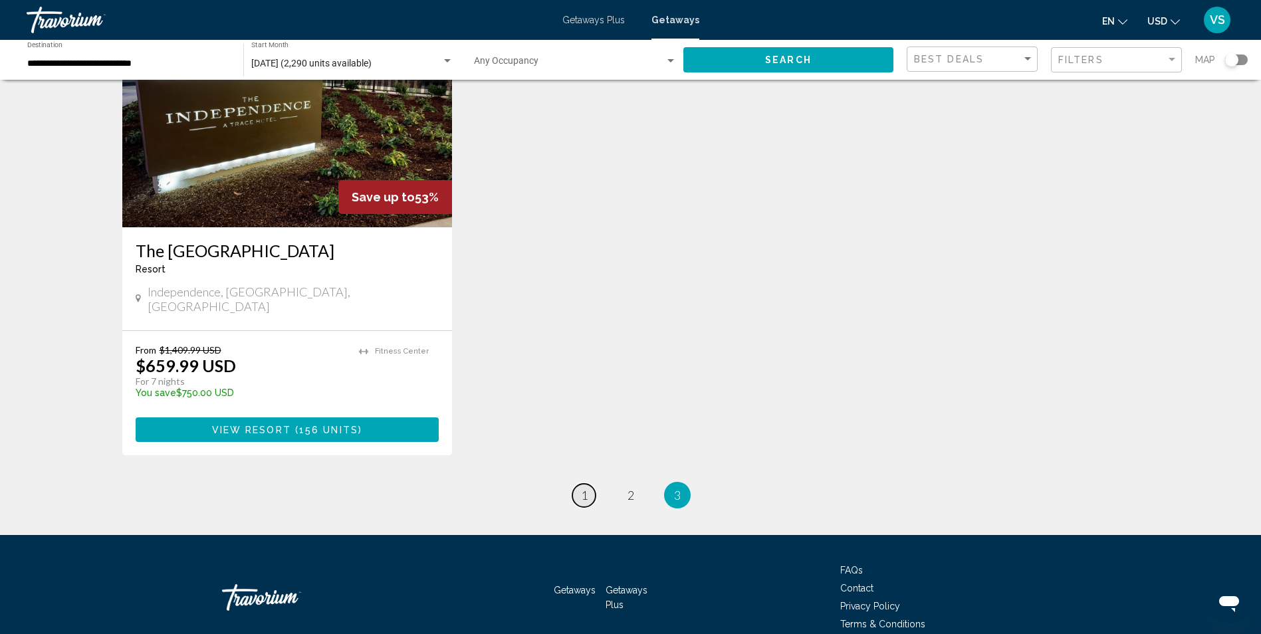
click at [578, 484] on link "page 1" at bounding box center [583, 495] width 23 height 23
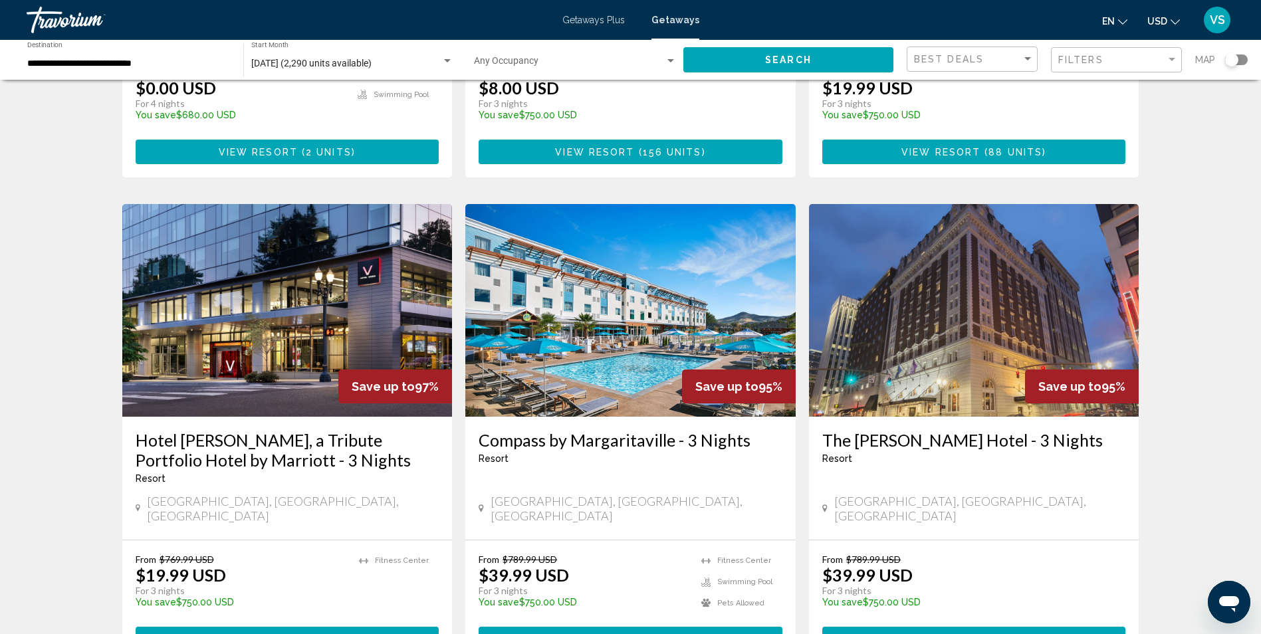
scroll to position [1396, 0]
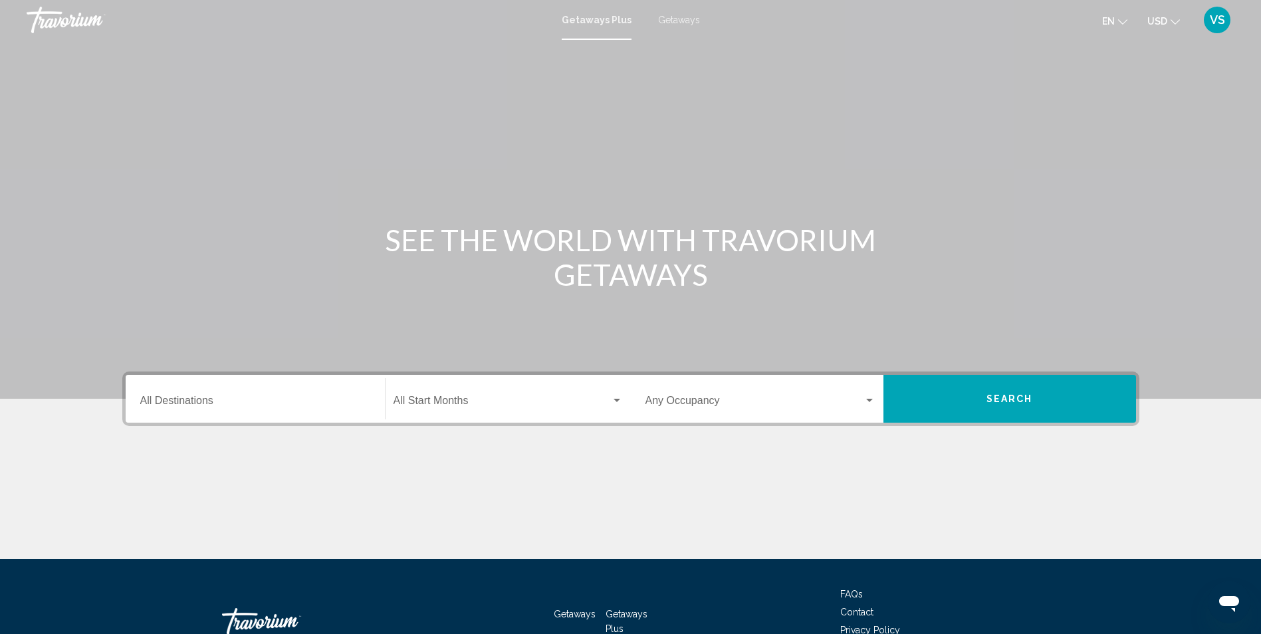
click at [672, 23] on span "Getaways" at bounding box center [679, 20] width 42 height 11
click at [288, 415] on div "Destination All Destinations" at bounding box center [255, 399] width 230 height 42
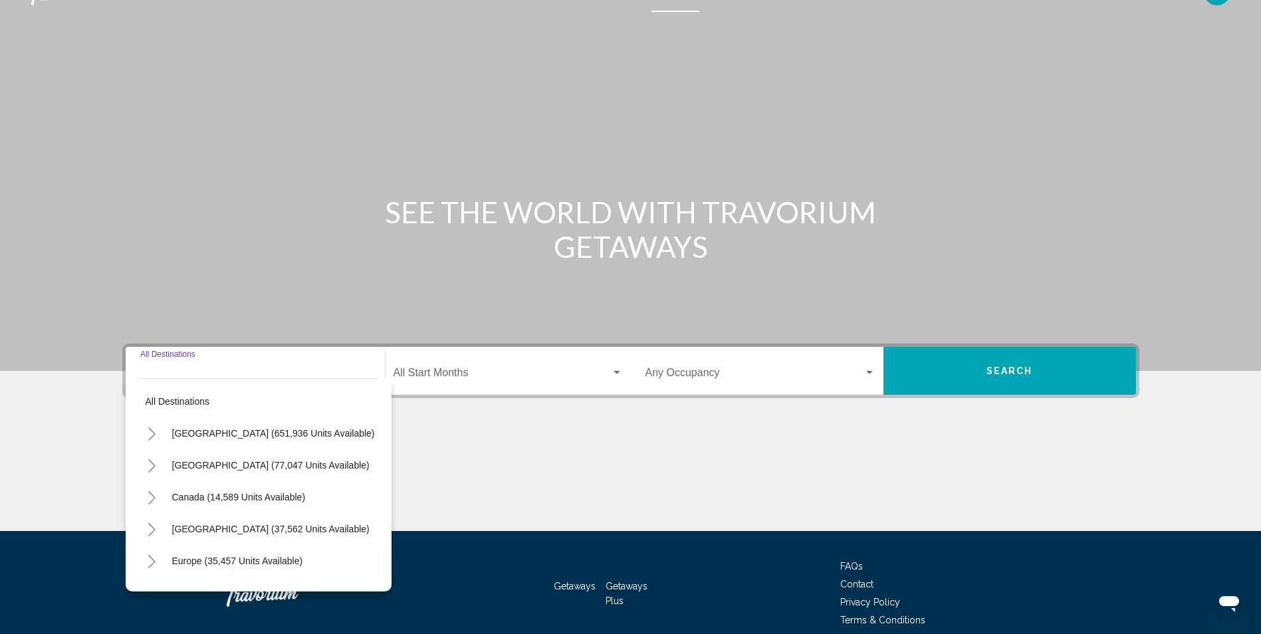
scroll to position [88, 0]
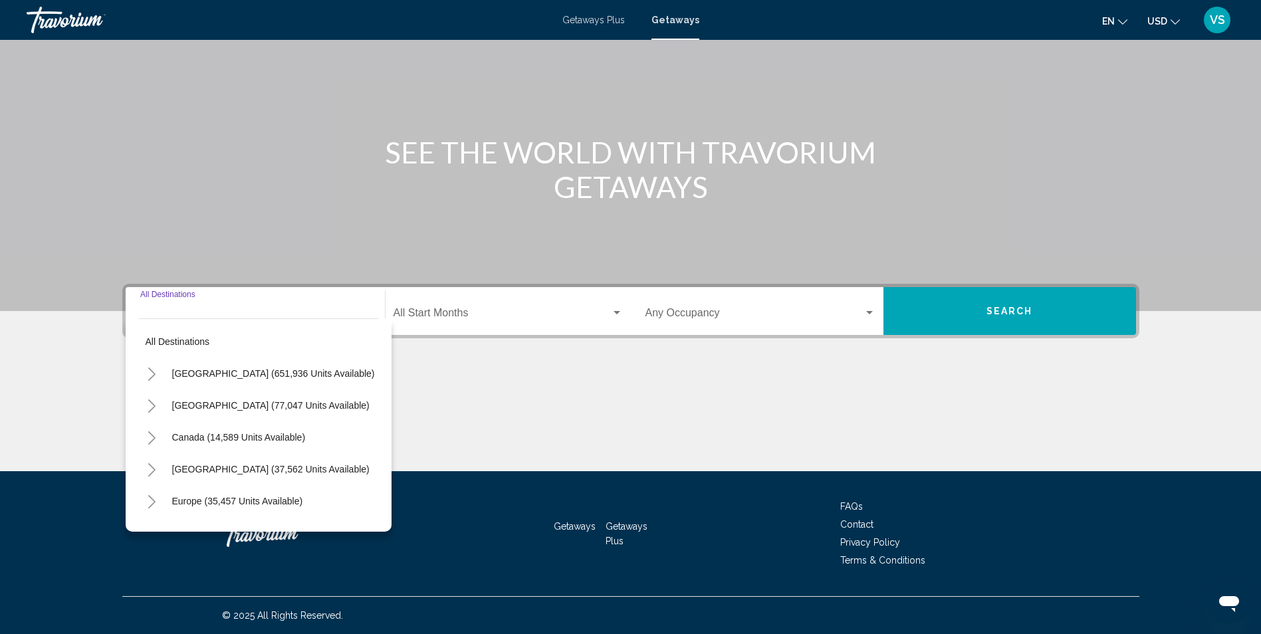
click at [150, 372] on icon "Toggle United States (651,936 units available)" at bounding box center [152, 374] width 10 height 13
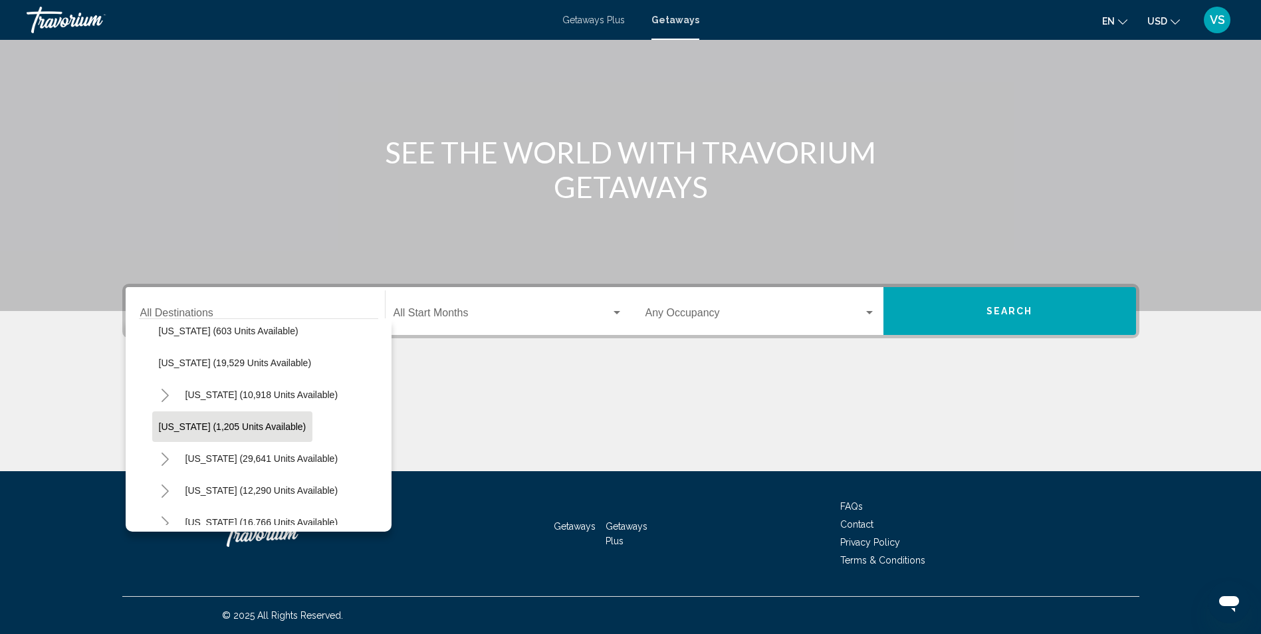
scroll to position [997, 0]
click at [215, 427] on span "[US_STATE] (19,529 units available)" at bounding box center [235, 429] width 153 height 11
type input "**********"
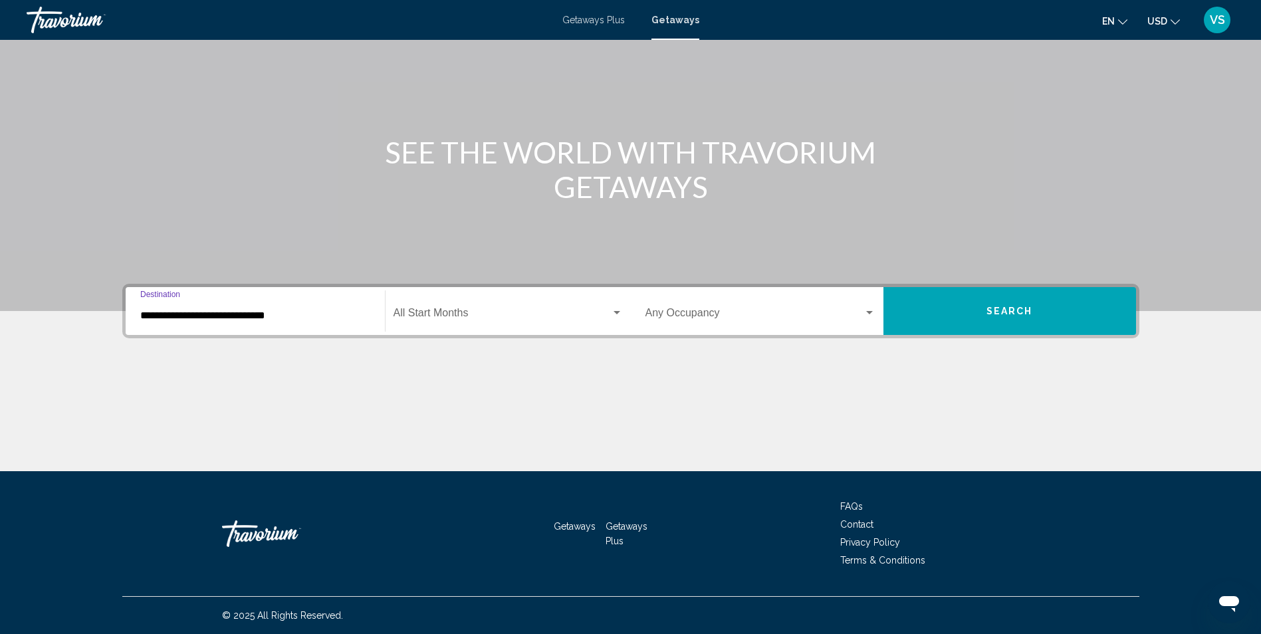
click at [531, 320] on span "Search widget" at bounding box center [501, 316] width 217 height 12
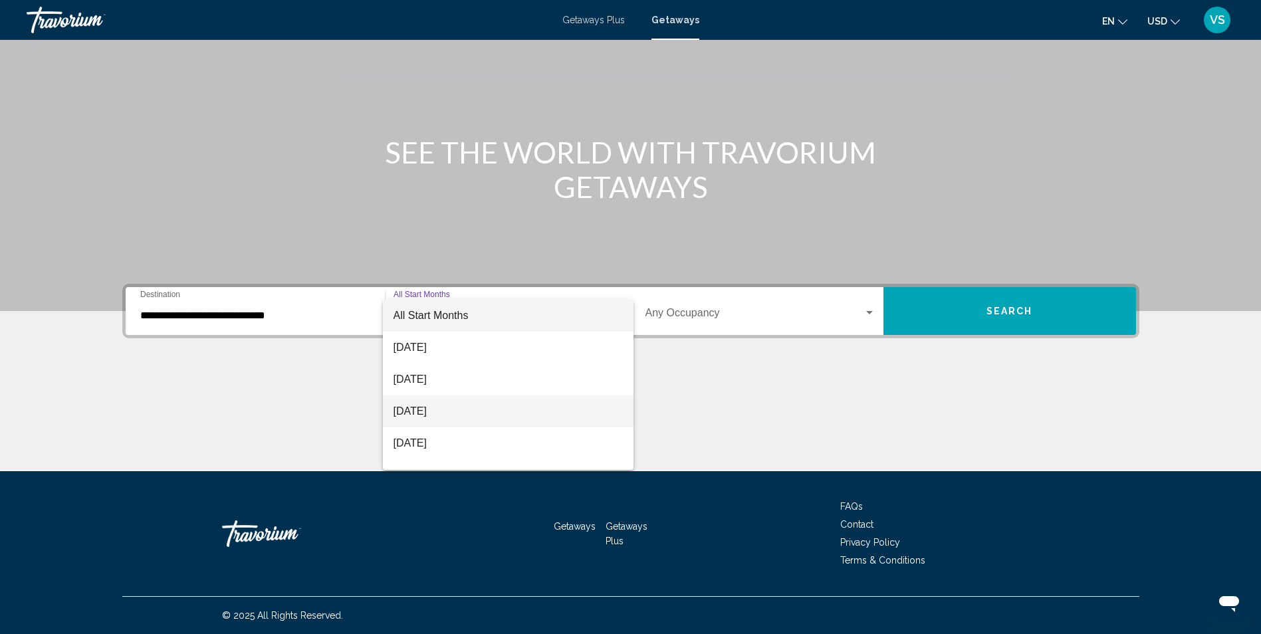
click at [449, 413] on span "[DATE]" at bounding box center [507, 411] width 229 height 32
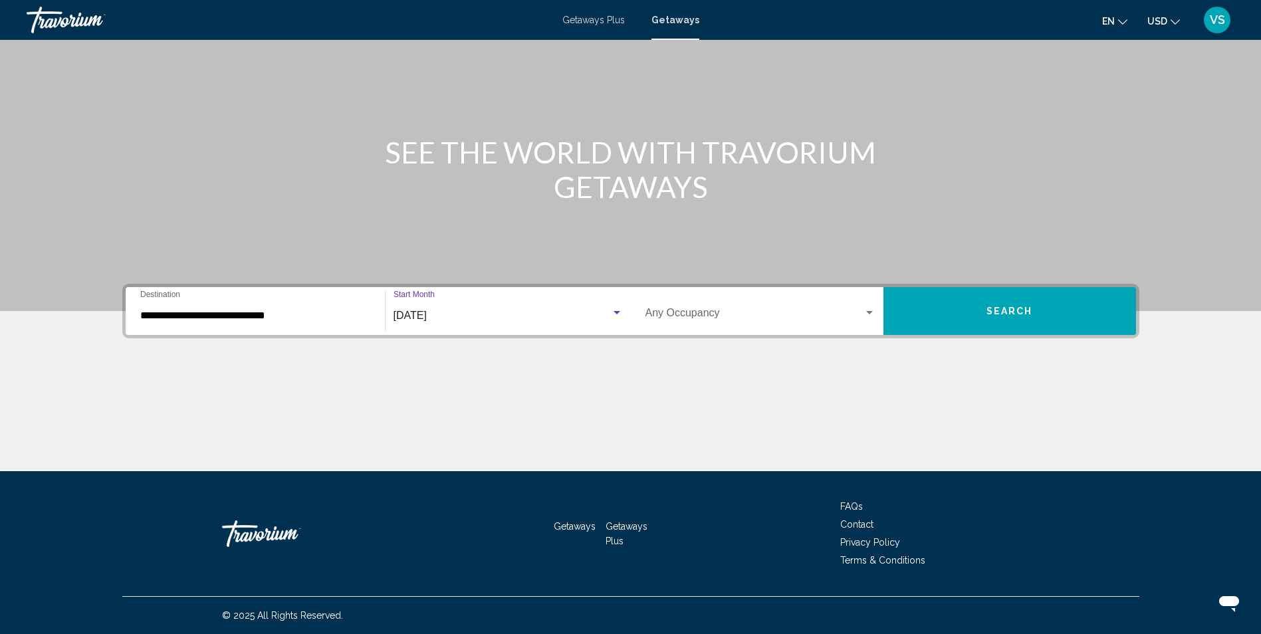
click at [942, 309] on button "Search" at bounding box center [1009, 311] width 253 height 48
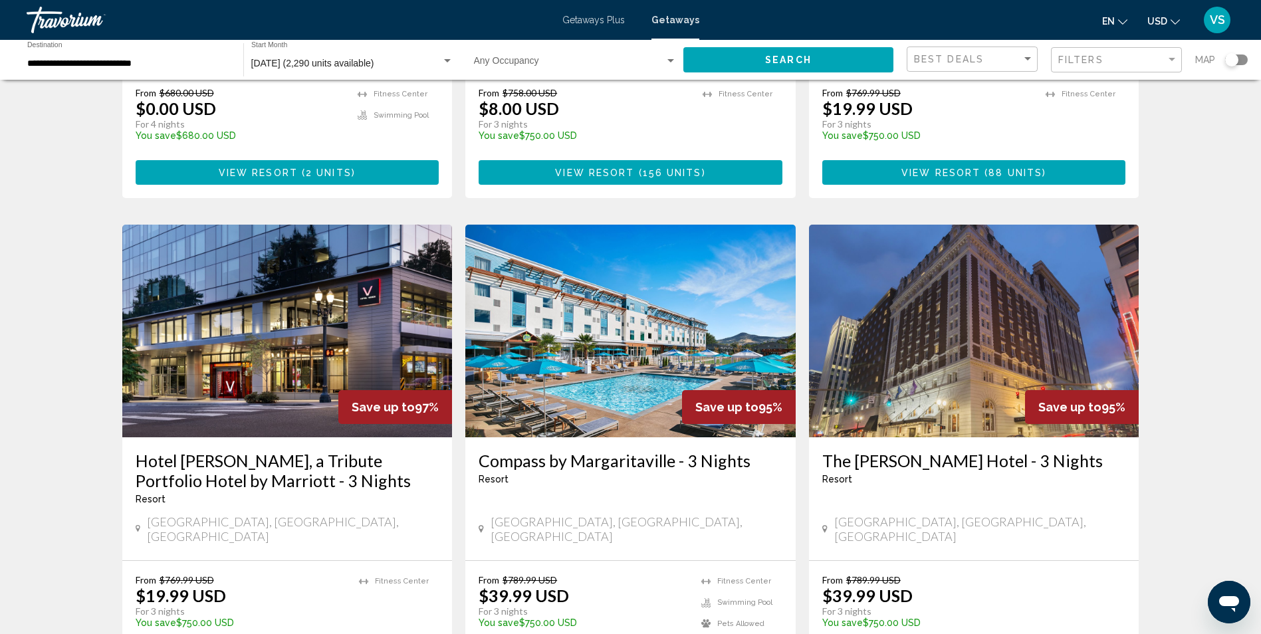
scroll to position [1396, 0]
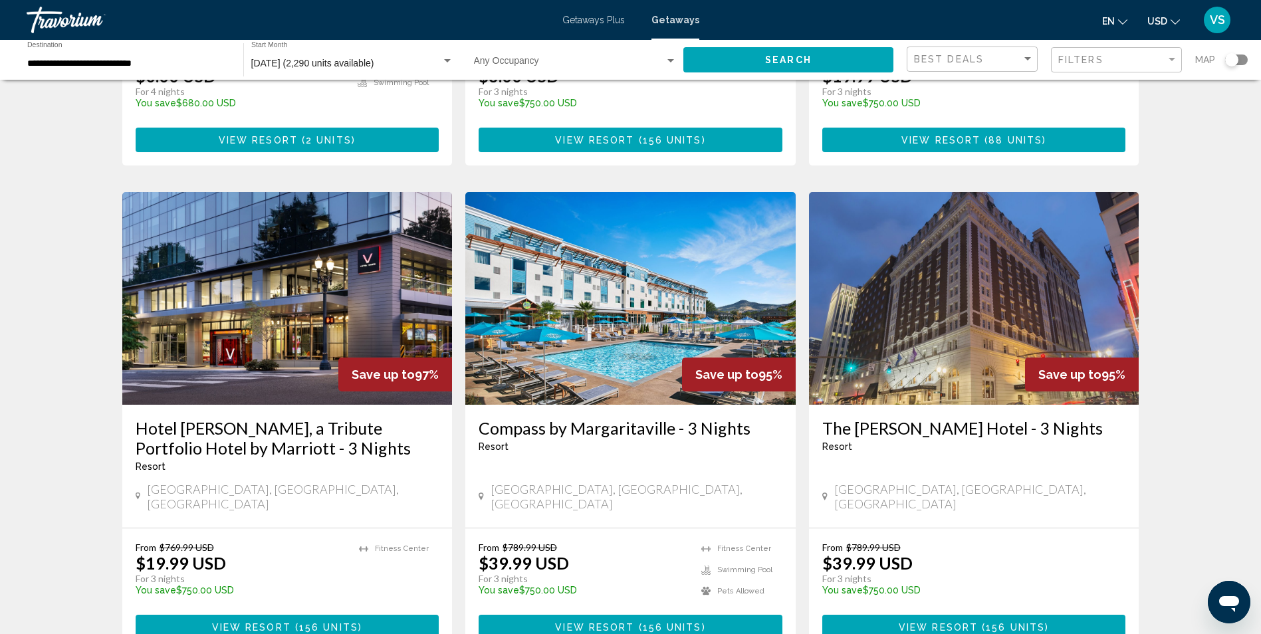
click at [613, 622] on span "View Resort" at bounding box center [594, 627] width 79 height 11
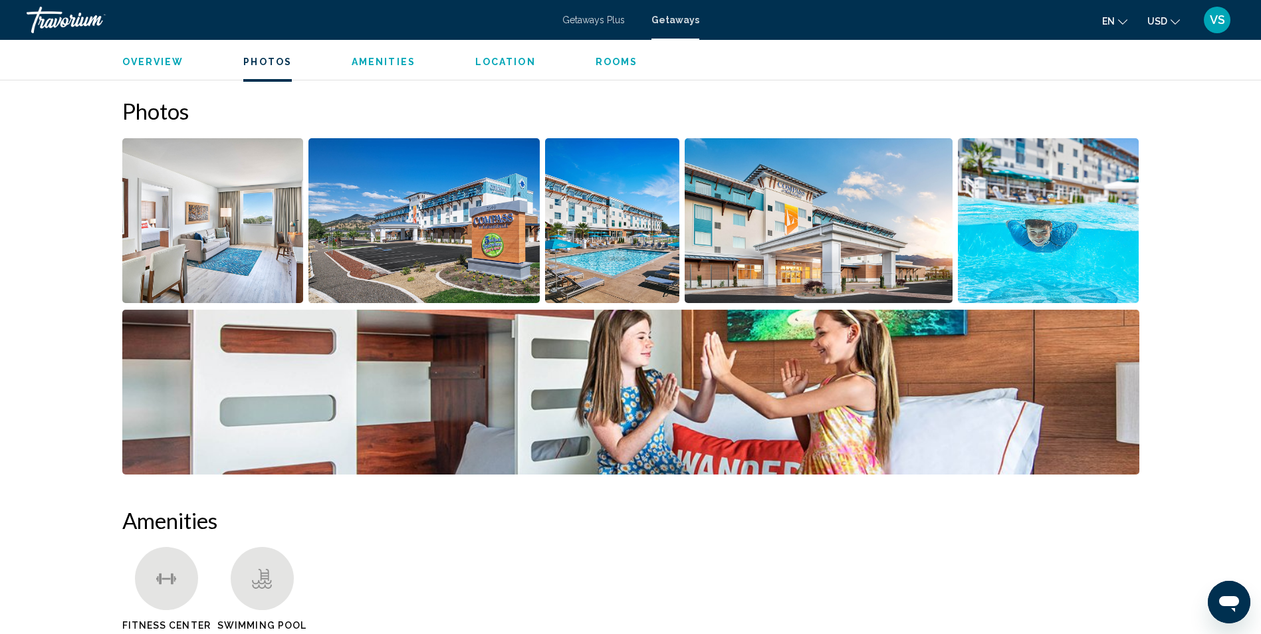
scroll to position [598, 0]
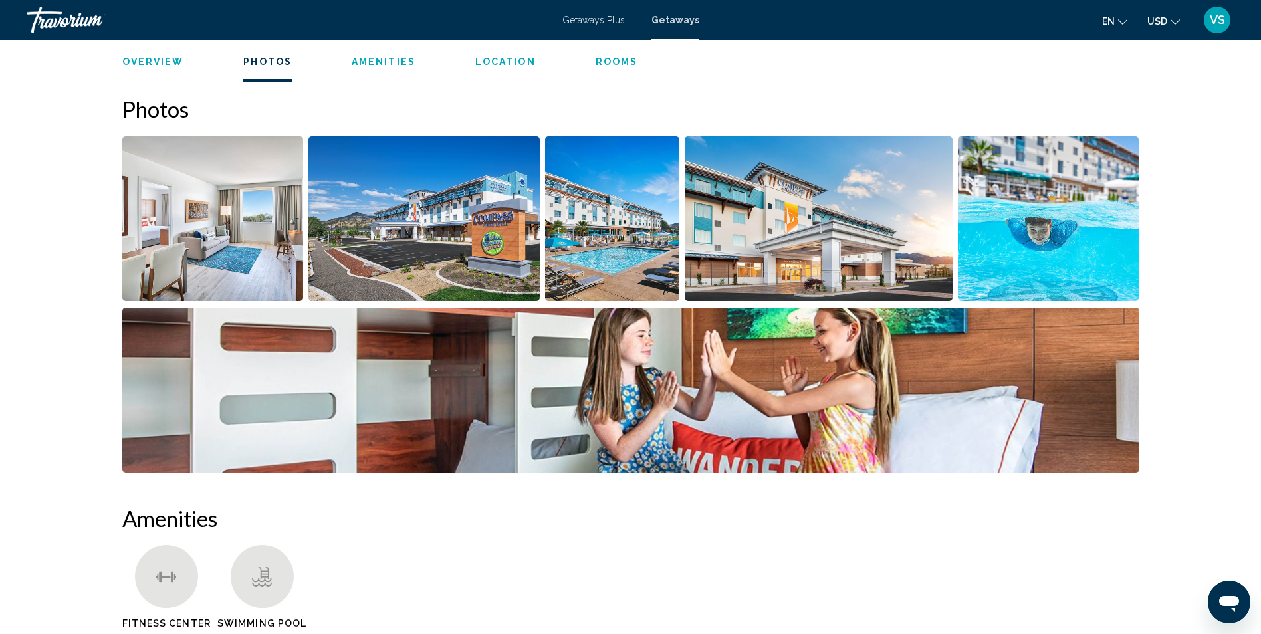
click at [257, 278] on img "Open full-screen image slider" at bounding box center [212, 218] width 181 height 165
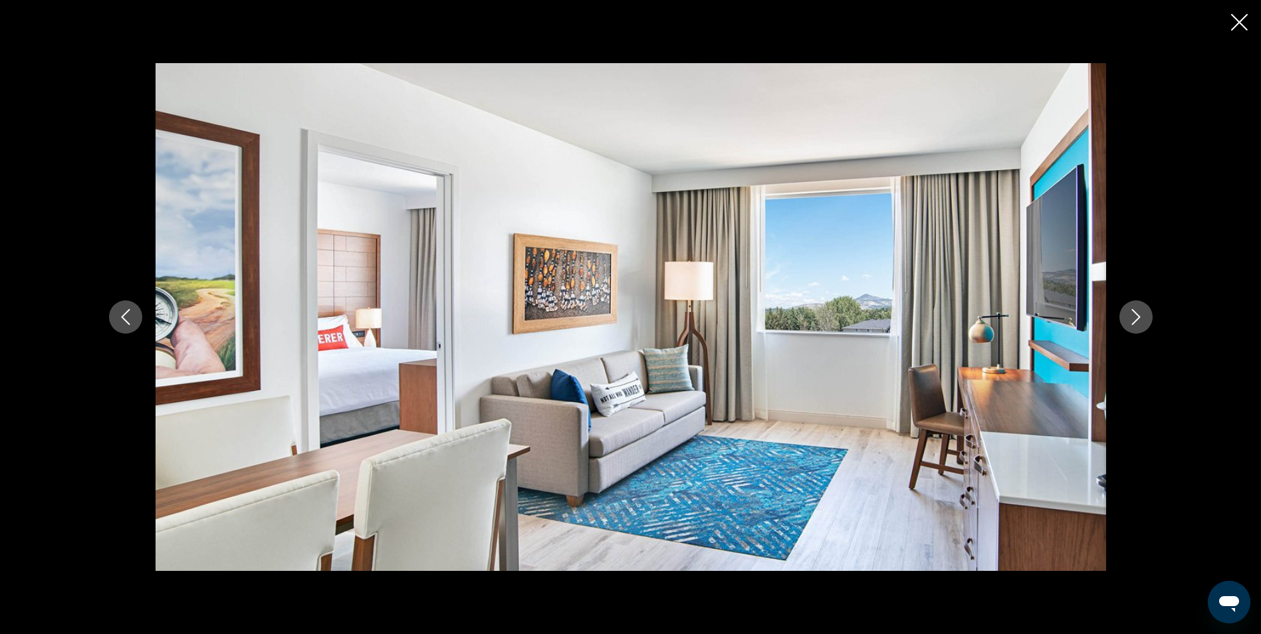
click at [1128, 314] on icon "Next image" at bounding box center [1136, 317] width 16 height 16
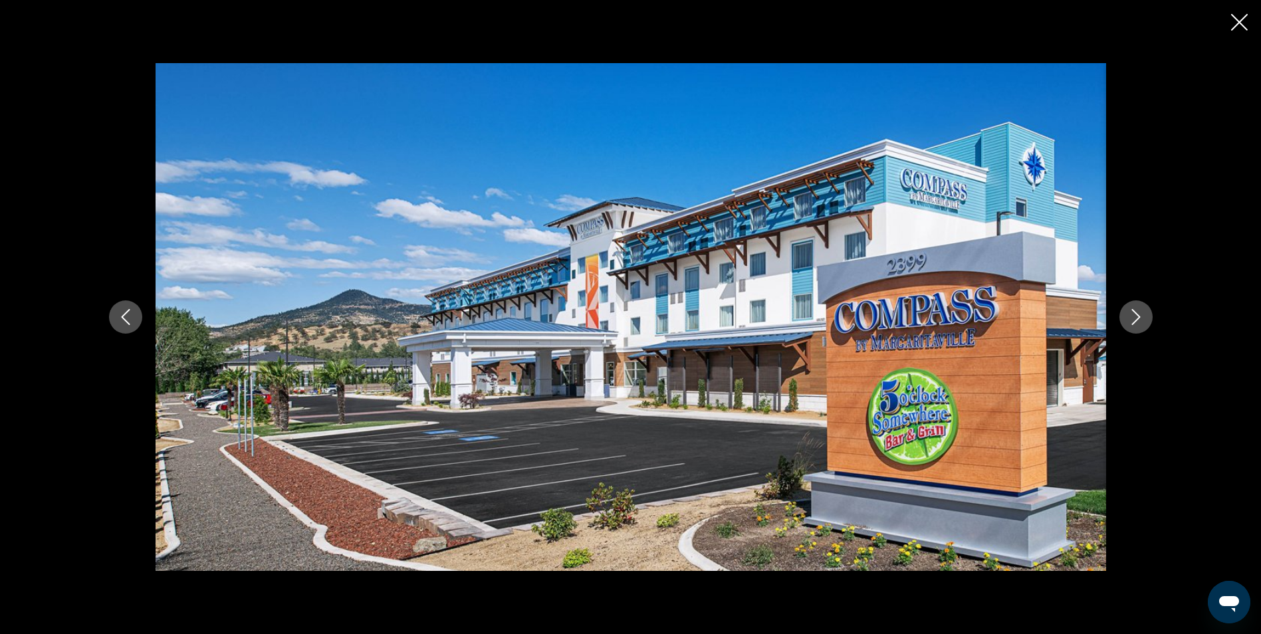
click at [1128, 314] on icon "Next image" at bounding box center [1136, 317] width 16 height 16
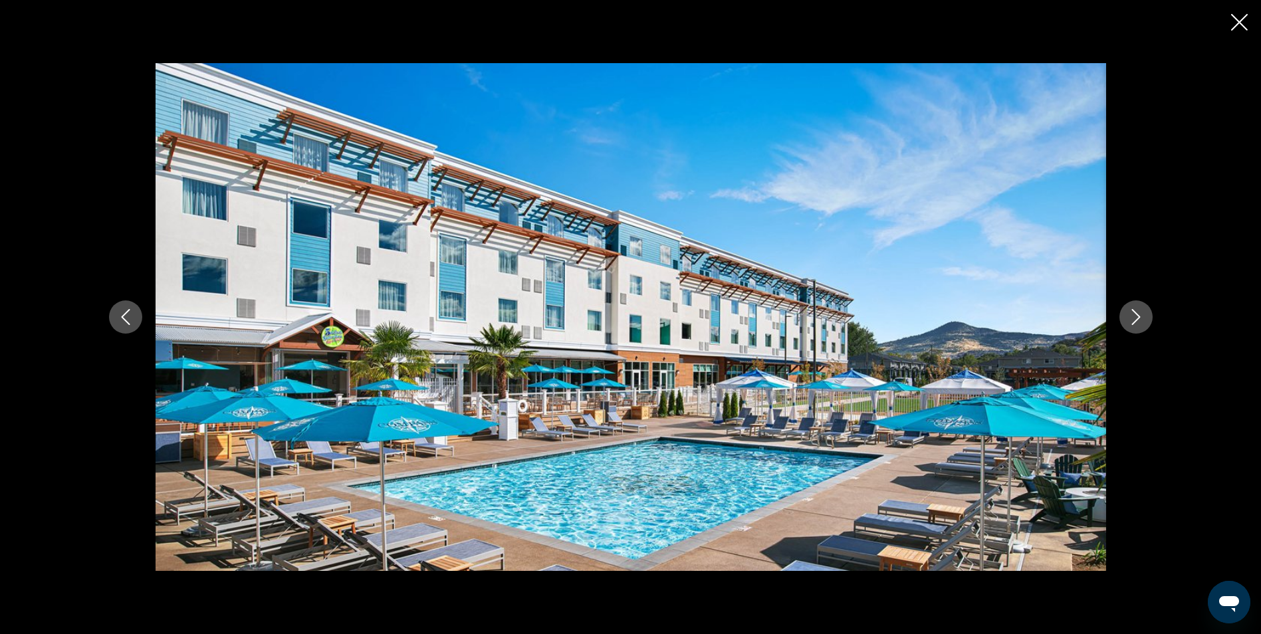
click at [1128, 314] on icon "Next image" at bounding box center [1136, 317] width 16 height 16
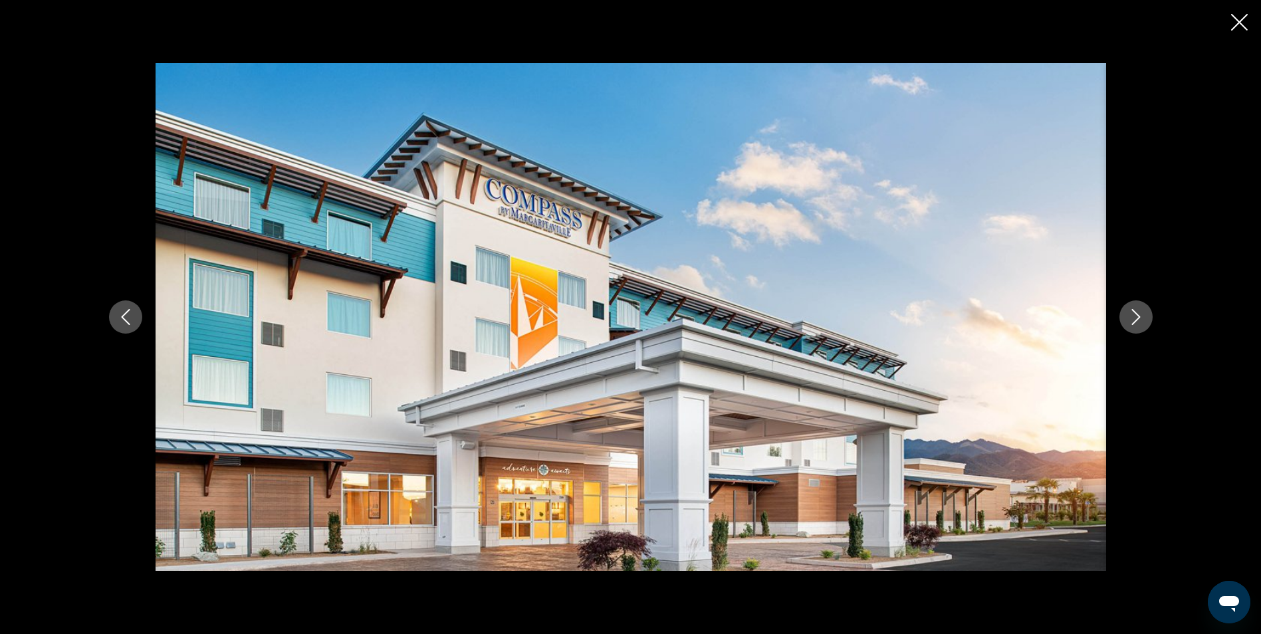
click at [1128, 314] on icon "Next image" at bounding box center [1136, 317] width 16 height 16
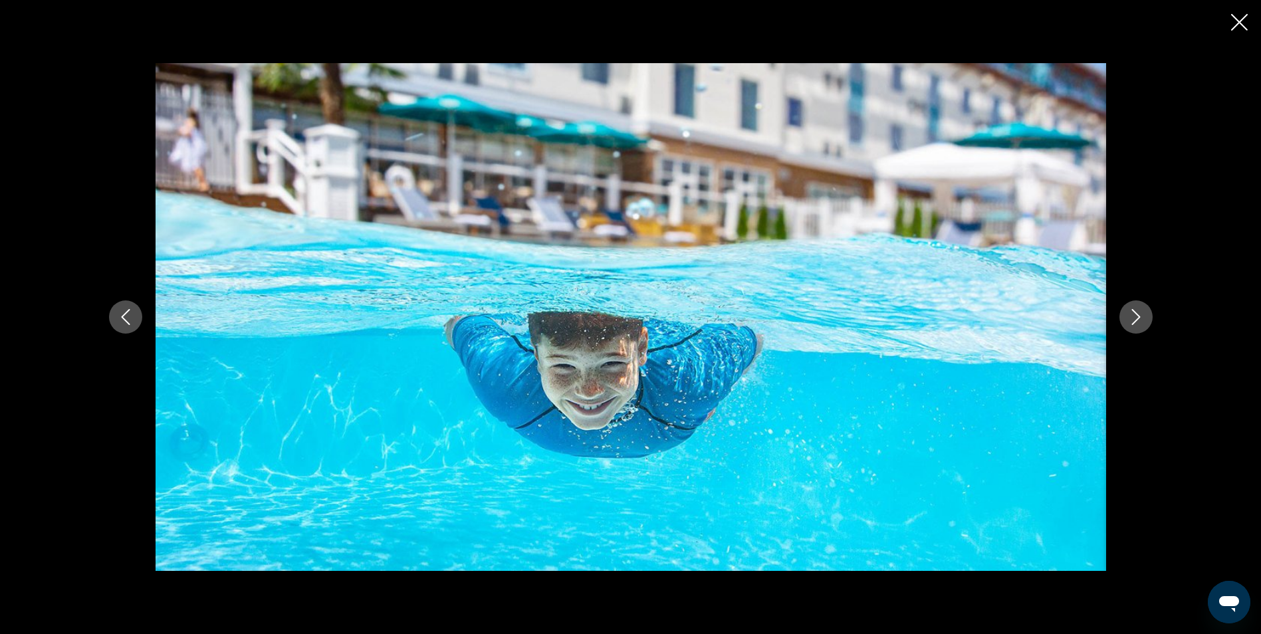
click at [1128, 314] on icon "Next image" at bounding box center [1136, 317] width 16 height 16
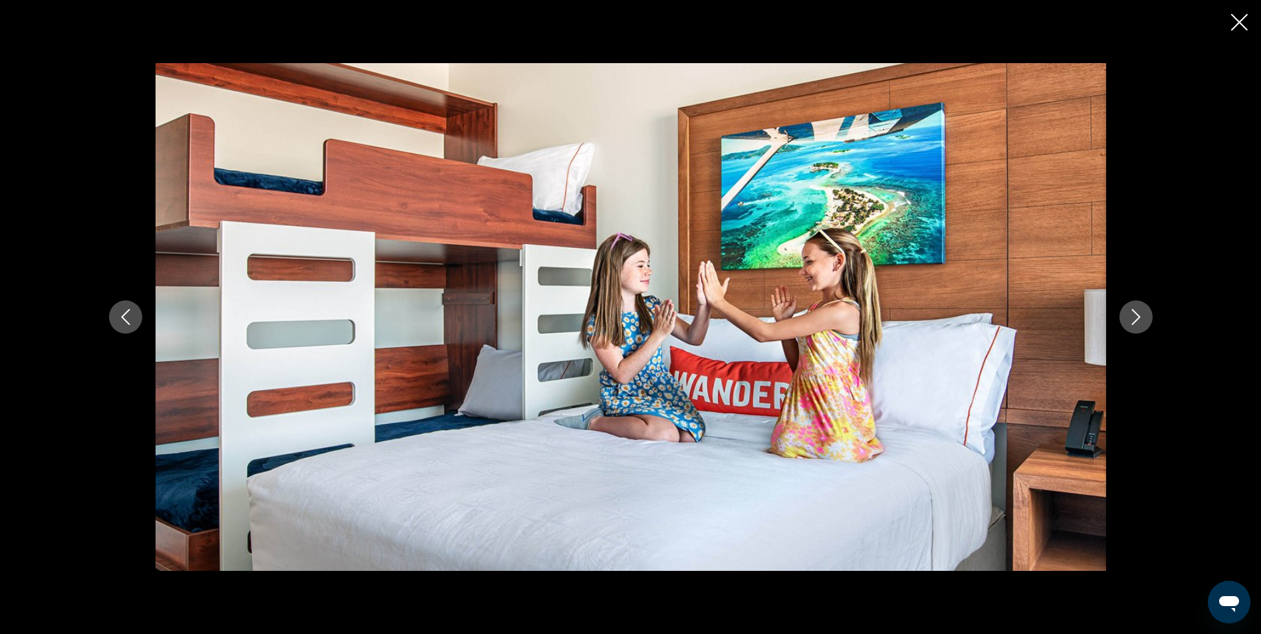
click at [1128, 314] on icon "Next image" at bounding box center [1136, 317] width 16 height 16
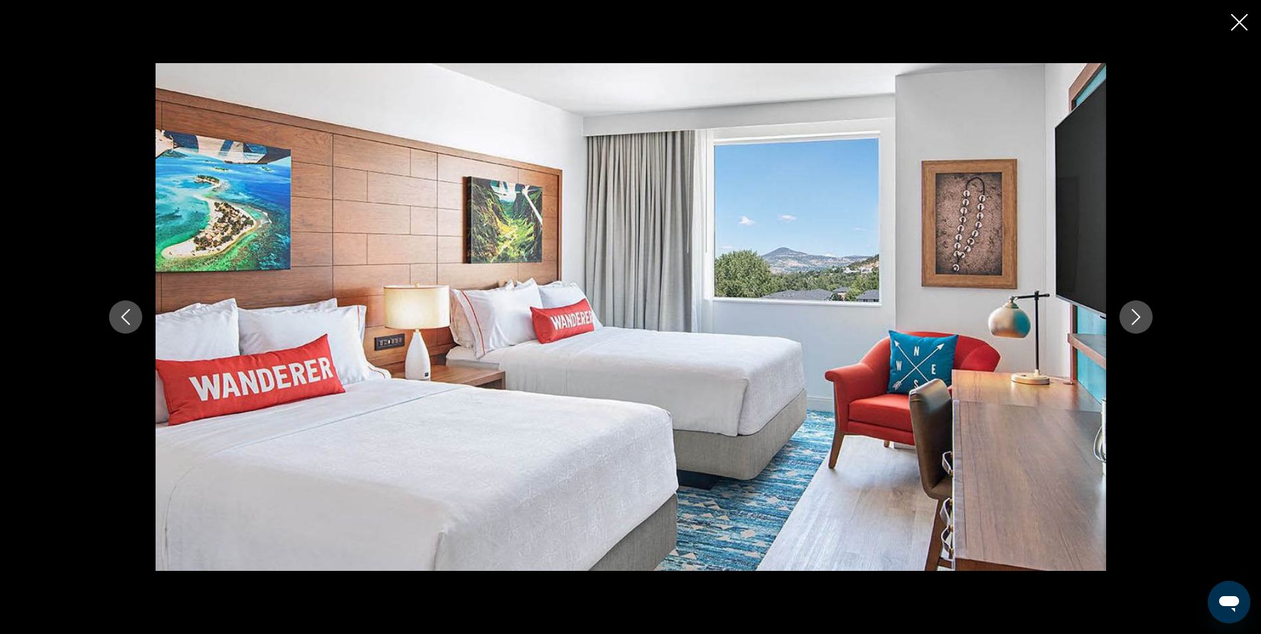
click at [1128, 314] on icon "Next image" at bounding box center [1136, 317] width 16 height 16
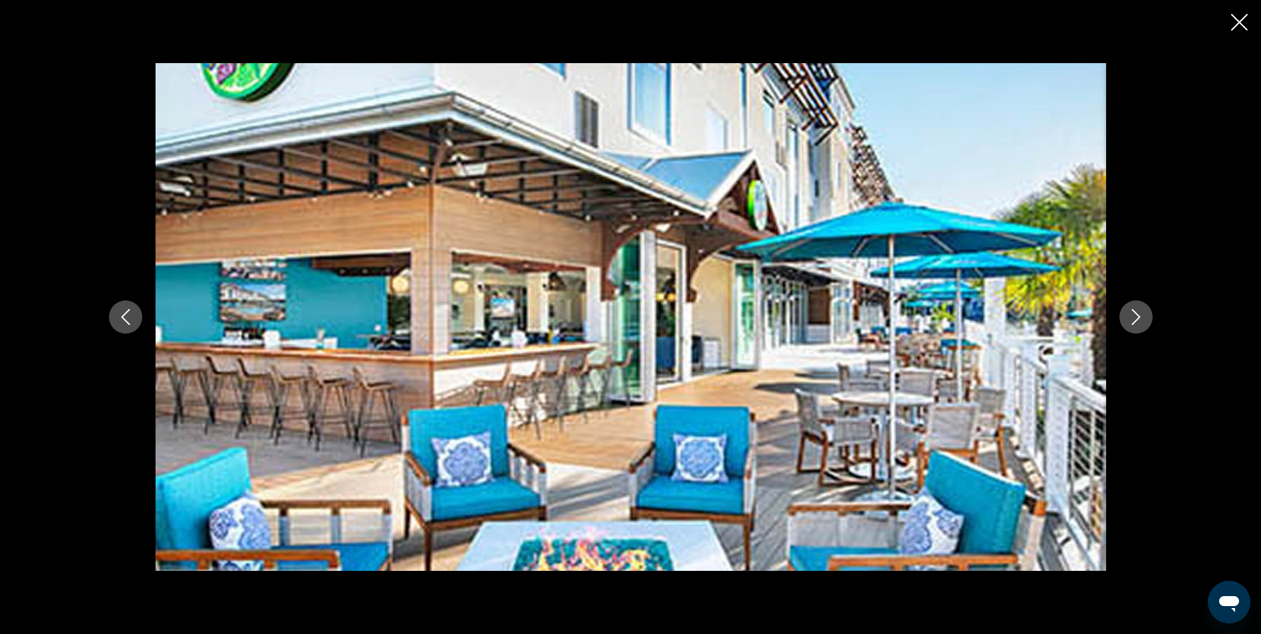
click at [1128, 314] on icon "Next image" at bounding box center [1136, 317] width 16 height 16
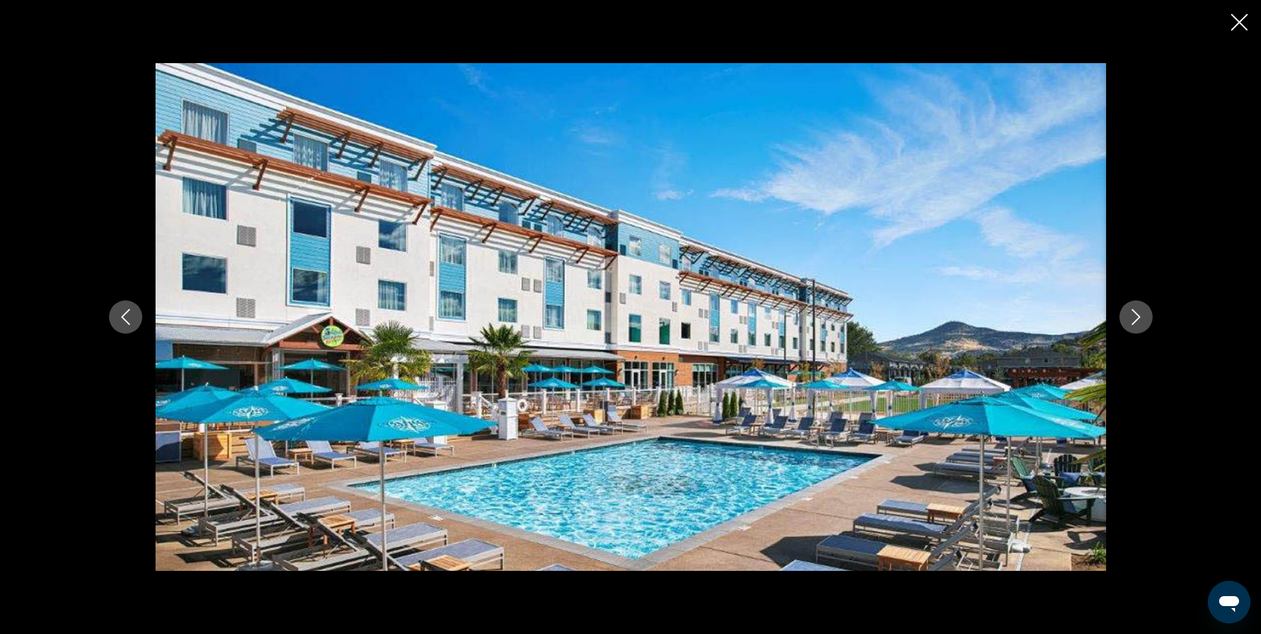
click at [1128, 314] on icon "Next image" at bounding box center [1136, 317] width 16 height 16
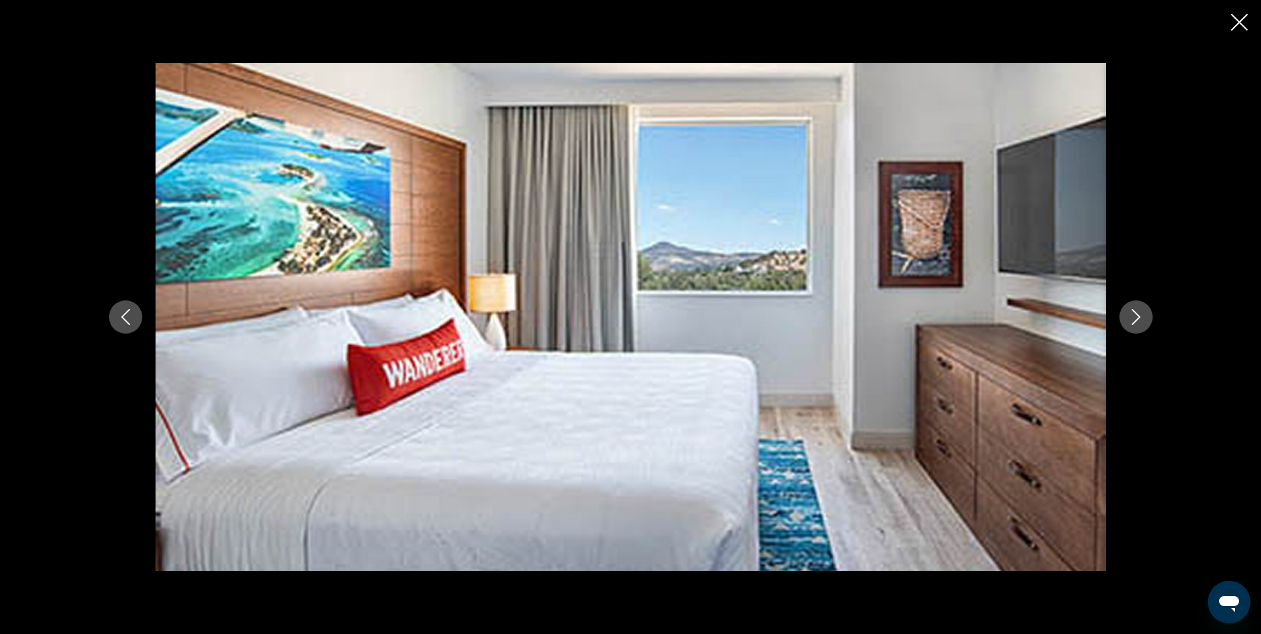
click at [1128, 314] on icon "Next image" at bounding box center [1136, 317] width 16 height 16
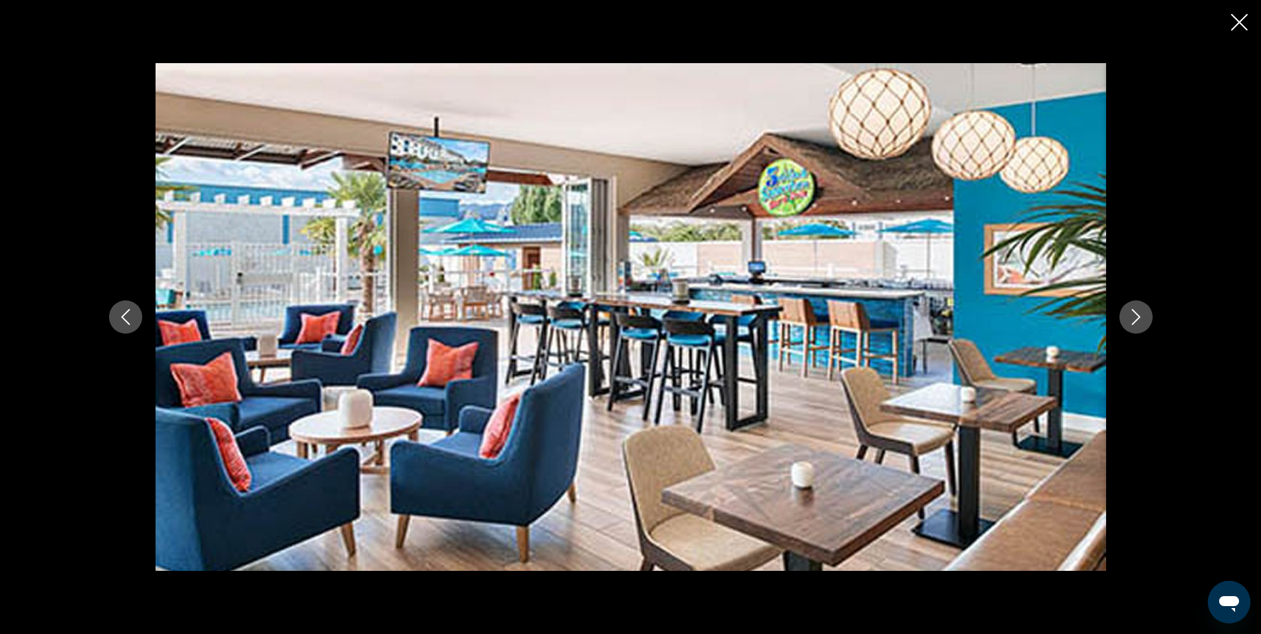
click at [122, 298] on div "Main content" at bounding box center [631, 316] width 1070 height 507
click at [124, 316] on icon "Previous image" at bounding box center [126, 317] width 16 height 16
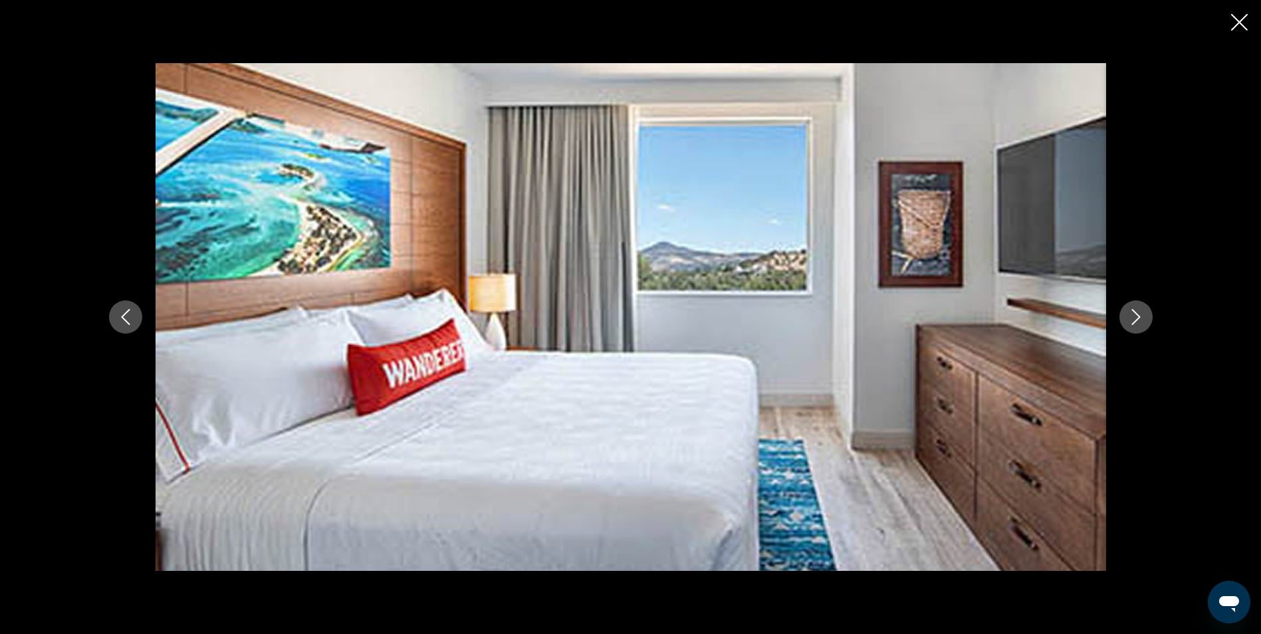
click at [1143, 316] on icon "Next image" at bounding box center [1136, 317] width 16 height 16
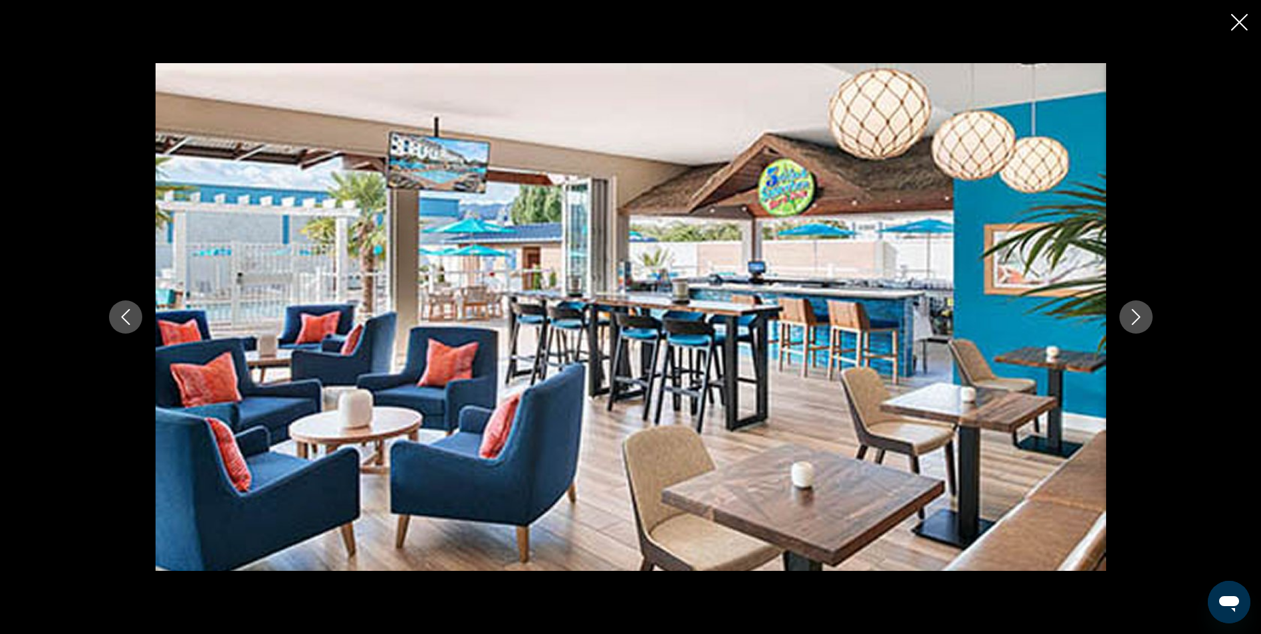
click at [1143, 316] on icon "Next image" at bounding box center [1136, 317] width 16 height 16
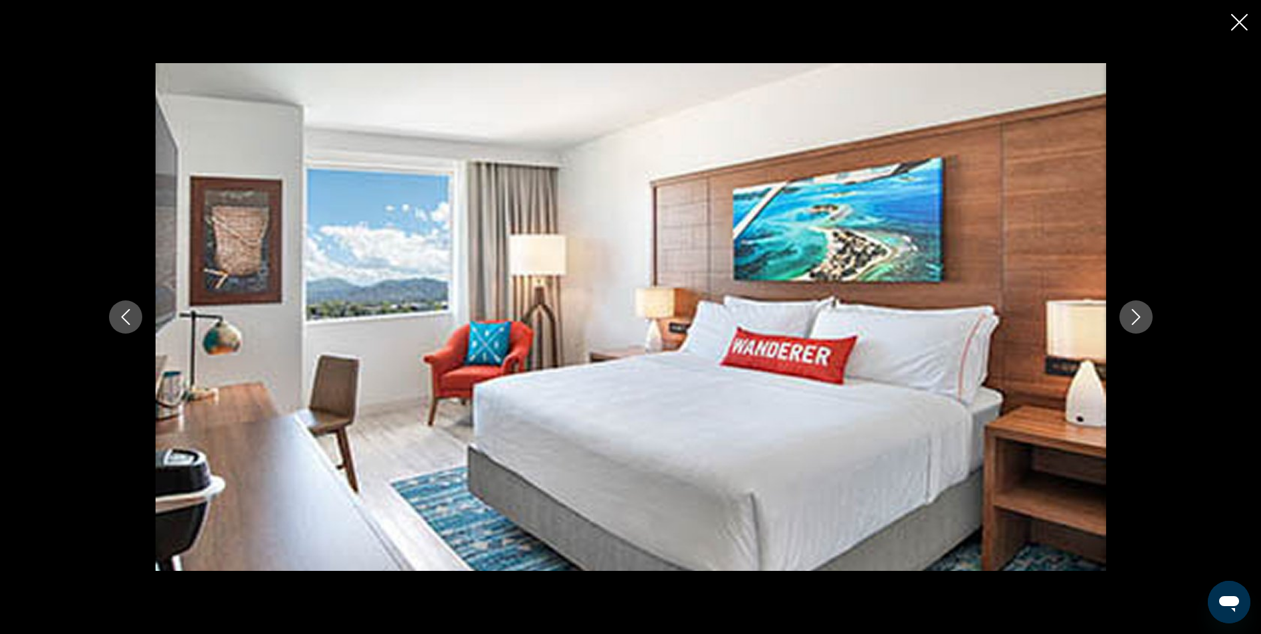
click at [1143, 316] on icon "Next image" at bounding box center [1136, 317] width 16 height 16
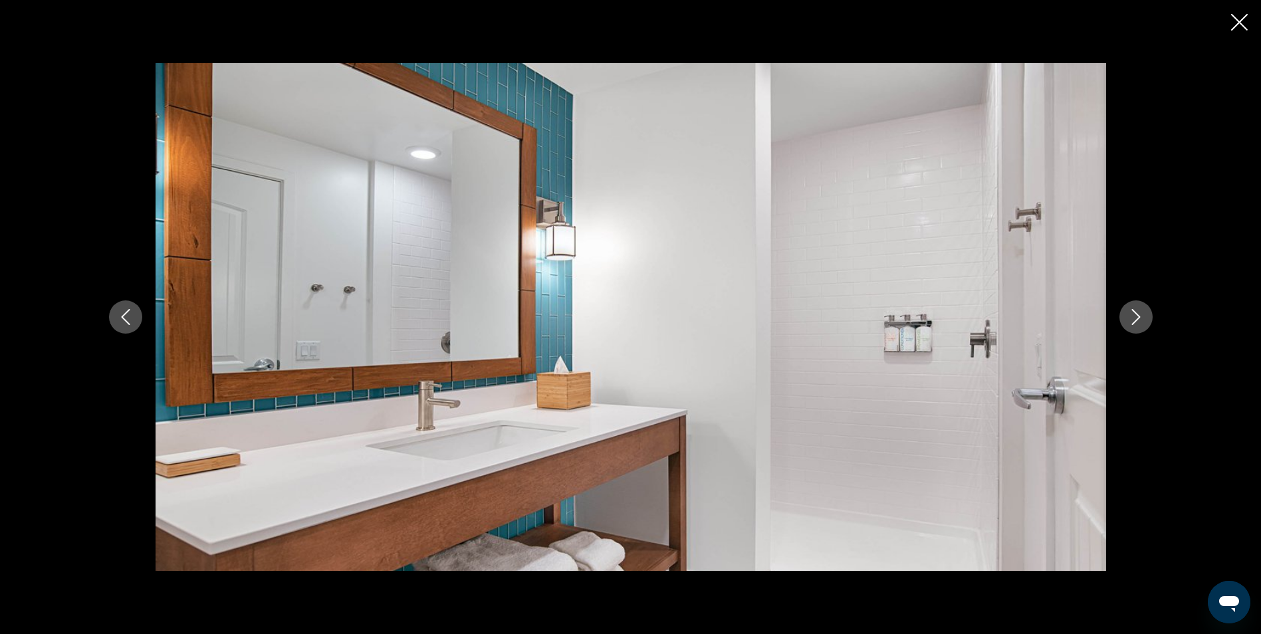
click at [1143, 316] on icon "Next image" at bounding box center [1136, 317] width 16 height 16
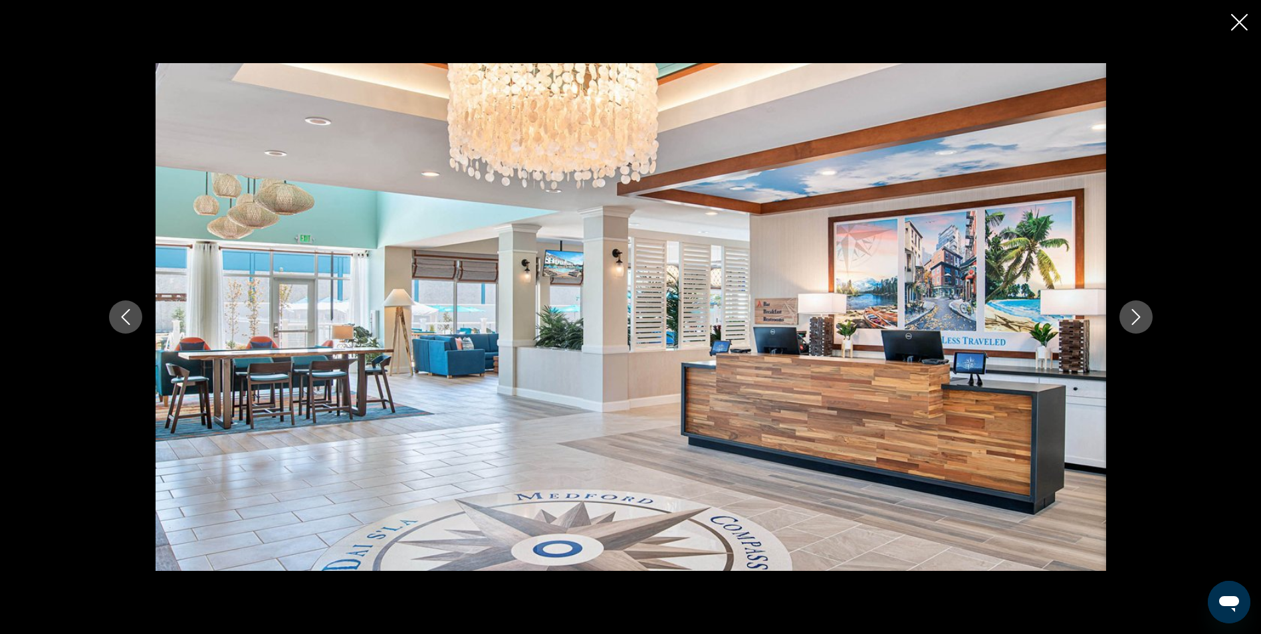
drag, startPoint x: 123, startPoint y: 316, endPoint x: 144, endPoint y: 311, distance: 21.3
click at [124, 315] on icon "Previous image" at bounding box center [125, 317] width 9 height 16
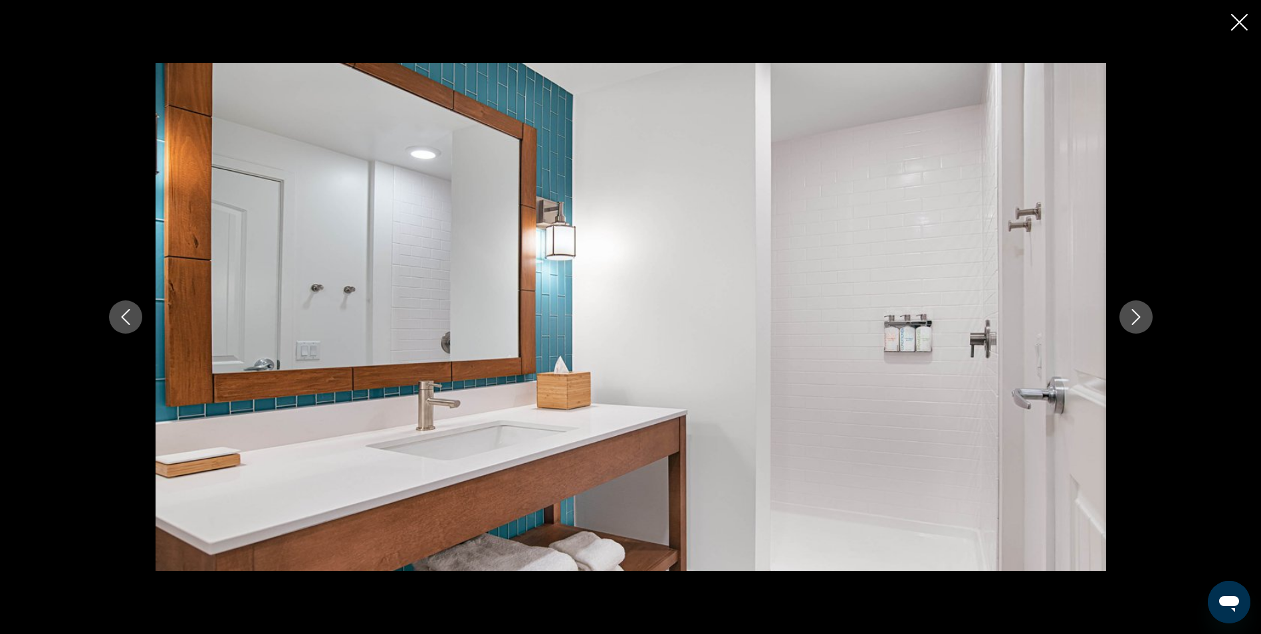
click at [1131, 320] on icon "Next image" at bounding box center [1136, 317] width 16 height 16
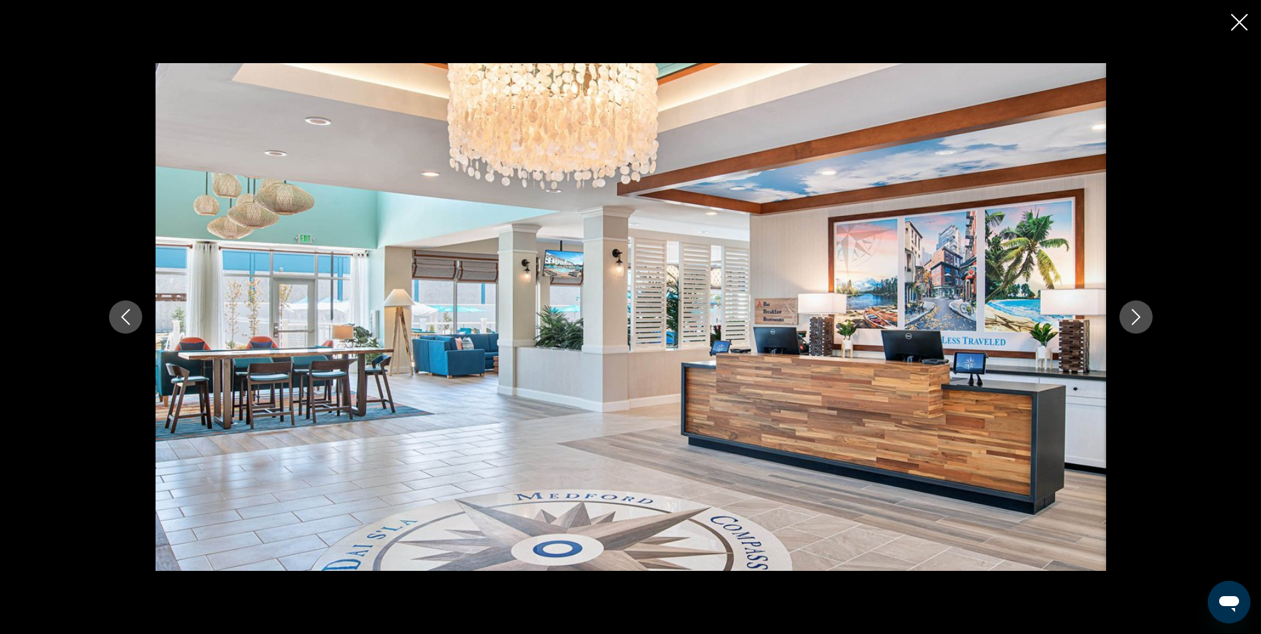
click at [1131, 320] on icon "Next image" at bounding box center [1136, 317] width 16 height 16
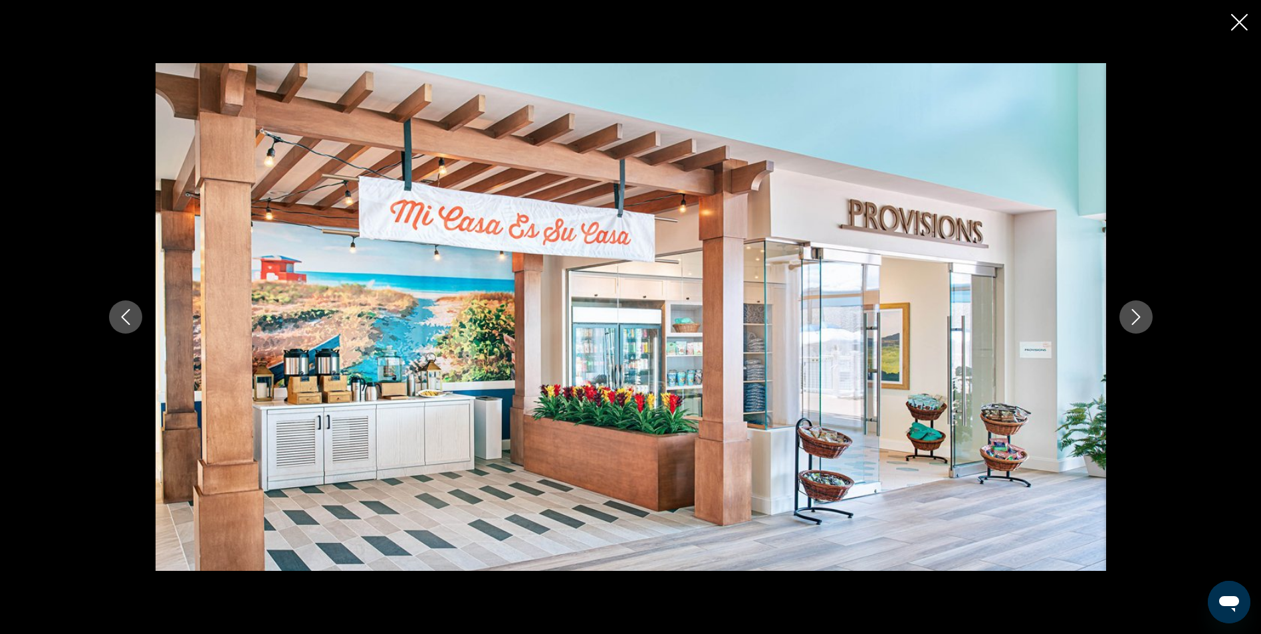
click at [1131, 320] on icon "Next image" at bounding box center [1136, 317] width 16 height 16
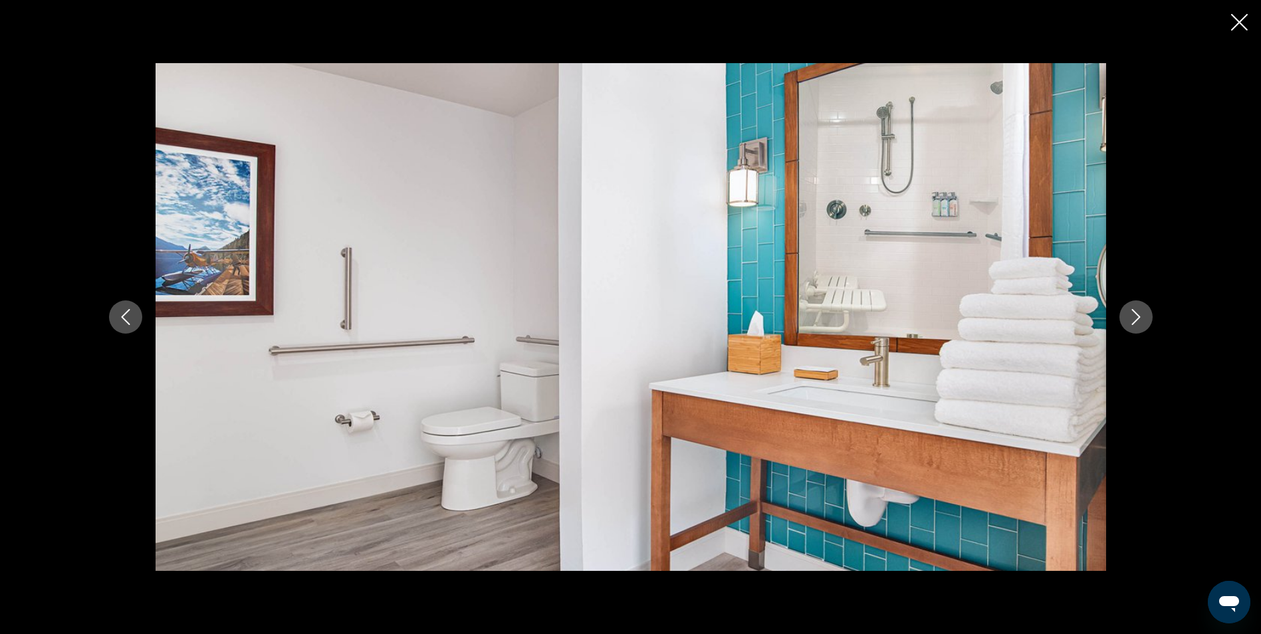
click at [1131, 320] on icon "Next image" at bounding box center [1136, 317] width 16 height 16
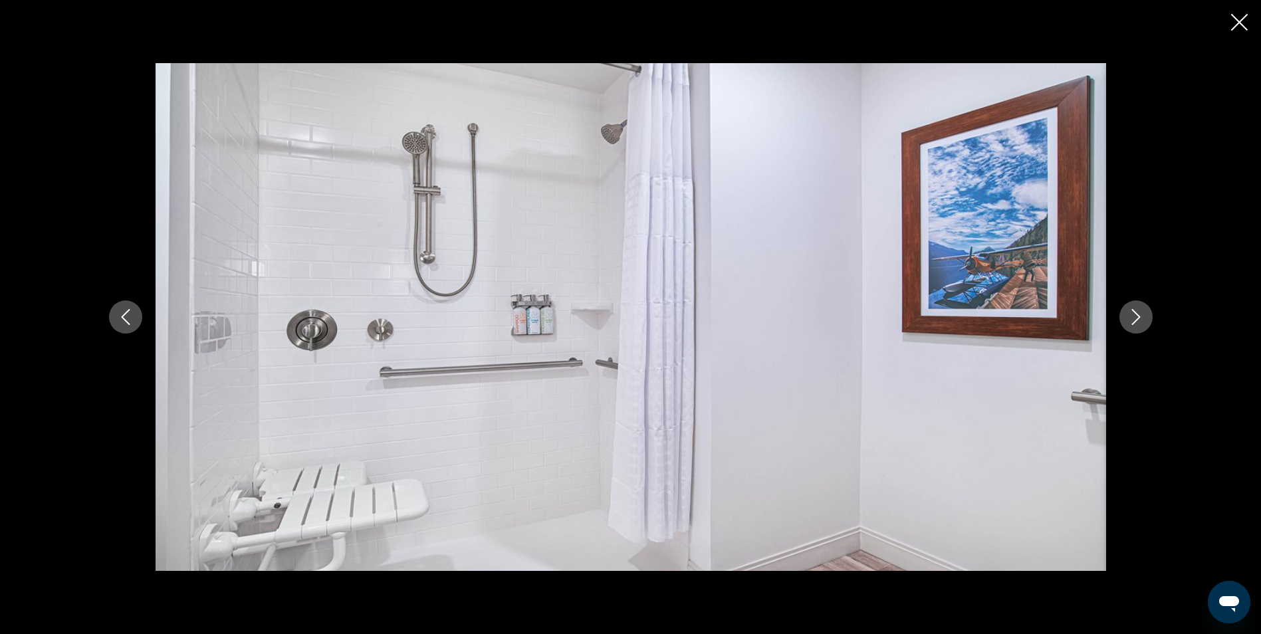
click at [1131, 320] on icon "Next image" at bounding box center [1136, 317] width 16 height 16
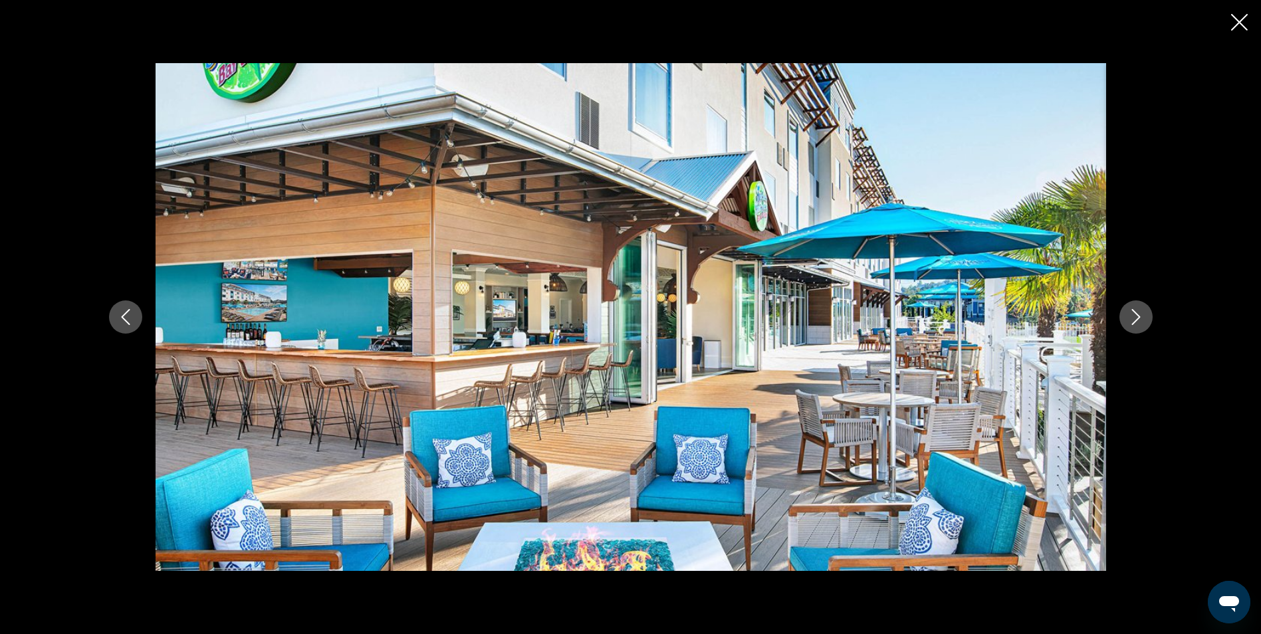
click at [1131, 320] on icon "Next image" at bounding box center [1136, 317] width 16 height 16
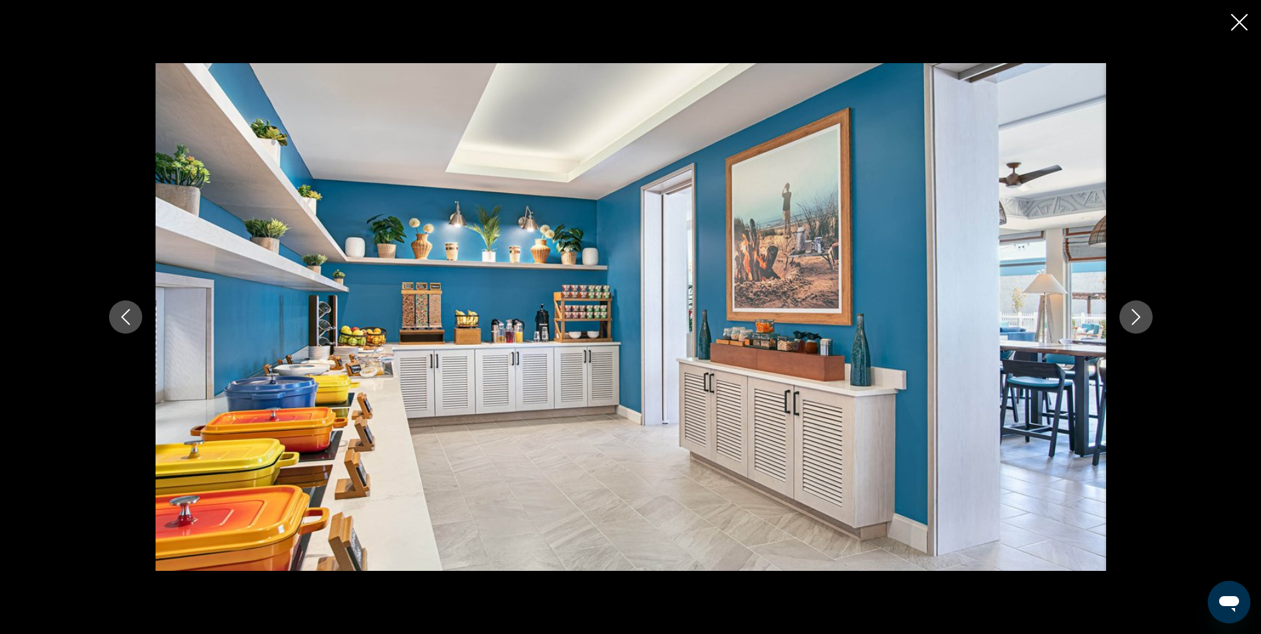
click at [1131, 320] on icon "Next image" at bounding box center [1136, 317] width 16 height 16
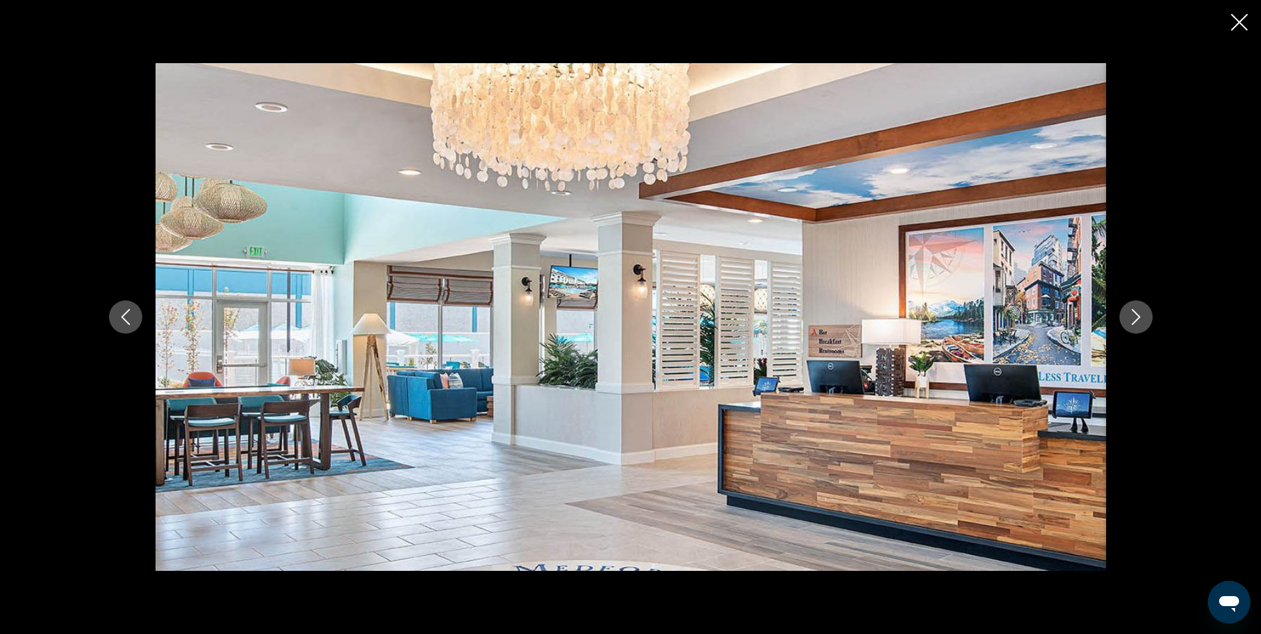
click at [1131, 320] on icon "Next image" at bounding box center [1136, 317] width 16 height 16
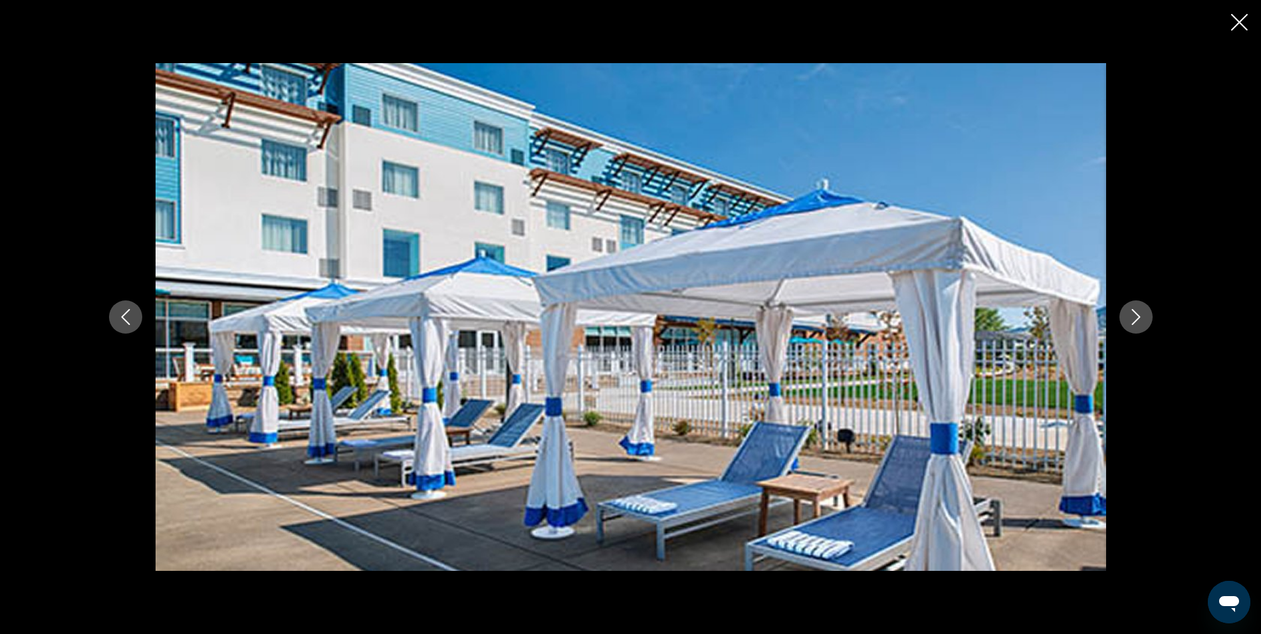
click at [1131, 320] on icon "Next image" at bounding box center [1136, 317] width 16 height 16
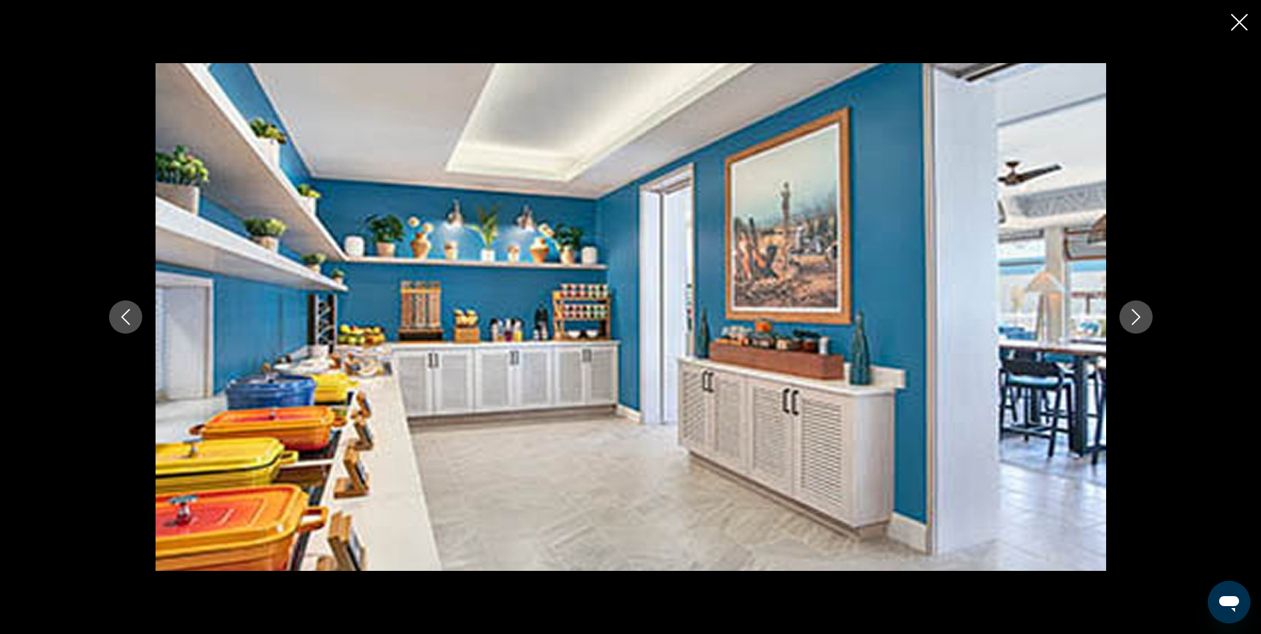
click at [1131, 320] on icon "Next image" at bounding box center [1136, 317] width 16 height 16
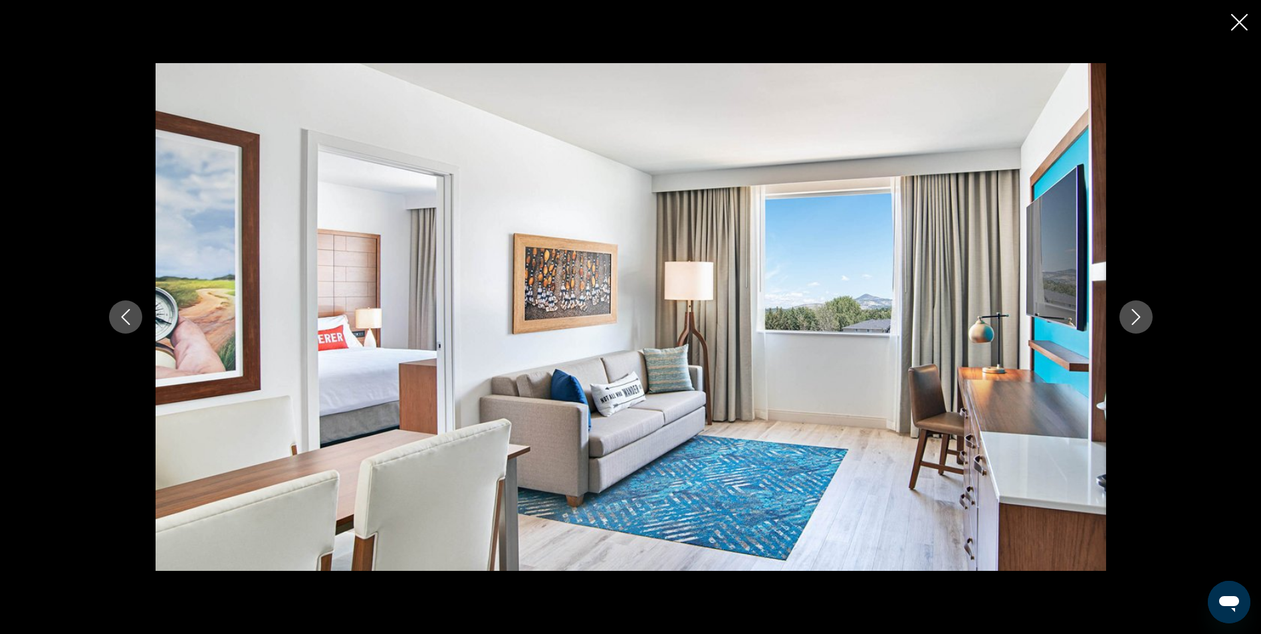
click at [1243, 5] on div "Main content" at bounding box center [630, 317] width 1261 height 634
click at [1240, 19] on icon "Close slideshow" at bounding box center [1239, 22] width 17 height 17
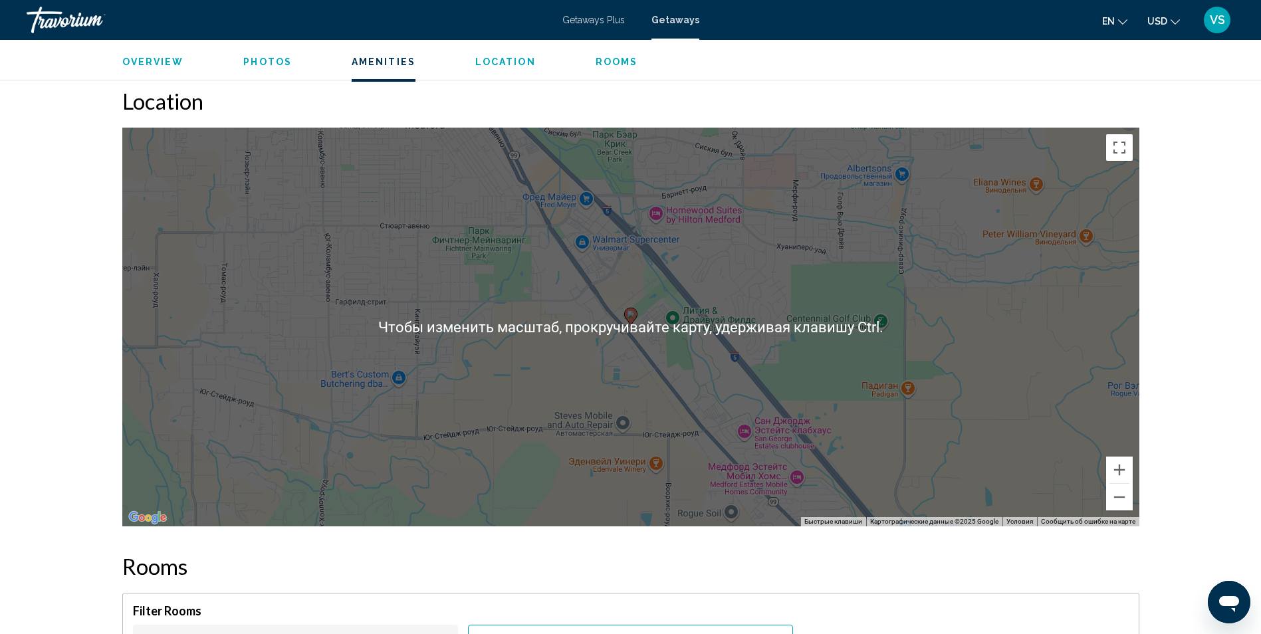
scroll to position [1483, 0]
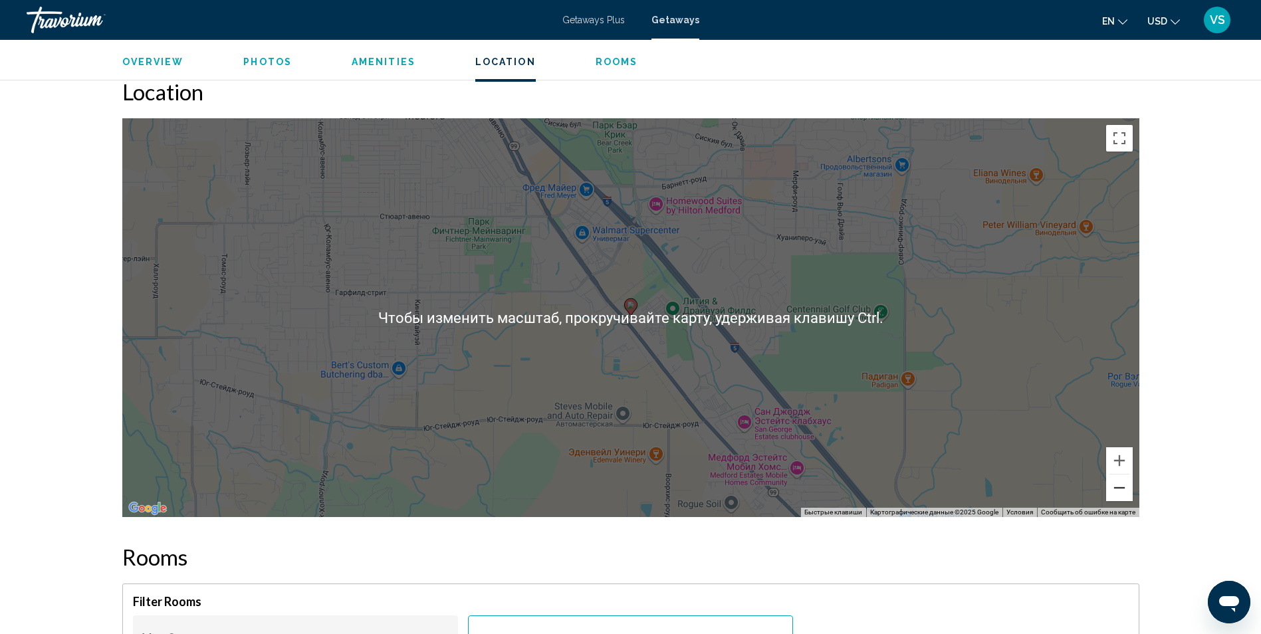
click at [1119, 494] on button "Уменьшить" at bounding box center [1119, 488] width 27 height 27
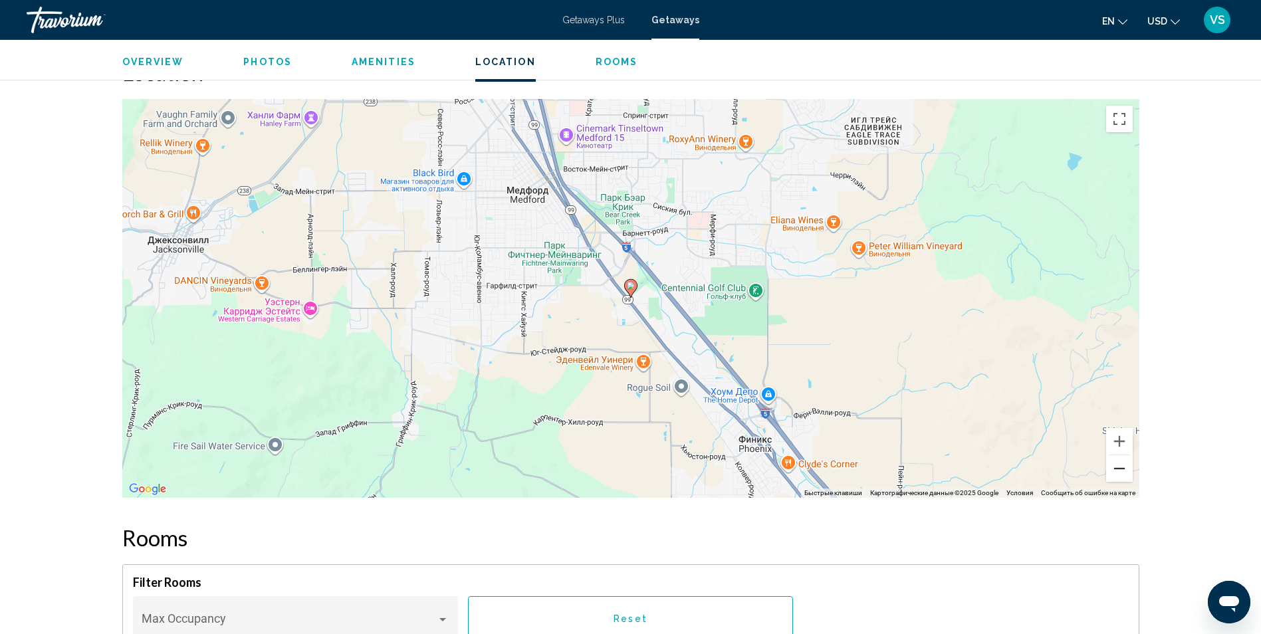
scroll to position [1549, 0]
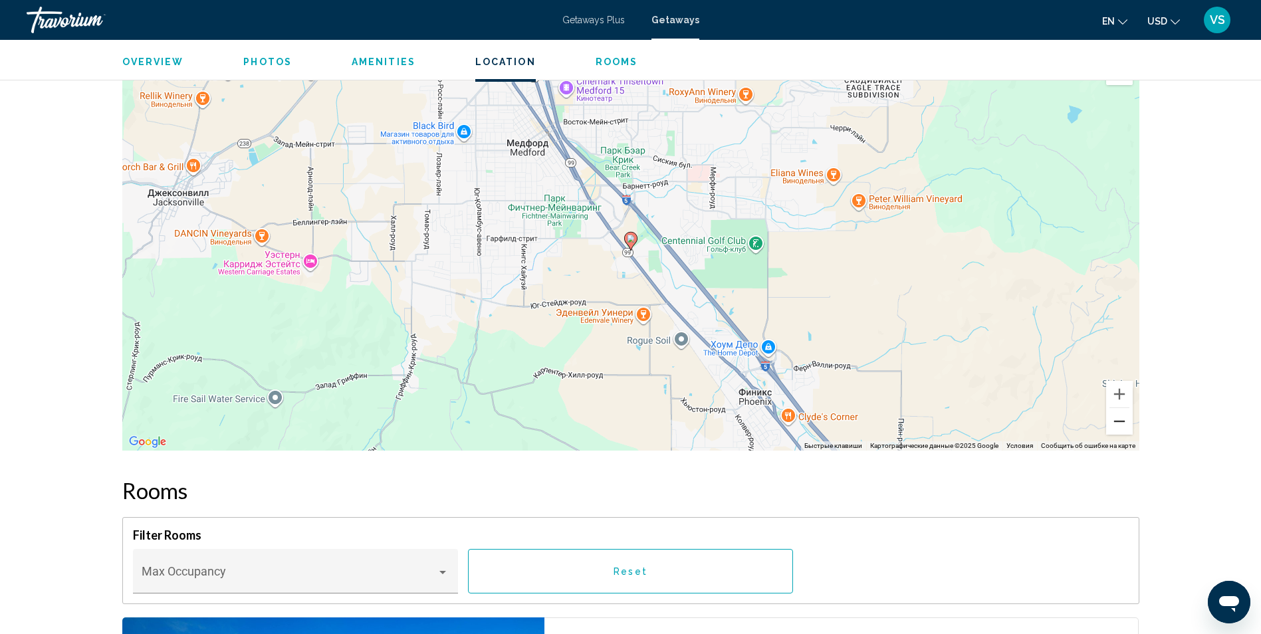
click at [1121, 421] on button "Уменьшить" at bounding box center [1119, 421] width 27 height 27
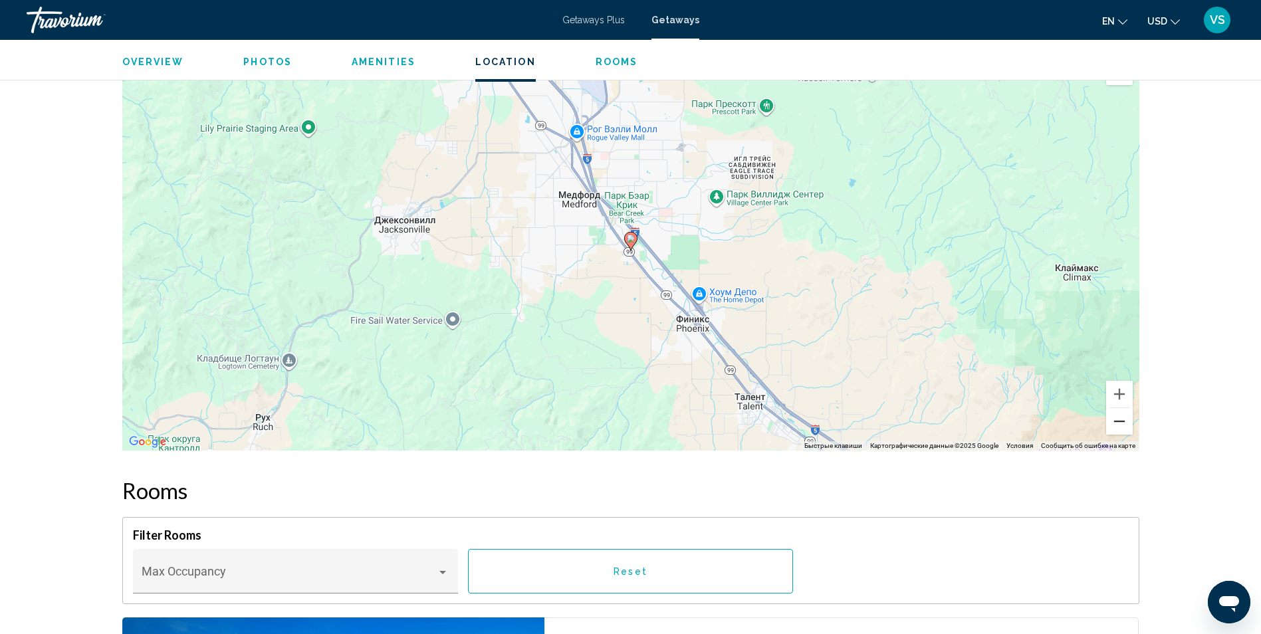
click at [1121, 421] on button "Уменьшить" at bounding box center [1119, 421] width 27 height 27
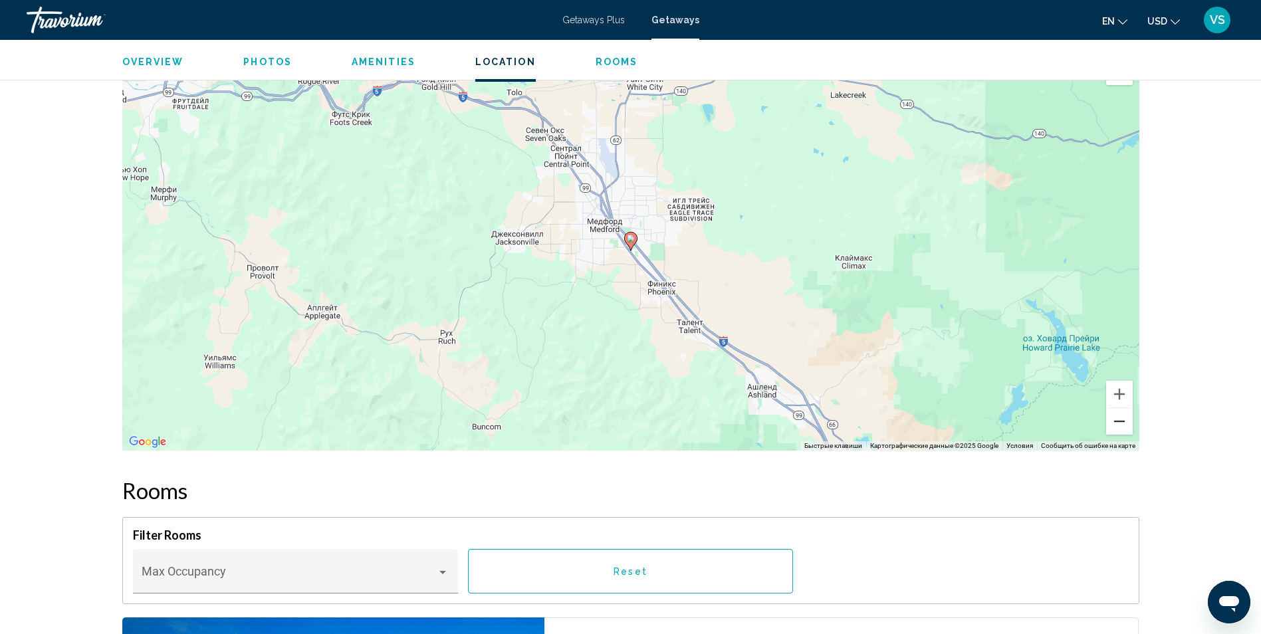
click at [1121, 421] on button "Уменьшить" at bounding box center [1119, 421] width 27 height 27
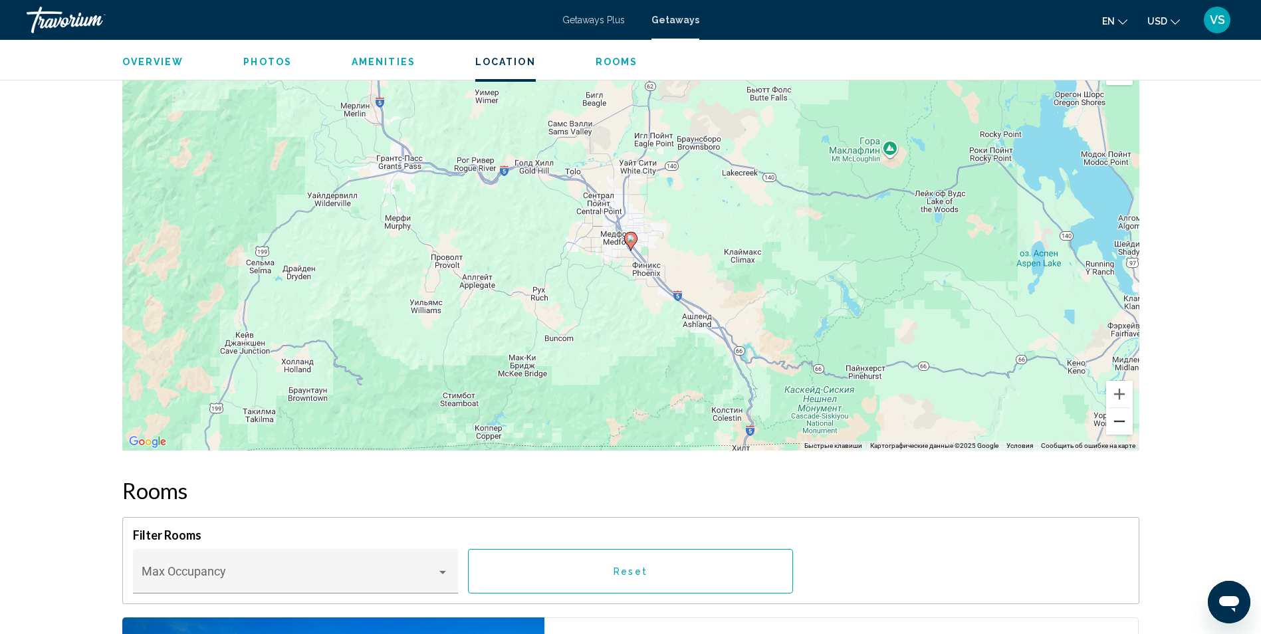
click at [1121, 421] on button "Уменьшить" at bounding box center [1119, 421] width 27 height 27
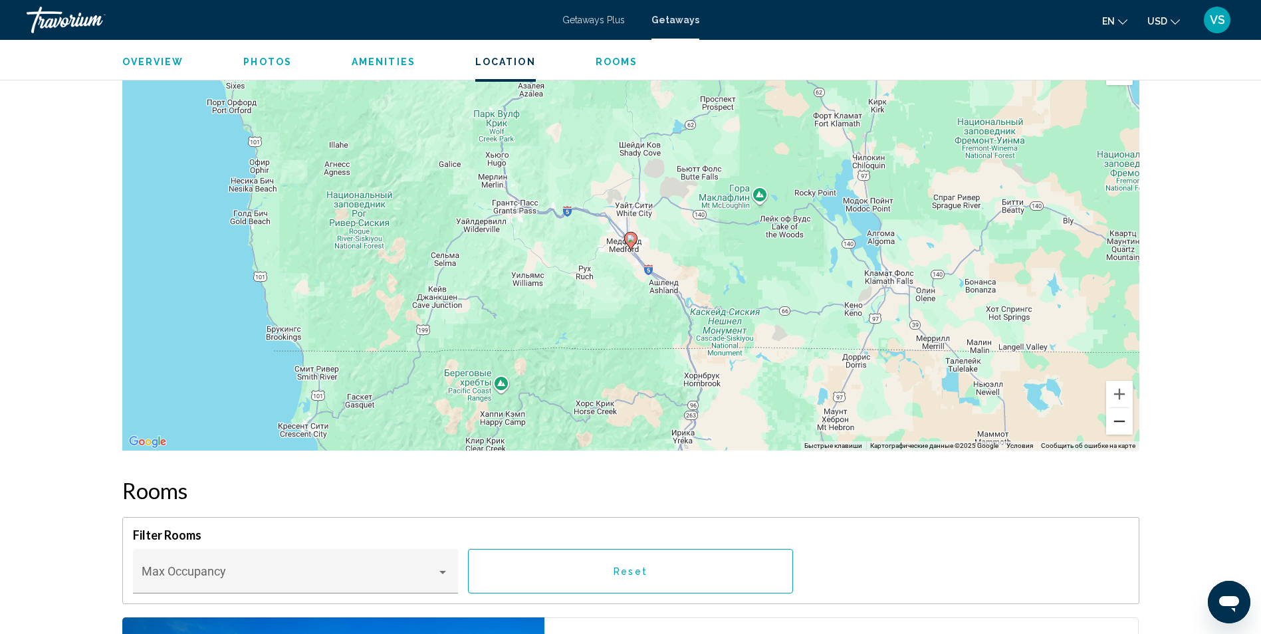
click at [1121, 421] on button "Уменьшить" at bounding box center [1119, 421] width 27 height 27
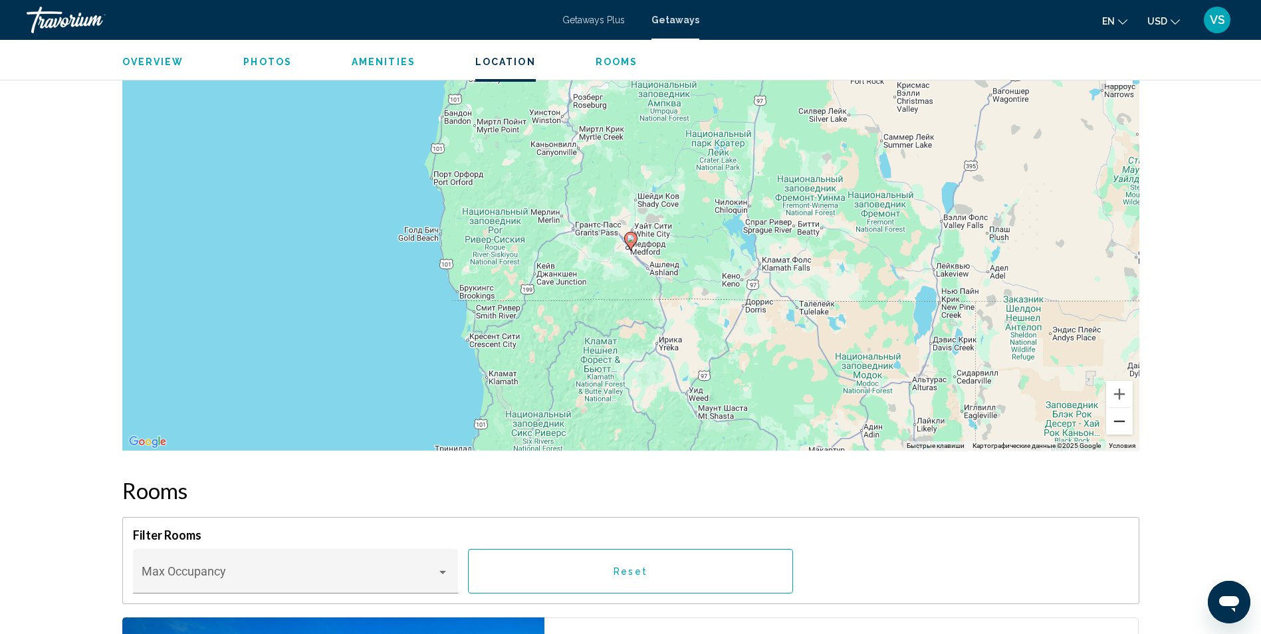
click at [1121, 421] on button "Уменьшить" at bounding box center [1119, 421] width 27 height 27
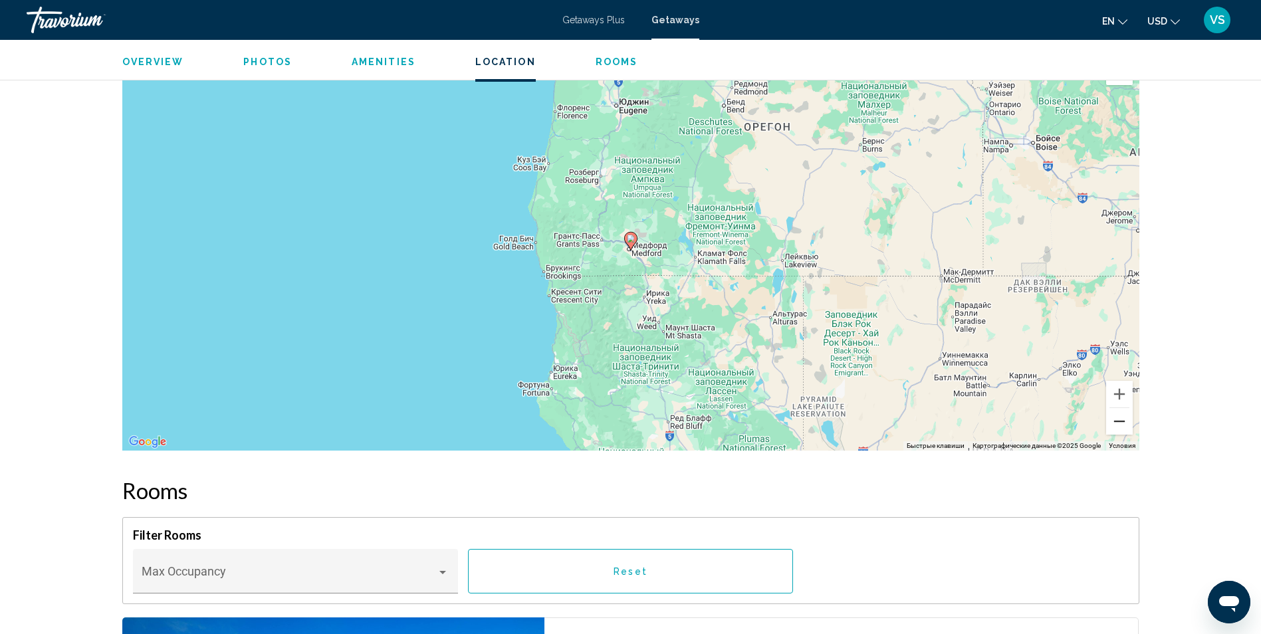
click at [1121, 421] on button "Уменьшить" at bounding box center [1119, 421] width 27 height 27
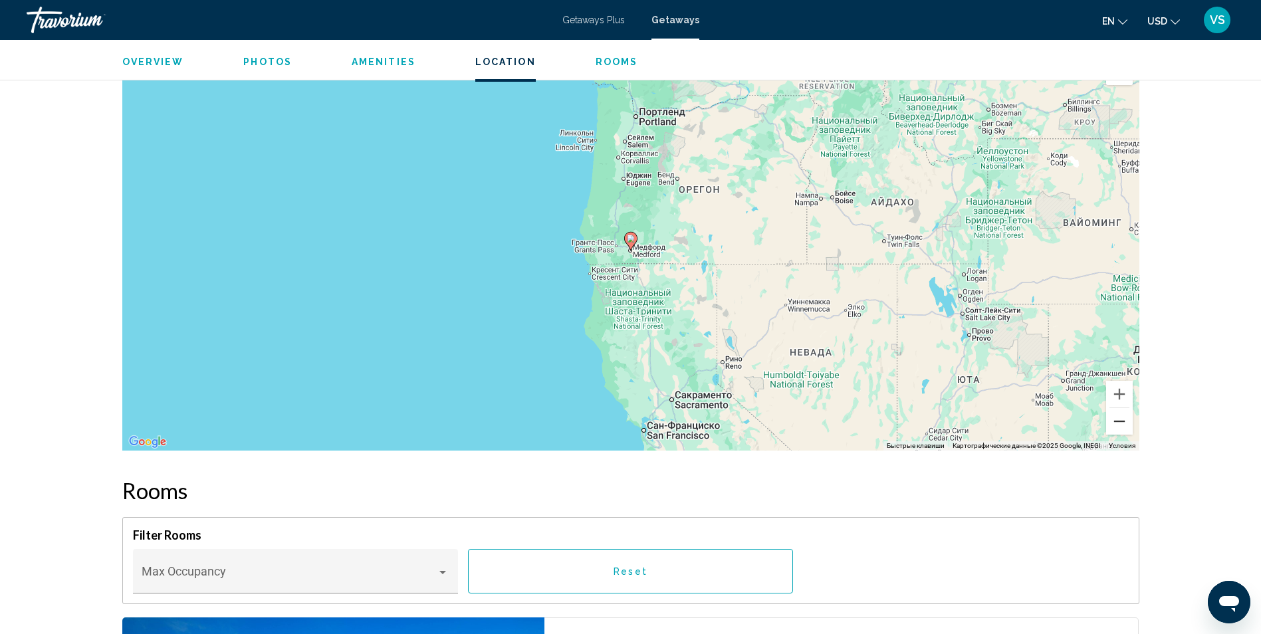
click at [1121, 421] on button "Уменьшить" at bounding box center [1119, 421] width 27 height 27
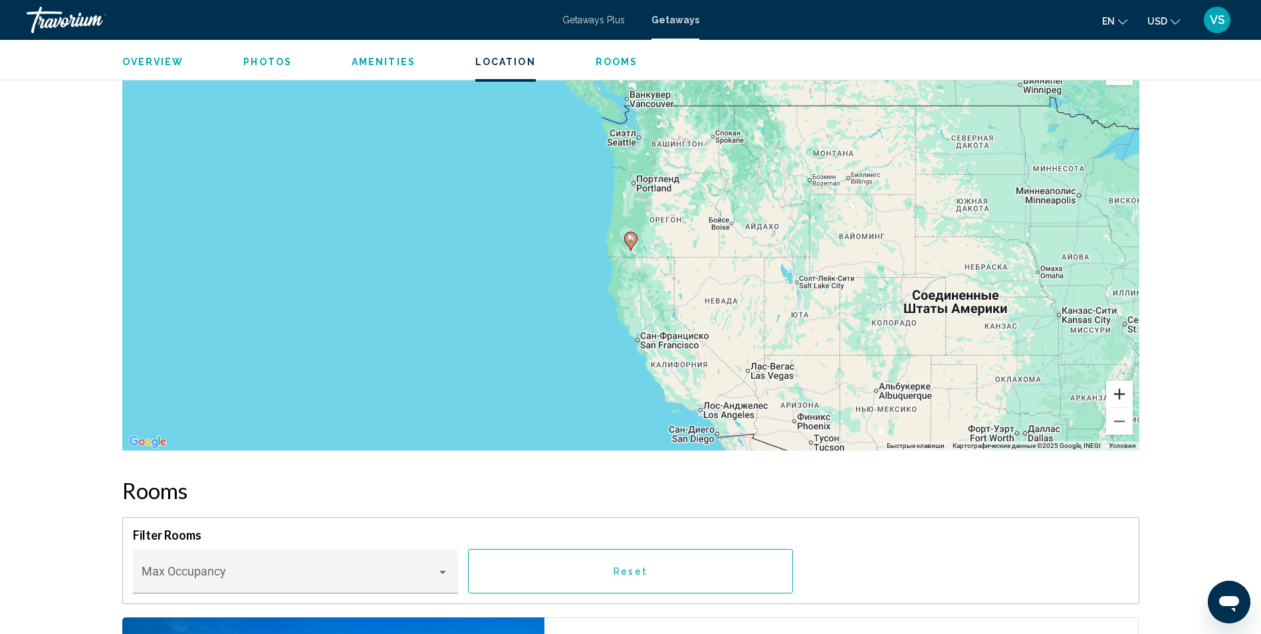
click at [1116, 391] on button "Увеличить" at bounding box center [1119, 394] width 27 height 27
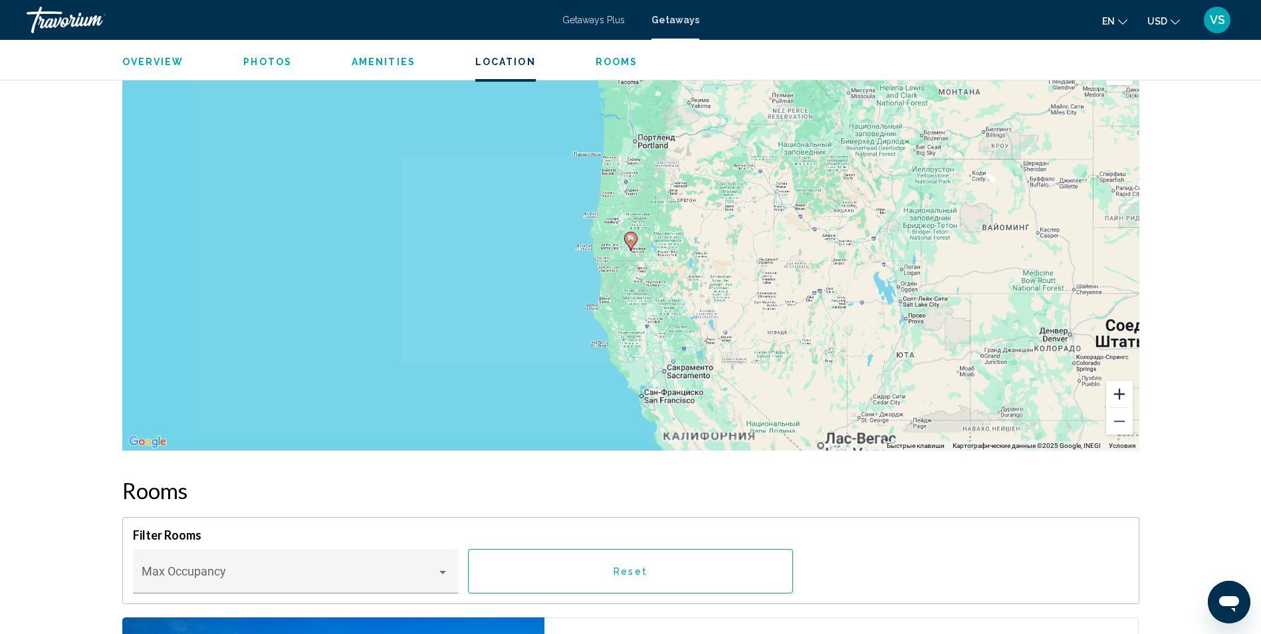
click at [1116, 391] on button "Увеличить" at bounding box center [1119, 394] width 27 height 27
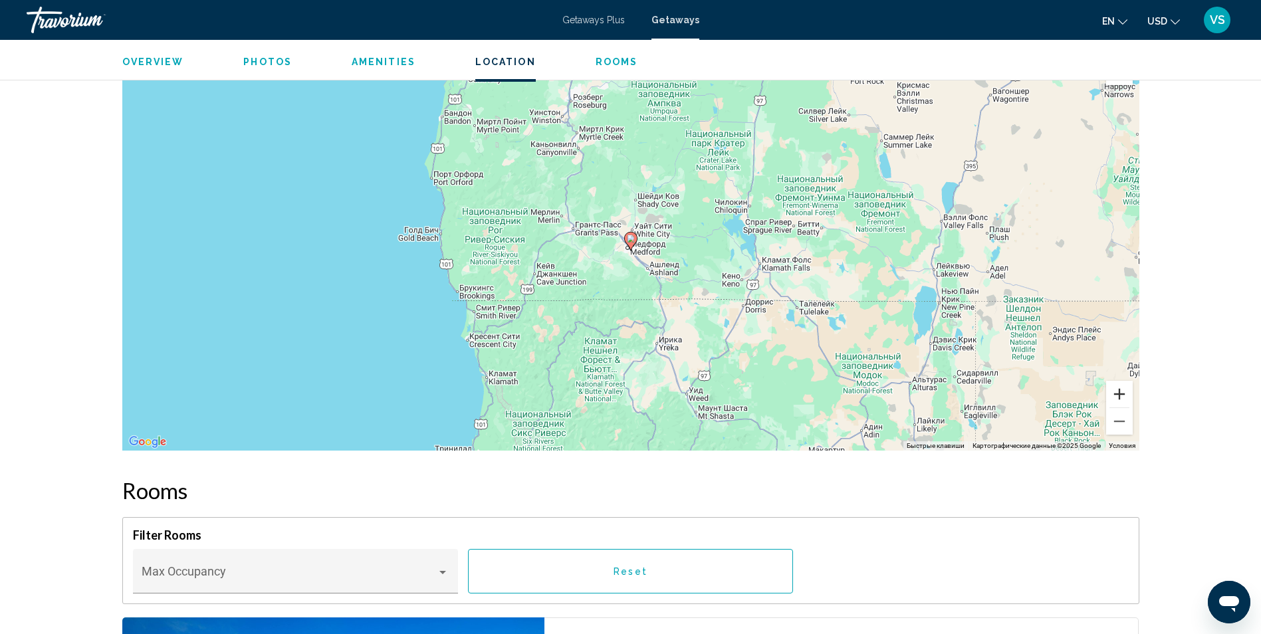
click at [1116, 391] on button "Увеличить" at bounding box center [1119, 394] width 27 height 27
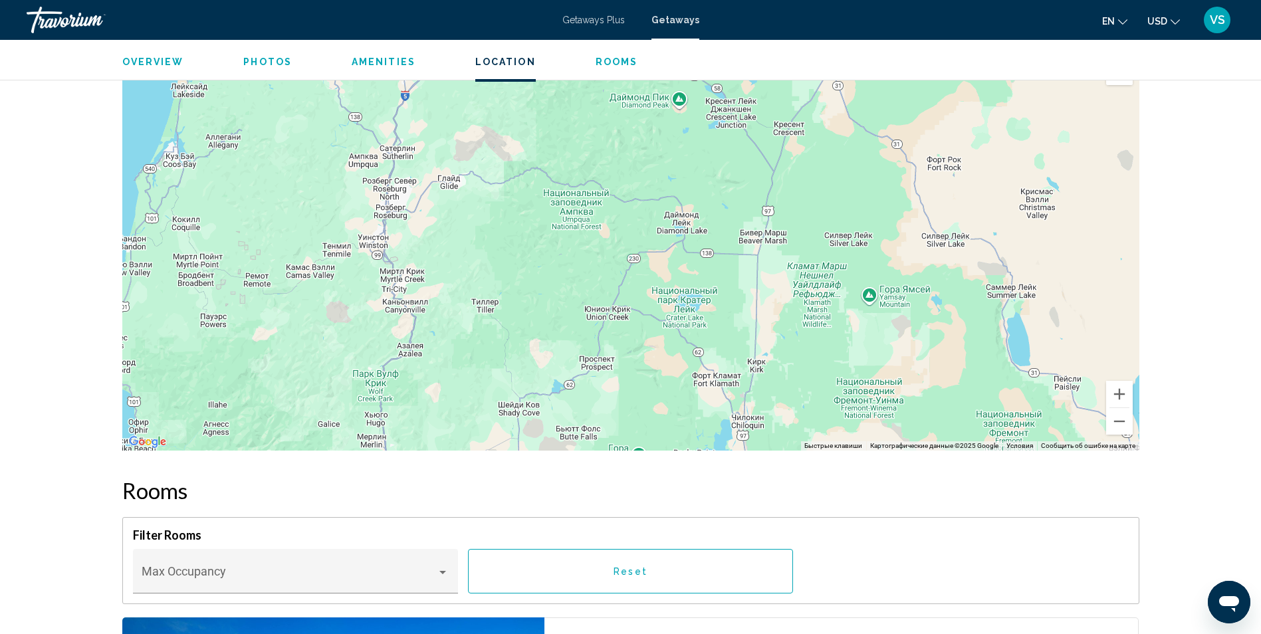
drag, startPoint x: 853, startPoint y: 257, endPoint x: 738, endPoint y: 423, distance: 202.6
click at [732, 447] on div "Чтобы активировать перетаскивание с помощью клавиатуры, нажмите Alt + Ввод. Пос…" at bounding box center [630, 251] width 1017 height 399
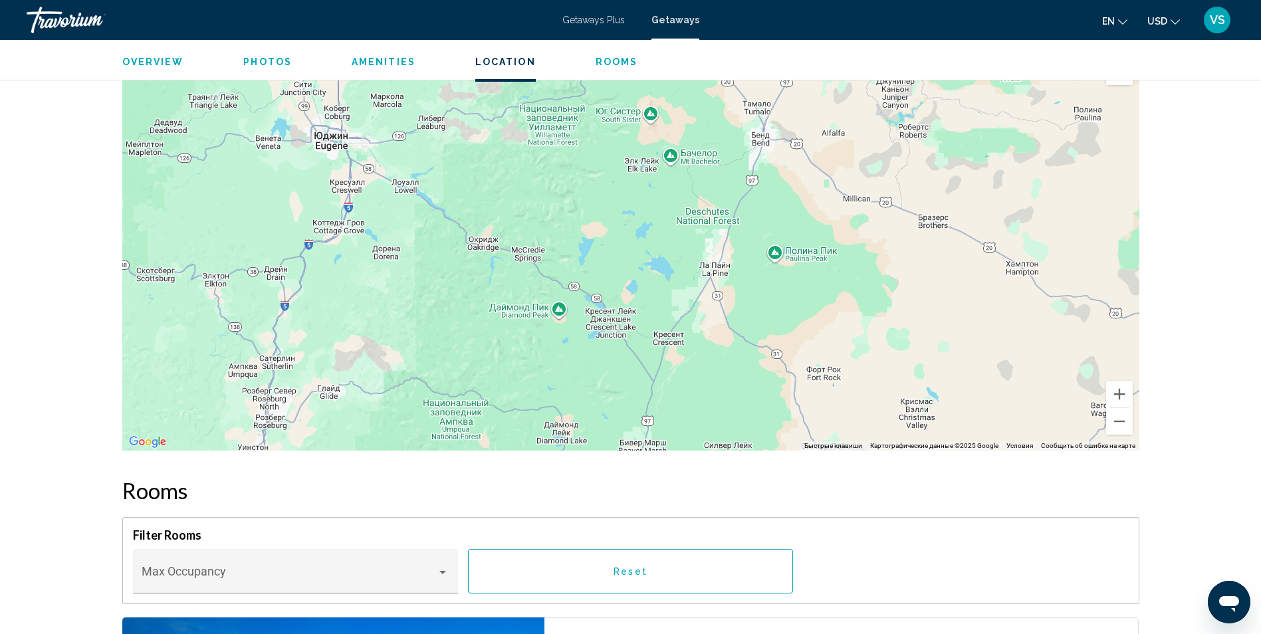
drag, startPoint x: 782, startPoint y: 225, endPoint x: 651, endPoint y: 450, distance: 259.7
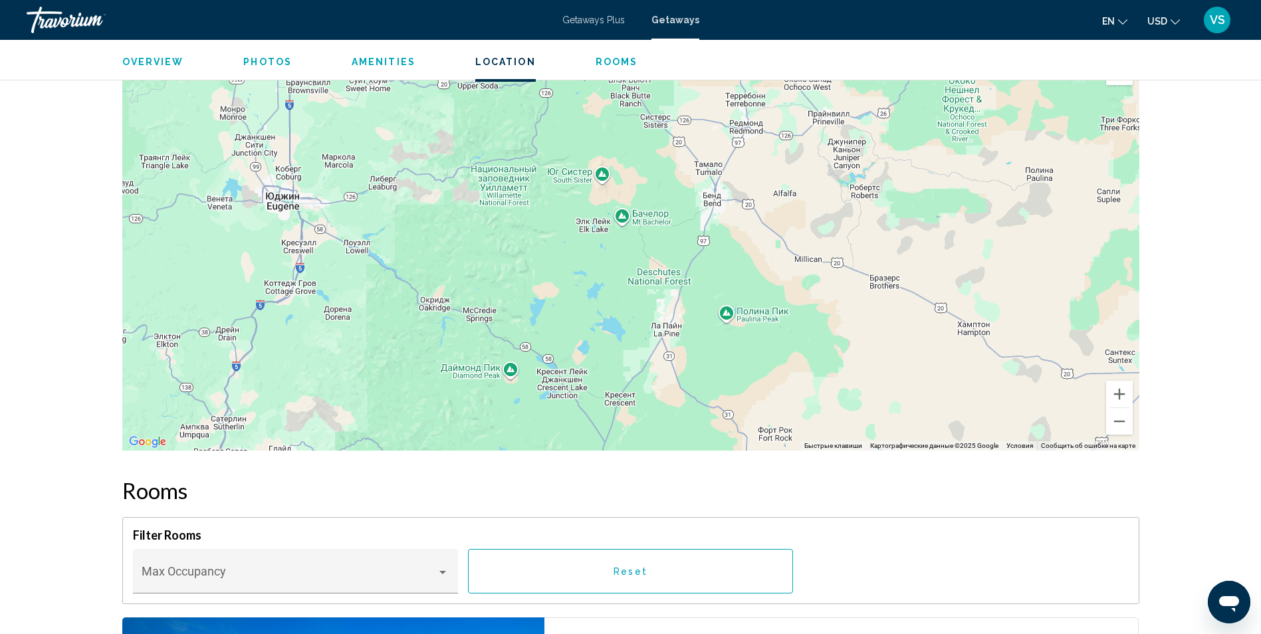
drag, startPoint x: 745, startPoint y: 230, endPoint x: 711, endPoint y: 265, distance: 48.9
click at [711, 265] on div "Main content" at bounding box center [630, 251] width 1017 height 399
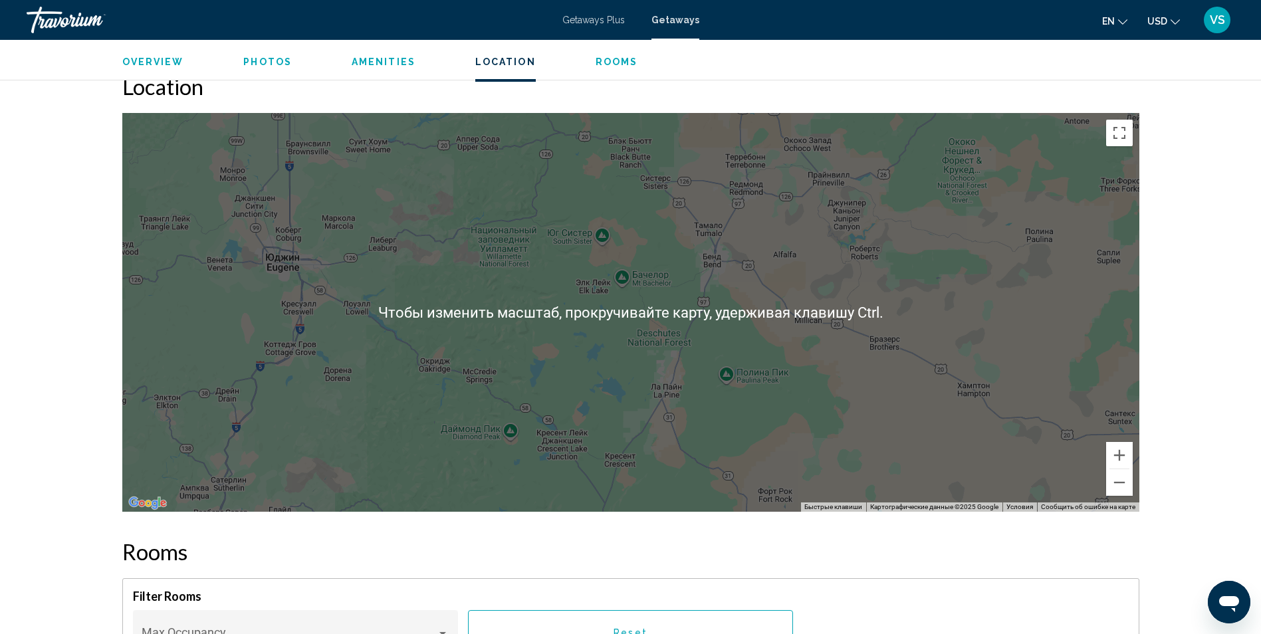
scroll to position [1483, 0]
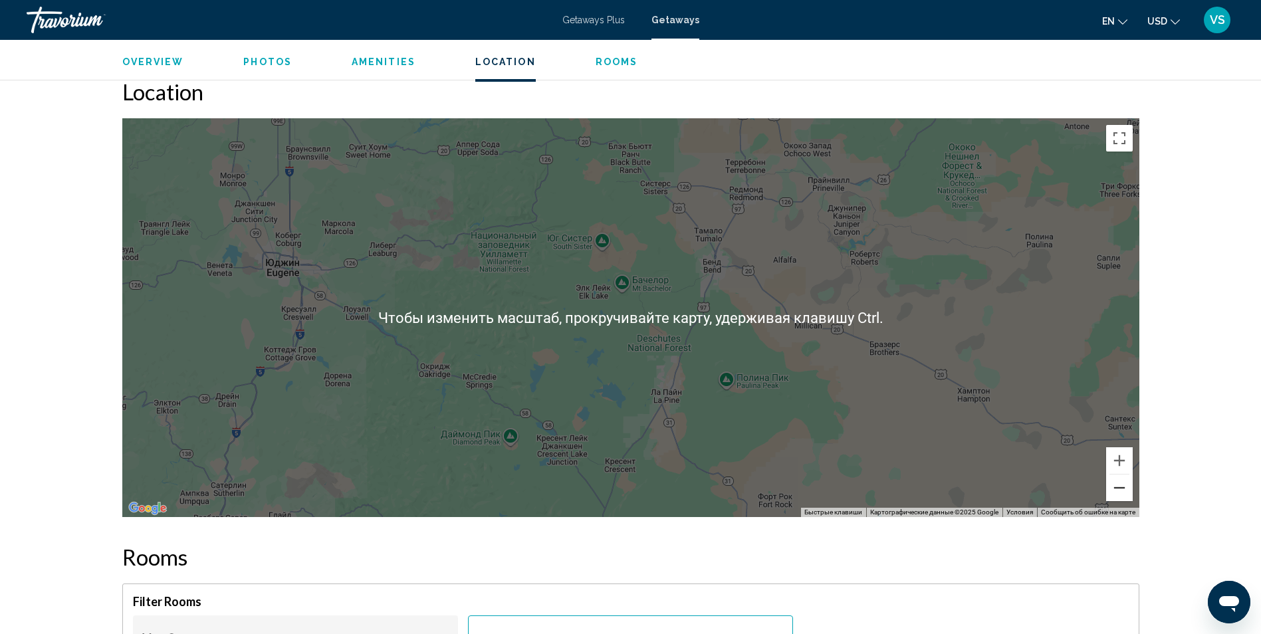
click at [1121, 494] on button "Уменьшить" at bounding box center [1119, 488] width 27 height 27
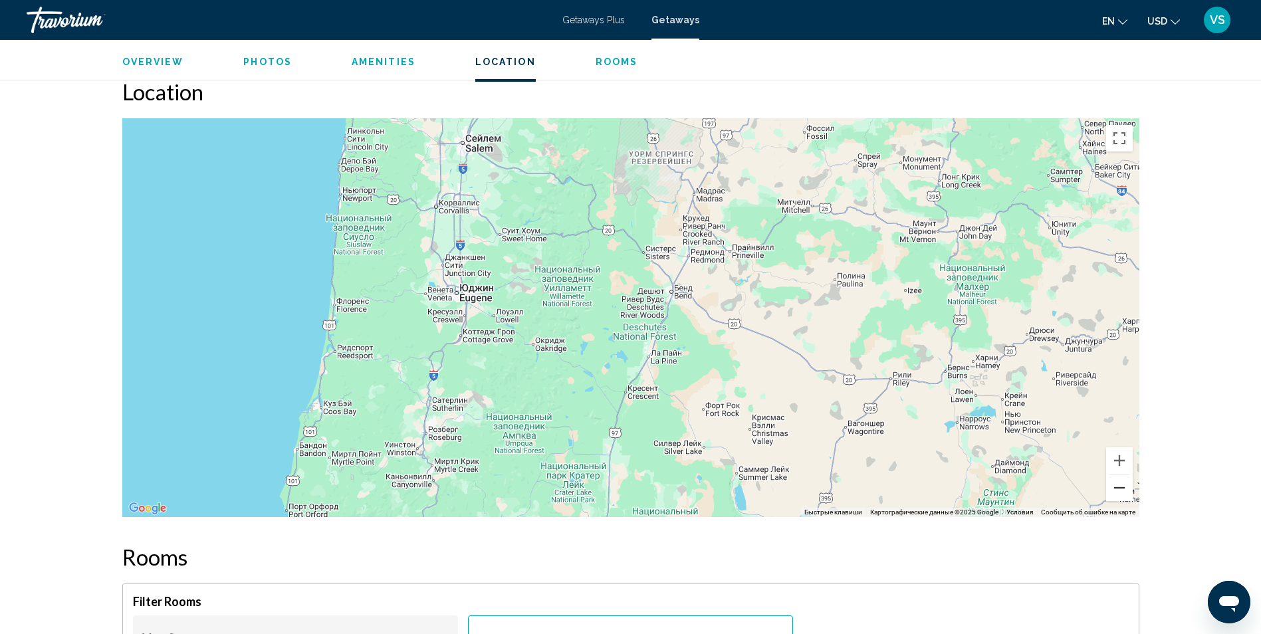
click at [1124, 486] on button "Уменьшить" at bounding box center [1119, 488] width 27 height 27
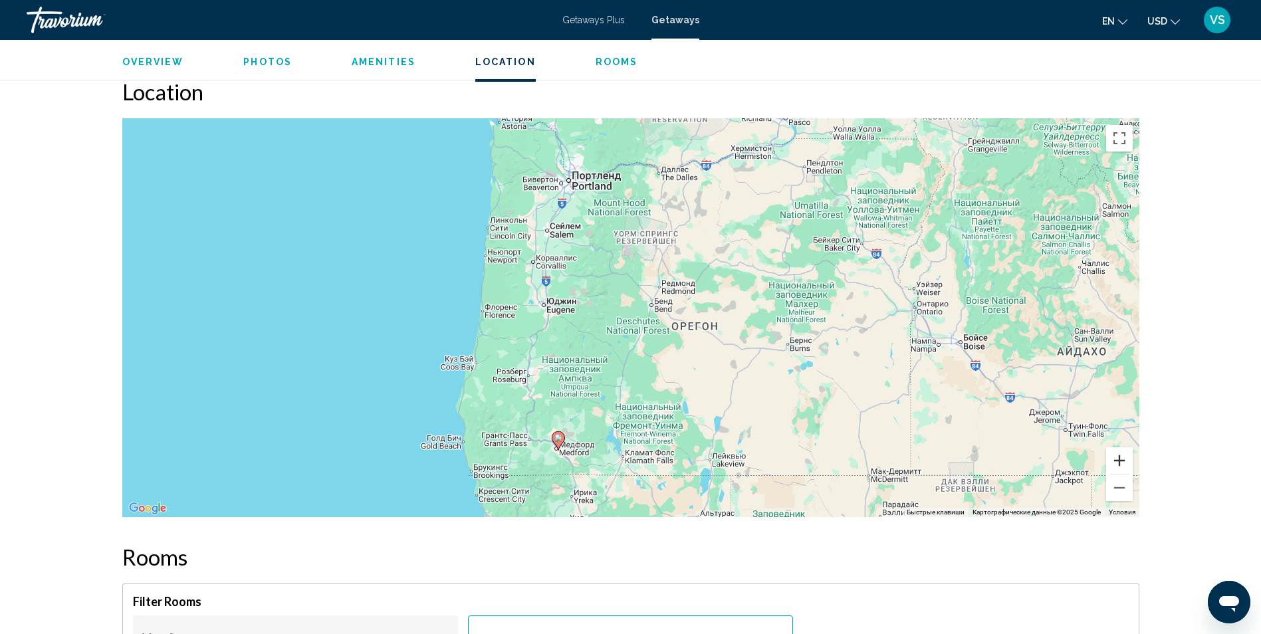
click at [1121, 458] on button "Увеличить" at bounding box center [1119, 460] width 27 height 27
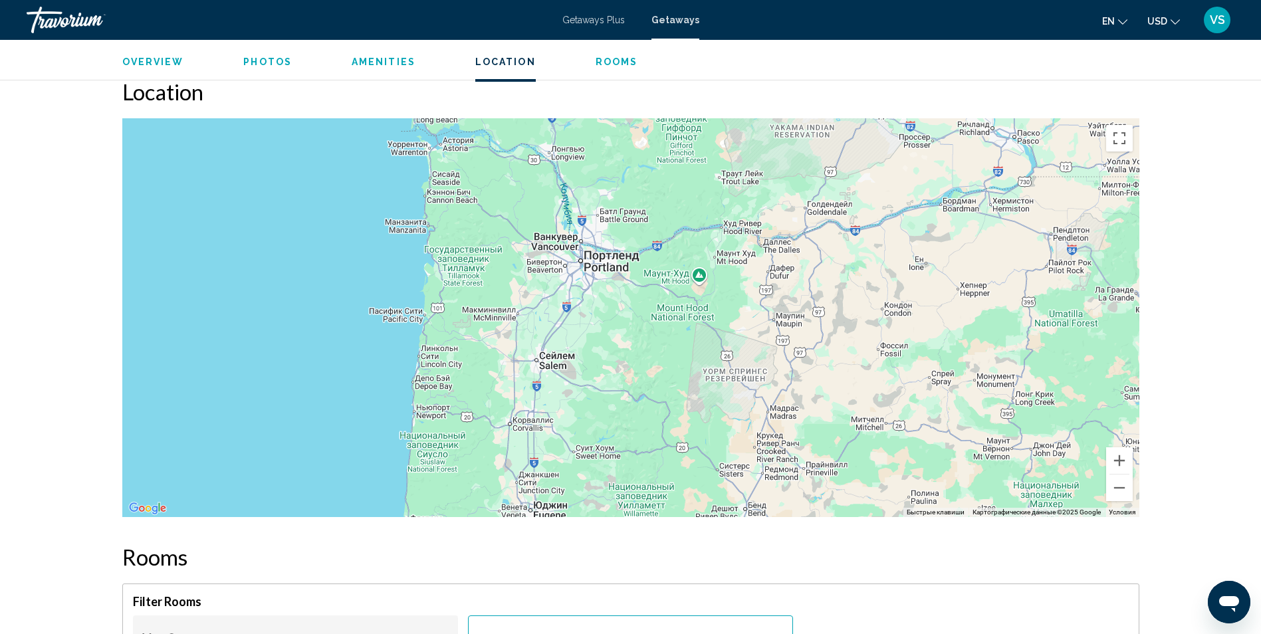
drag, startPoint x: 533, startPoint y: 263, endPoint x: 607, endPoint y: 481, distance: 231.0
click at [607, 481] on div "Чтобы активировать перетаскивание с помощью клавиатуры, нажмите Alt + Ввод. Пос…" at bounding box center [630, 317] width 1017 height 399
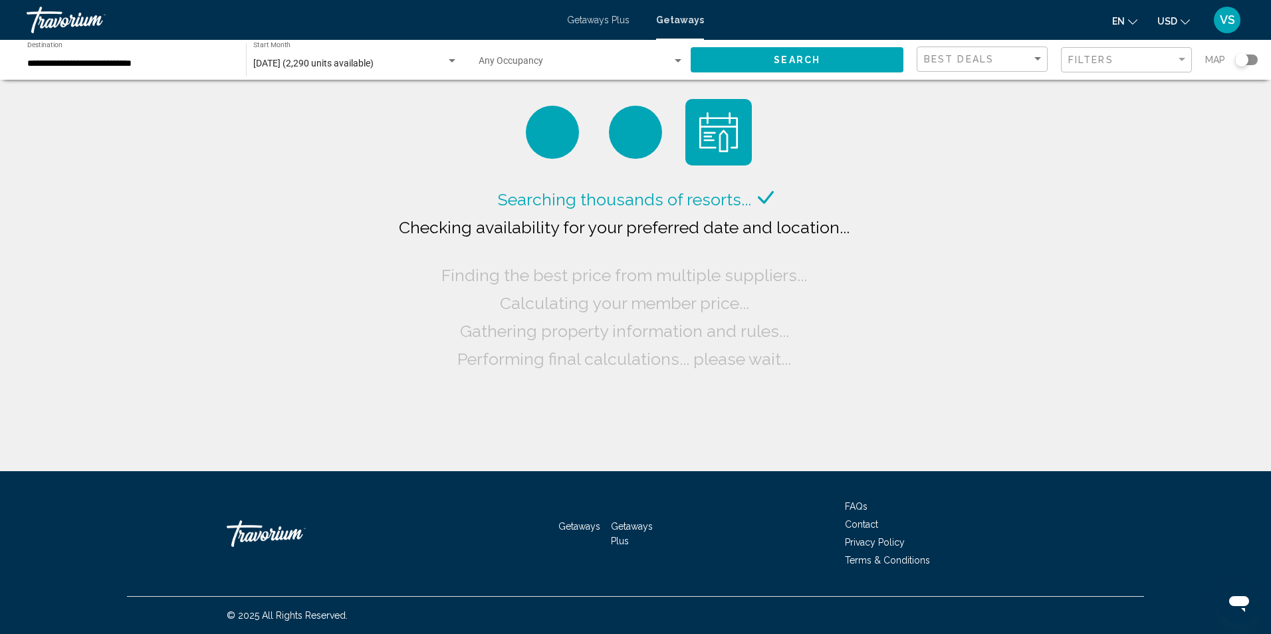
click at [374, 64] on span "[DATE] (2,290 units available)" at bounding box center [313, 63] width 120 height 11
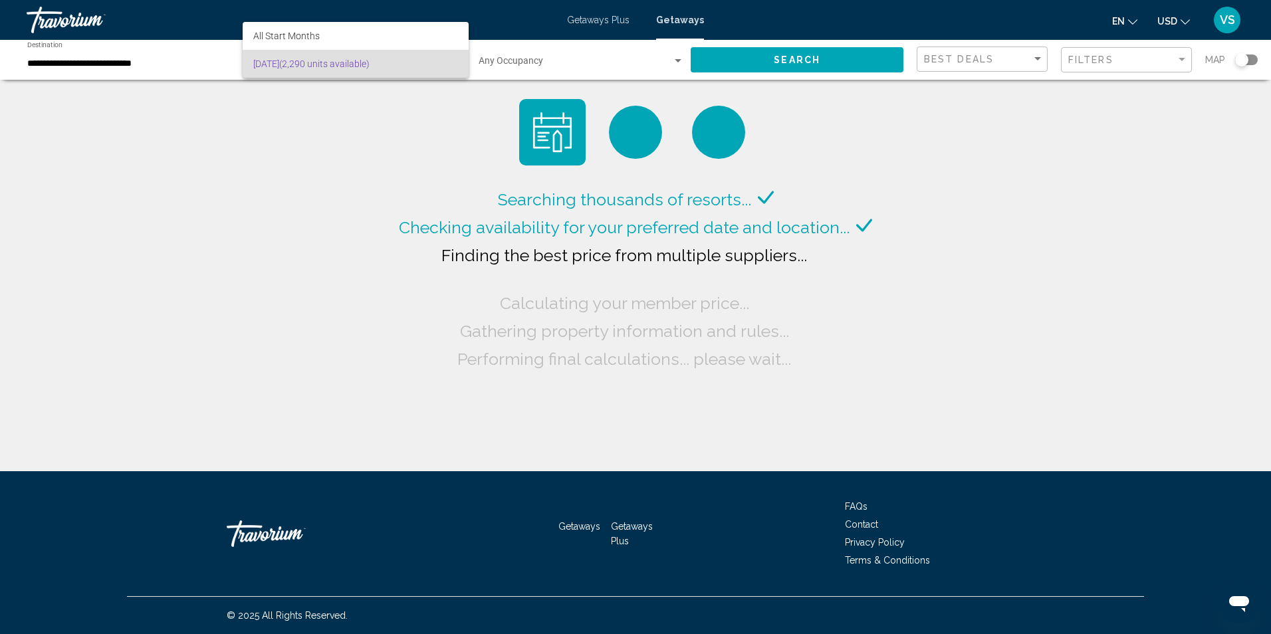
drag, startPoint x: 180, startPoint y: 114, endPoint x: 118, endPoint y: 59, distance: 82.9
click at [177, 112] on div at bounding box center [635, 317] width 1271 height 634
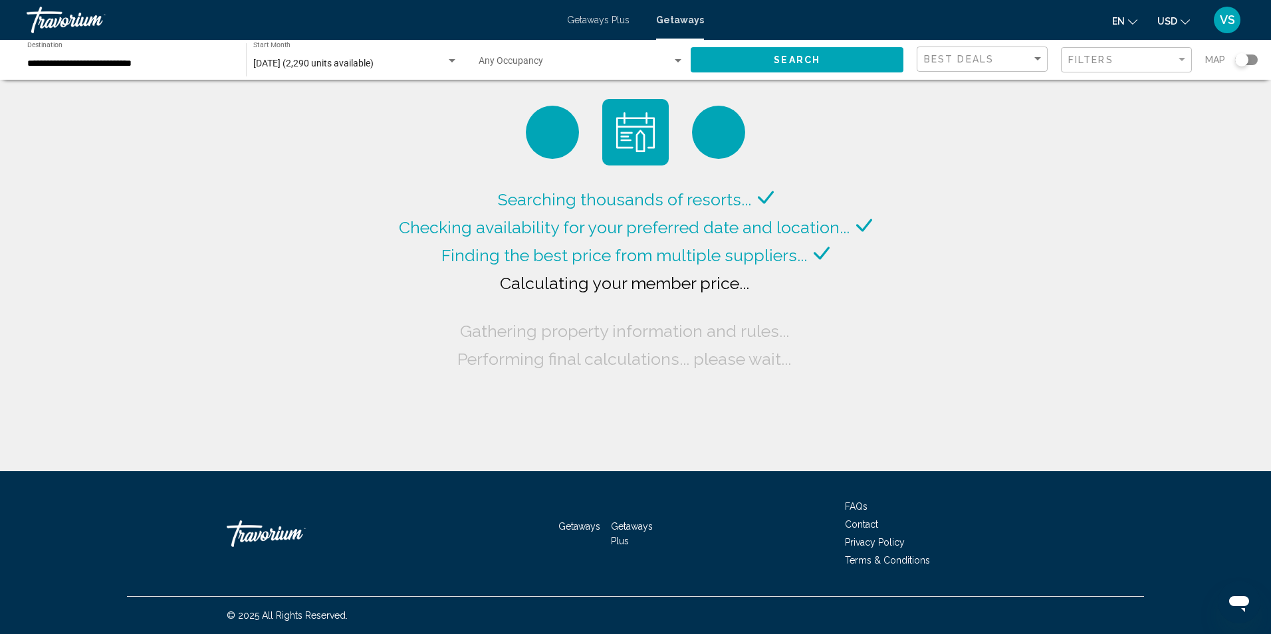
click at [687, 19] on span "Getaways" at bounding box center [680, 20] width 48 height 11
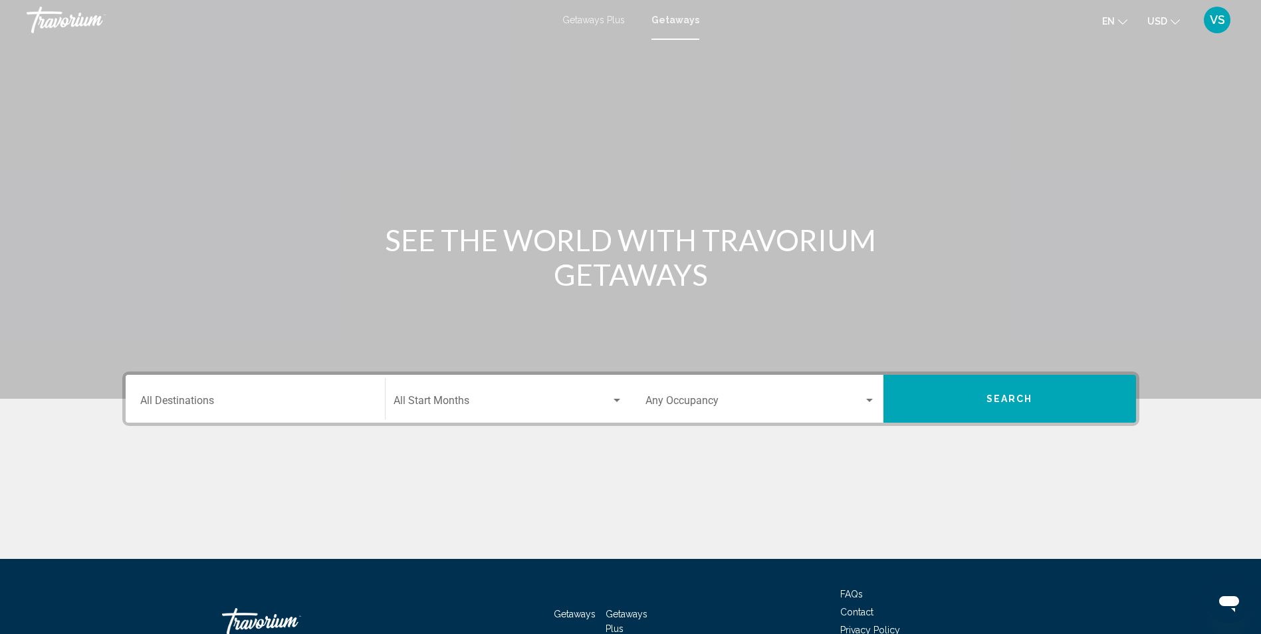
click at [318, 411] on div "Destination All Destinations" at bounding box center [255, 399] width 230 height 42
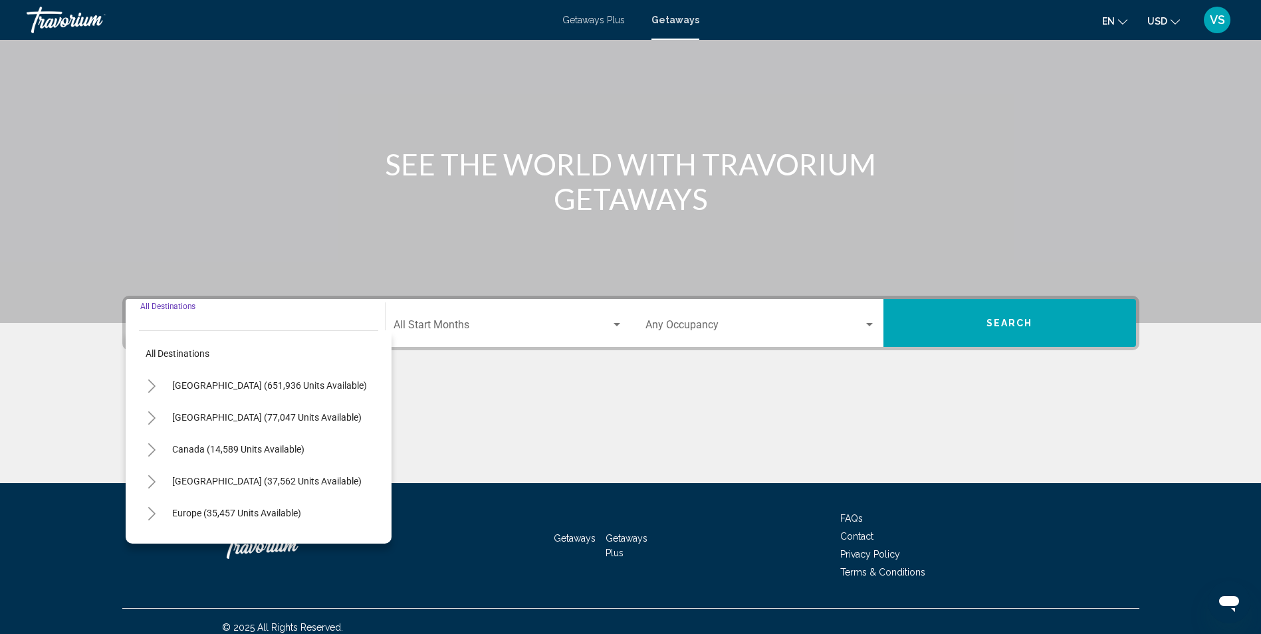
scroll to position [88, 0]
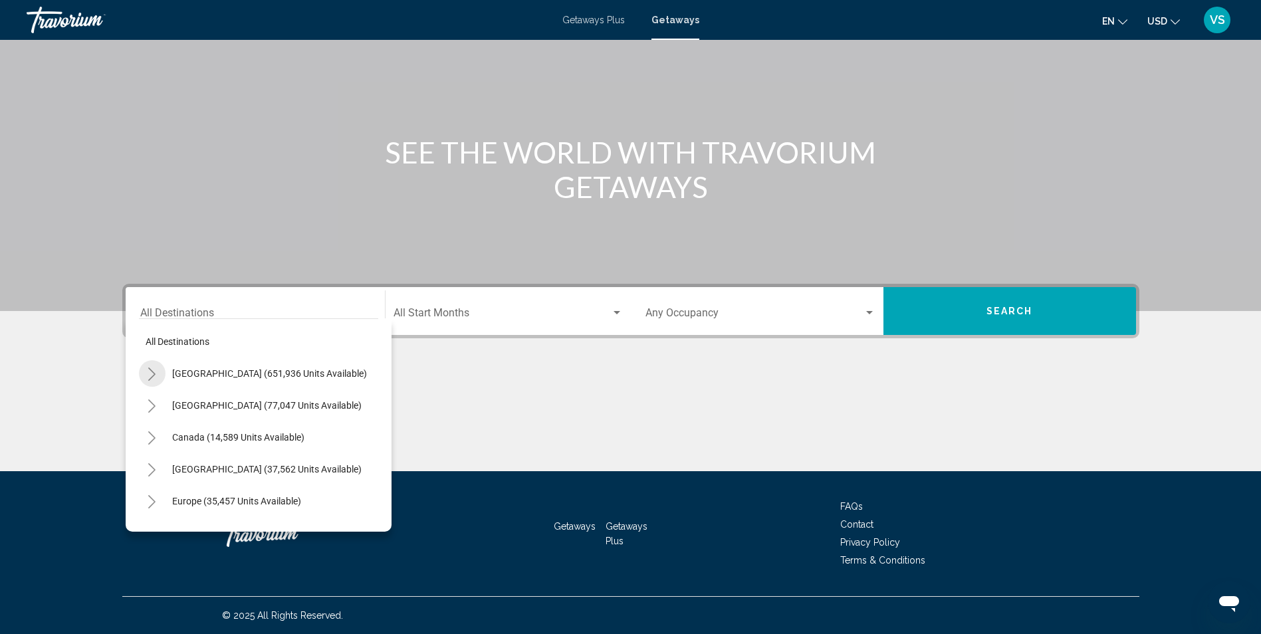
click at [150, 371] on icon "Toggle United States (651,936 units available)" at bounding box center [152, 374] width 10 height 13
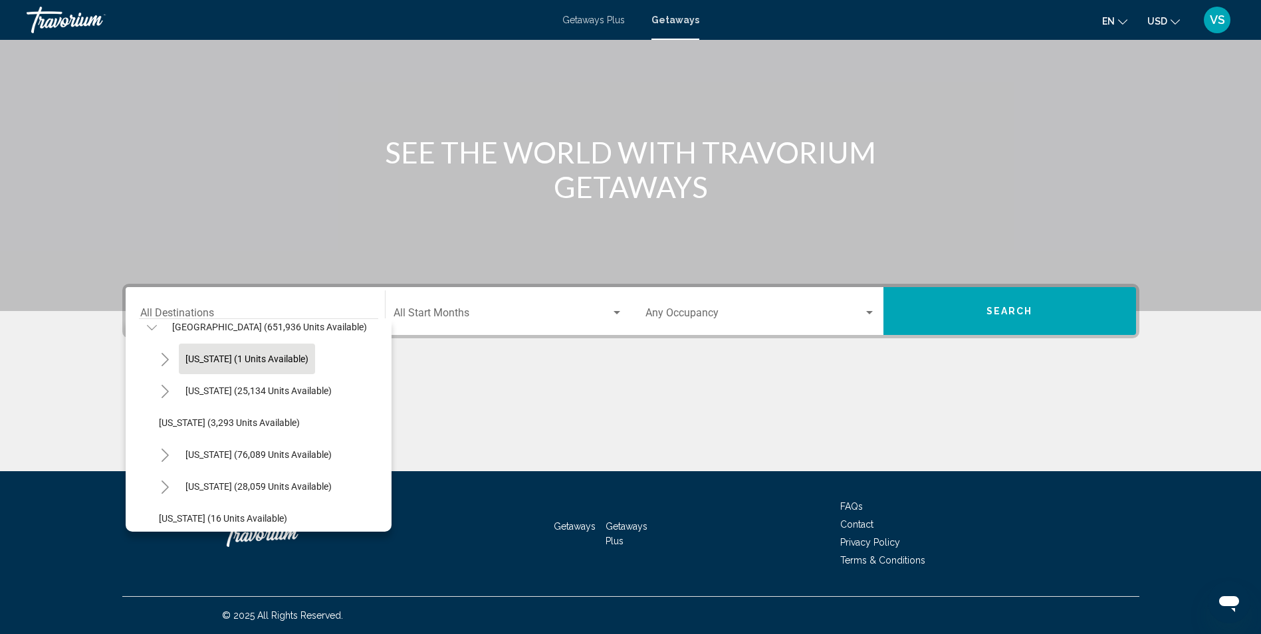
scroll to position [0, 0]
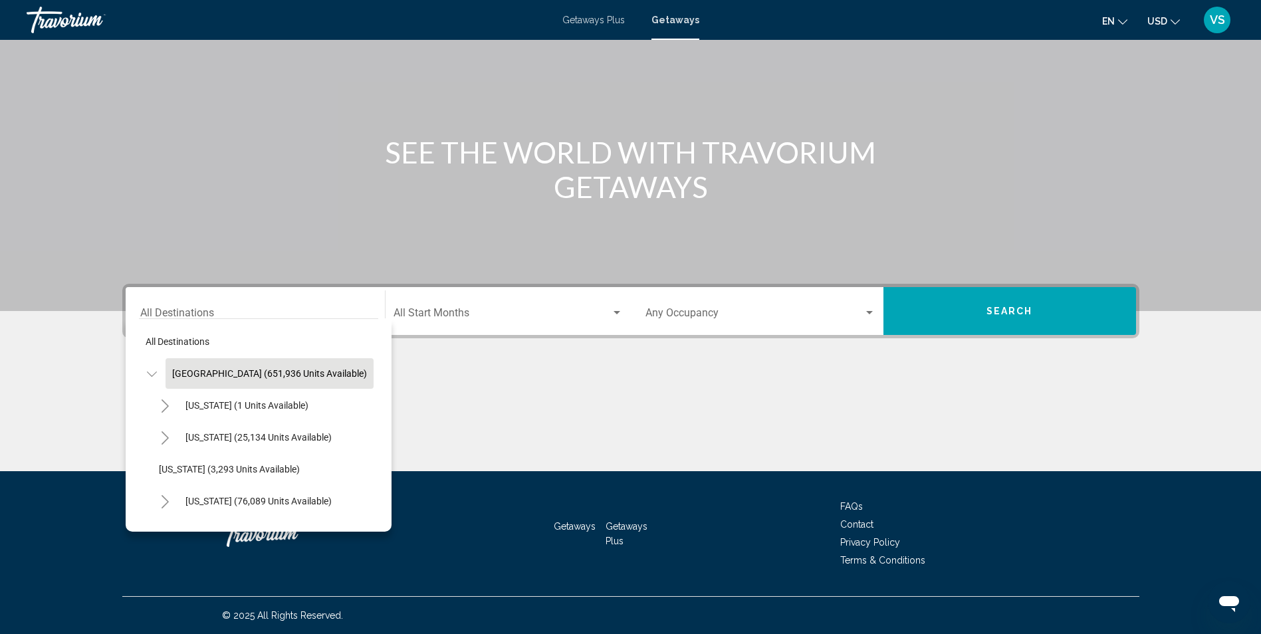
click at [235, 371] on span "[GEOGRAPHIC_DATA] (651,936 units available)" at bounding box center [269, 373] width 195 height 11
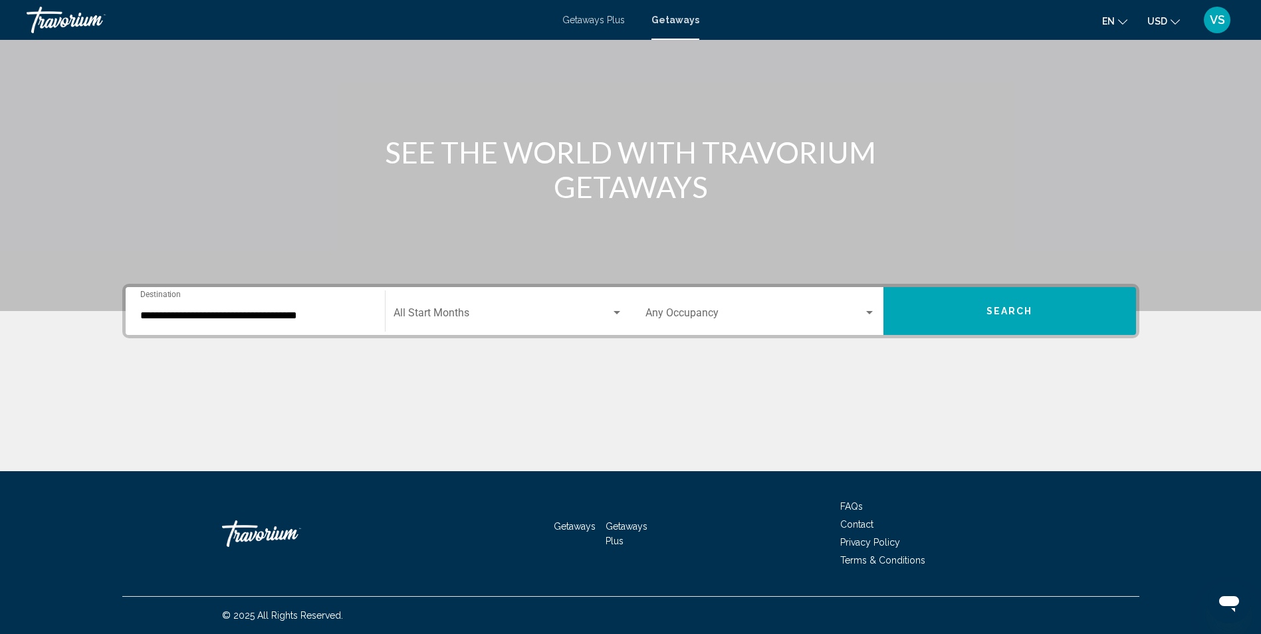
click at [481, 320] on div "Start Month All Start Months" at bounding box center [507, 311] width 229 height 42
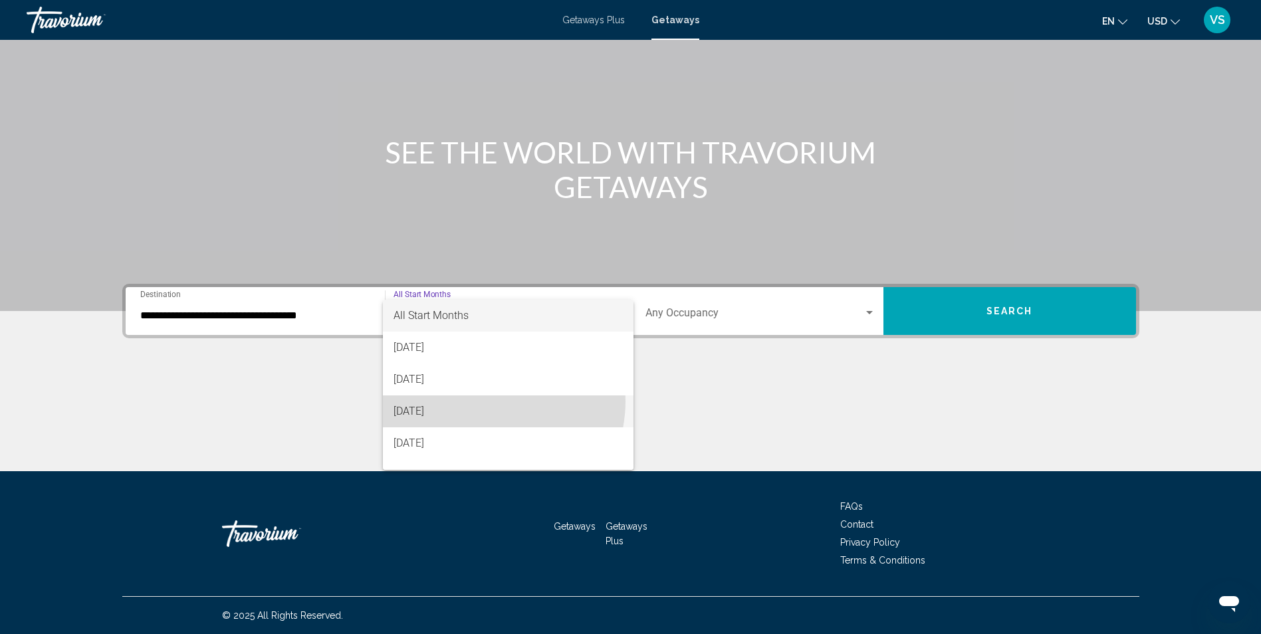
click at [489, 401] on span "[DATE]" at bounding box center [507, 411] width 229 height 32
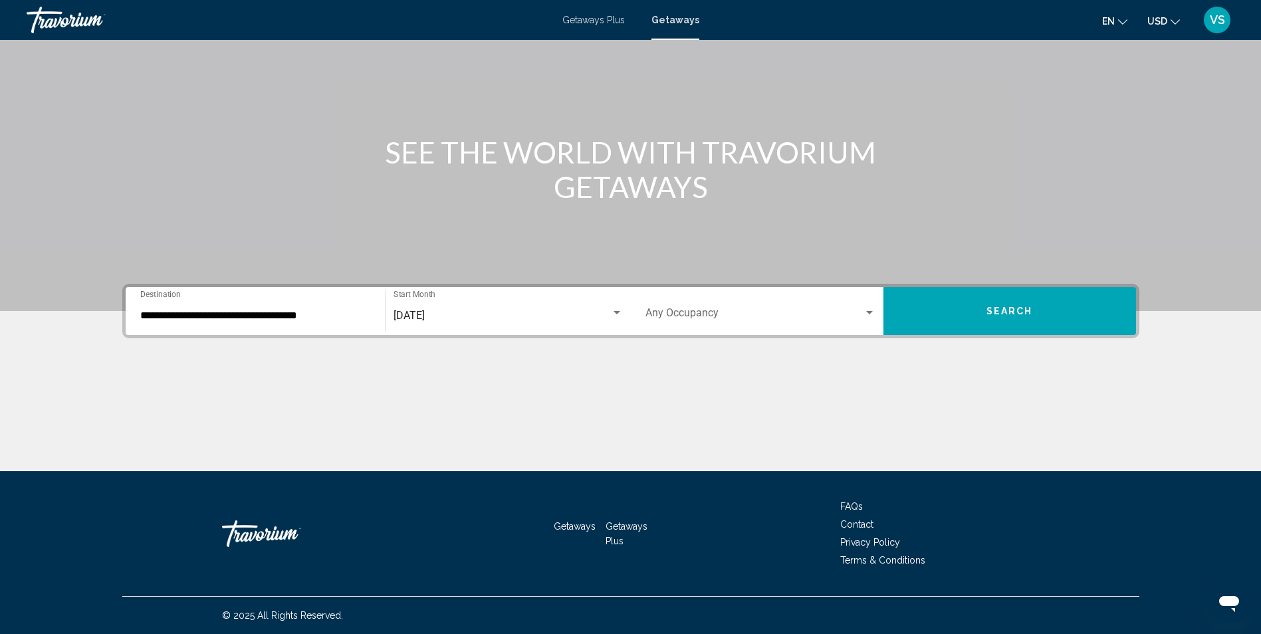
click at [276, 322] on div "**********" at bounding box center [255, 311] width 230 height 42
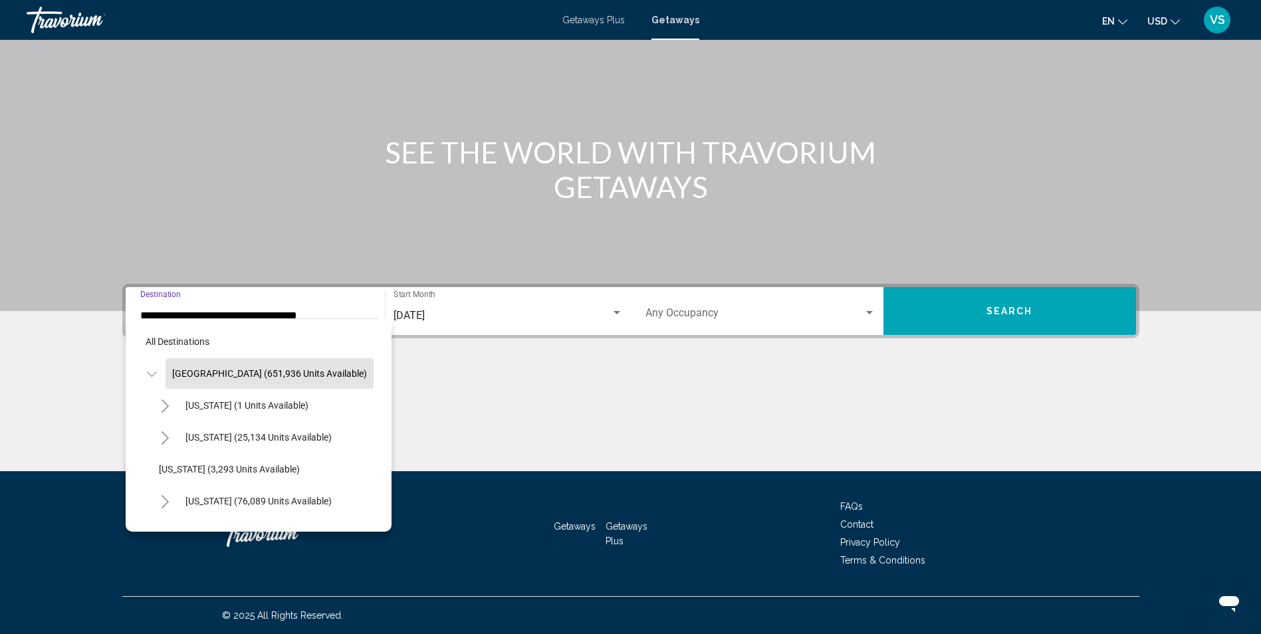
click at [153, 372] on icon "Toggle United States (651,936 units available)" at bounding box center [152, 374] width 10 height 13
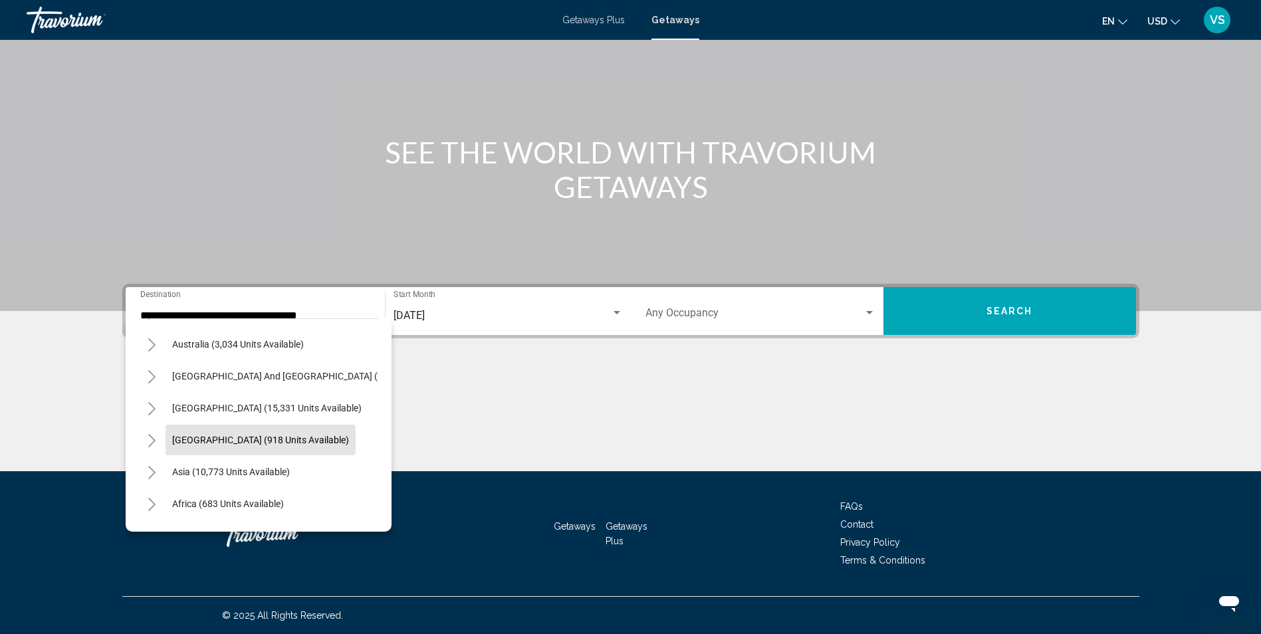
scroll to position [26, 0]
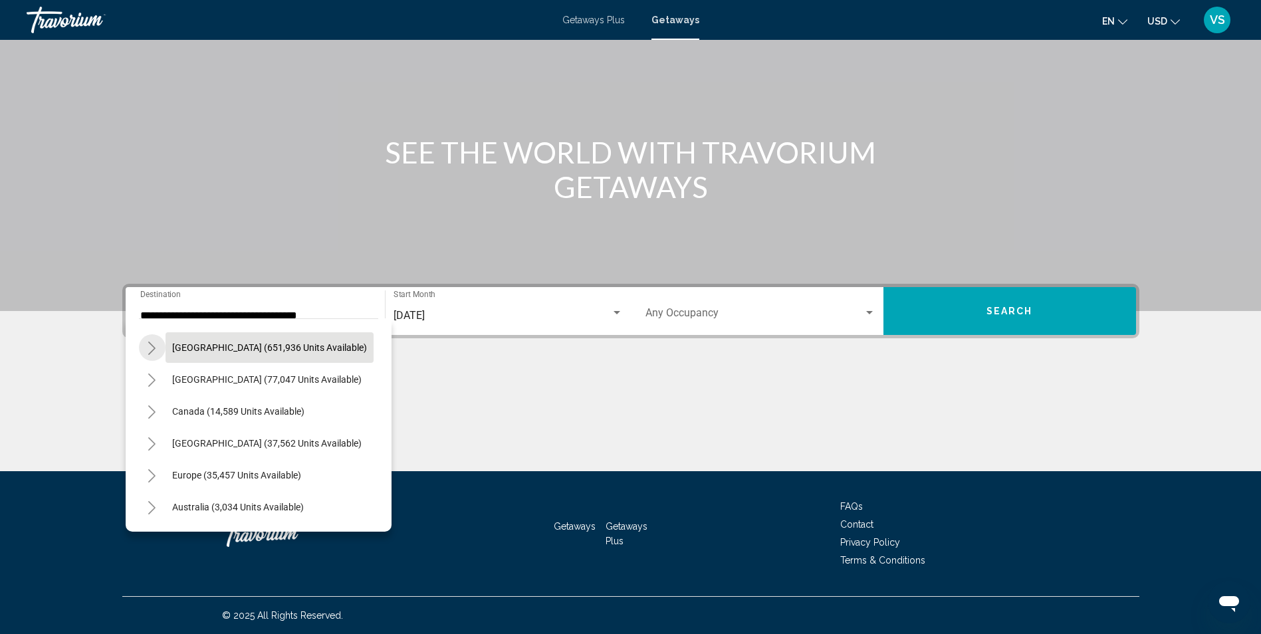
click at [158, 349] on button "Toggle United States (651,936 units available)" at bounding box center [152, 347] width 27 height 27
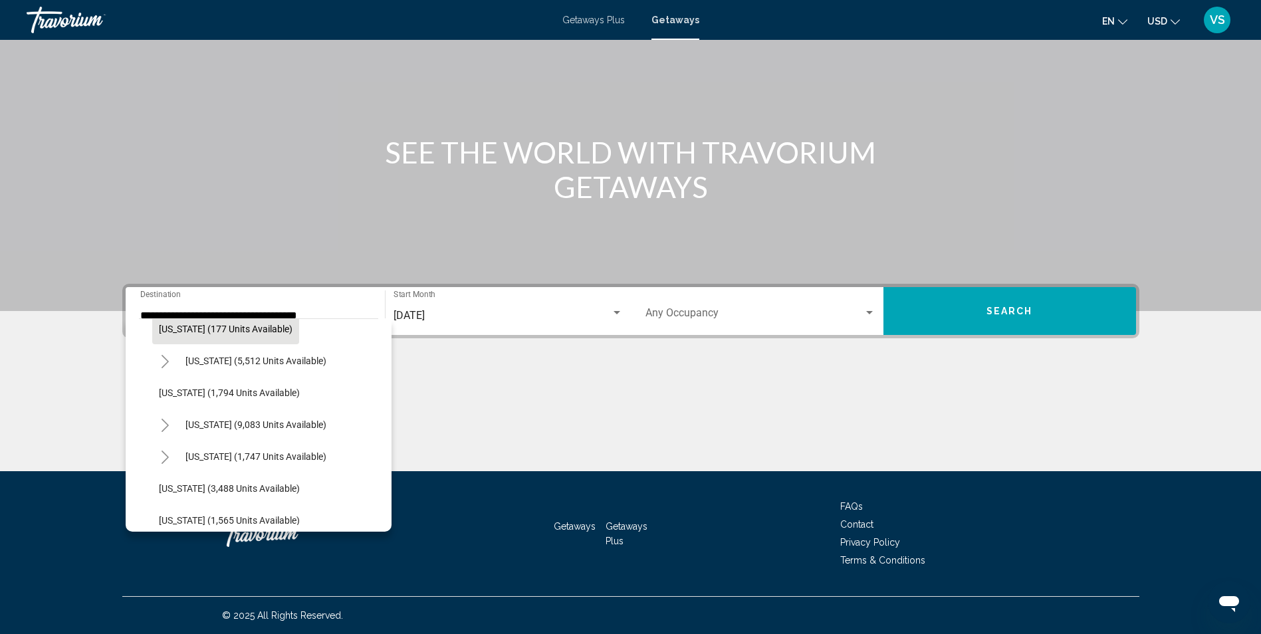
scroll to position [757, 0]
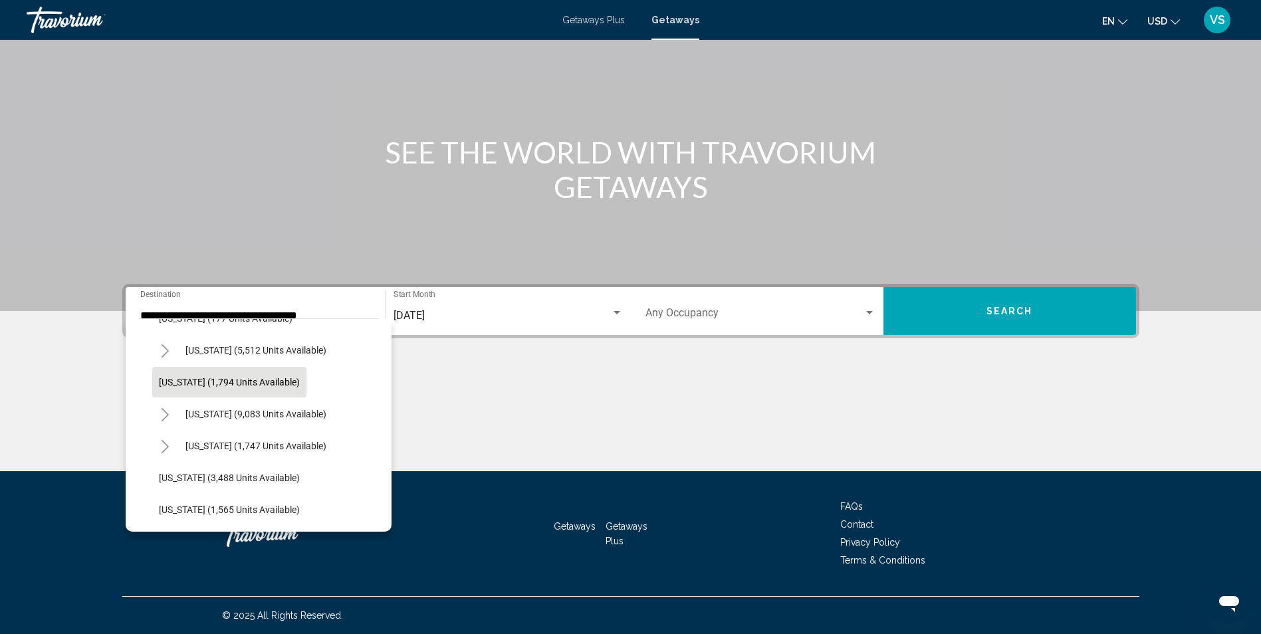
click at [235, 385] on span "[US_STATE] (1,794 units available)" at bounding box center [229, 382] width 141 height 11
type input "**********"
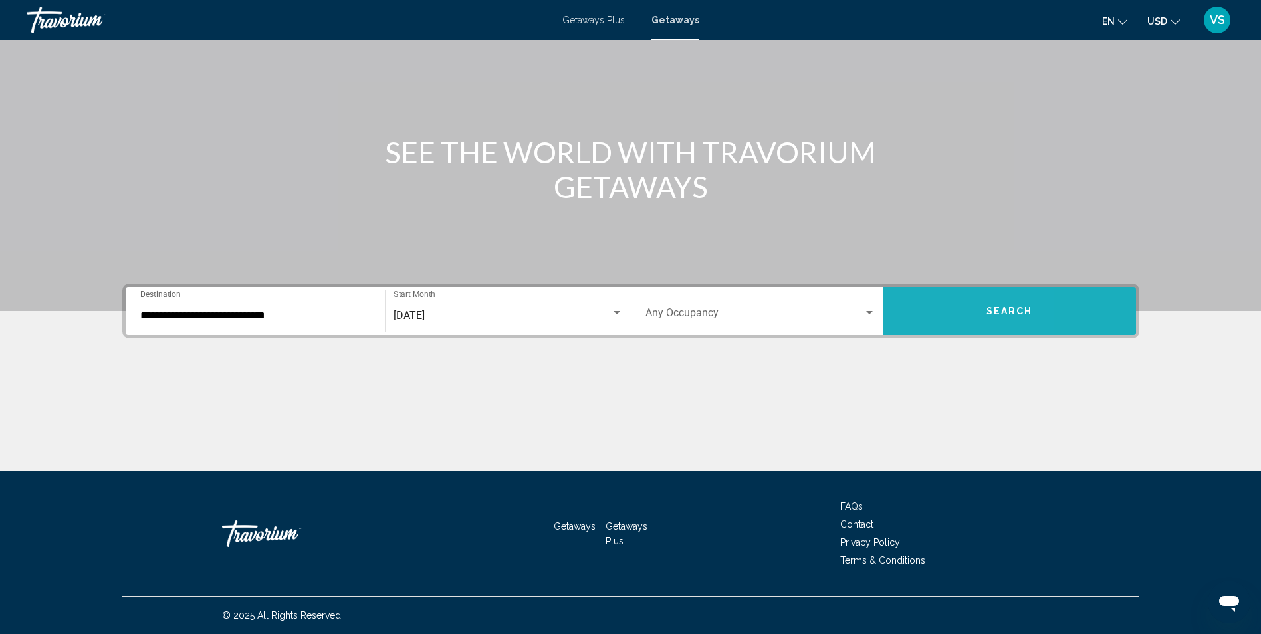
click at [927, 307] on button "Search" at bounding box center [1009, 311] width 253 height 48
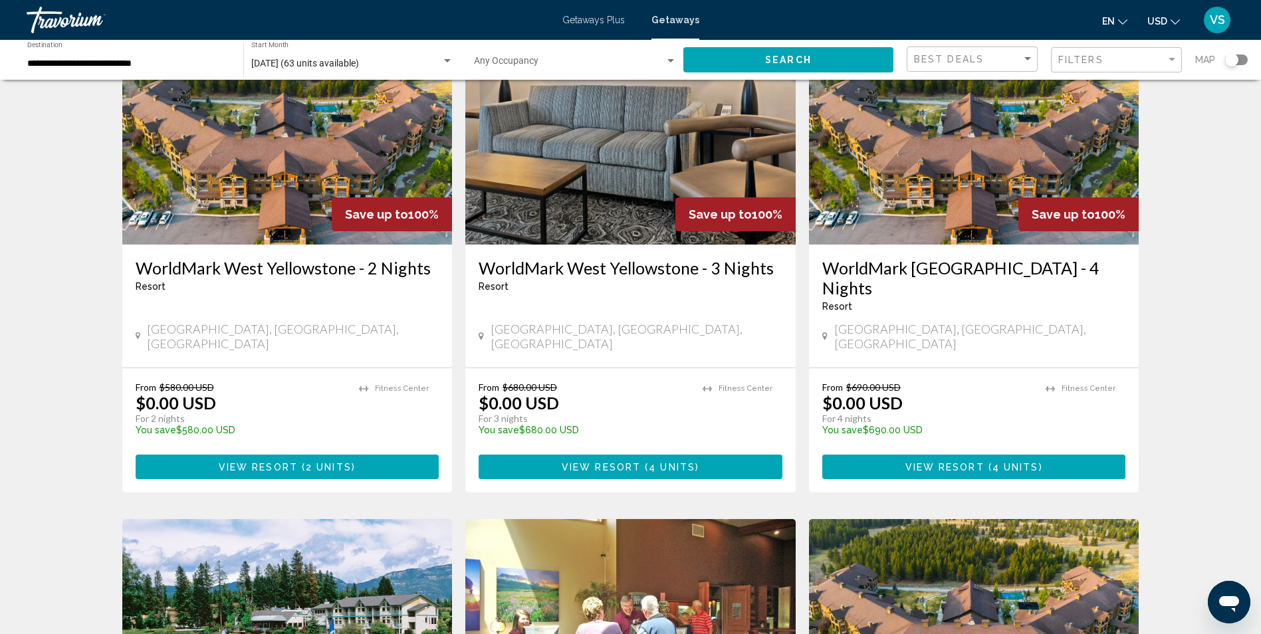
scroll to position [66, 0]
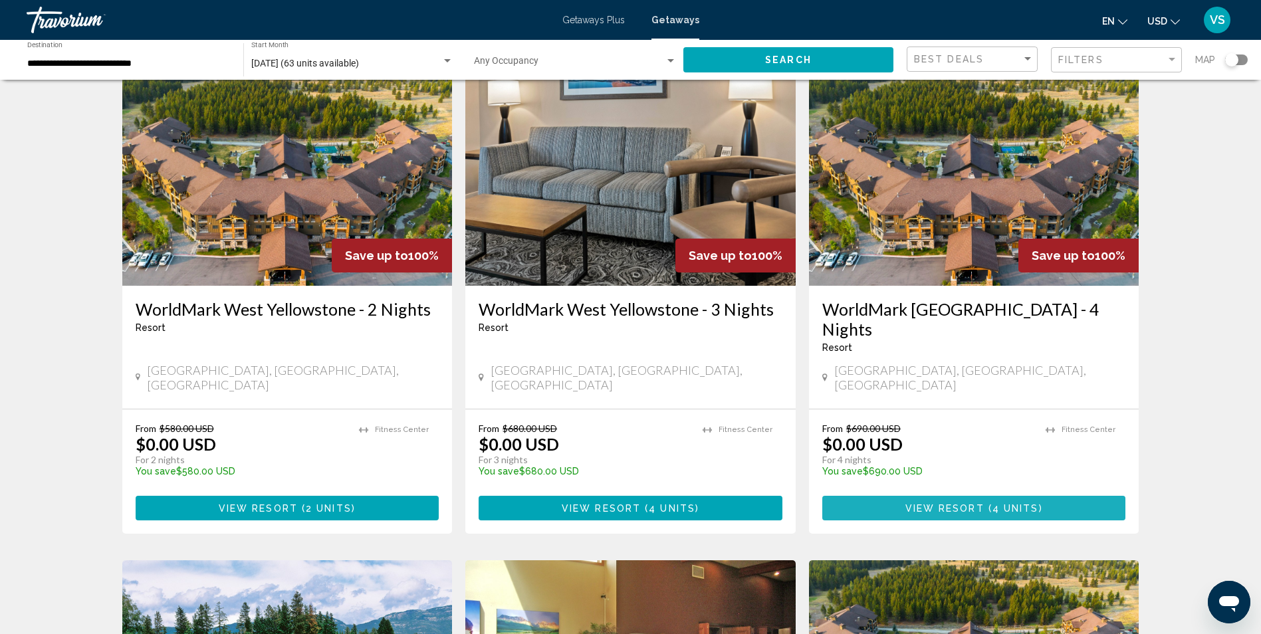
click at [966, 503] on span "View Resort" at bounding box center [944, 508] width 79 height 11
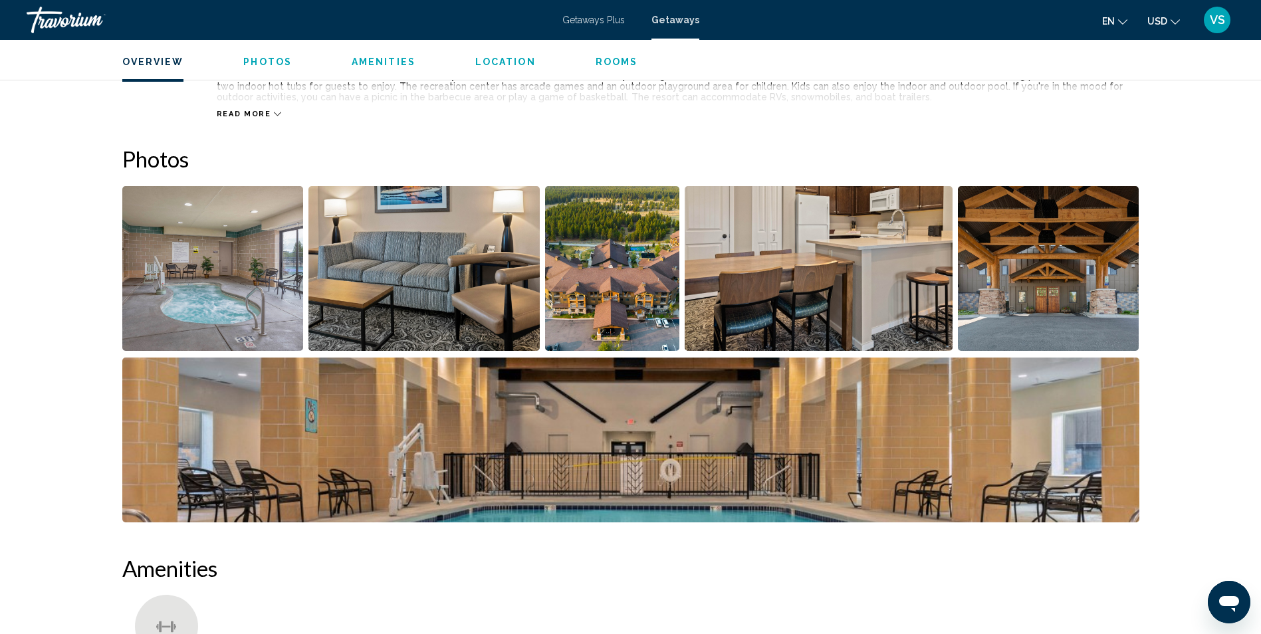
scroll to position [532, 0]
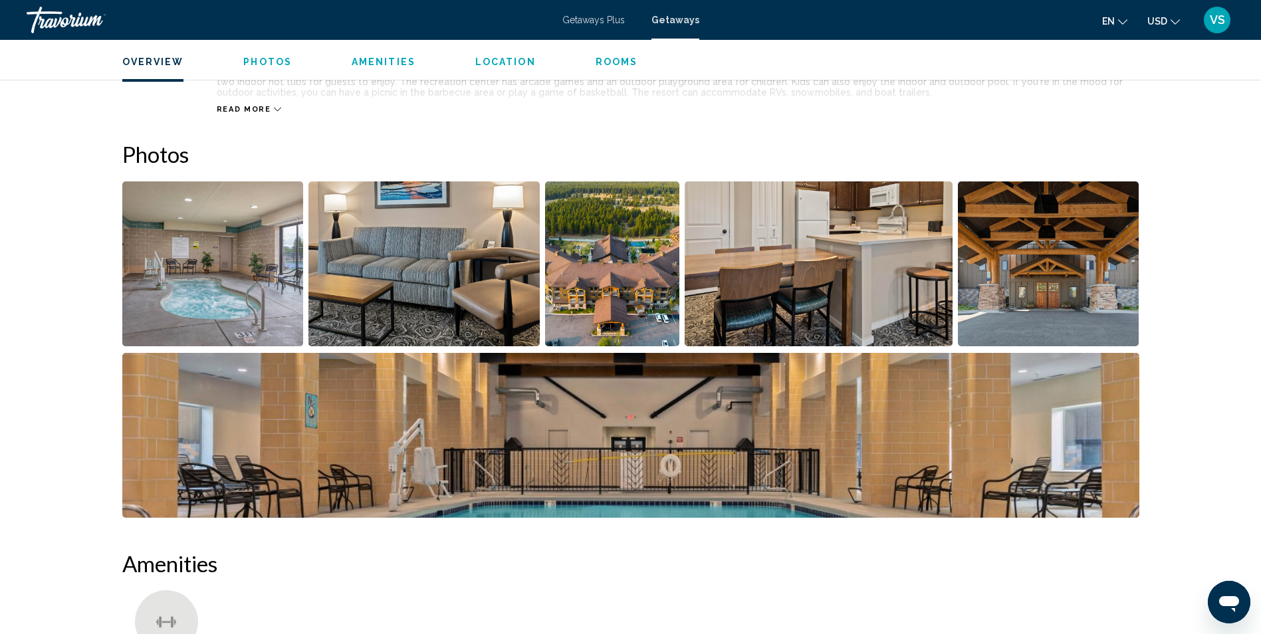
click at [1034, 395] on img "Open full-screen image slider" at bounding box center [630, 435] width 1017 height 165
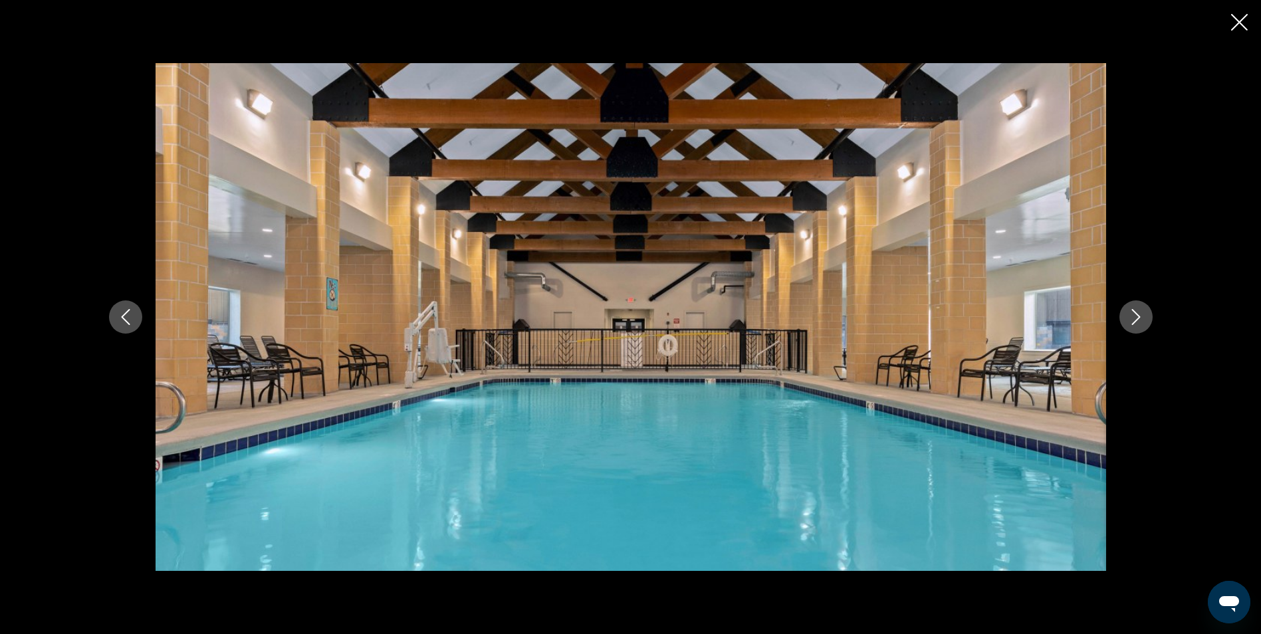
click at [1137, 321] on icon "Next image" at bounding box center [1136, 317] width 16 height 16
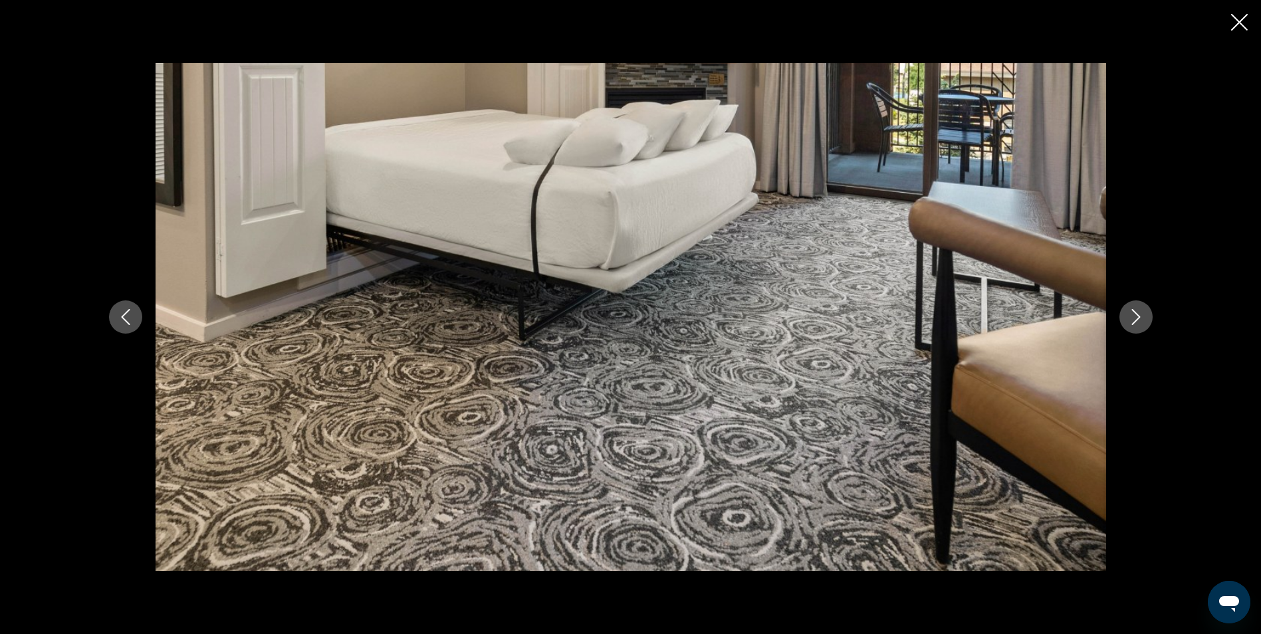
click at [1137, 321] on icon "Next image" at bounding box center [1136, 317] width 16 height 16
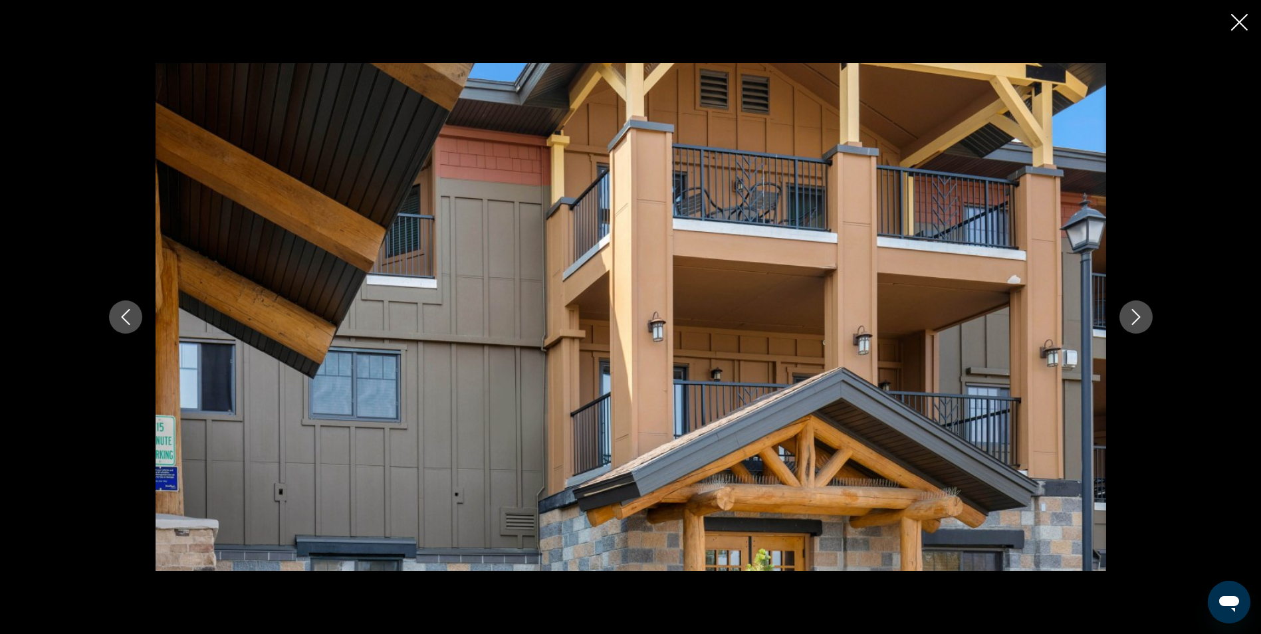
click at [1137, 321] on icon "Next image" at bounding box center [1136, 317] width 16 height 16
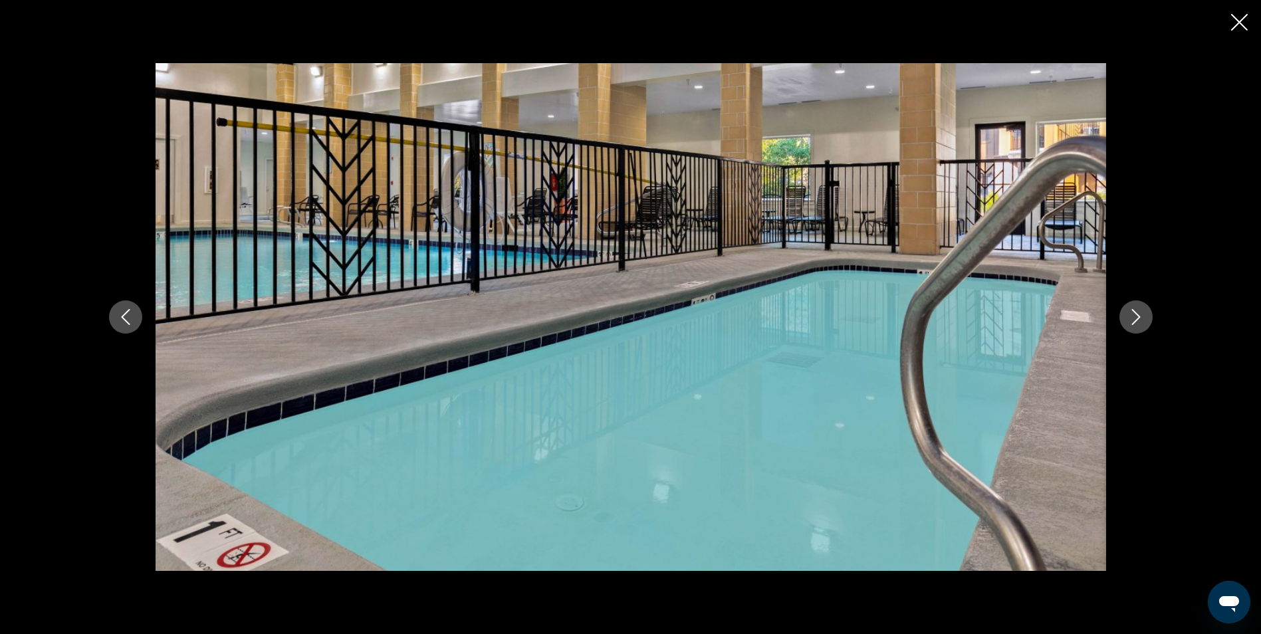
click at [1137, 321] on icon "Next image" at bounding box center [1136, 317] width 16 height 16
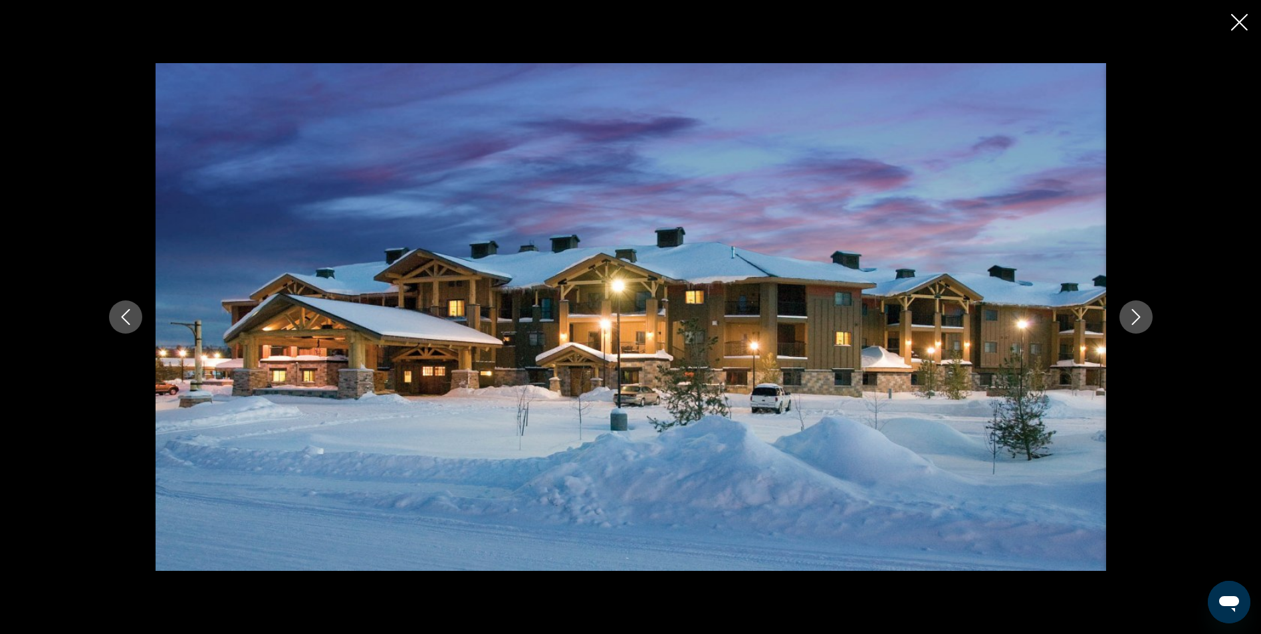
click at [1137, 321] on icon "Next image" at bounding box center [1136, 317] width 16 height 16
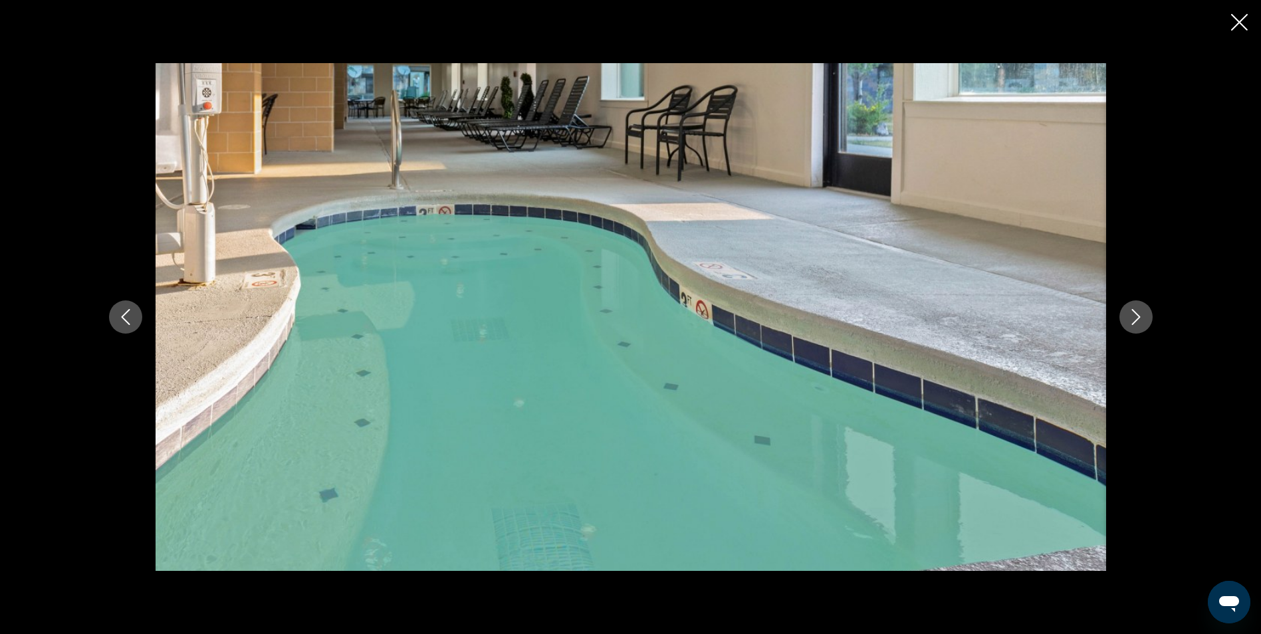
click at [1137, 321] on icon "Next image" at bounding box center [1136, 317] width 16 height 16
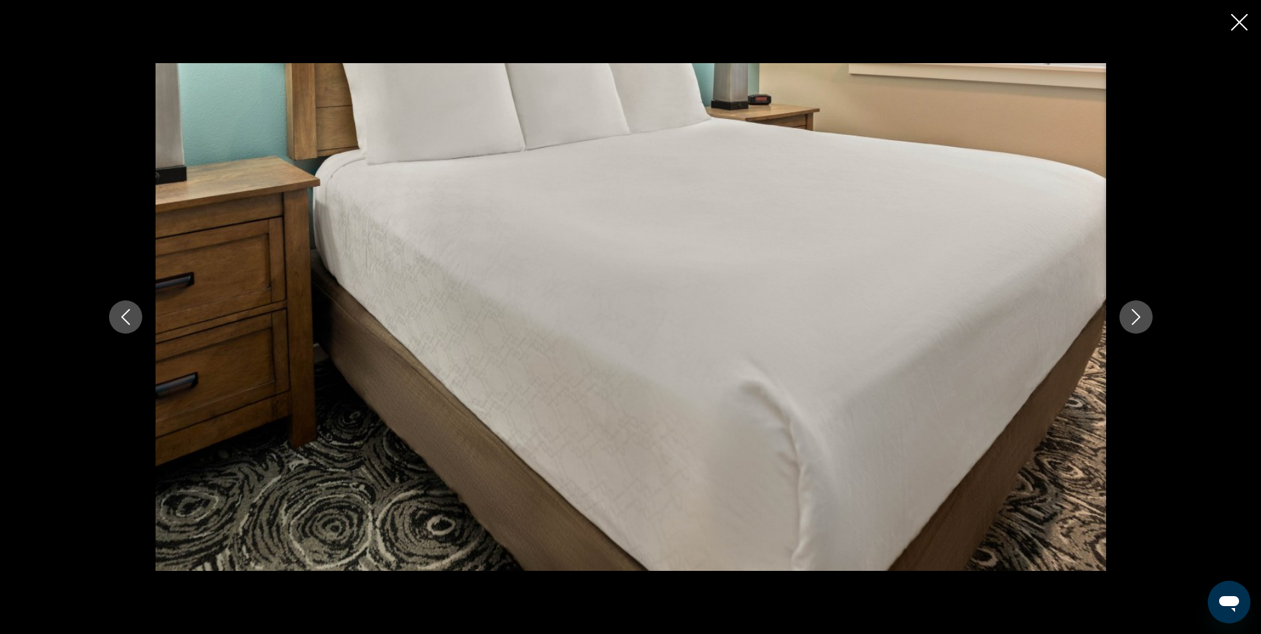
click at [1137, 321] on icon "Next image" at bounding box center [1136, 317] width 16 height 16
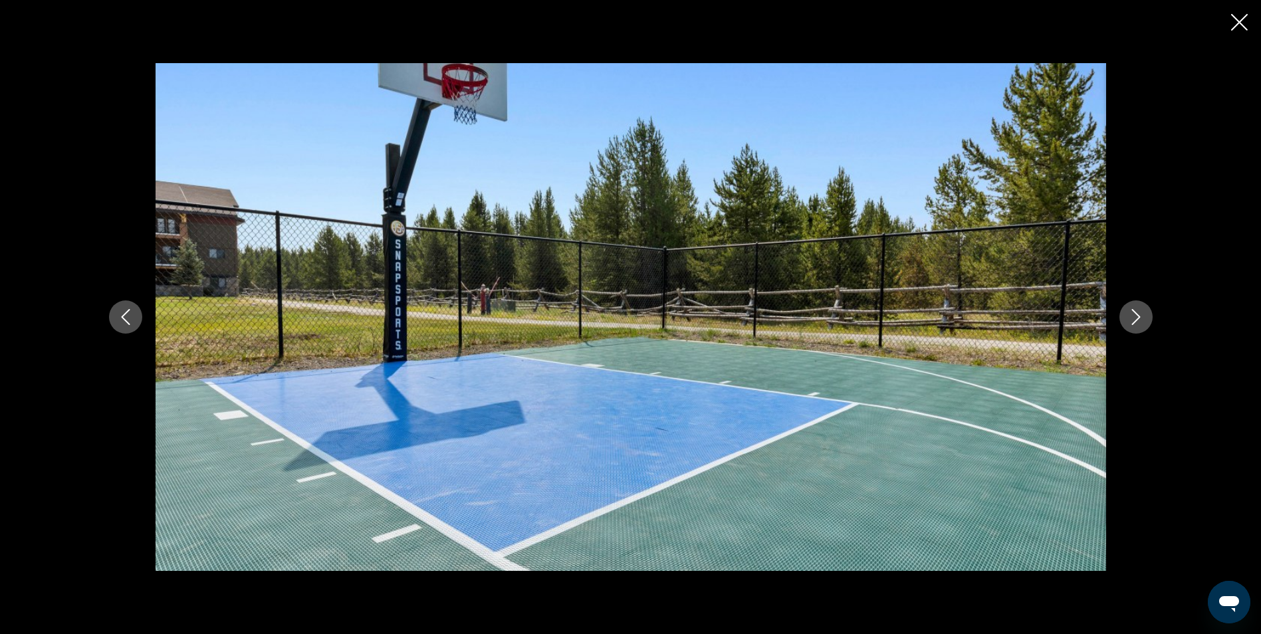
click at [1137, 321] on icon "Next image" at bounding box center [1136, 317] width 16 height 16
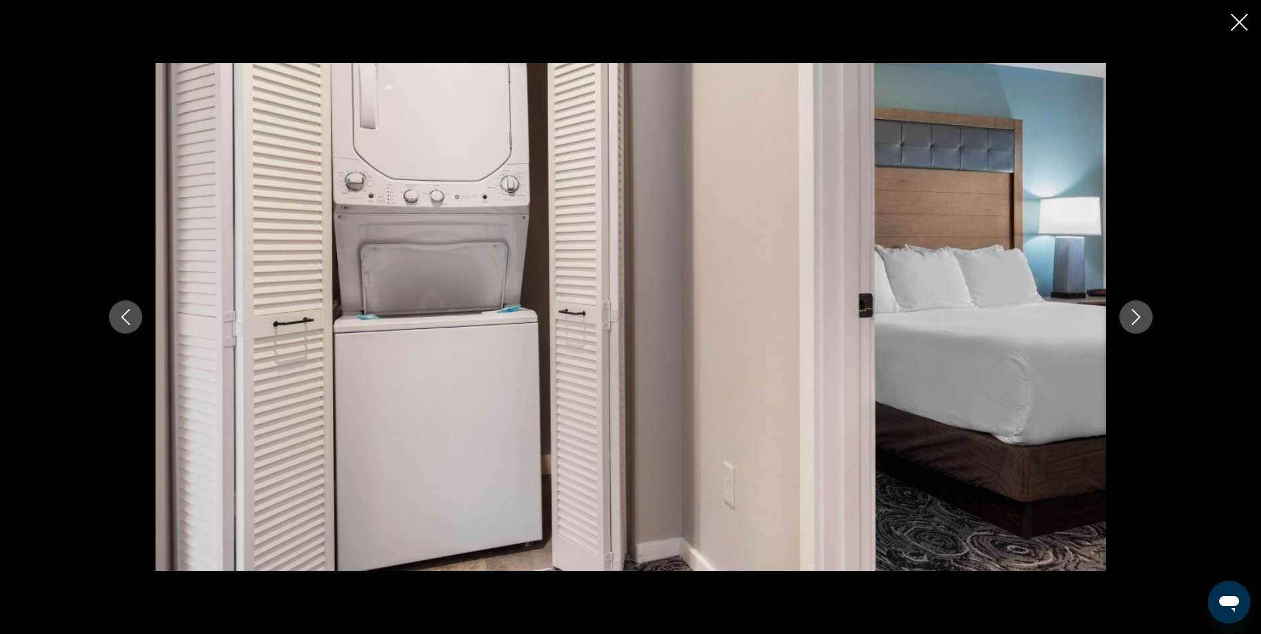
click at [1137, 321] on icon "Next image" at bounding box center [1136, 317] width 16 height 16
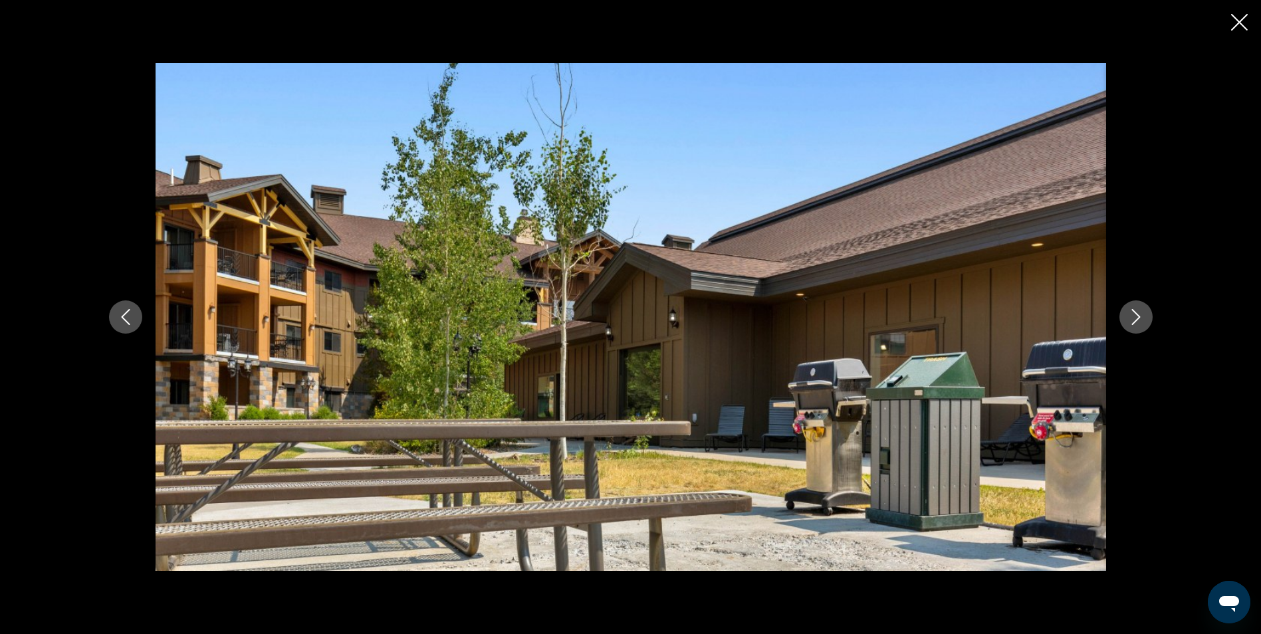
click at [1137, 321] on icon "Next image" at bounding box center [1136, 317] width 16 height 16
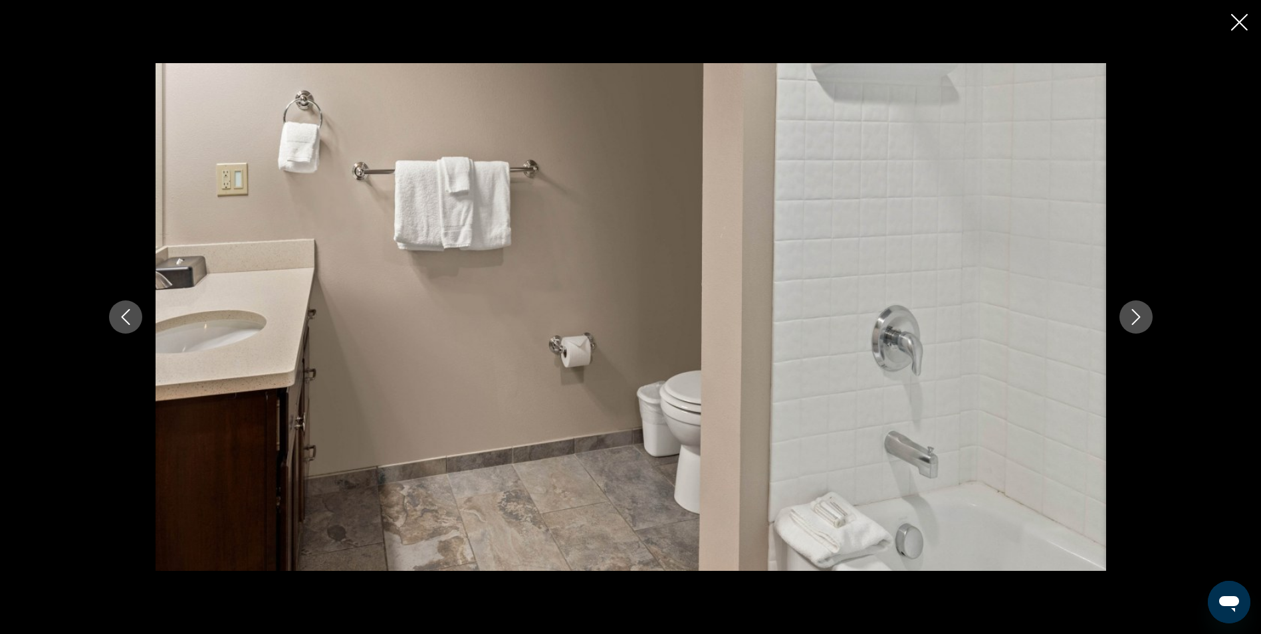
click at [1137, 321] on icon "Next image" at bounding box center [1136, 317] width 16 height 16
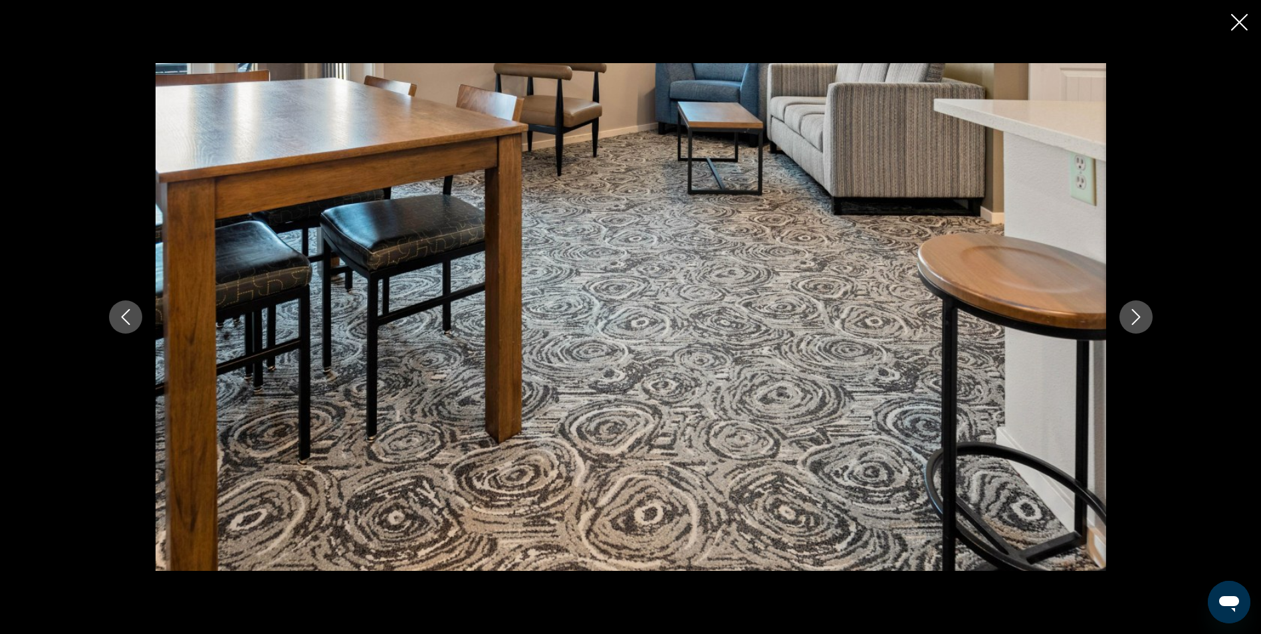
click at [1137, 321] on icon "Next image" at bounding box center [1136, 317] width 16 height 16
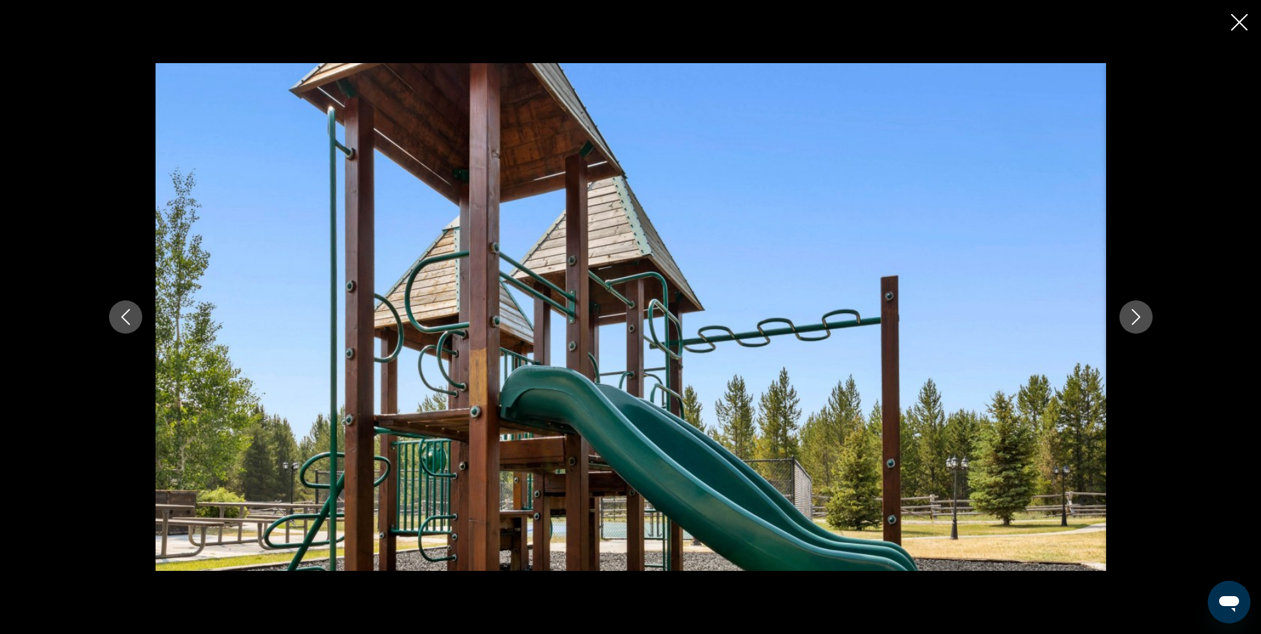
click at [1137, 321] on icon "Next image" at bounding box center [1136, 317] width 16 height 16
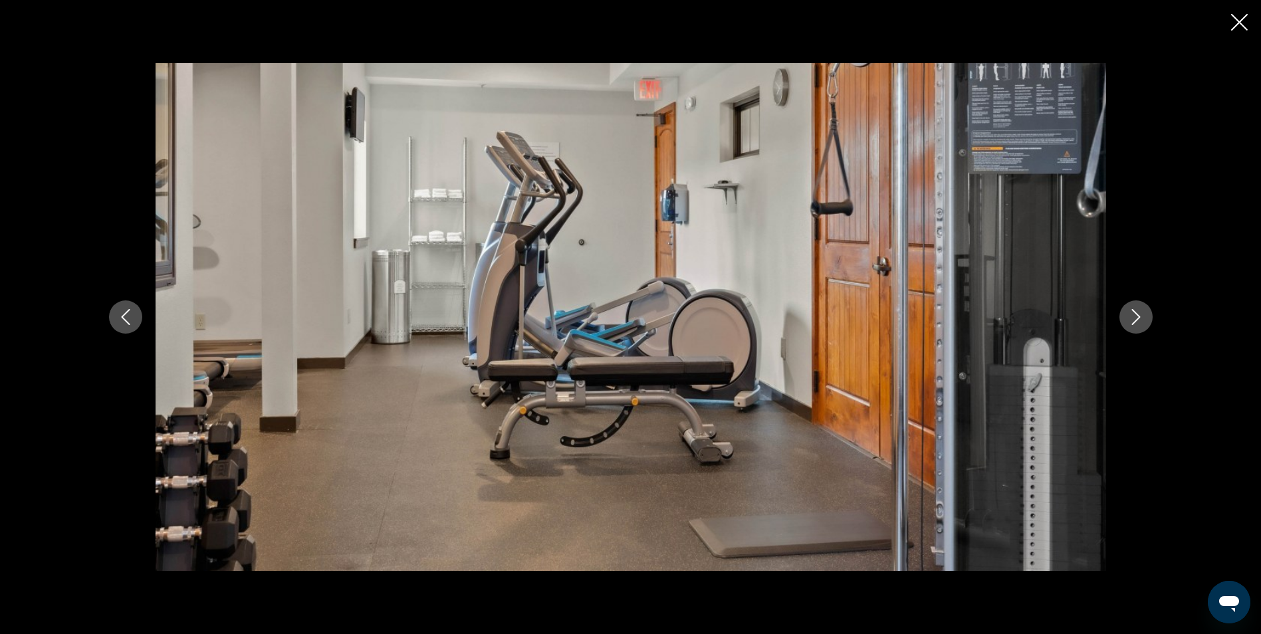
click at [1137, 321] on icon "Next image" at bounding box center [1136, 317] width 16 height 16
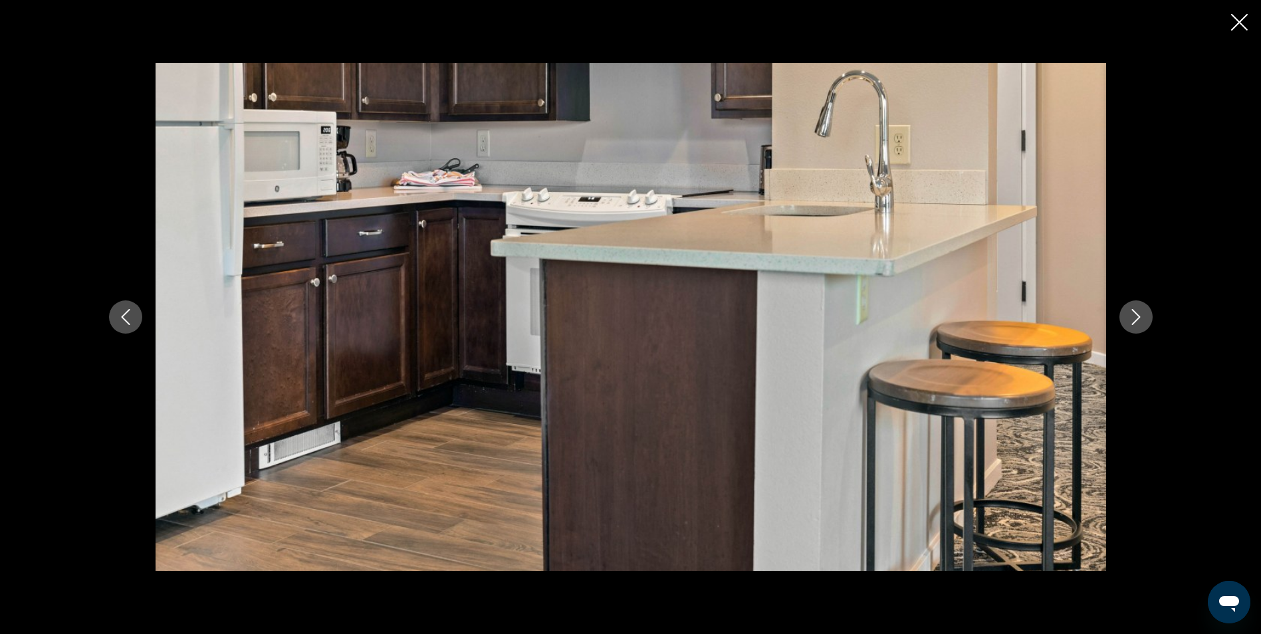
click at [1137, 321] on icon "Next image" at bounding box center [1136, 317] width 16 height 16
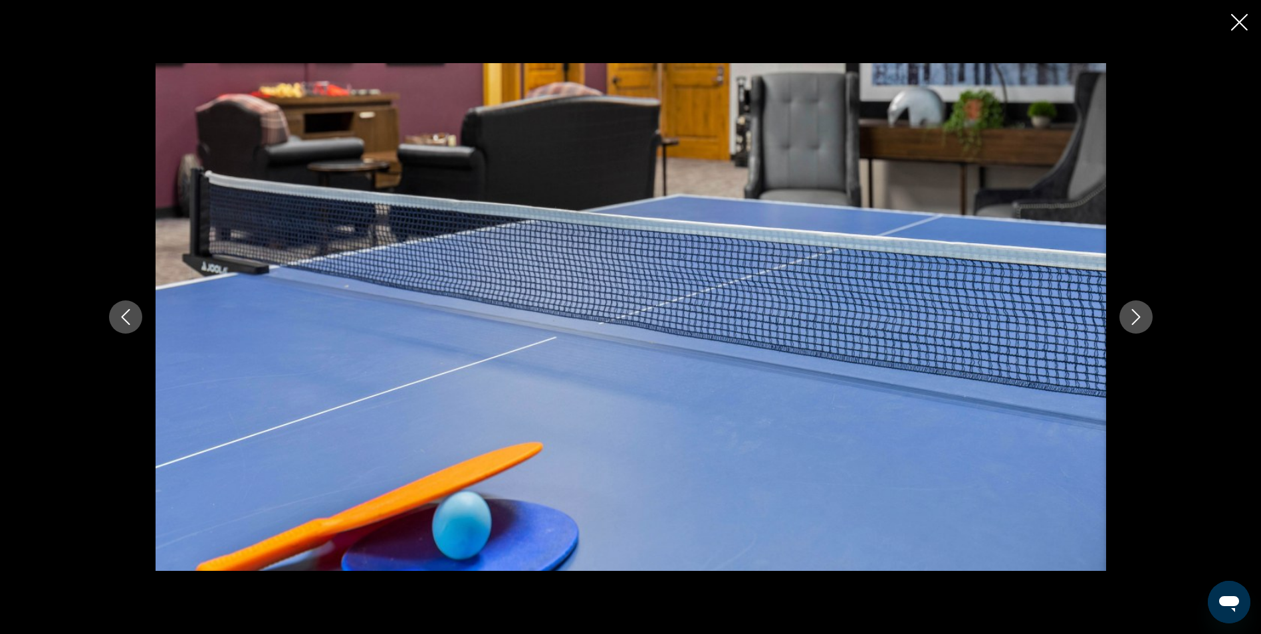
click at [1137, 321] on icon "Next image" at bounding box center [1136, 317] width 16 height 16
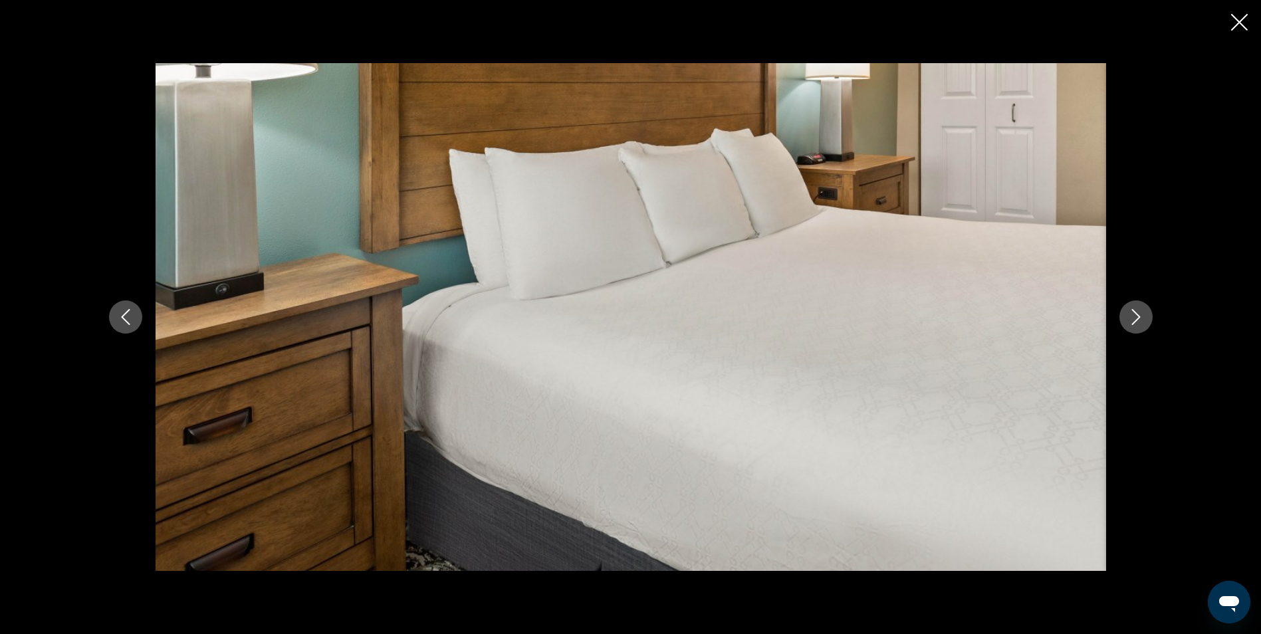
click at [1137, 321] on icon "Next image" at bounding box center [1136, 317] width 16 height 16
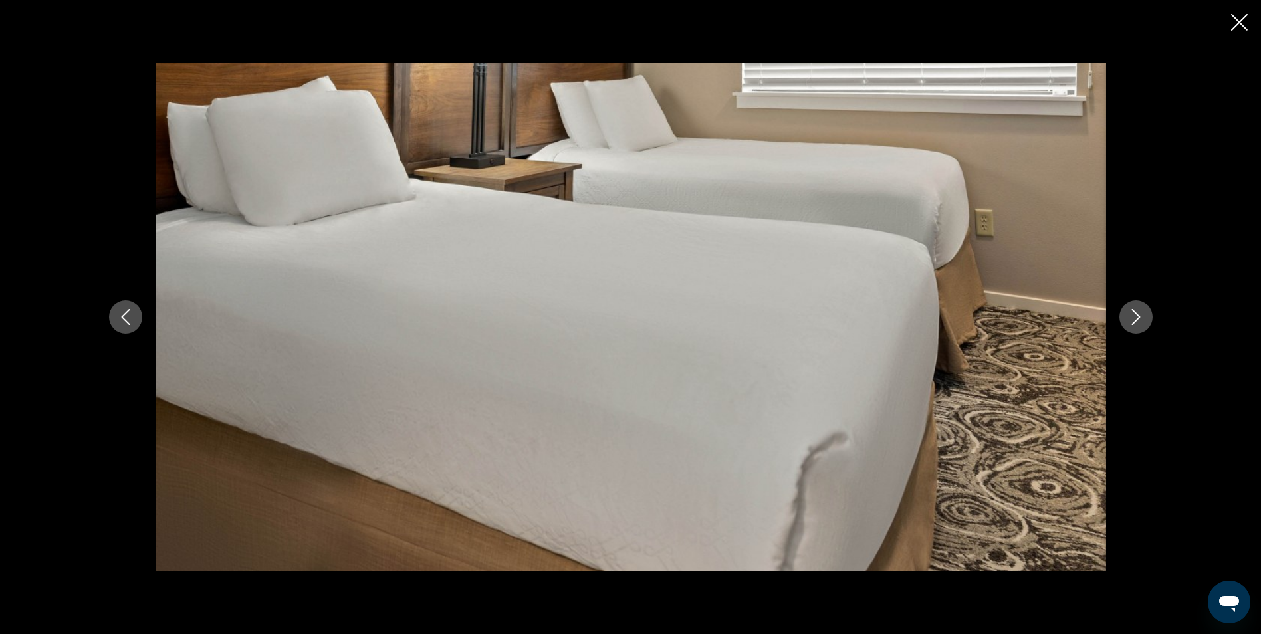
click at [1137, 321] on icon "Next image" at bounding box center [1136, 317] width 16 height 16
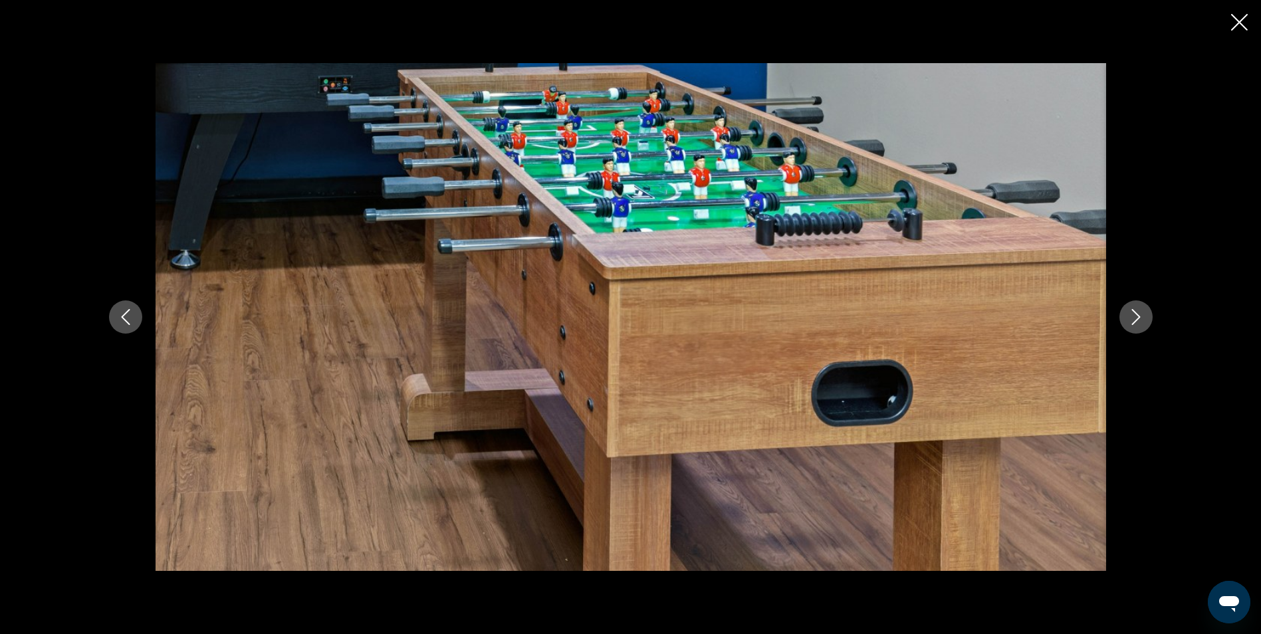
click at [1137, 321] on icon "Next image" at bounding box center [1136, 317] width 16 height 16
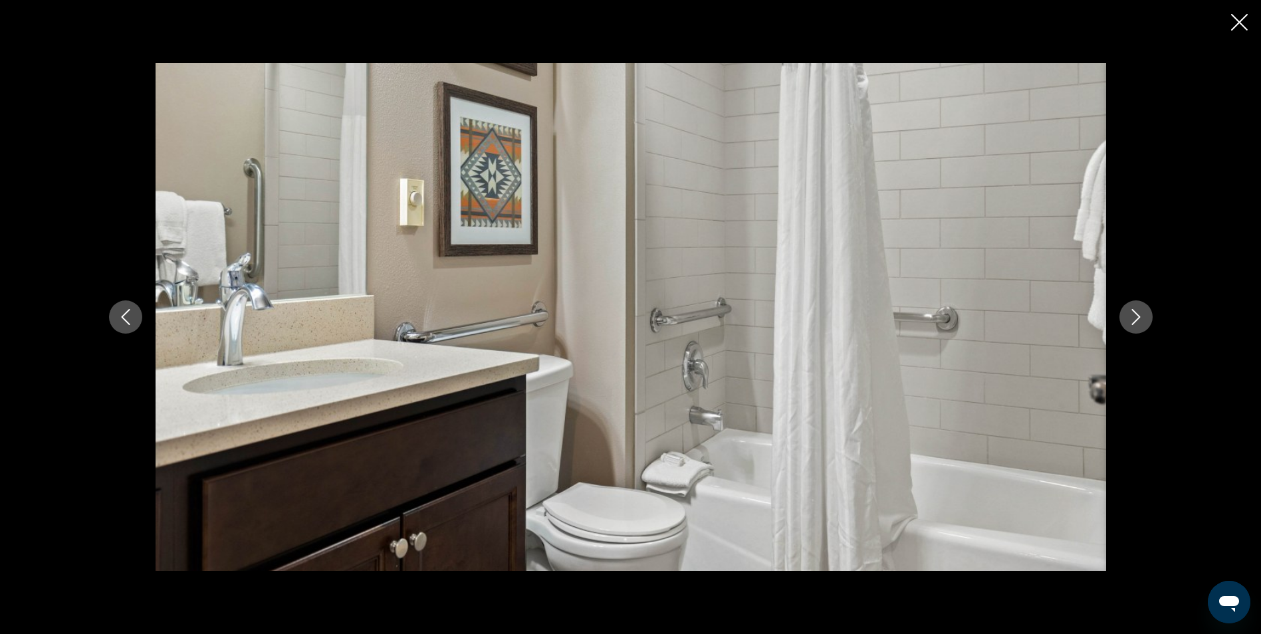
click at [1137, 321] on icon "Next image" at bounding box center [1136, 317] width 16 height 16
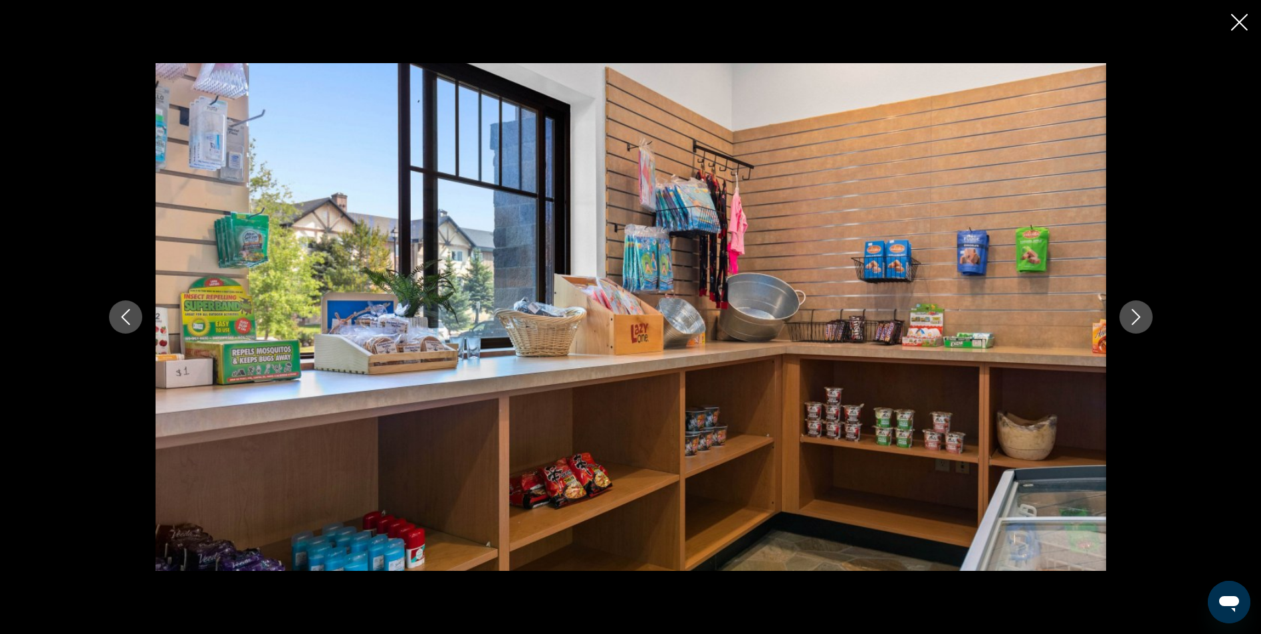
click at [1137, 321] on icon "Next image" at bounding box center [1136, 317] width 16 height 16
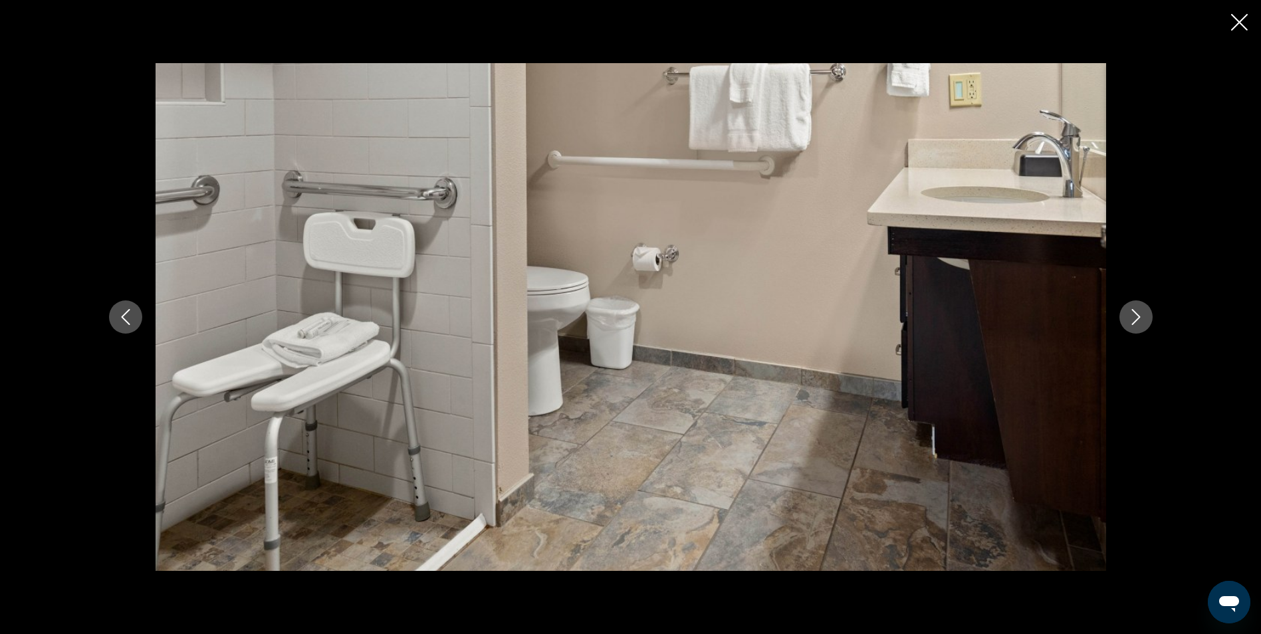
click at [1137, 321] on icon "Next image" at bounding box center [1136, 317] width 16 height 16
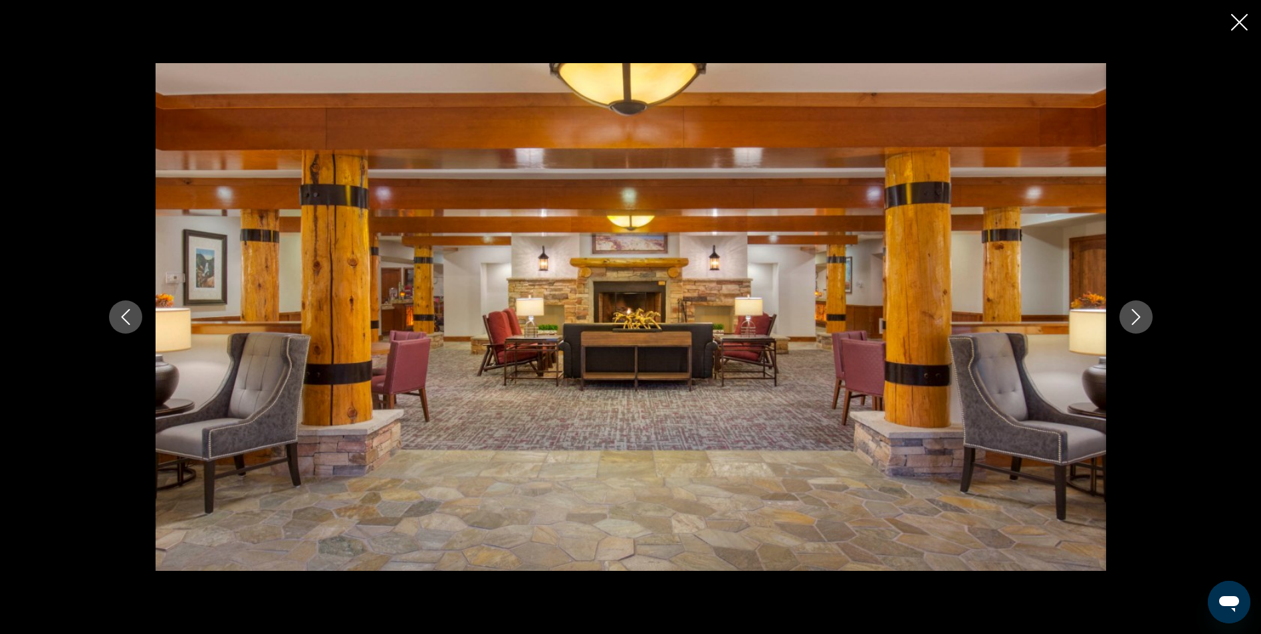
click at [1137, 321] on icon "Next image" at bounding box center [1136, 317] width 16 height 16
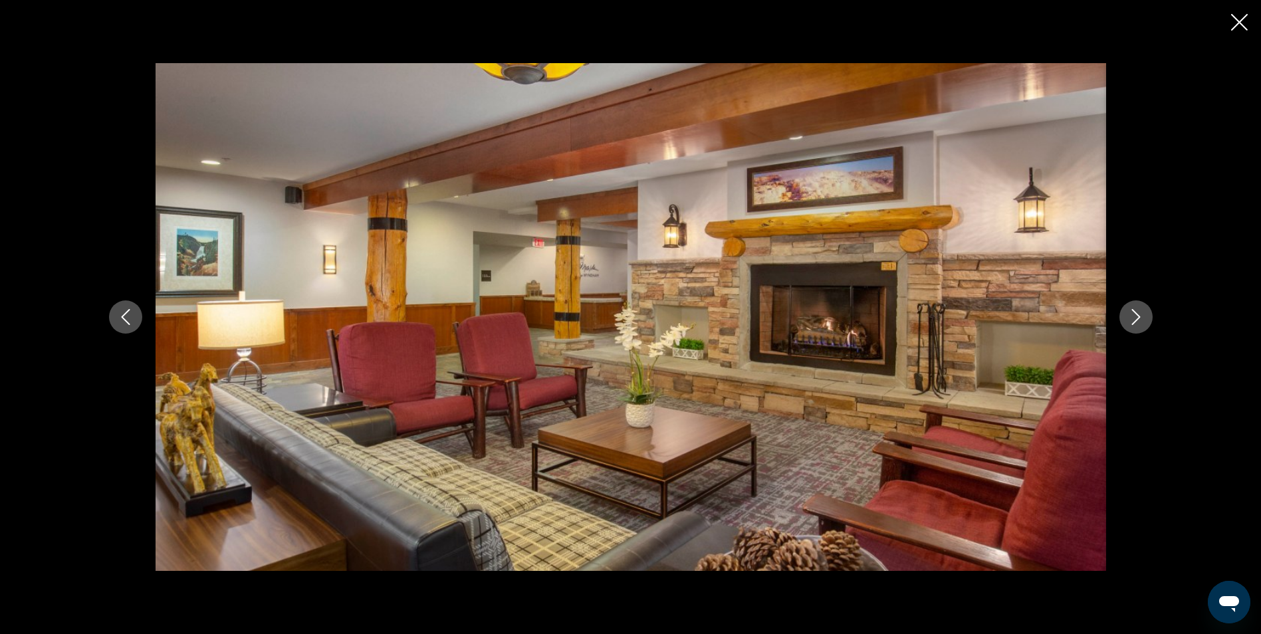
click at [1137, 321] on icon "Next image" at bounding box center [1136, 317] width 16 height 16
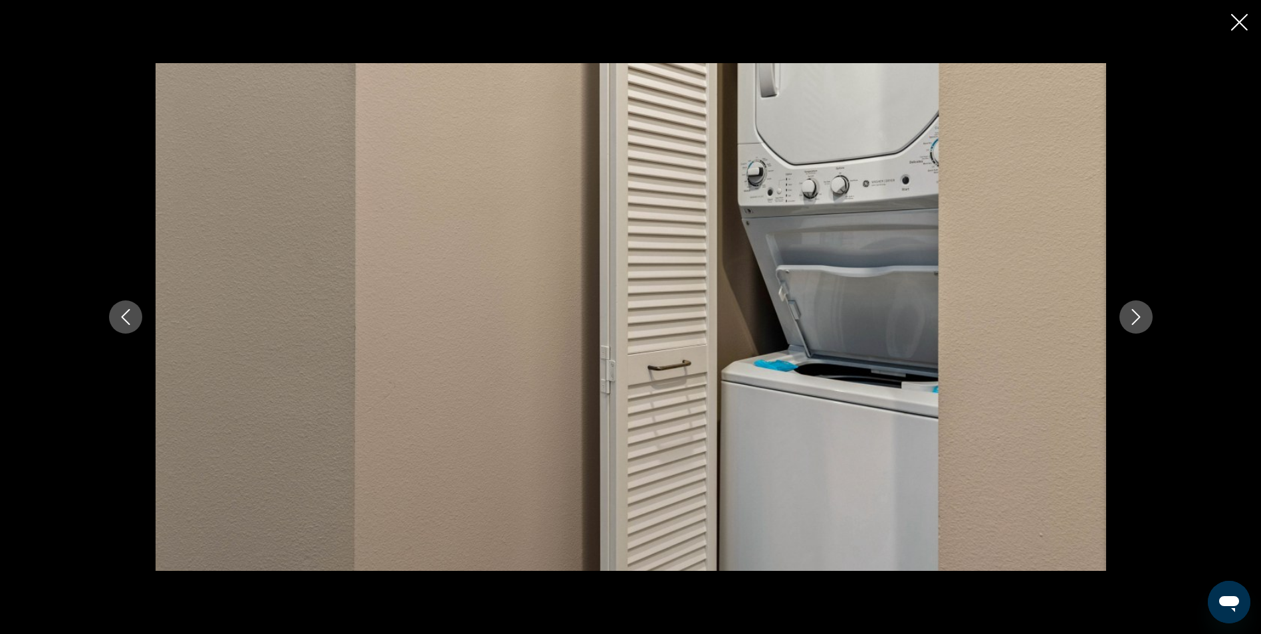
click at [1137, 321] on icon "Next image" at bounding box center [1136, 317] width 16 height 16
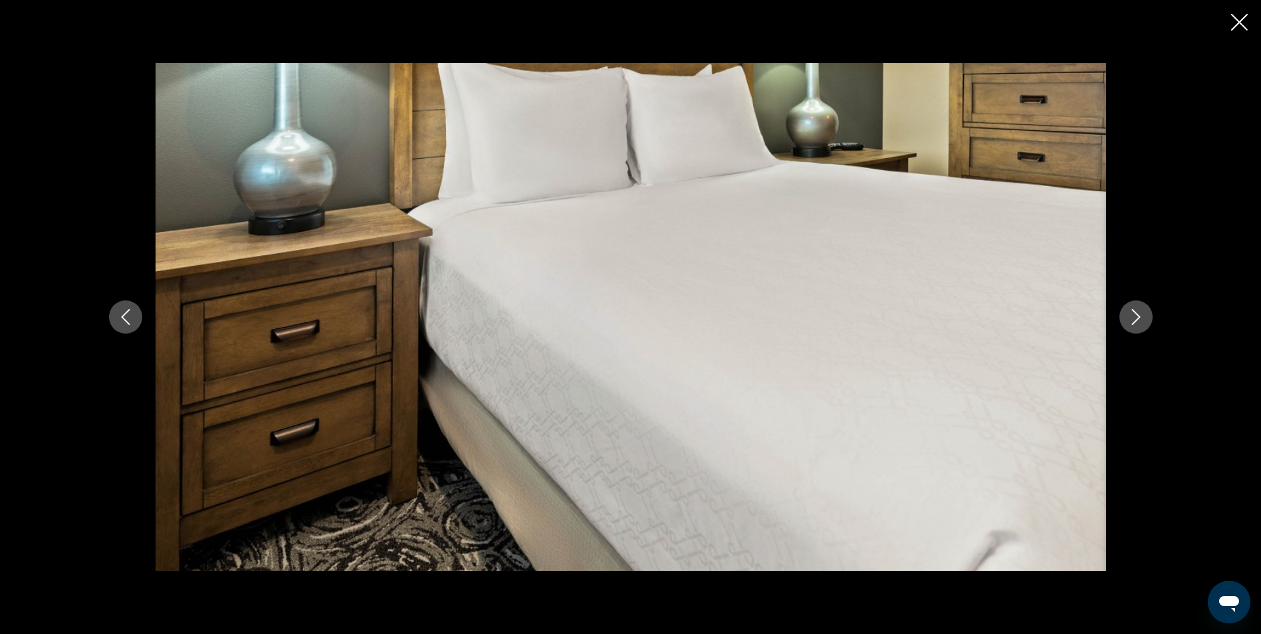
click at [1137, 321] on icon "Next image" at bounding box center [1136, 317] width 16 height 16
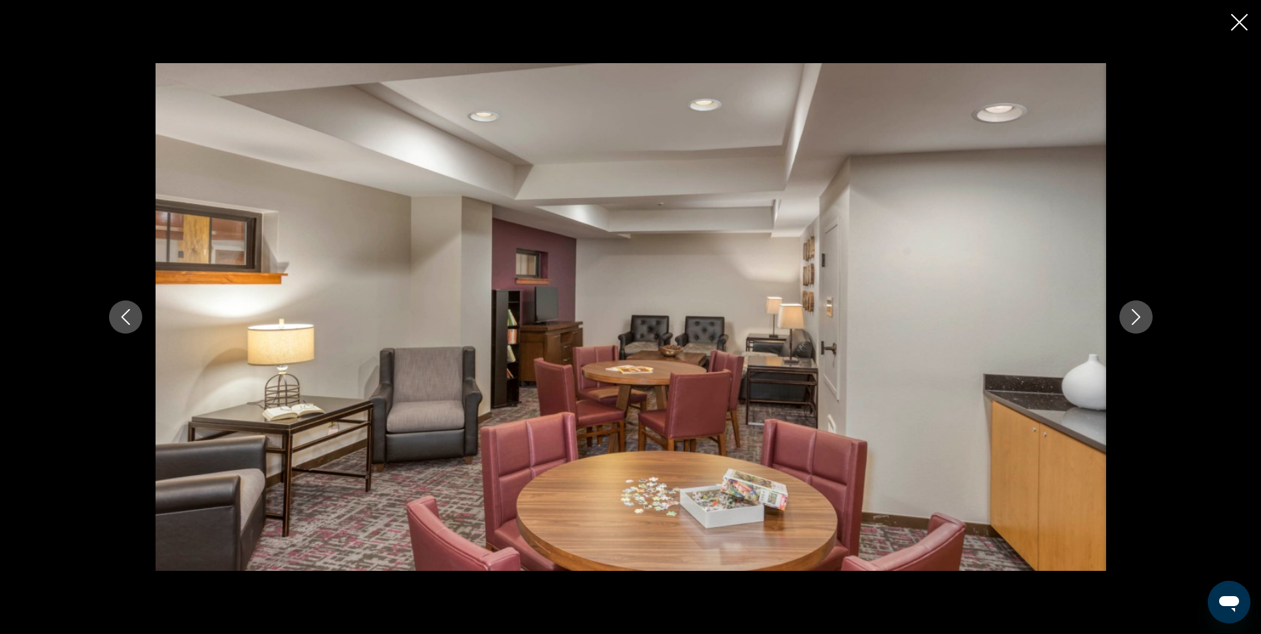
click at [1136, 321] on icon "Next image" at bounding box center [1136, 317] width 16 height 16
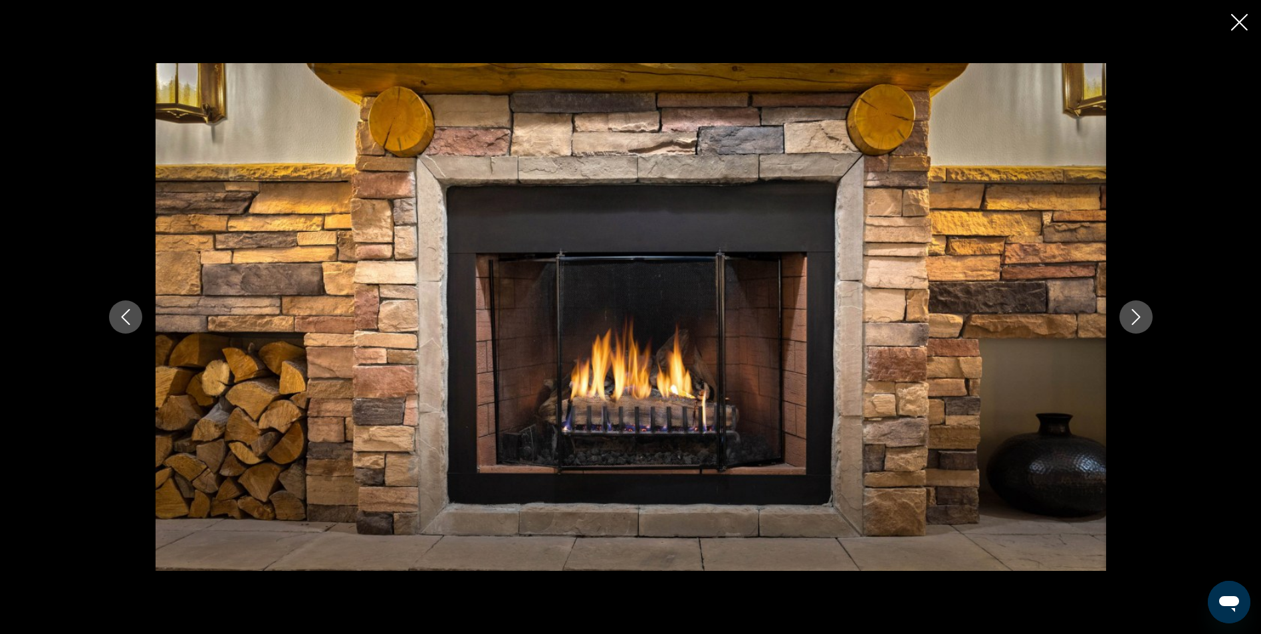
click at [1136, 321] on icon "Next image" at bounding box center [1135, 317] width 9 height 16
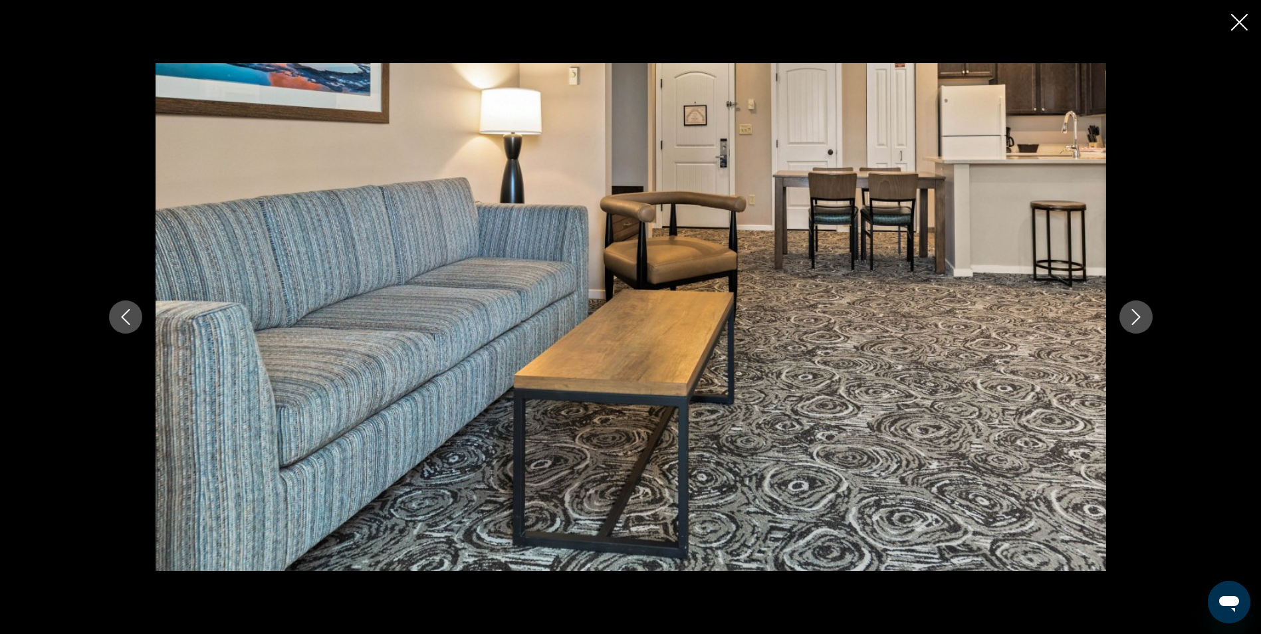
click at [1136, 321] on icon "Next image" at bounding box center [1135, 317] width 9 height 16
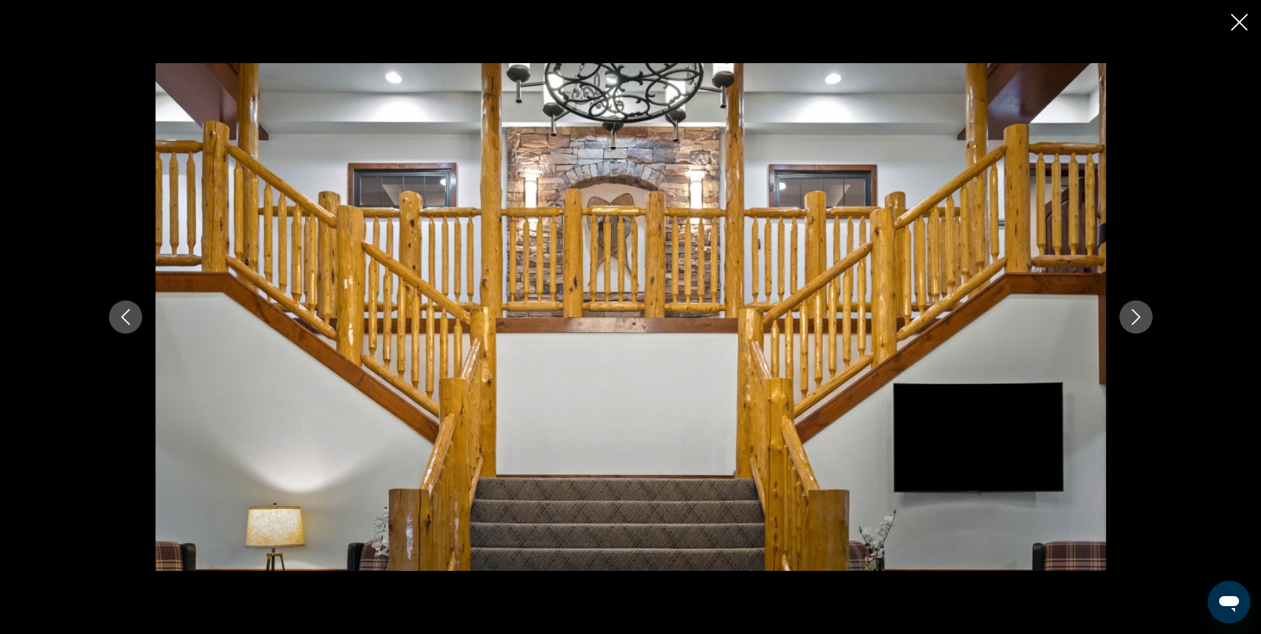
click at [1136, 321] on icon "Next image" at bounding box center [1135, 317] width 9 height 16
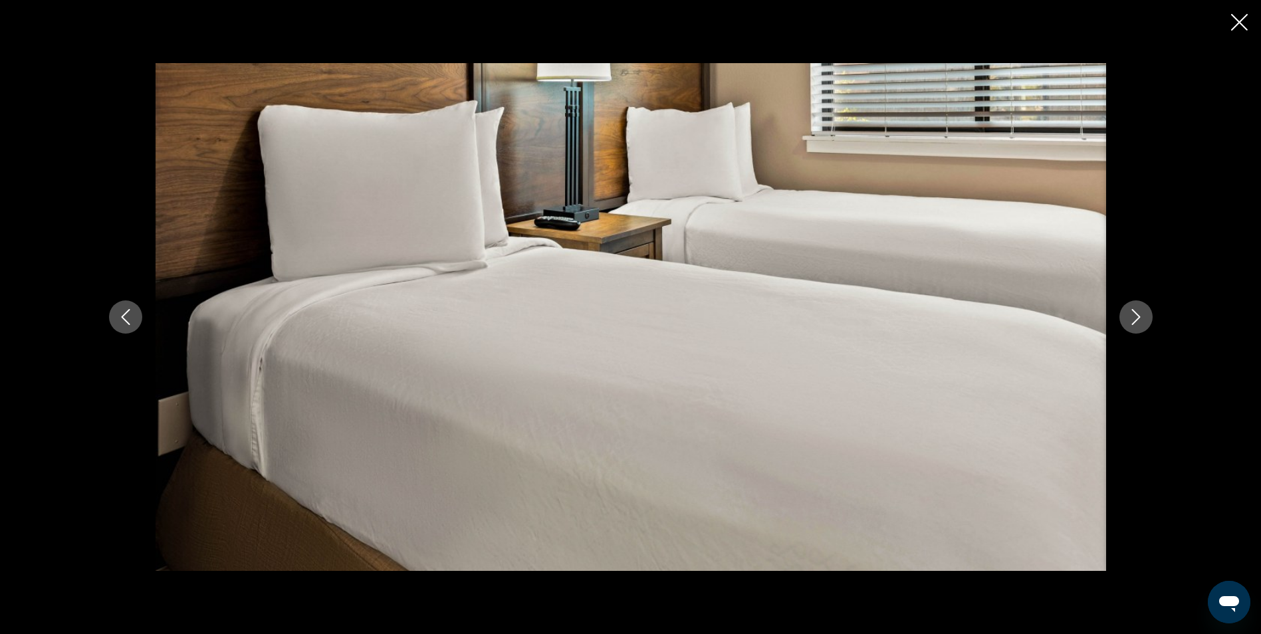
click at [1136, 321] on icon "Next image" at bounding box center [1135, 317] width 9 height 16
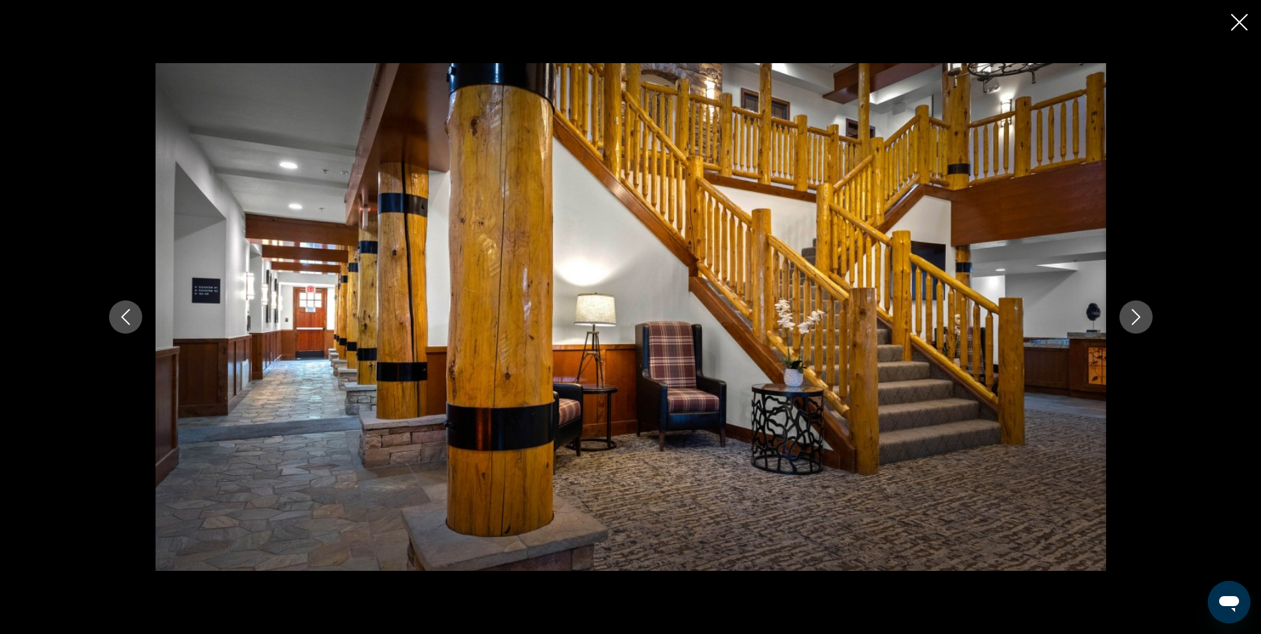
click at [1136, 321] on icon "Next image" at bounding box center [1135, 317] width 9 height 16
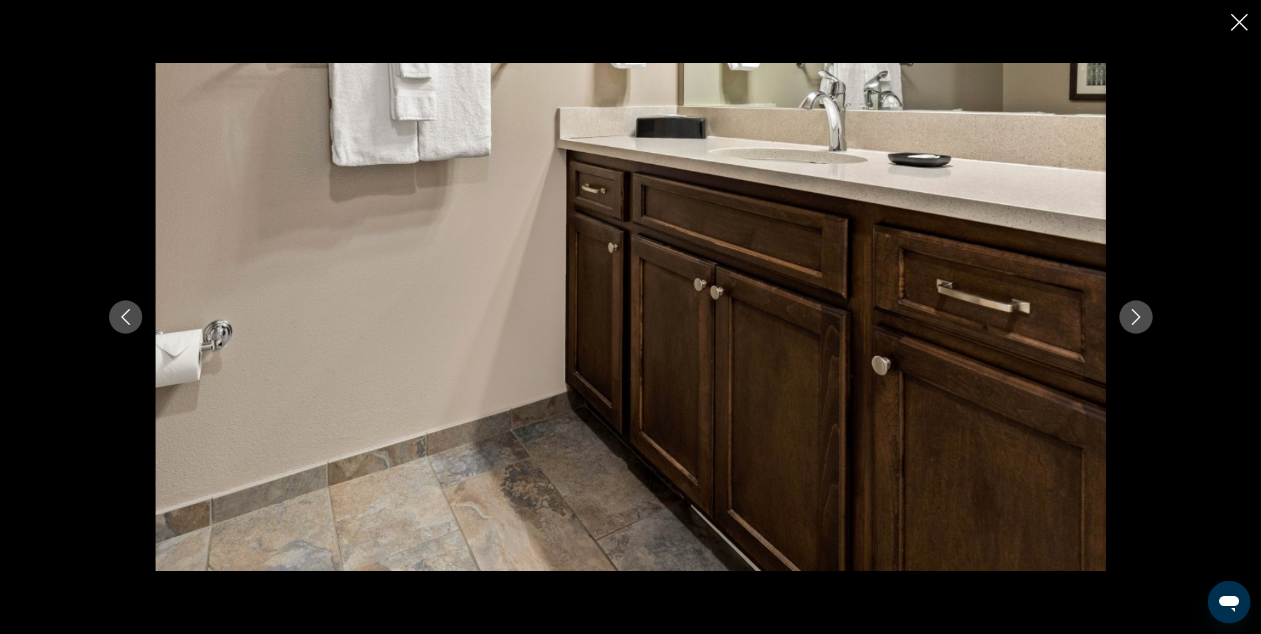
click at [1136, 321] on icon "Next image" at bounding box center [1135, 317] width 9 height 16
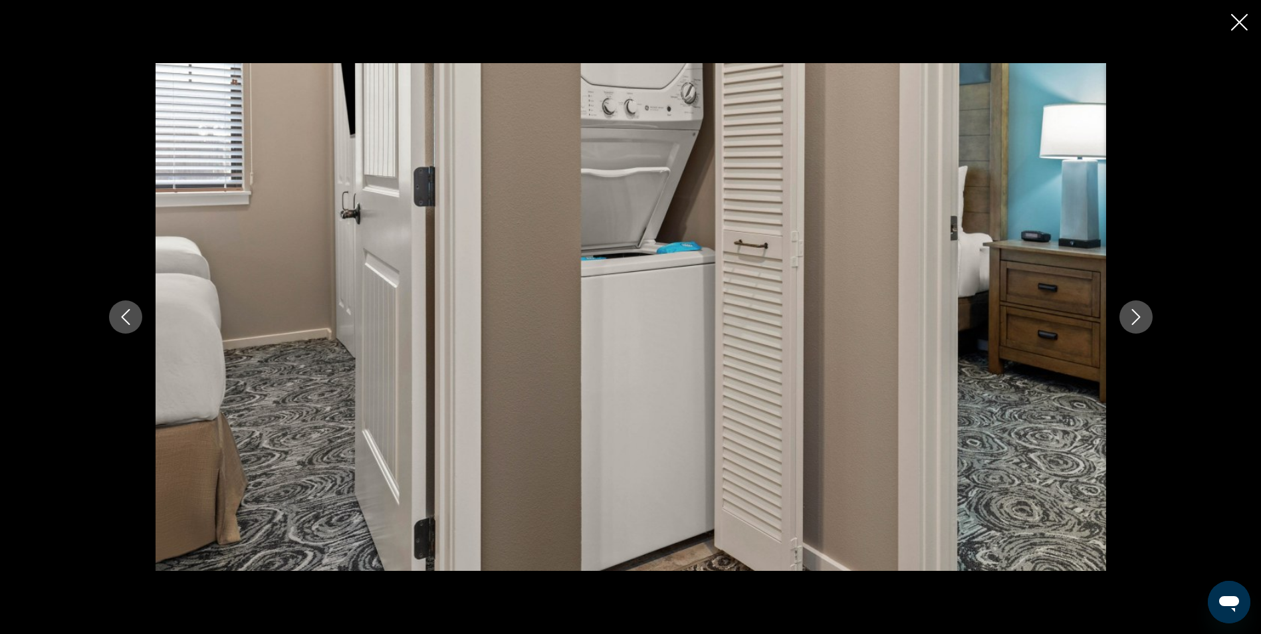
click at [1135, 321] on icon "Next image" at bounding box center [1135, 317] width 9 height 16
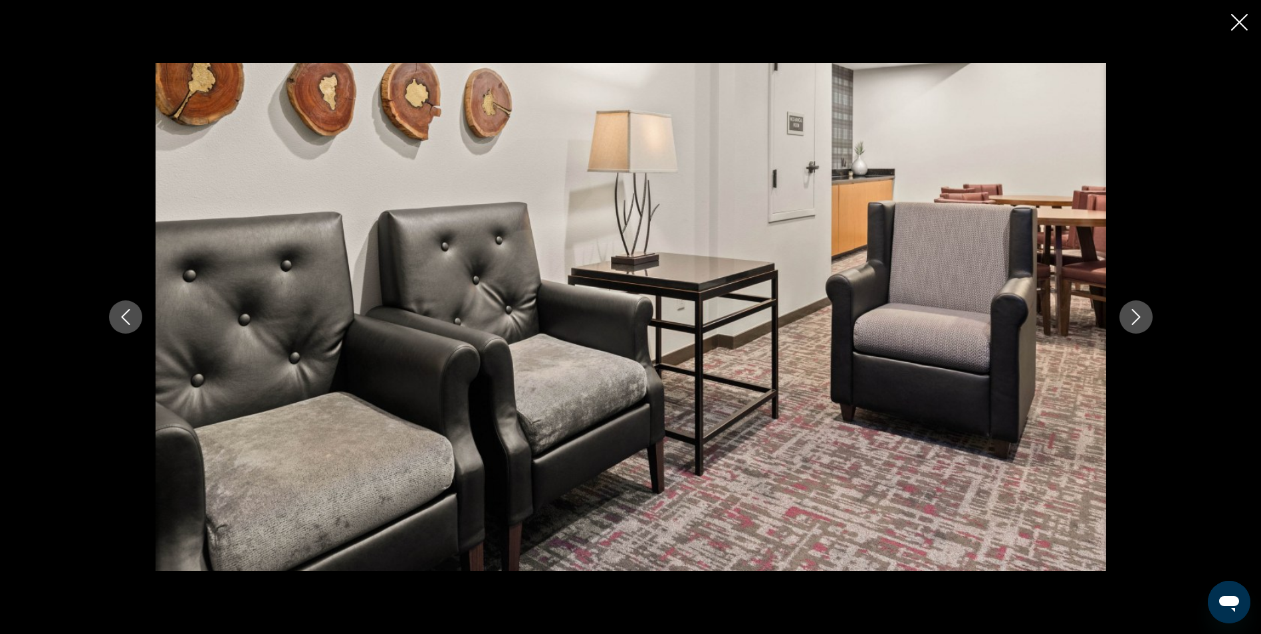
click at [1239, 17] on icon "Close slideshow" at bounding box center [1239, 22] width 17 height 17
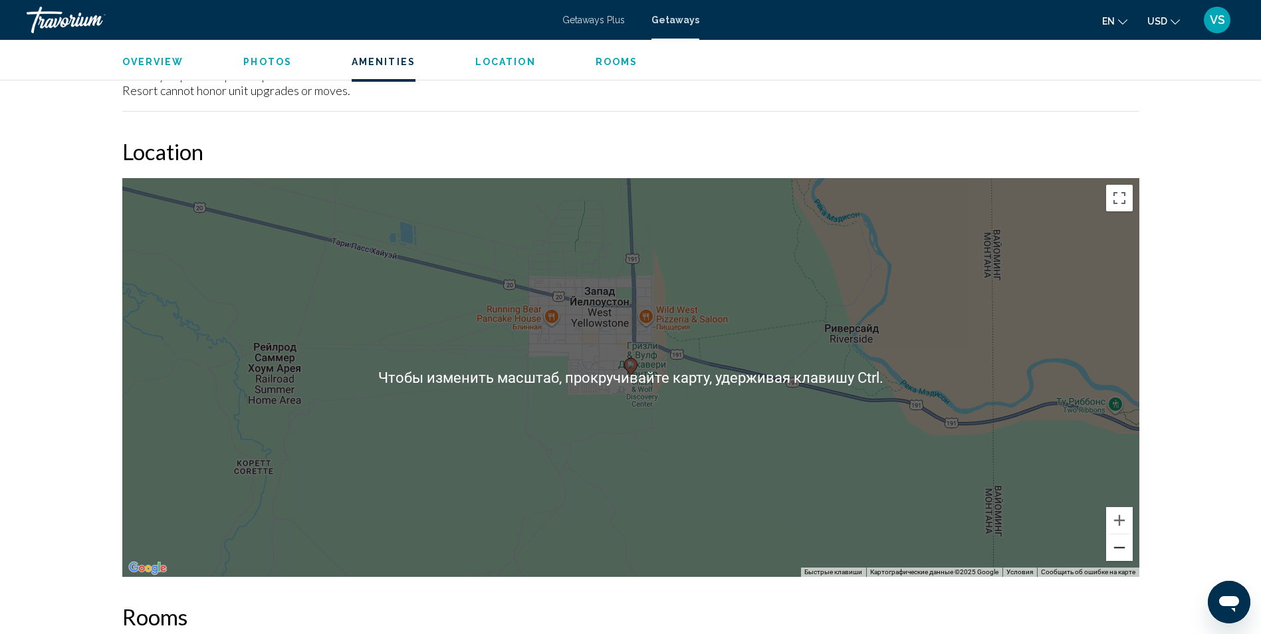
scroll to position [1830, 0]
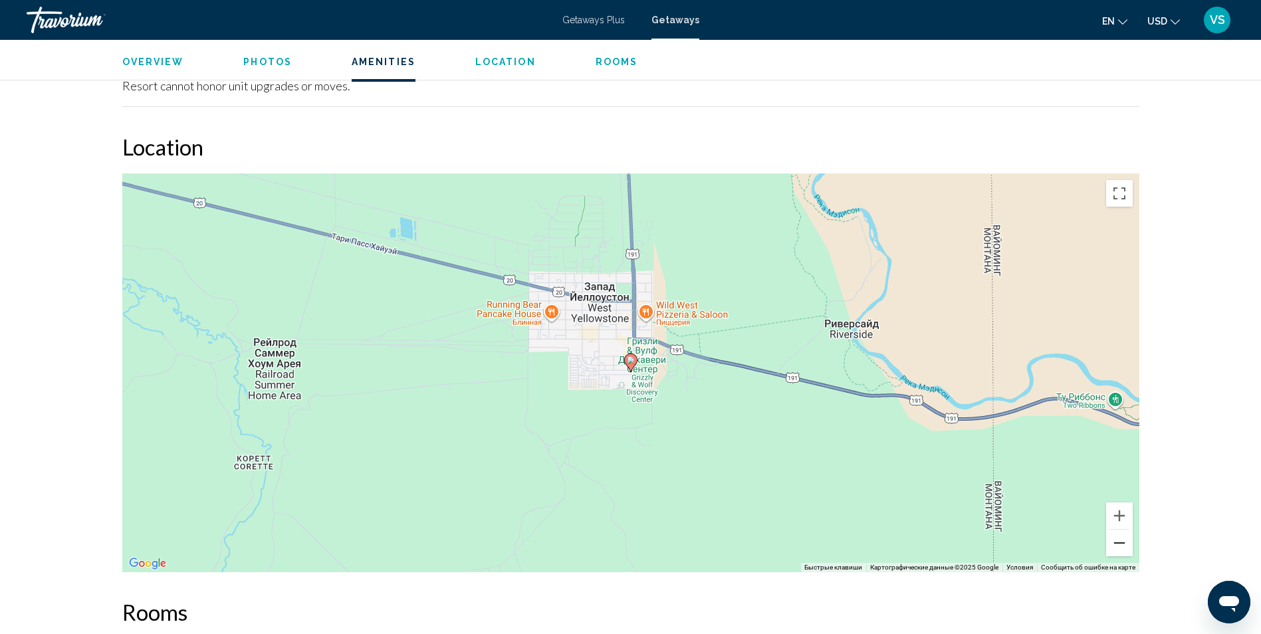
click at [1121, 530] on button "Уменьшить" at bounding box center [1119, 543] width 27 height 27
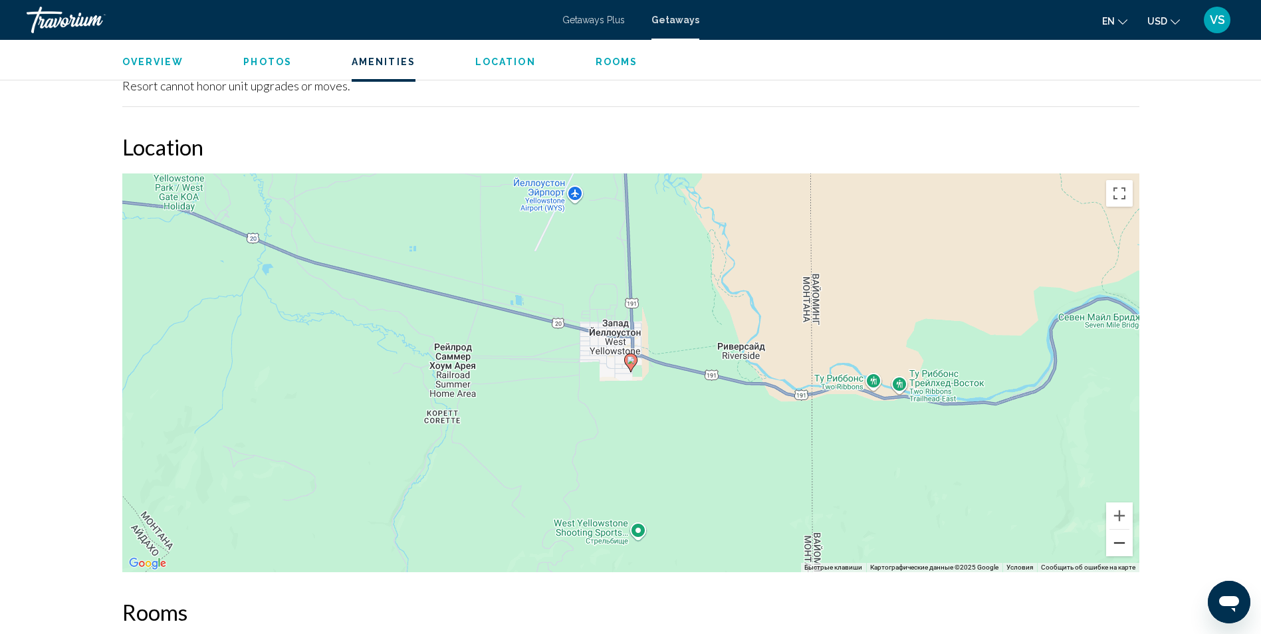
click at [1121, 530] on button "Уменьшить" at bounding box center [1119, 543] width 27 height 27
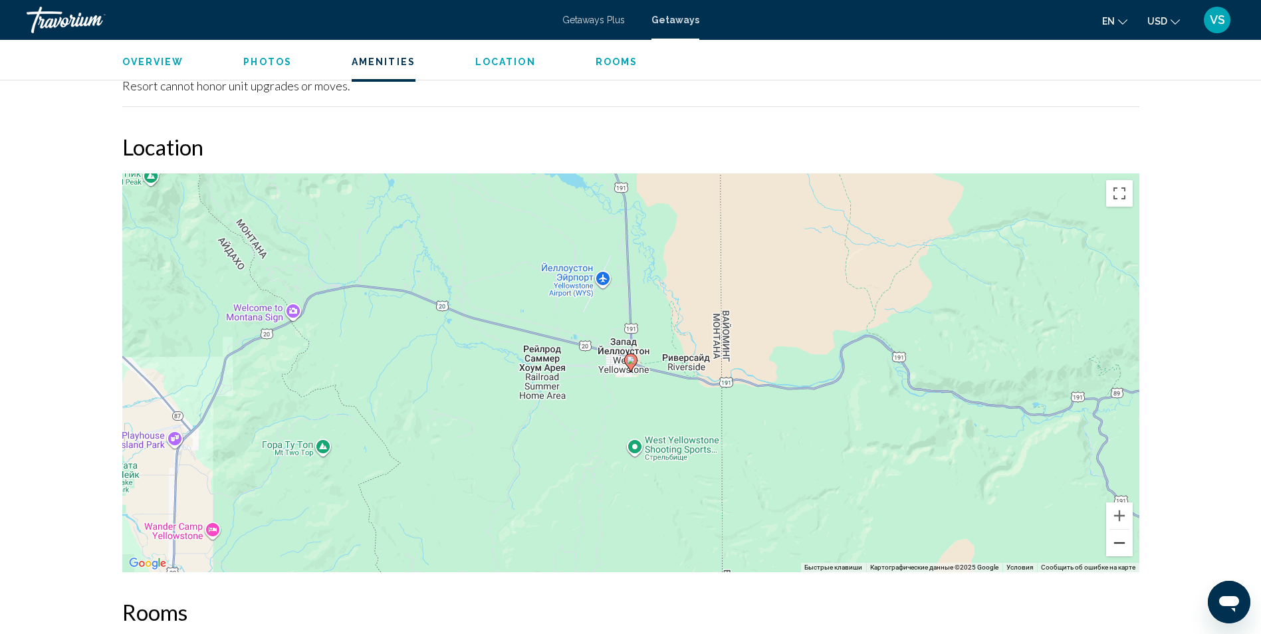
click at [1121, 530] on button "Уменьшить" at bounding box center [1119, 543] width 27 height 27
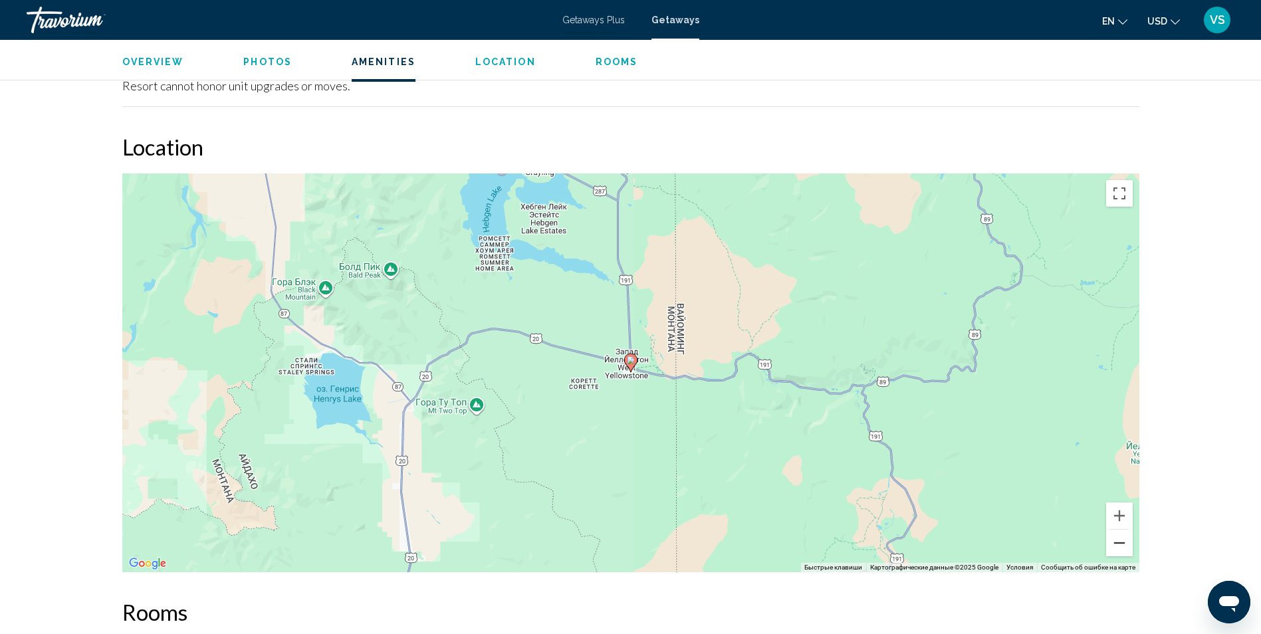
click at [1121, 530] on button "Уменьшить" at bounding box center [1119, 543] width 27 height 27
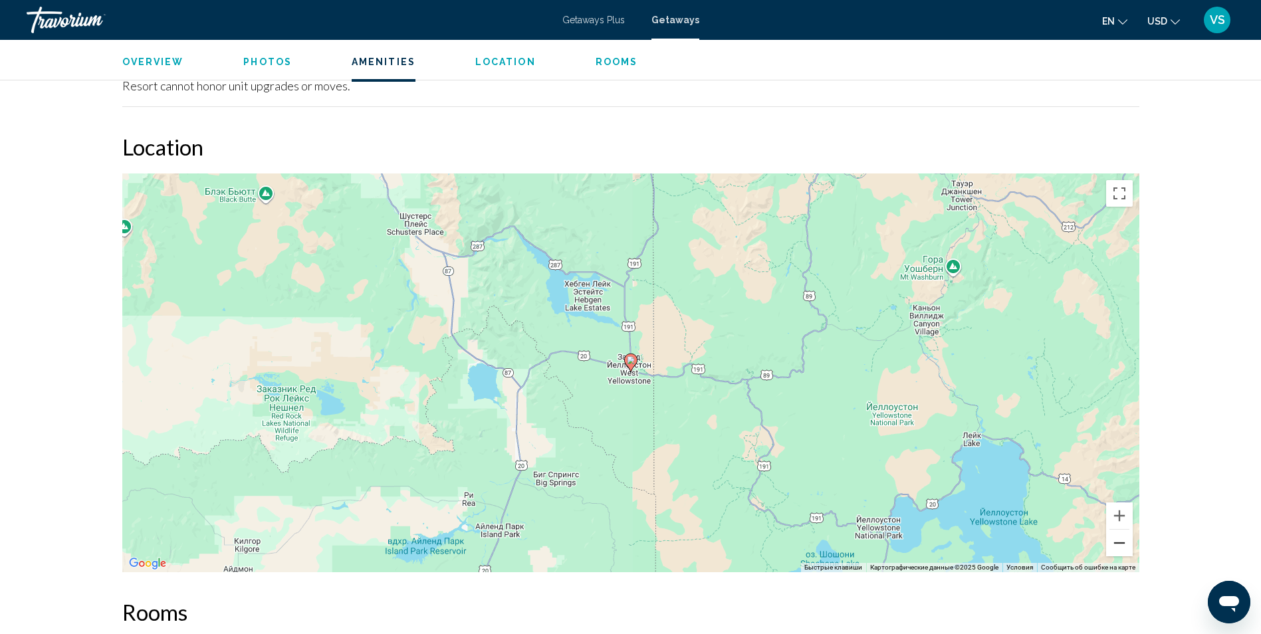
click at [1121, 530] on button "Уменьшить" at bounding box center [1119, 543] width 27 height 27
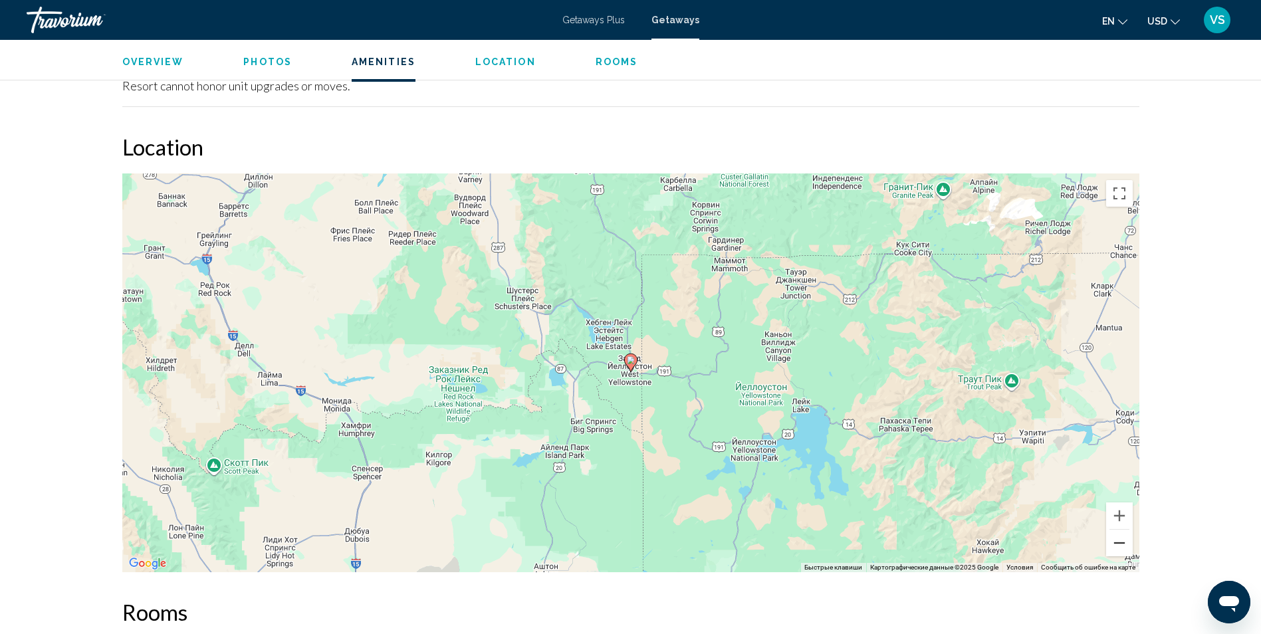
click at [1121, 530] on button "Уменьшить" at bounding box center [1119, 543] width 27 height 27
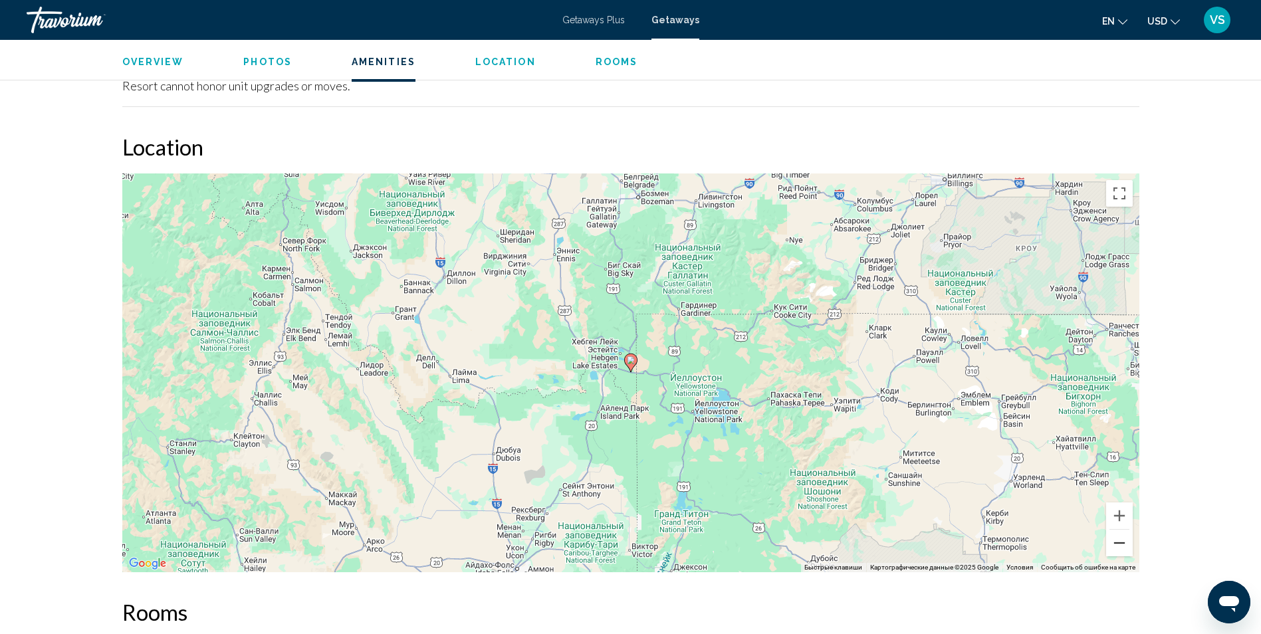
click at [1121, 530] on button "Уменьшить" at bounding box center [1119, 543] width 27 height 27
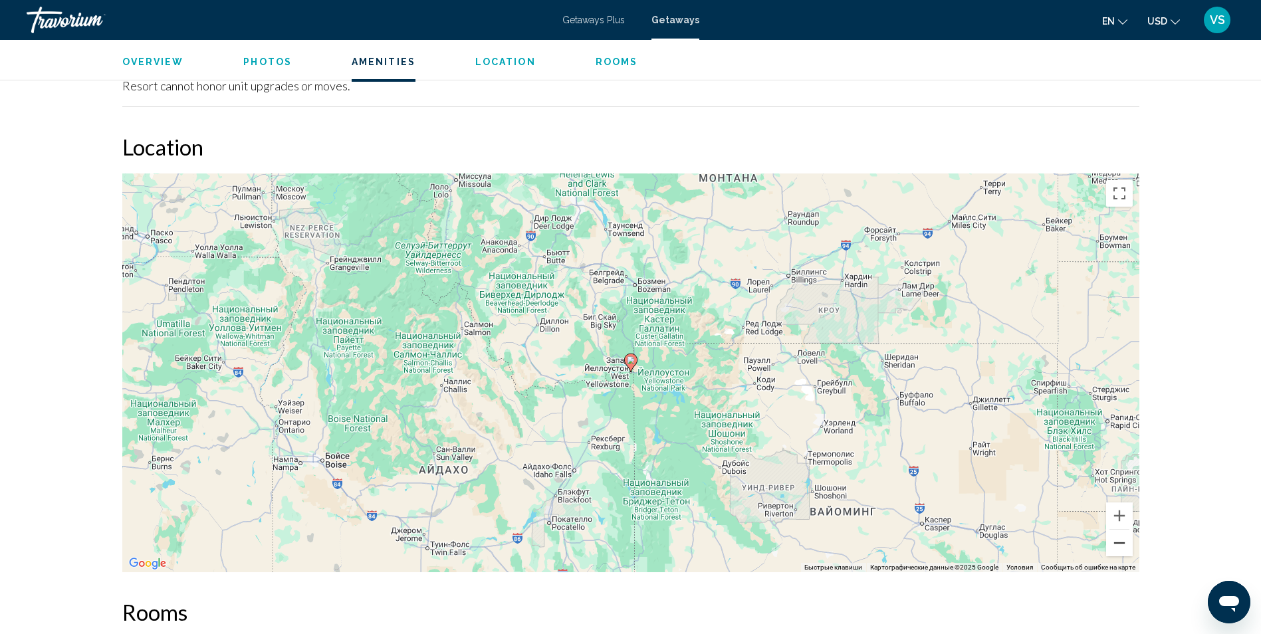
click at [1119, 530] on button "Уменьшить" at bounding box center [1119, 543] width 27 height 27
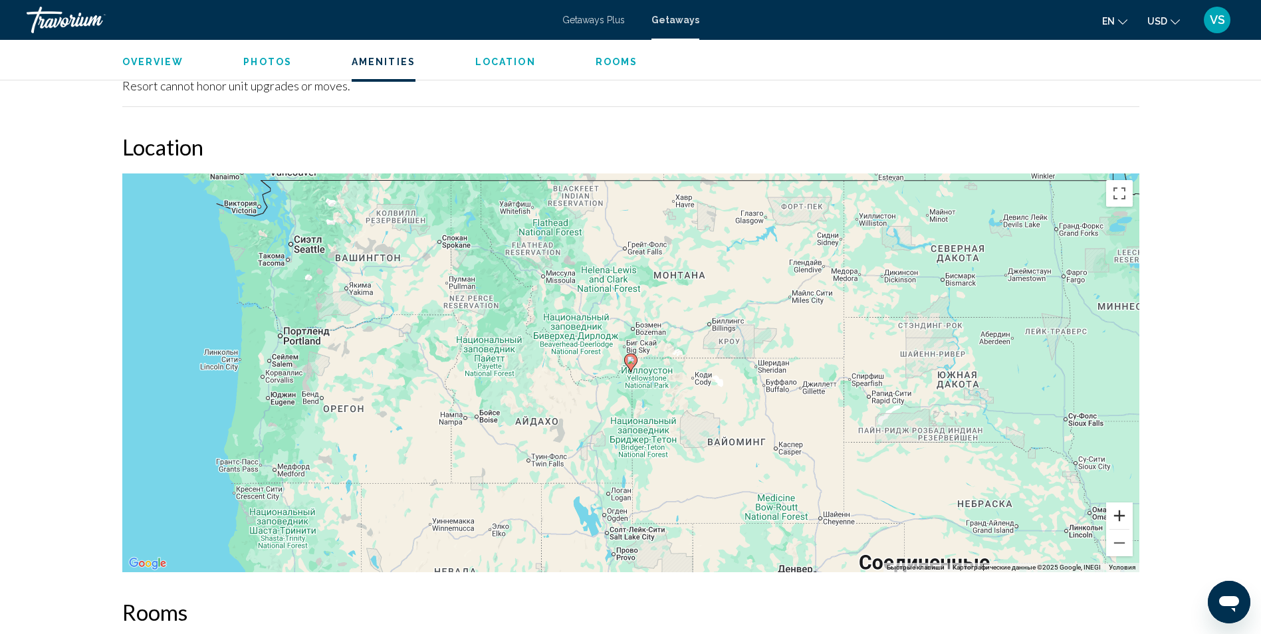
click at [1122, 506] on button "Увеличить" at bounding box center [1119, 515] width 27 height 27
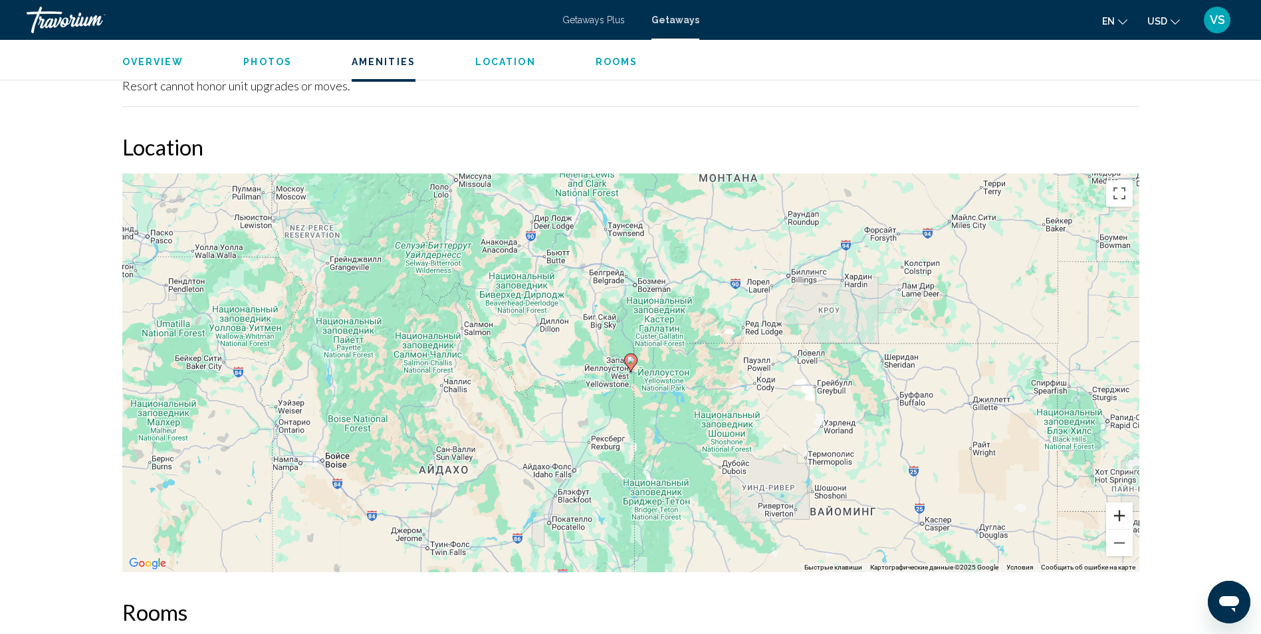
click at [1122, 506] on button "Увеличить" at bounding box center [1119, 515] width 27 height 27
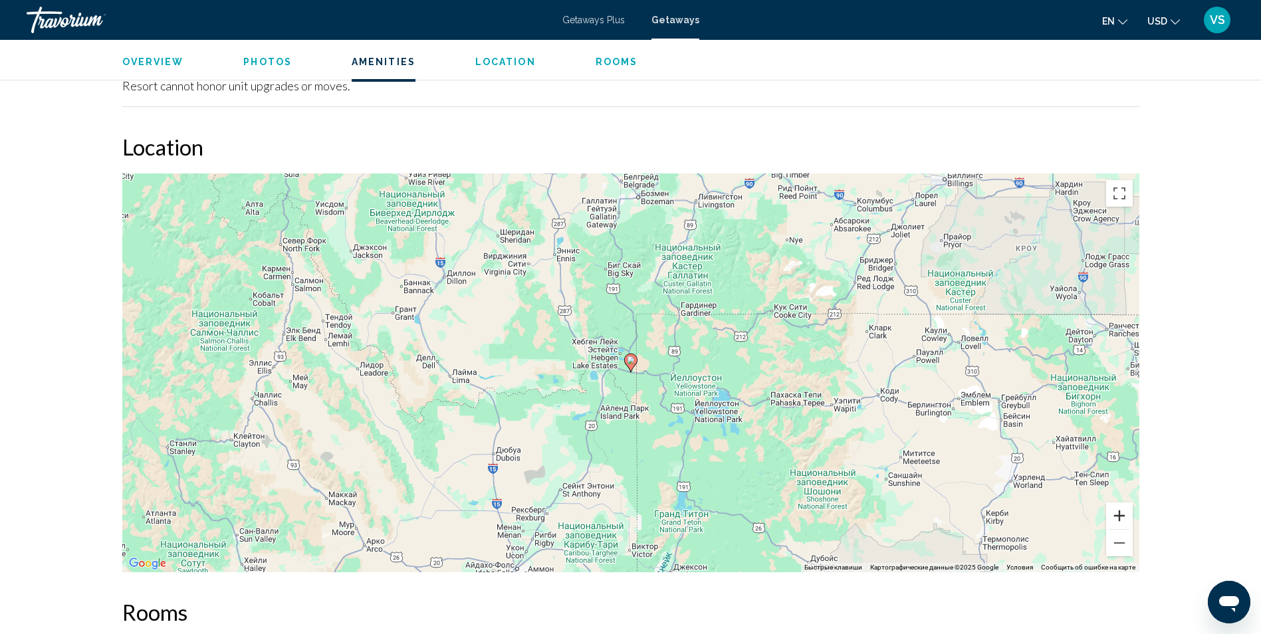
click at [1122, 506] on button "Увеличить" at bounding box center [1119, 515] width 27 height 27
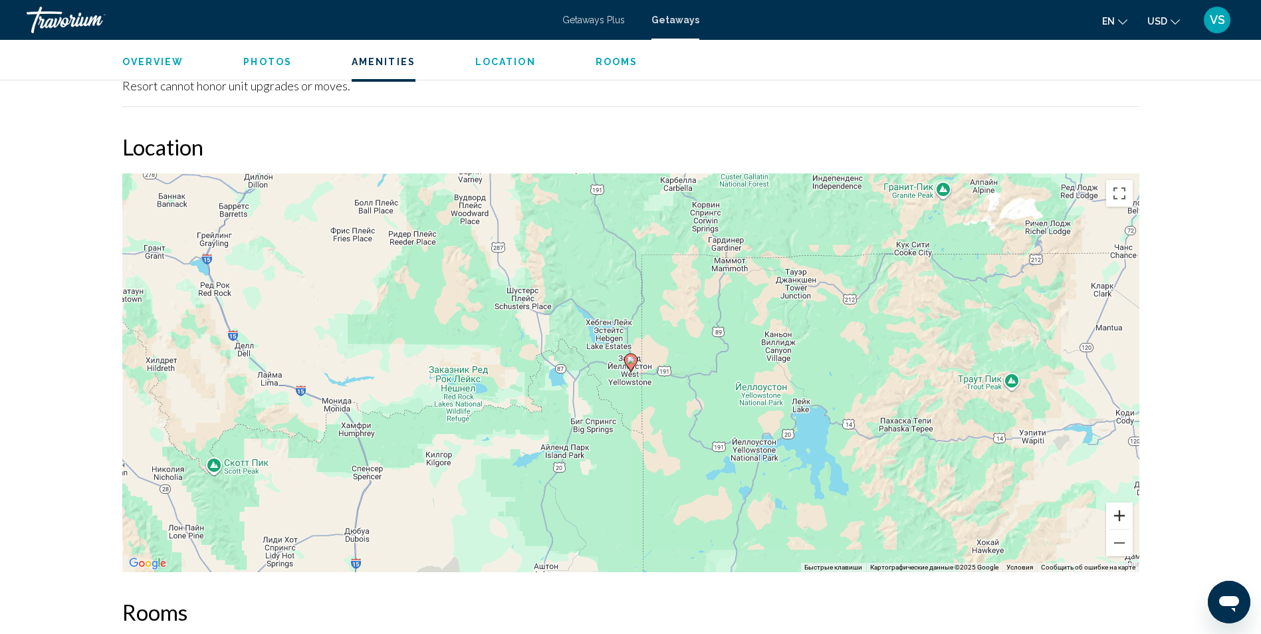
click at [1122, 506] on button "Увеличить" at bounding box center [1119, 515] width 27 height 27
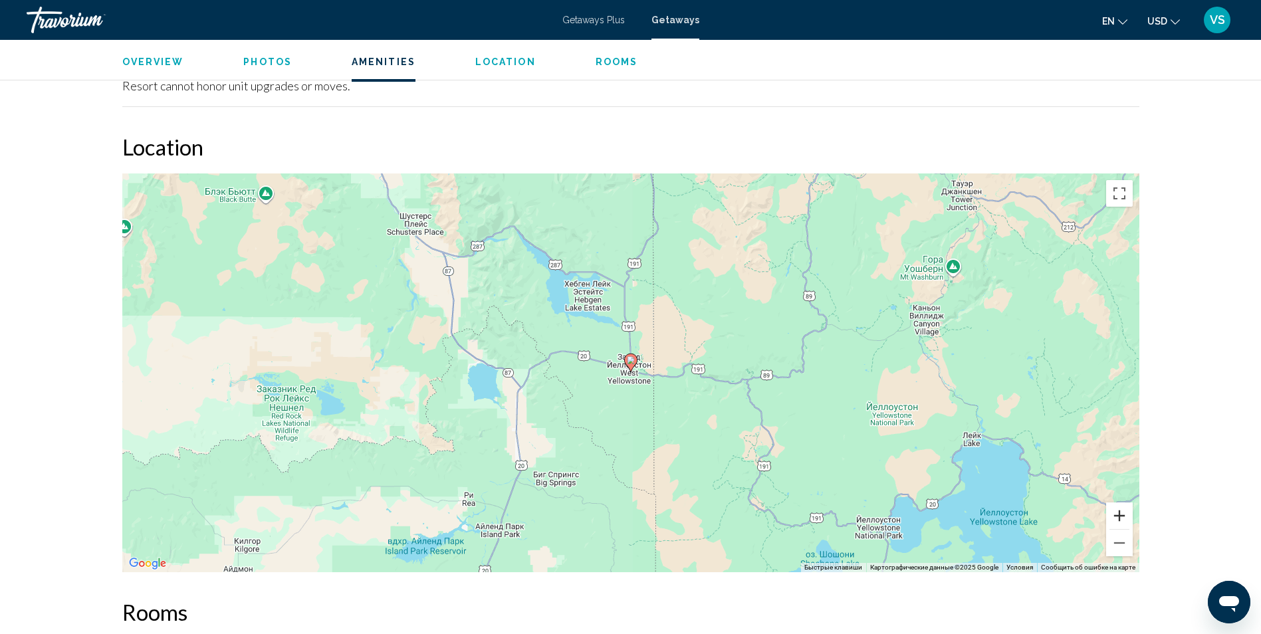
click at [1116, 502] on button "Увеличить" at bounding box center [1119, 515] width 27 height 27
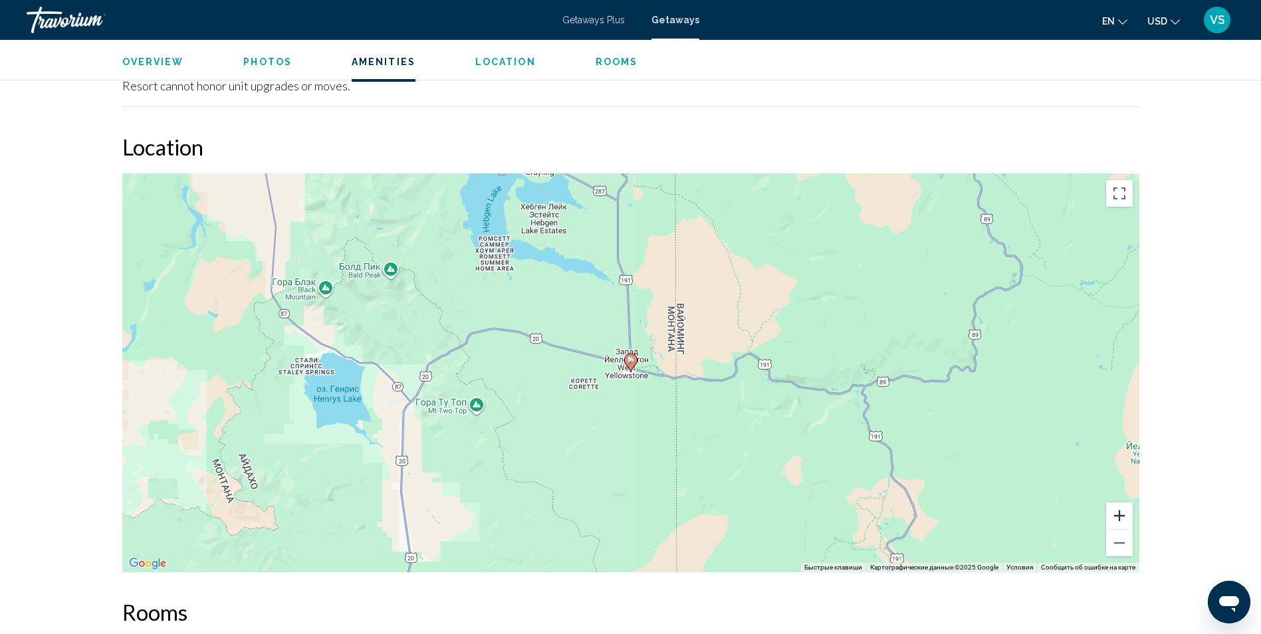
click at [1116, 502] on button "Увеличить" at bounding box center [1119, 515] width 27 height 27
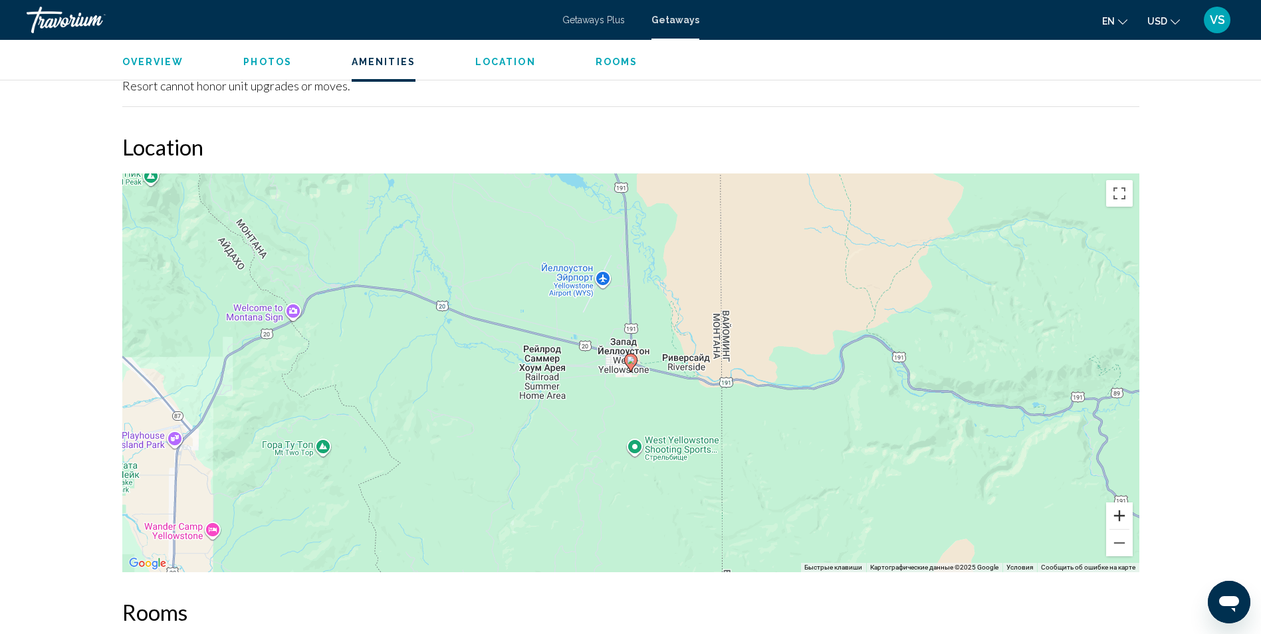
click at [1116, 502] on button "Увеличить" at bounding box center [1119, 515] width 27 height 27
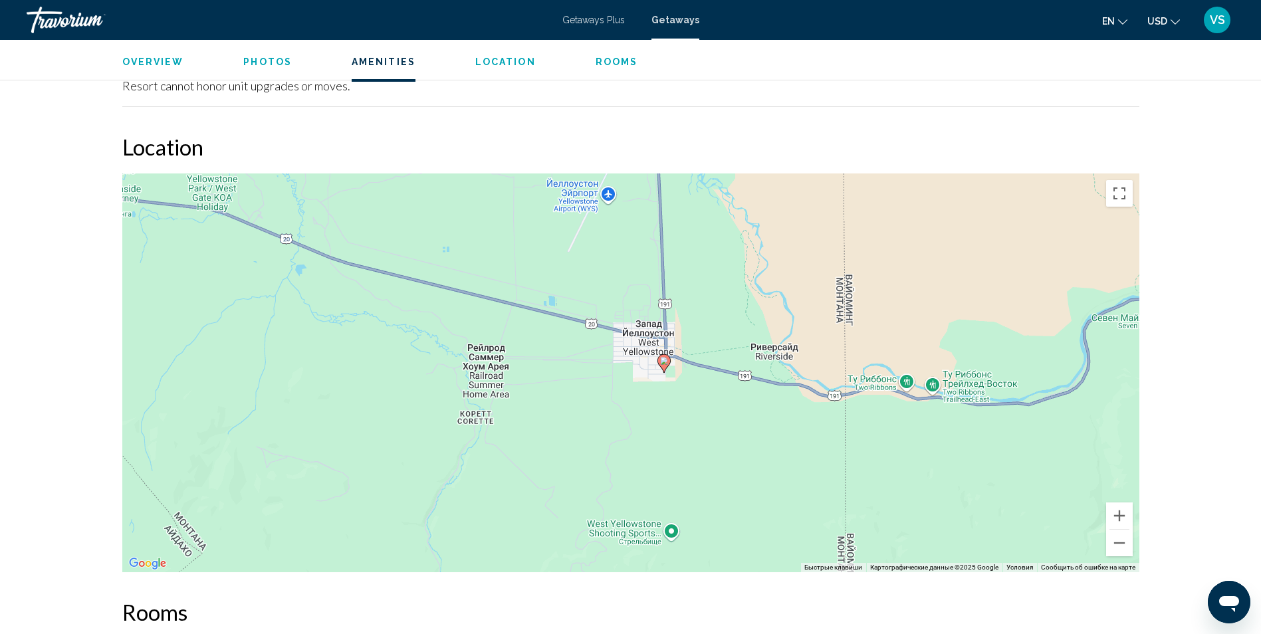
drag, startPoint x: 693, startPoint y: 393, endPoint x: 724, endPoint y: 394, distance: 31.9
click at [724, 394] on div "Чтобы активировать перетаскивание с помощью клавиатуры, нажмите Alt + Ввод. Пос…" at bounding box center [630, 372] width 1017 height 399
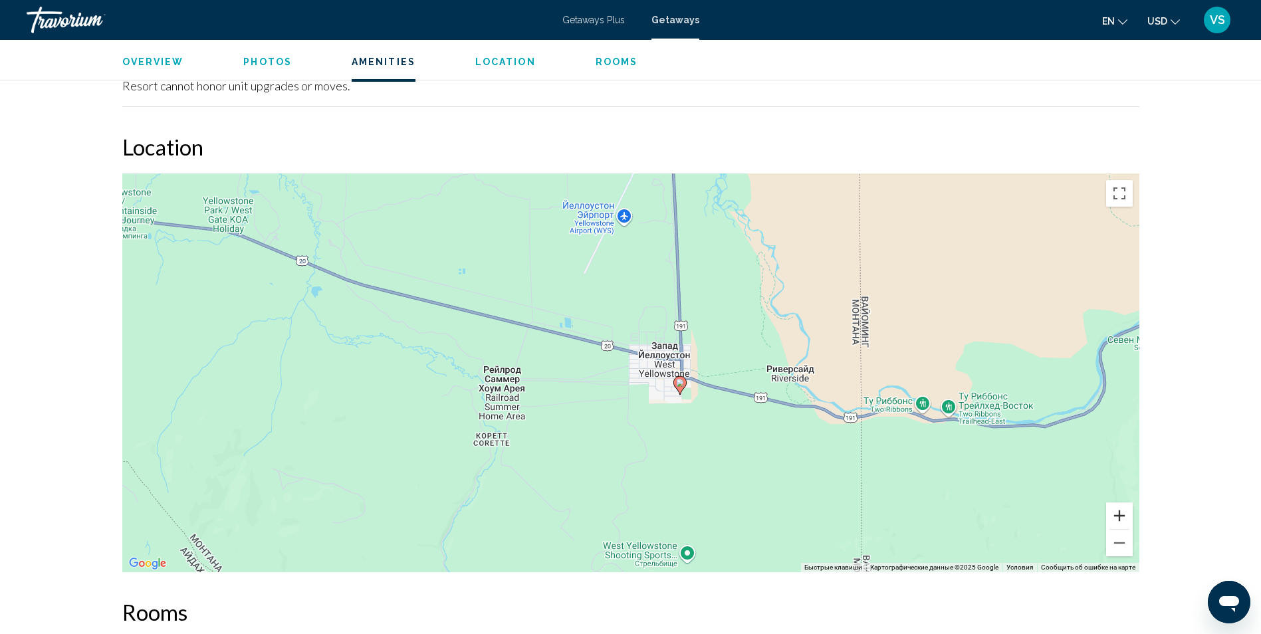
click at [1122, 504] on button "Увеличить" at bounding box center [1119, 515] width 27 height 27
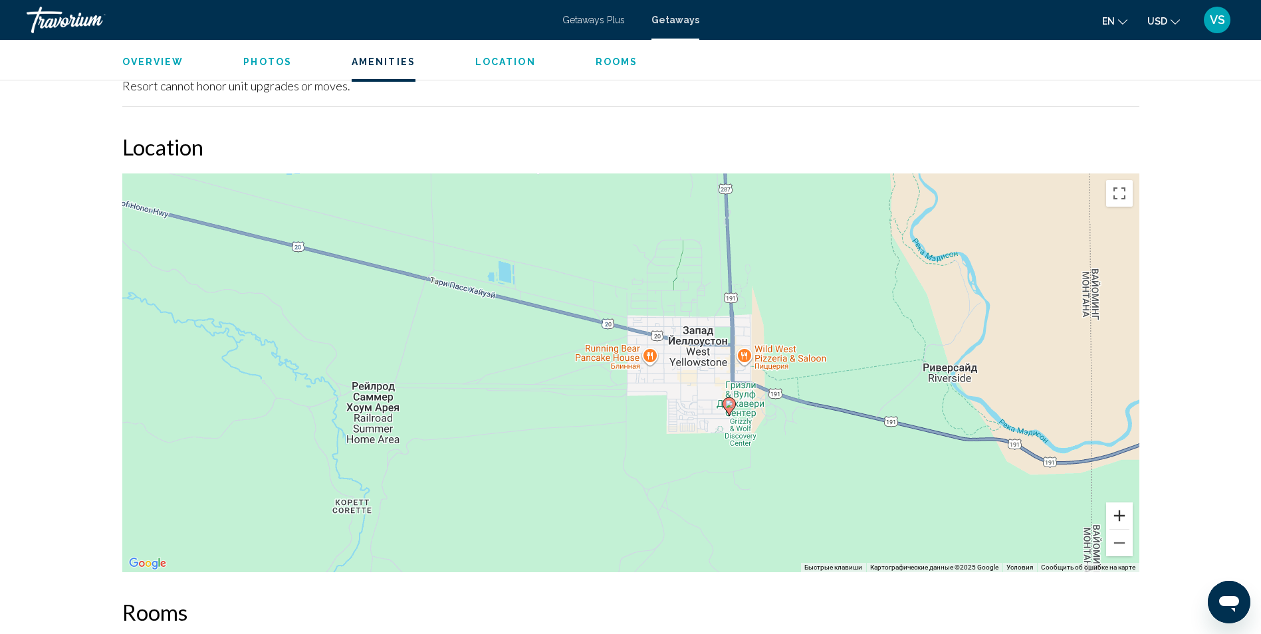
click at [1123, 508] on button "Увеличить" at bounding box center [1119, 515] width 27 height 27
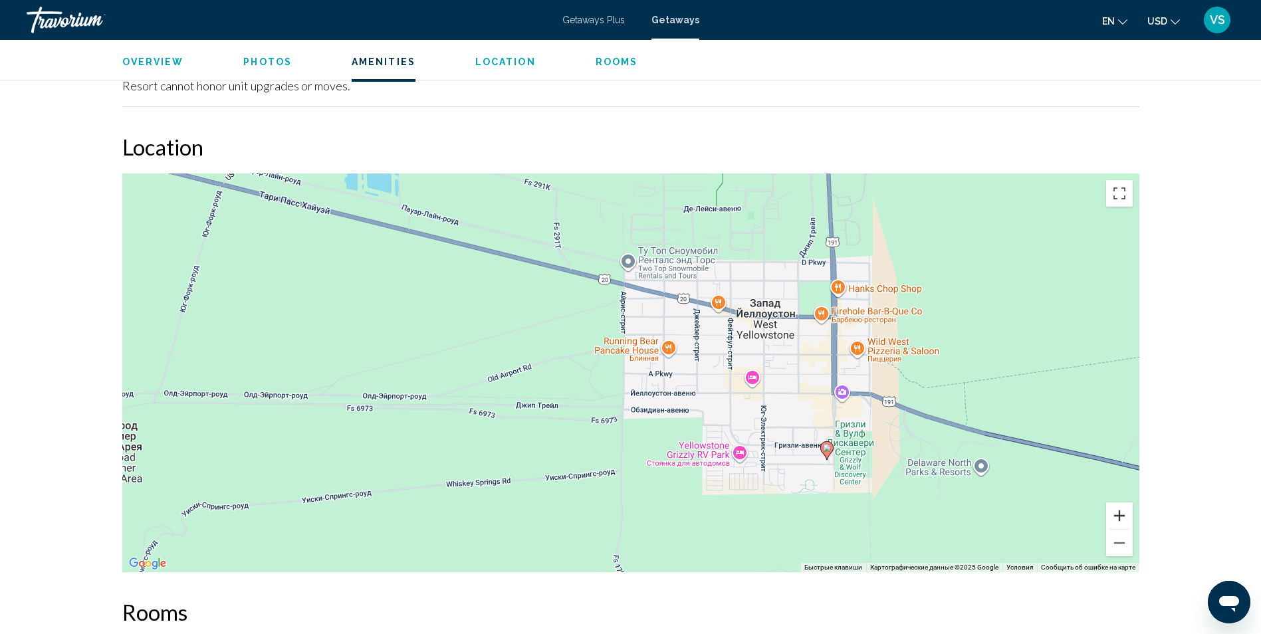
click at [1123, 508] on button "Увеличить" at bounding box center [1119, 515] width 27 height 27
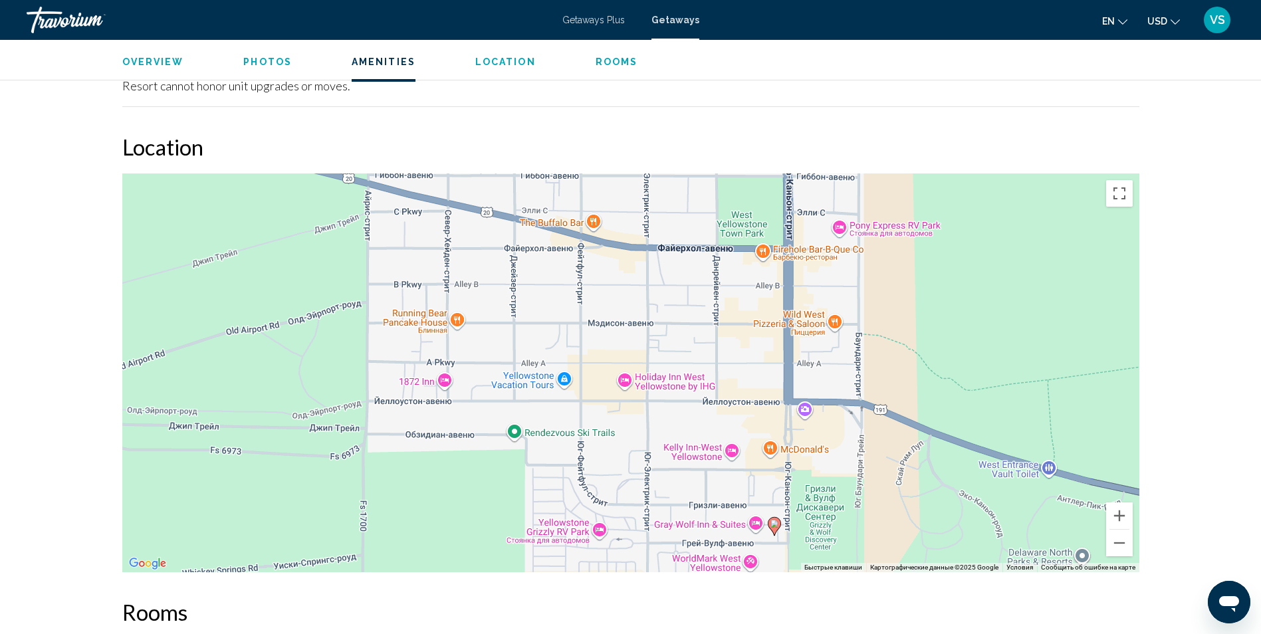
drag, startPoint x: 930, startPoint y: 408, endPoint x: 681, endPoint y: 395, distance: 250.2
click at [681, 395] on div "Чтобы активировать перетаскивание с помощью клавиатуры, нажмите Alt + Ввод. Пос…" at bounding box center [630, 372] width 1017 height 399
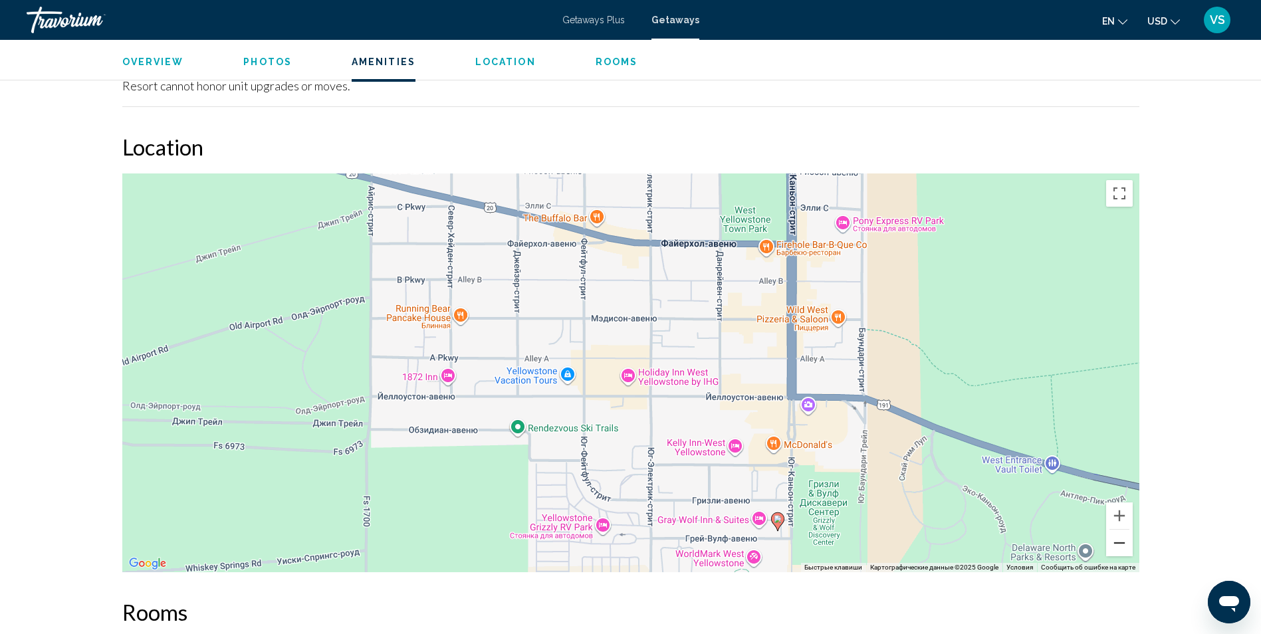
click at [1116, 531] on button "Уменьшить" at bounding box center [1119, 543] width 27 height 27
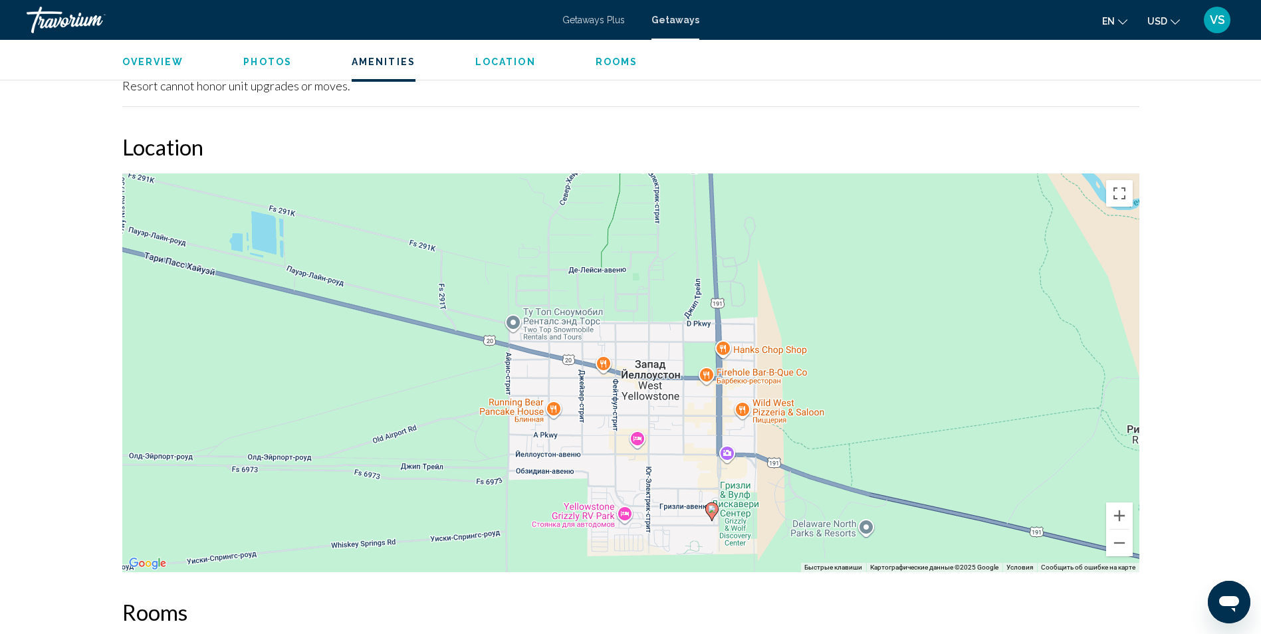
drag, startPoint x: 865, startPoint y: 352, endPoint x: 873, endPoint y: 424, distance: 72.2
click at [873, 424] on div "Чтобы активировать перетаскивание с помощью клавиатуры, нажмите Alt + Ввод. Пос…" at bounding box center [630, 372] width 1017 height 399
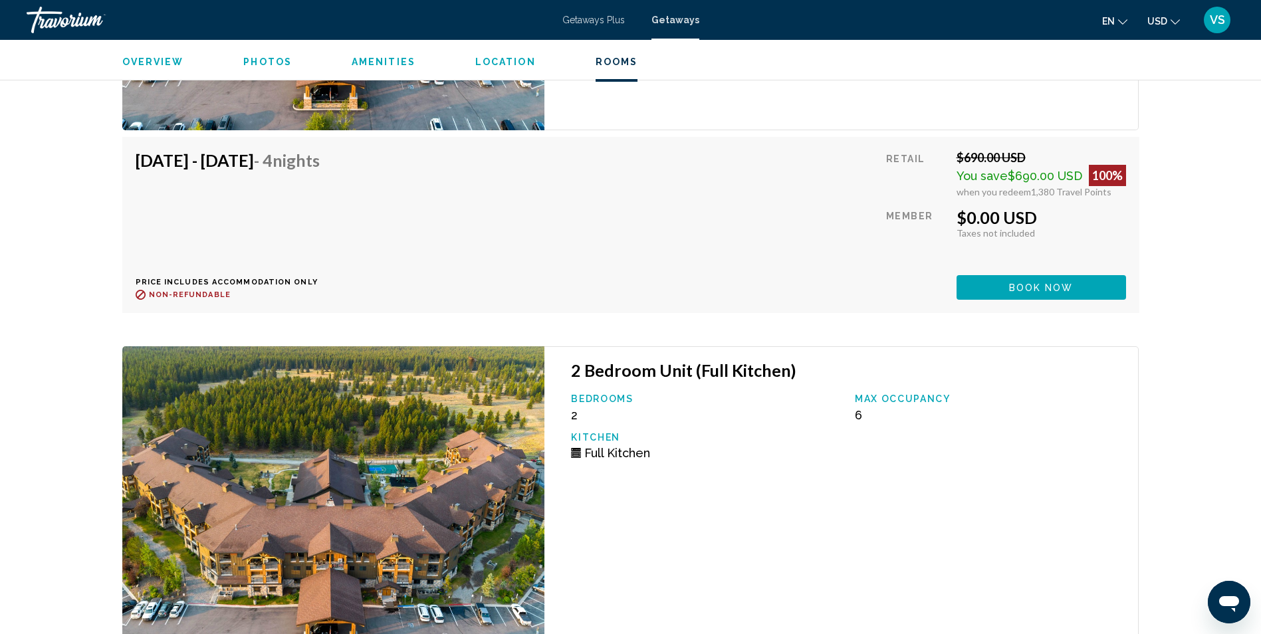
scroll to position [2694, 0]
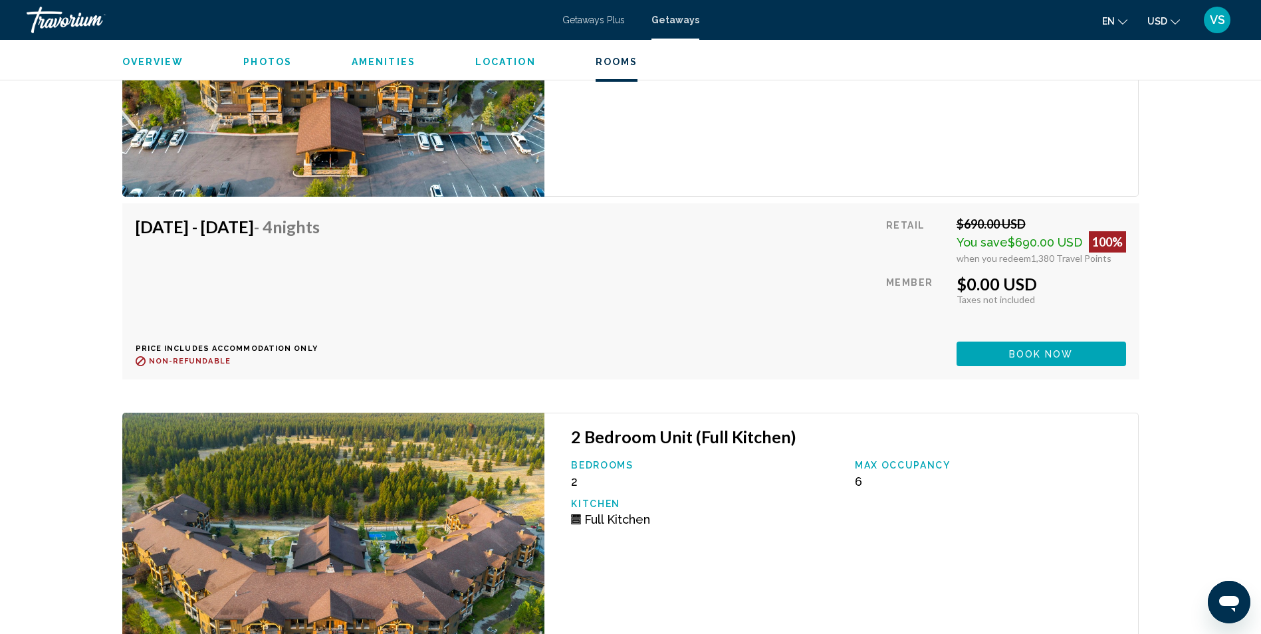
click at [272, 197] on img "Main content" at bounding box center [333, 36] width 423 height 322
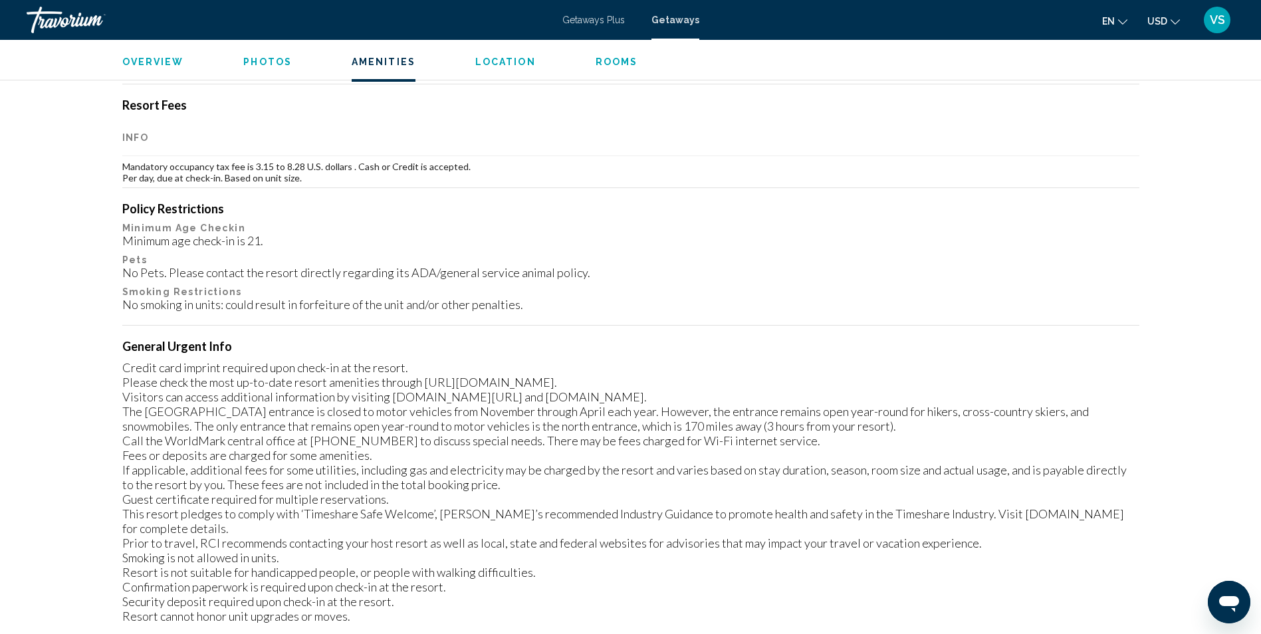
scroll to position [1299, 0]
